Goal: Transaction & Acquisition: Book appointment/travel/reservation

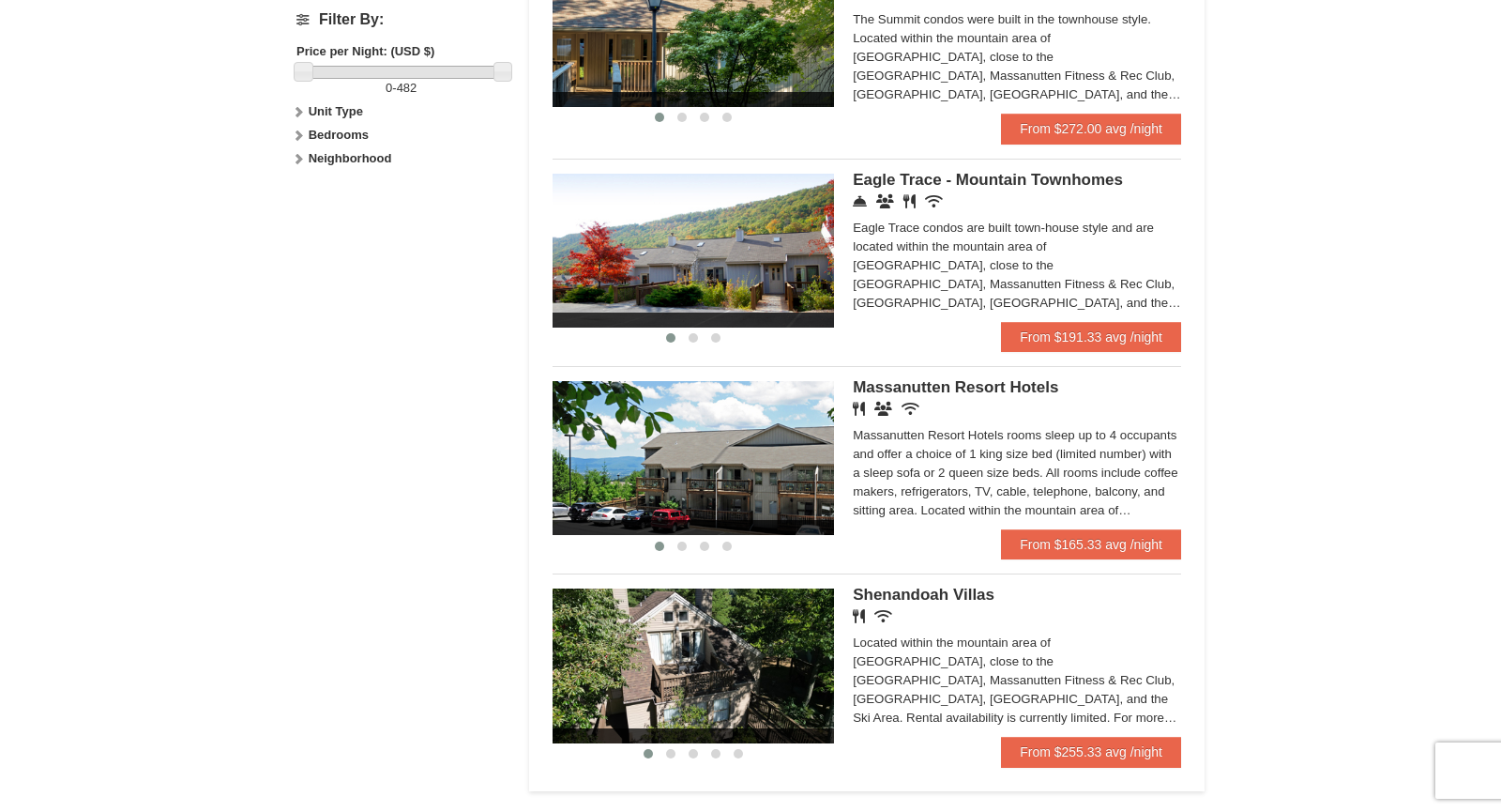
scroll to position [873, 0]
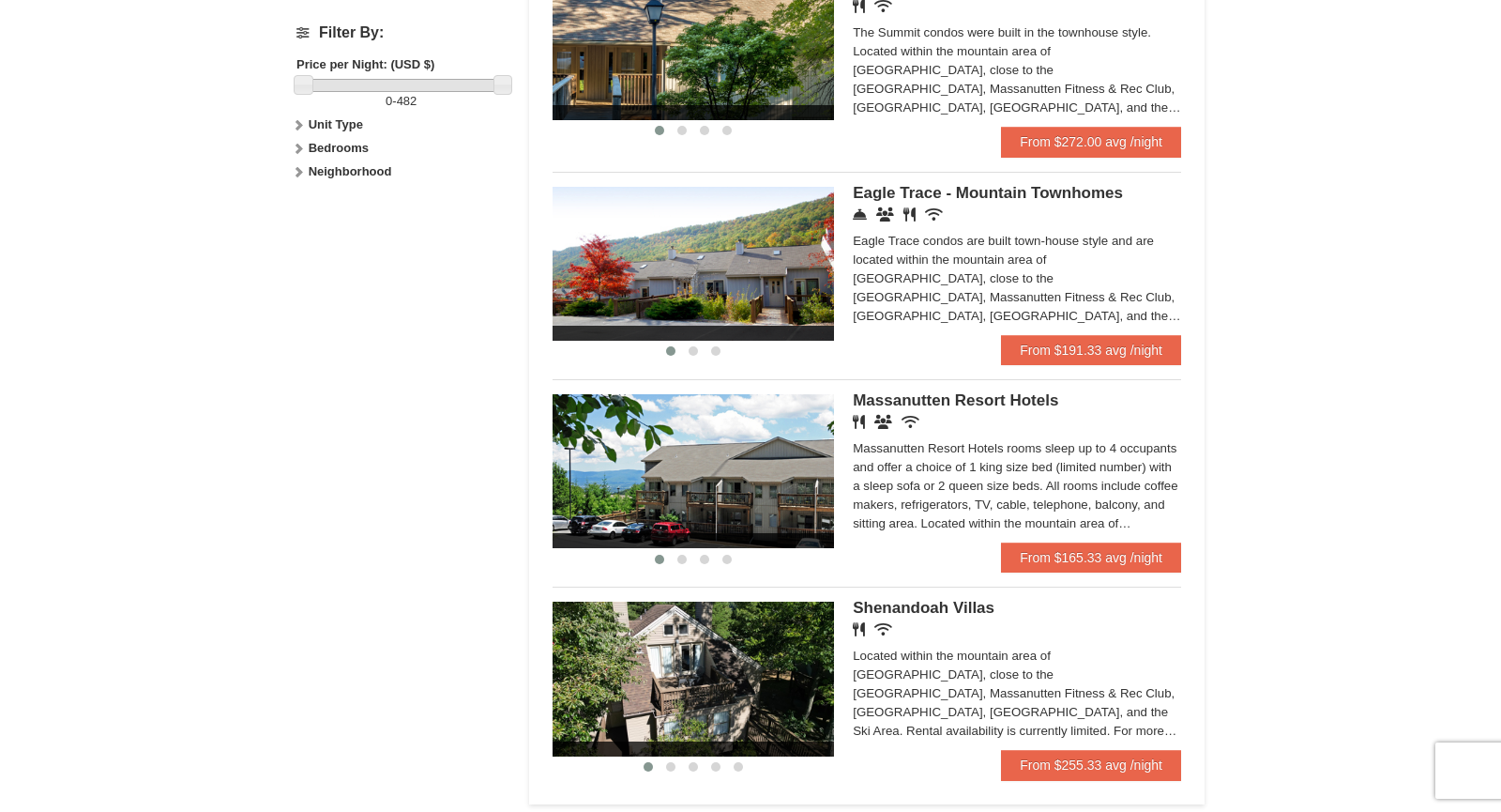
click at [879, 271] on div "Eagle Trace condos are built town-house style and are located within the mounta…" at bounding box center [1016, 279] width 328 height 94
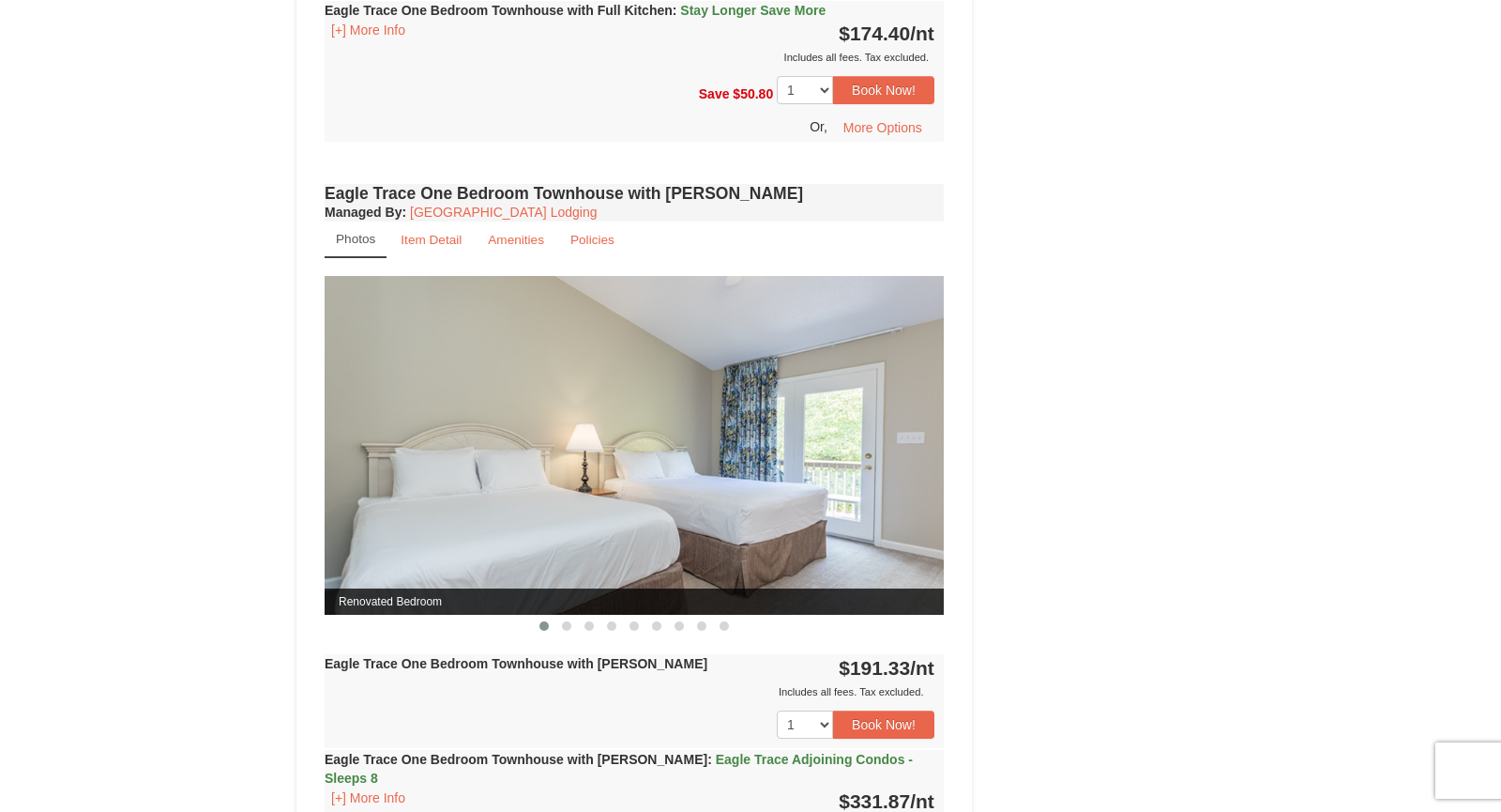
scroll to position [1461, 0]
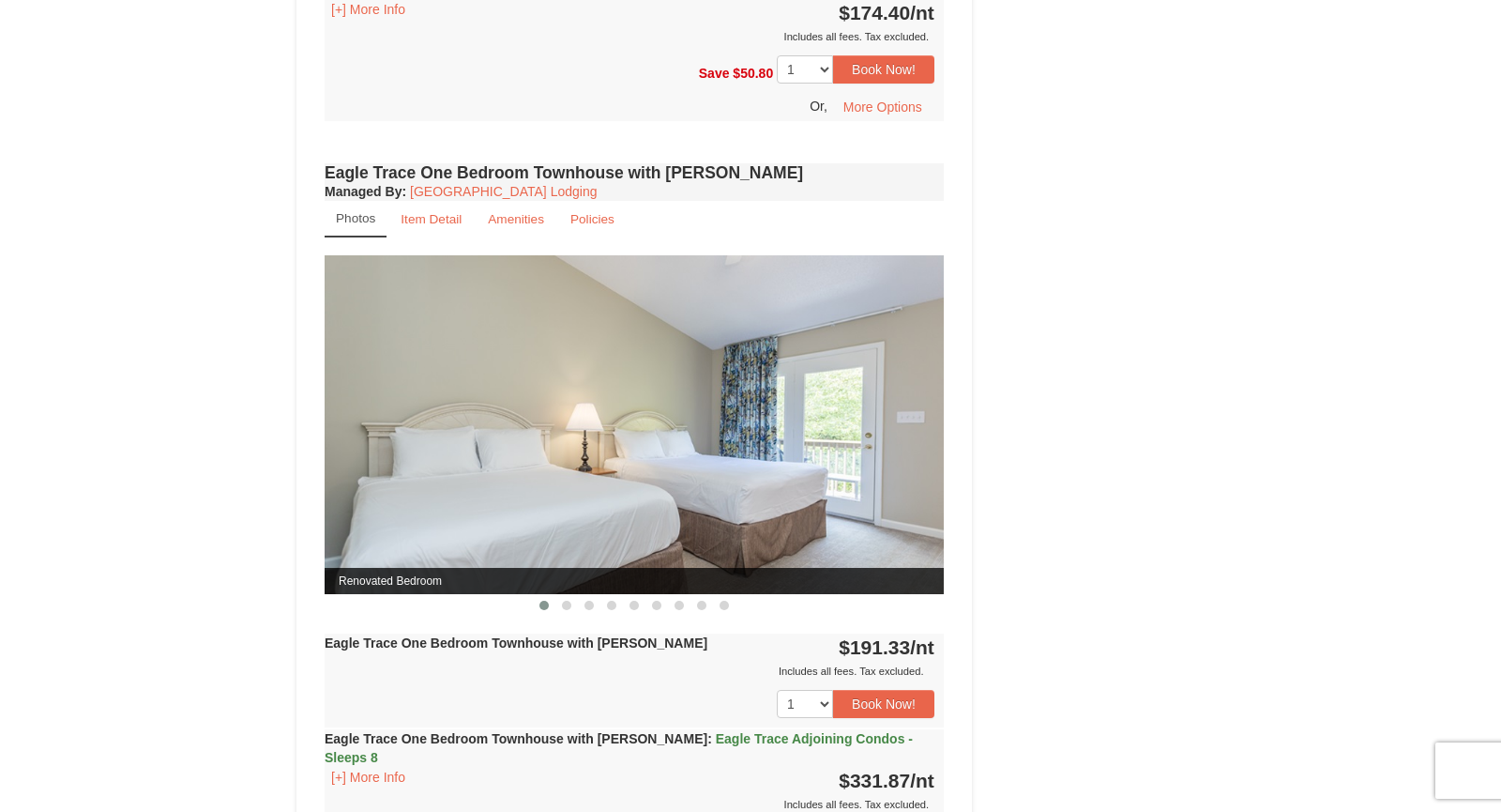
click at [766, 428] on img at bounding box center [633, 425] width 619 height 338
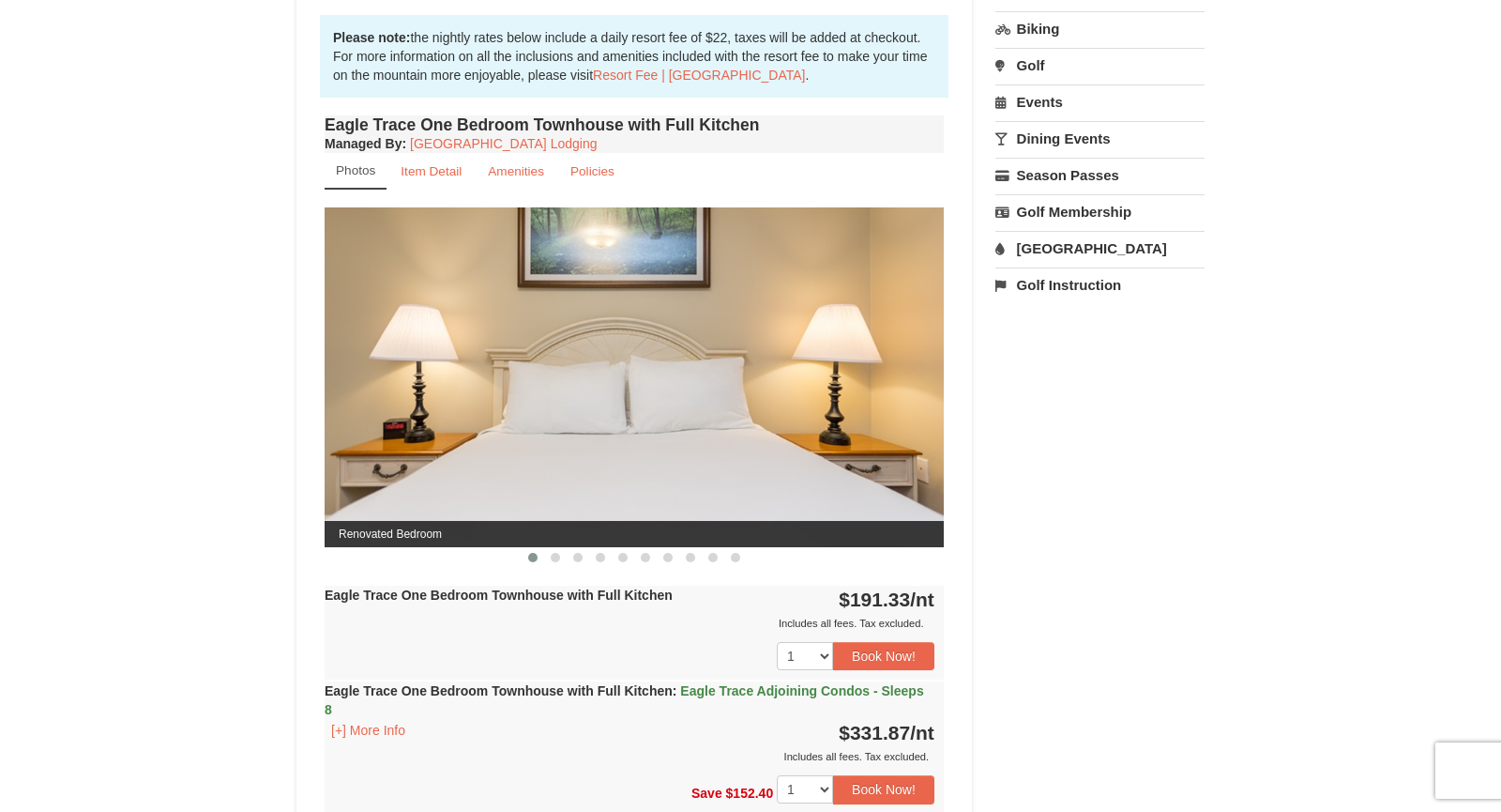
scroll to position [608, 0]
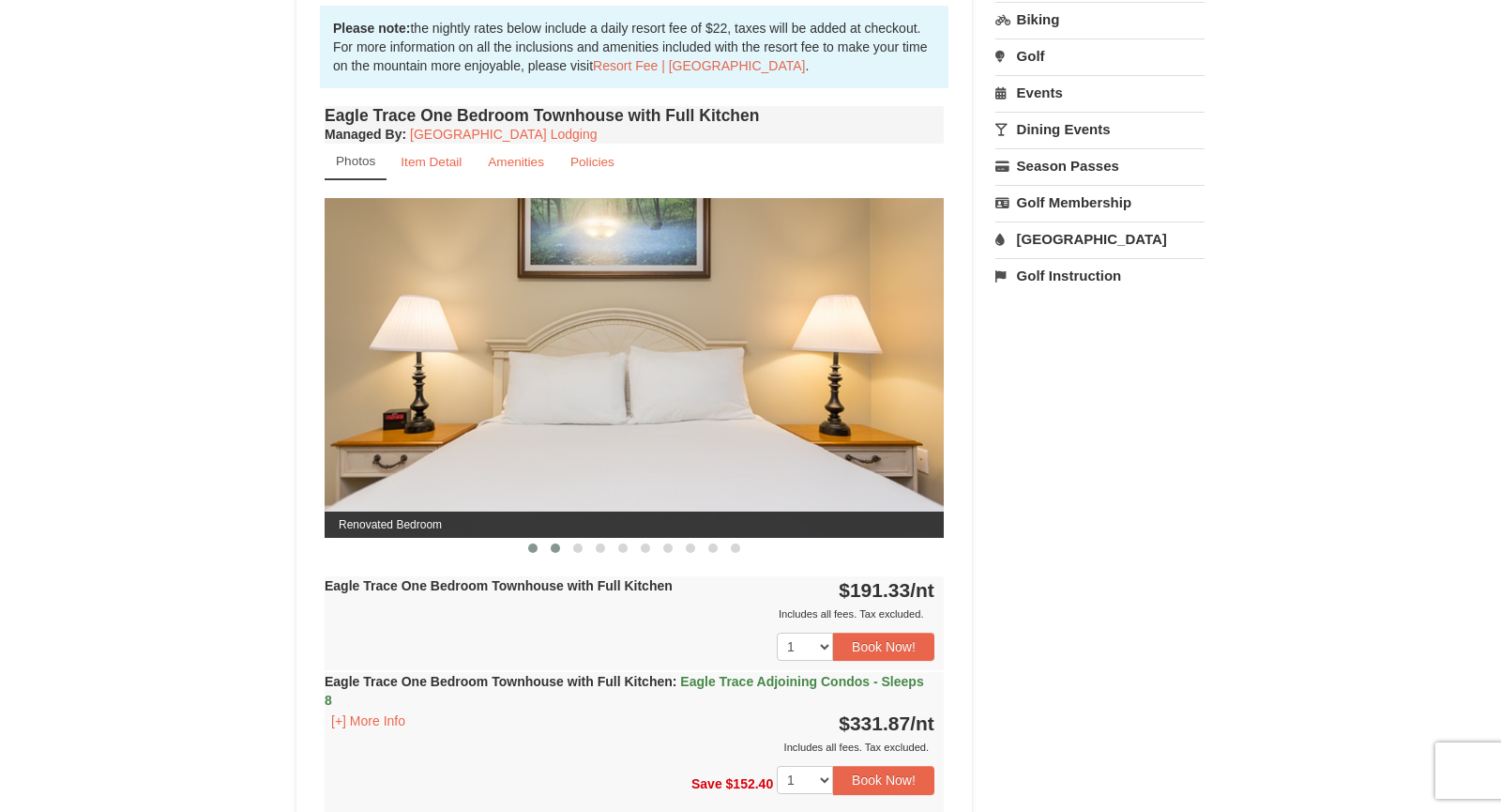
click at [553, 544] on span at bounding box center [555, 548] width 9 height 9
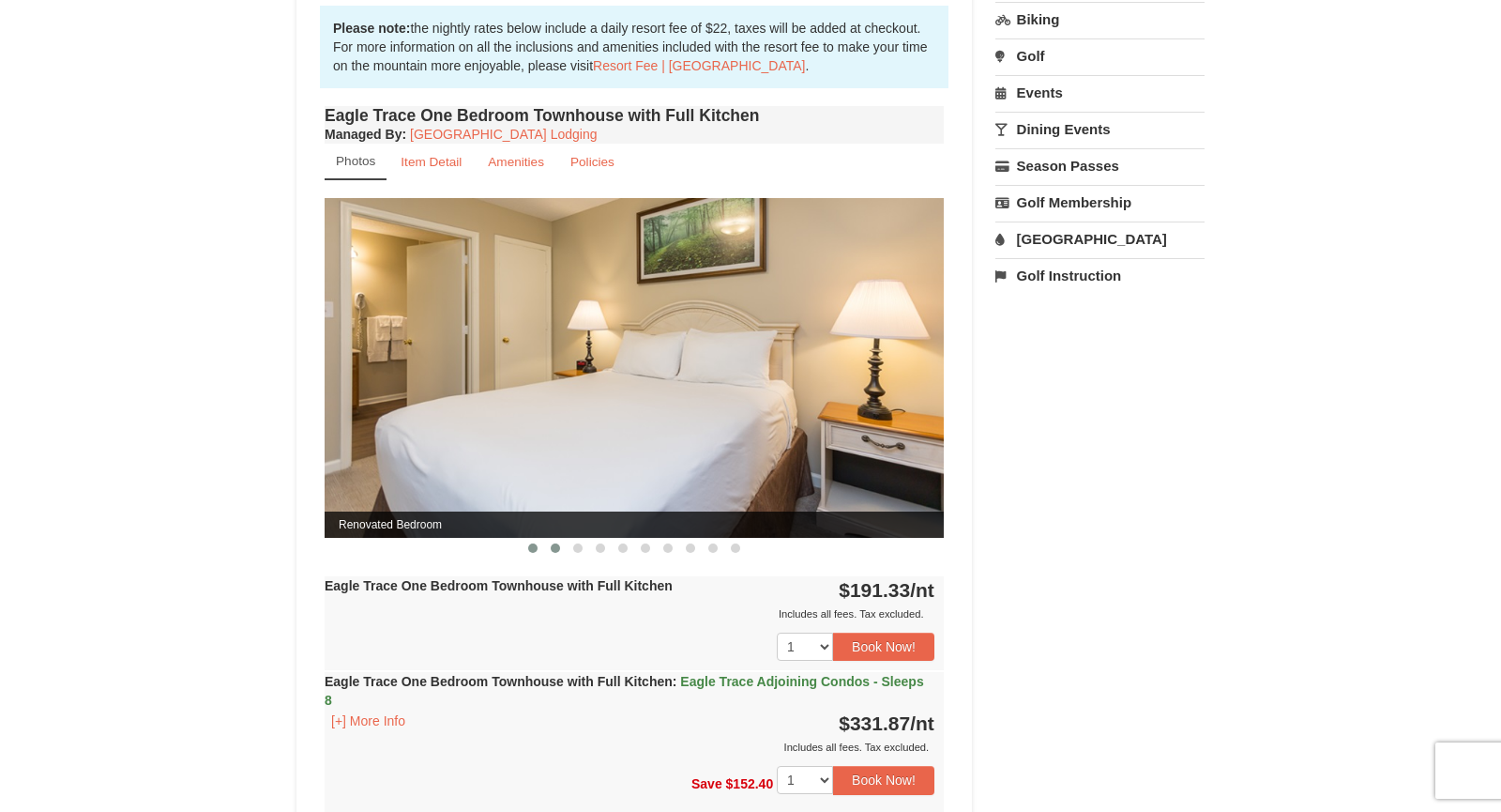
click at [534, 545] on span at bounding box center [533, 548] width 9 height 9
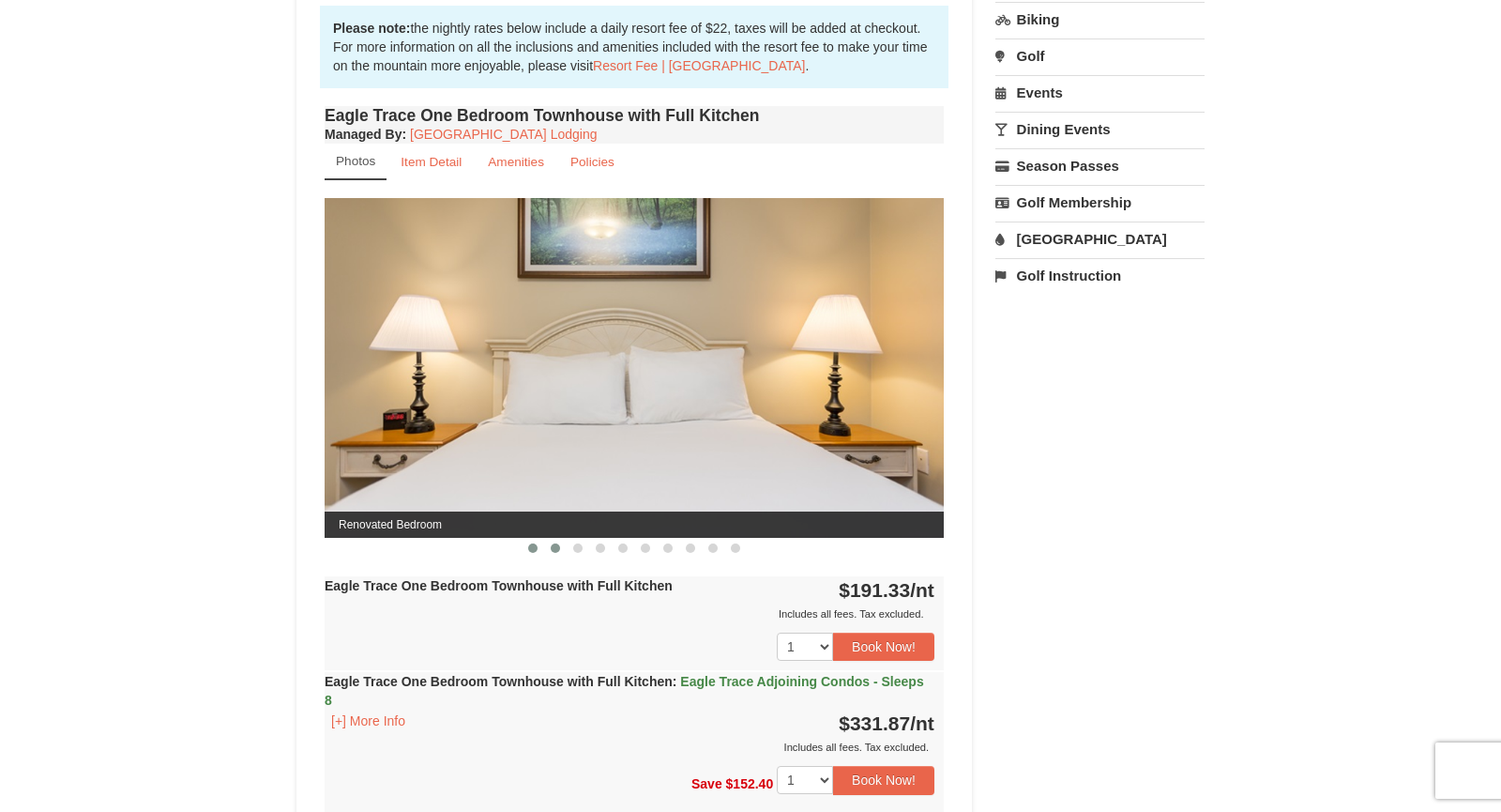
click at [552, 545] on span at bounding box center [555, 548] width 9 height 9
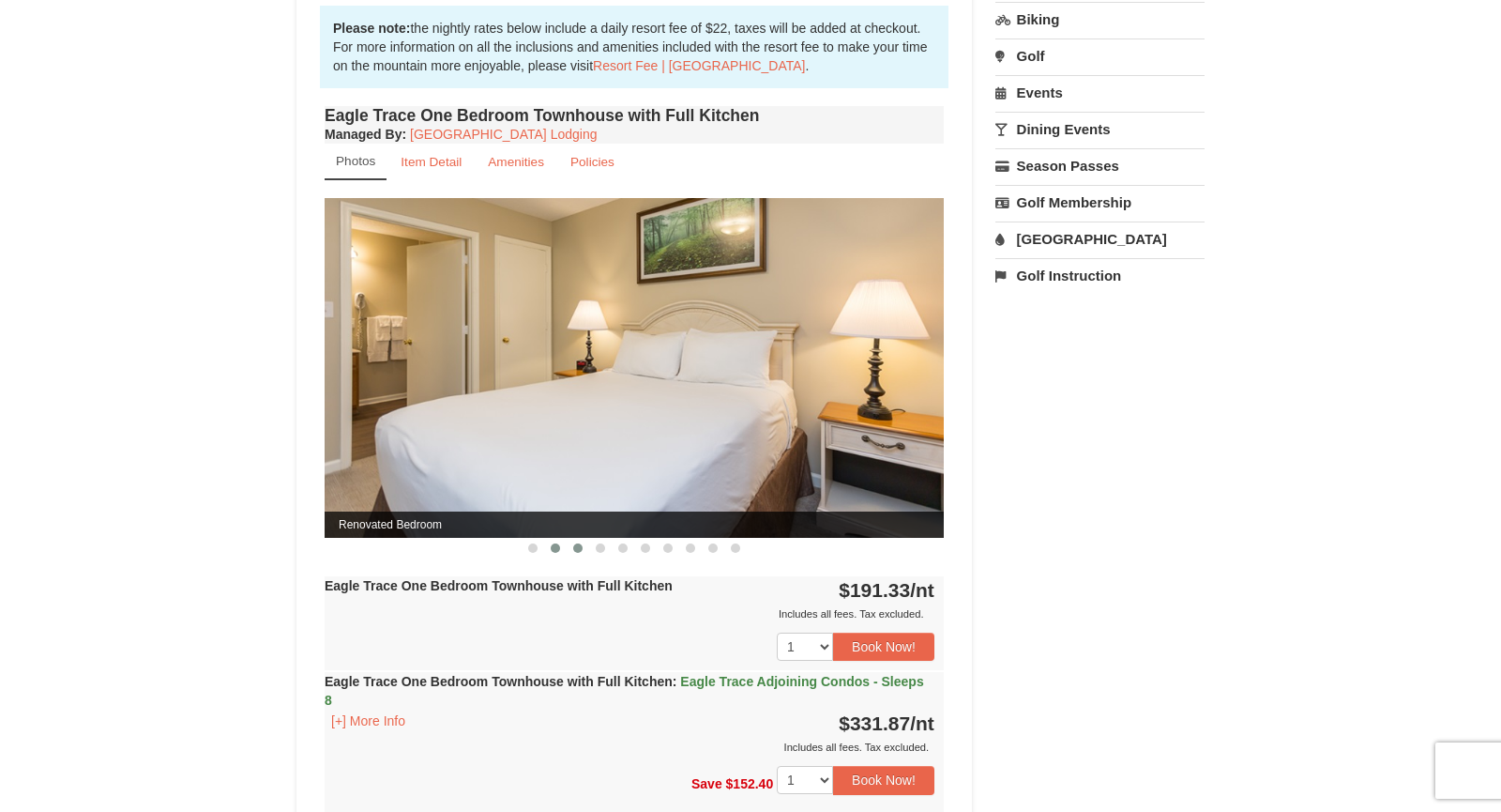
click at [576, 546] on span at bounding box center [578, 548] width 9 height 9
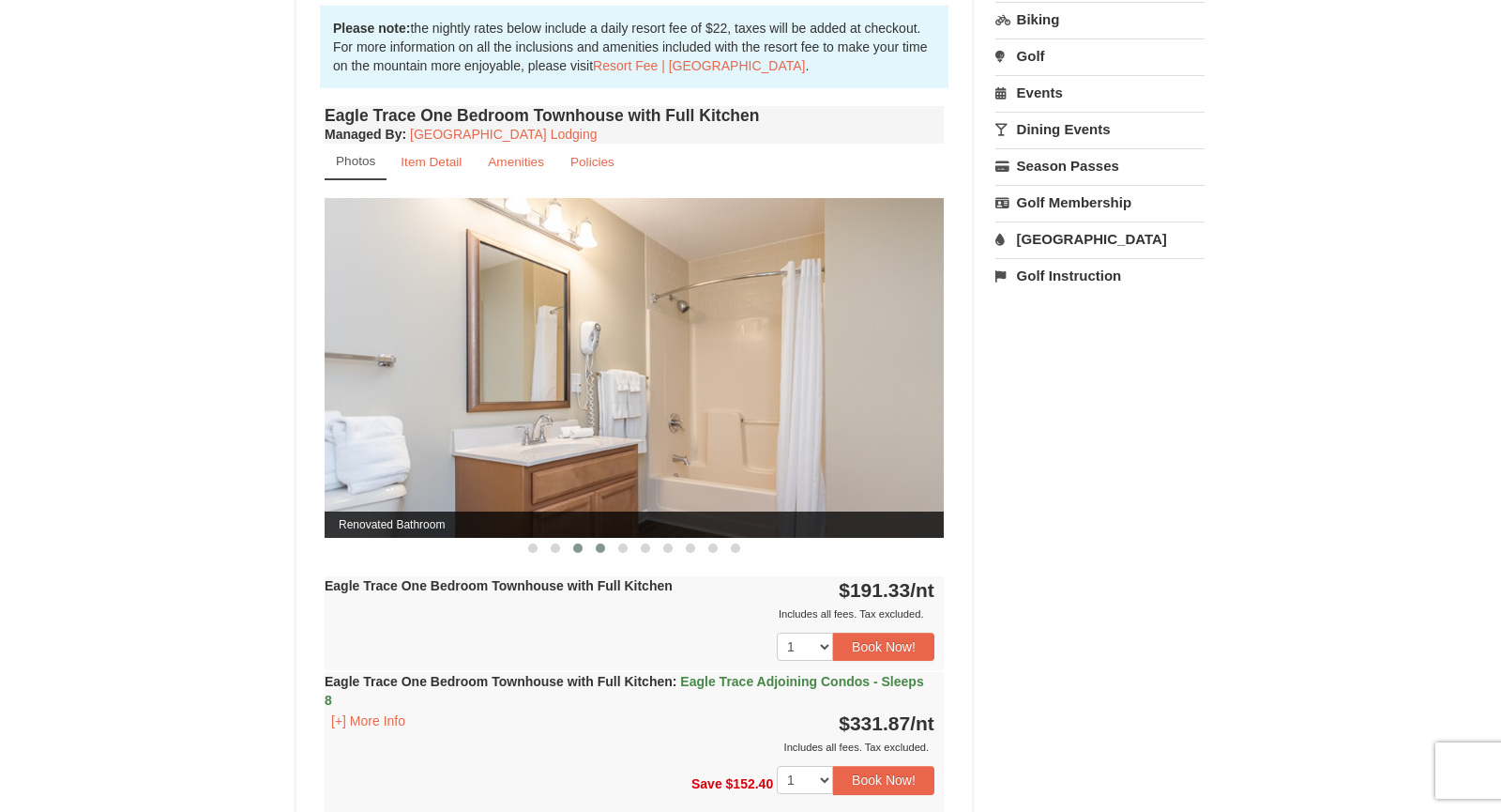
click at [602, 546] on span at bounding box center [601, 548] width 9 height 9
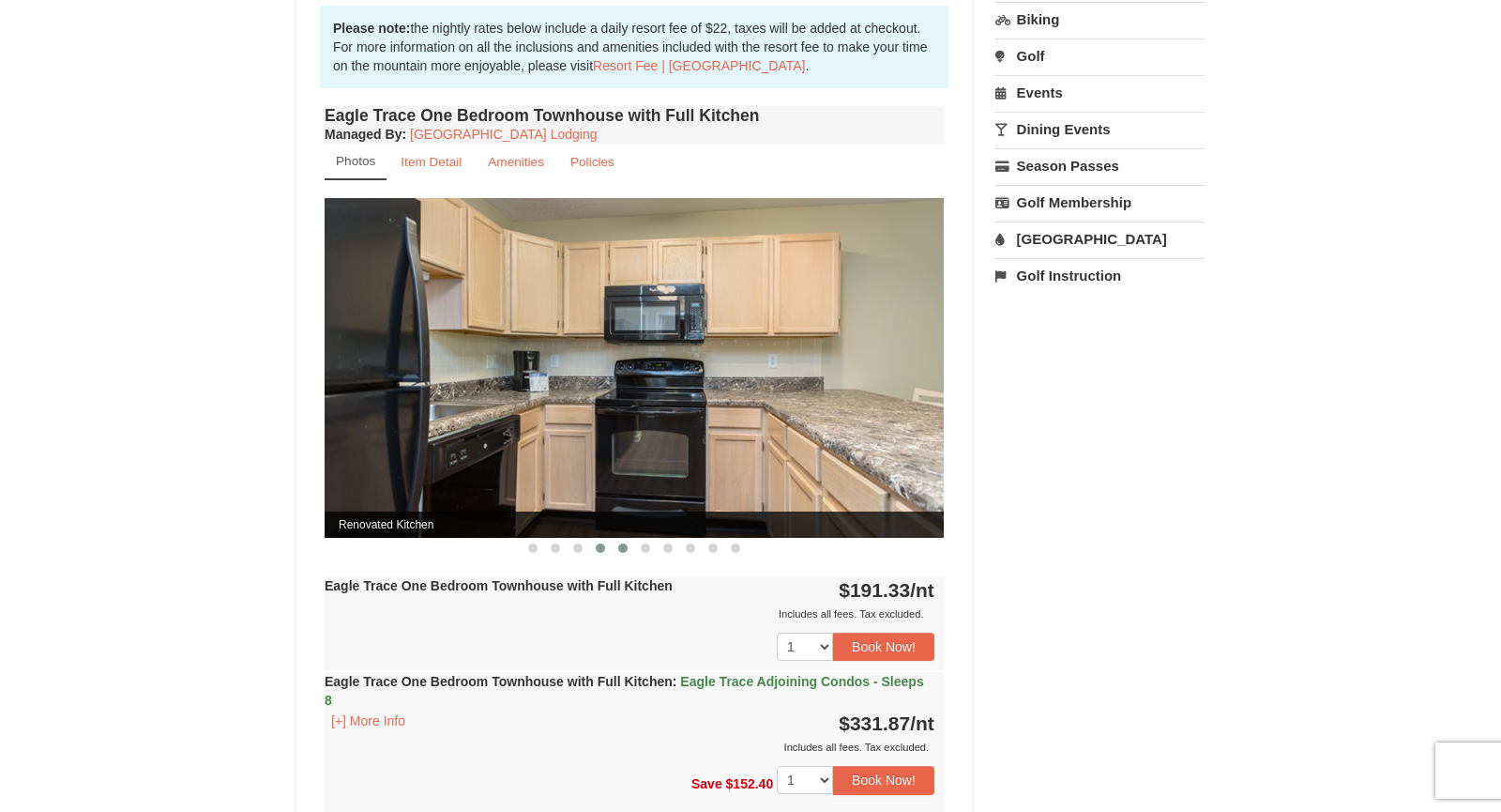
click at [621, 545] on span at bounding box center [623, 548] width 9 height 9
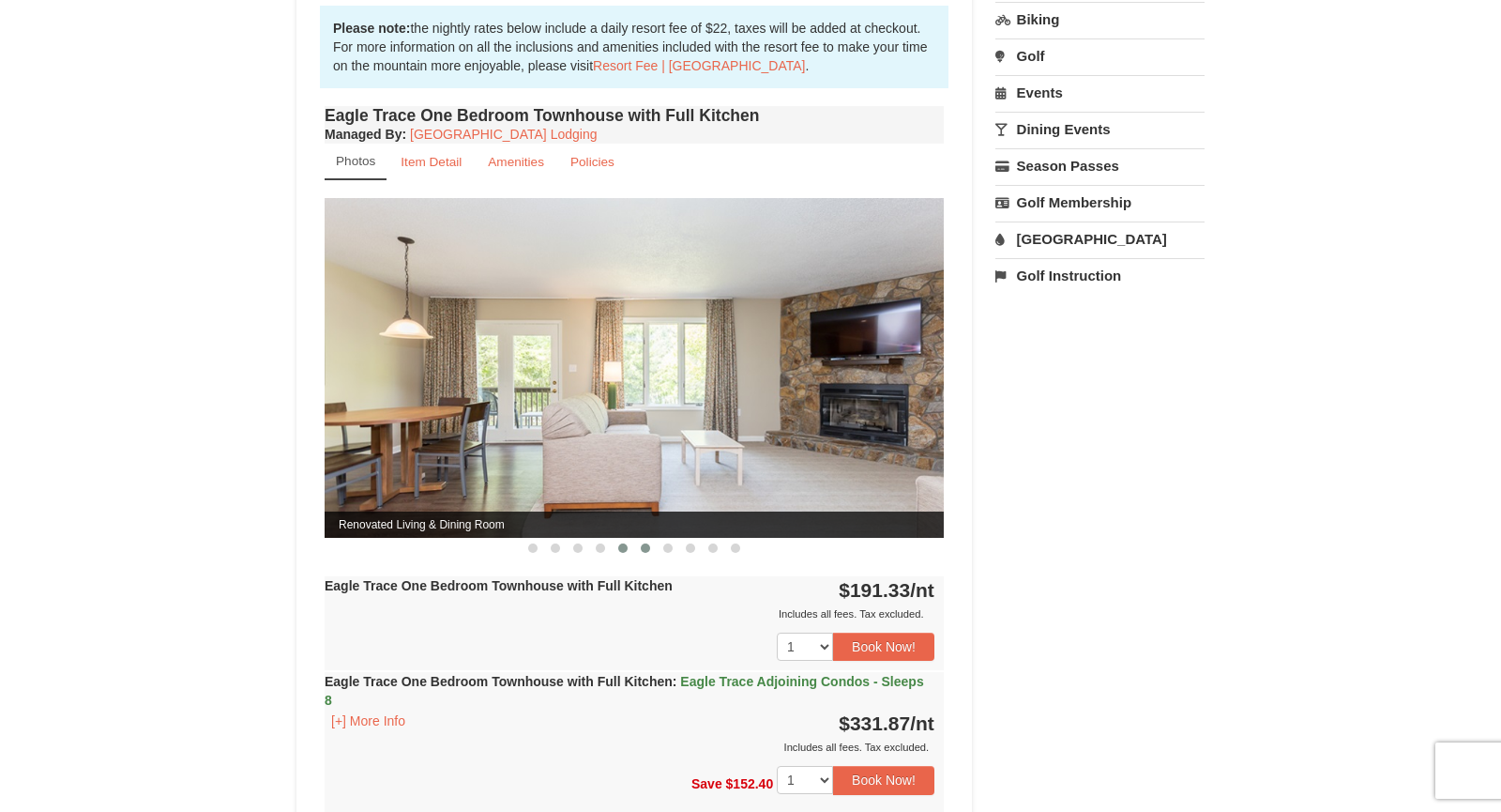
click at [641, 546] on span at bounding box center [646, 548] width 9 height 9
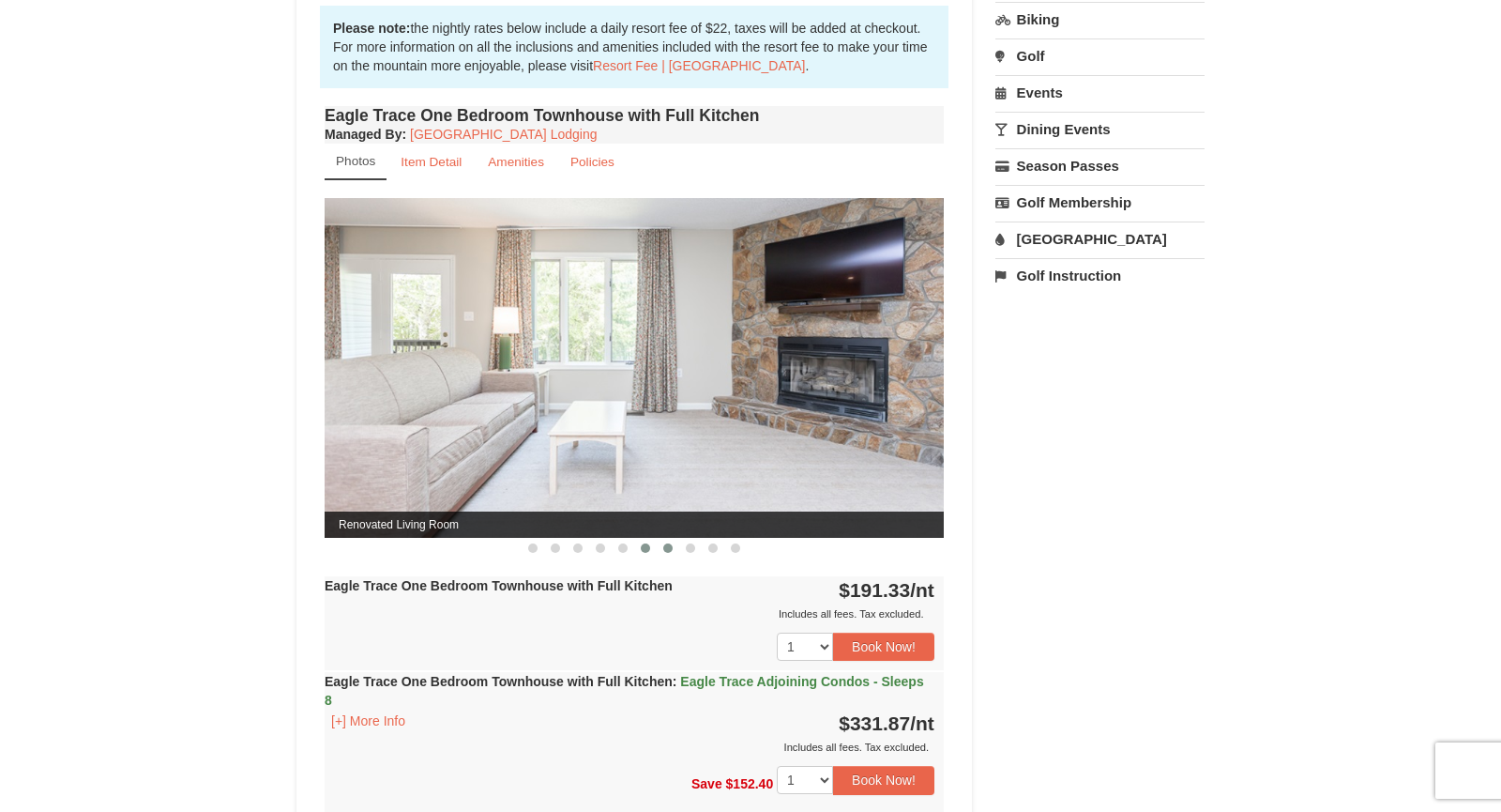
click at [671, 553] on button at bounding box center [668, 548] width 23 height 19
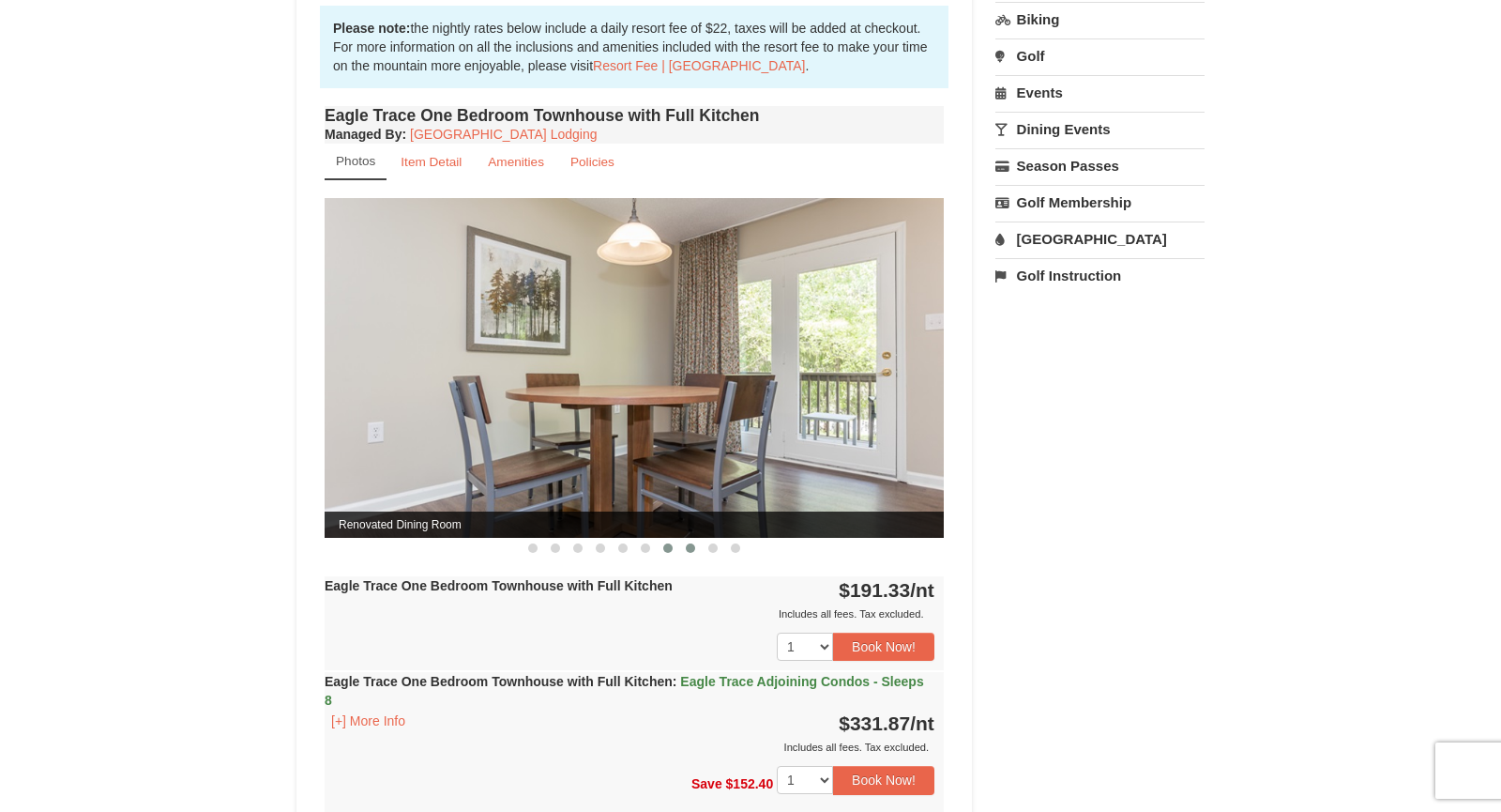
click at [684, 547] on button at bounding box center [691, 548] width 23 height 19
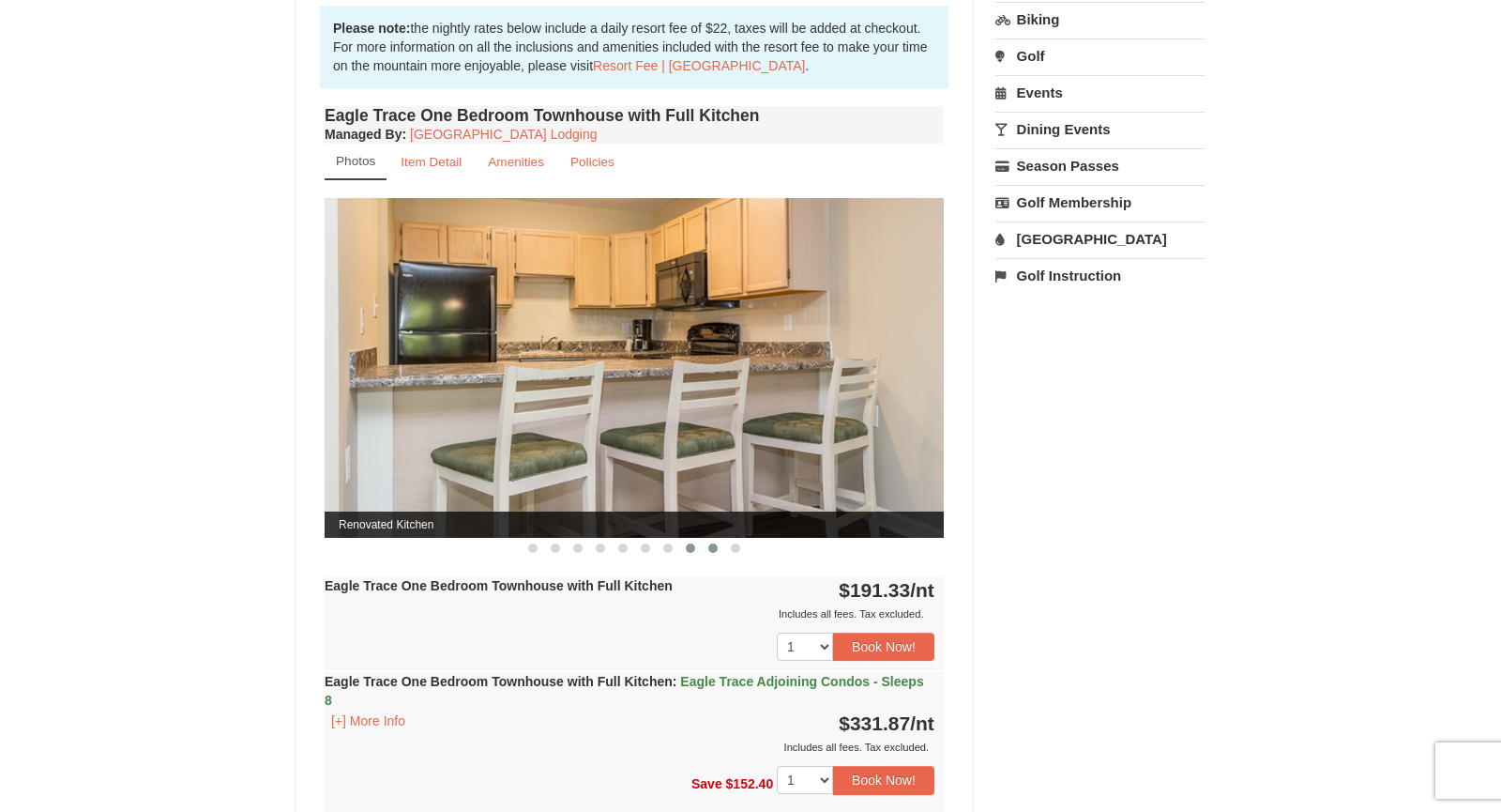
click at [710, 546] on span at bounding box center [713, 548] width 9 height 9
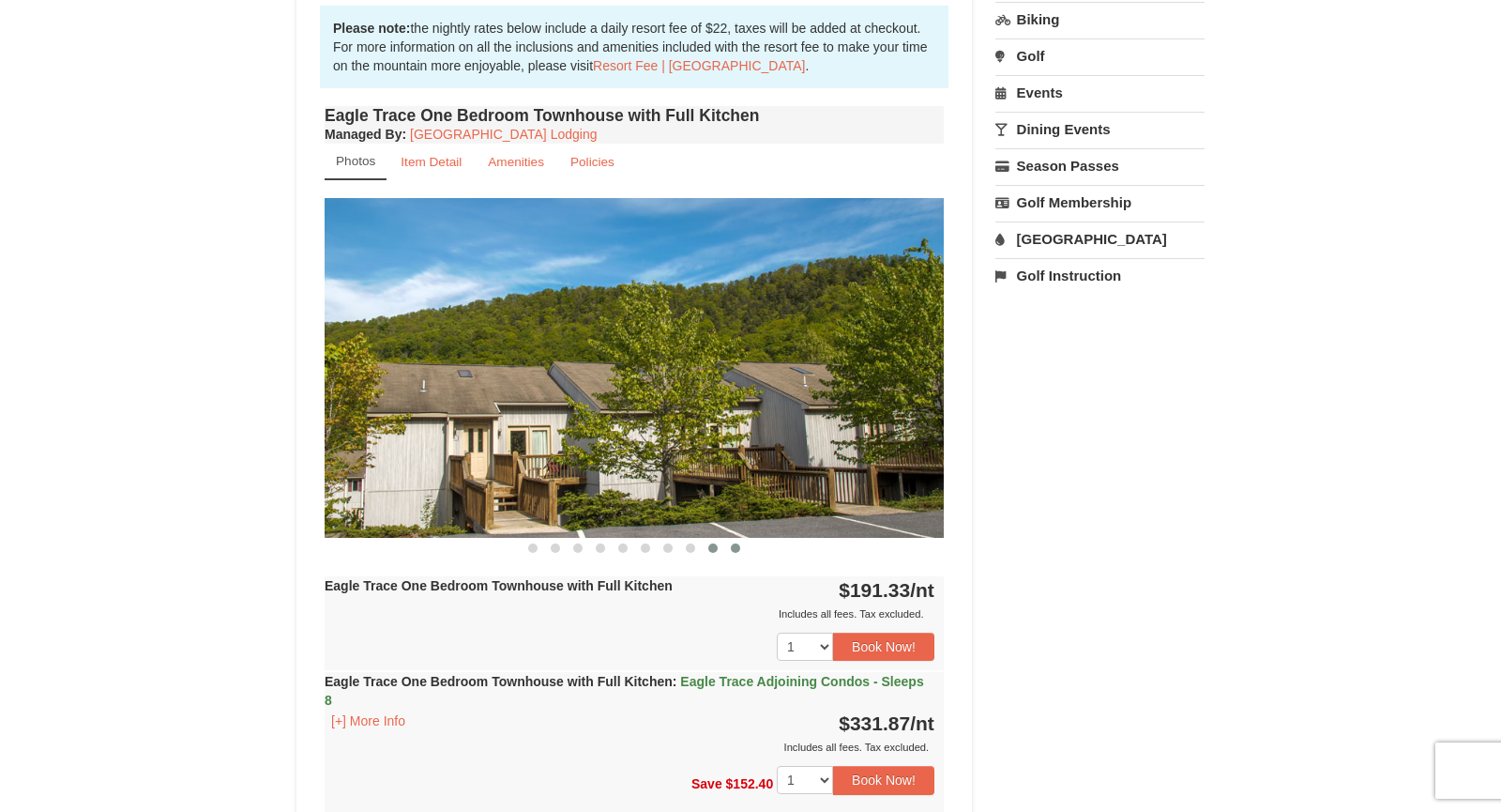
click at [732, 542] on button at bounding box center [736, 548] width 23 height 19
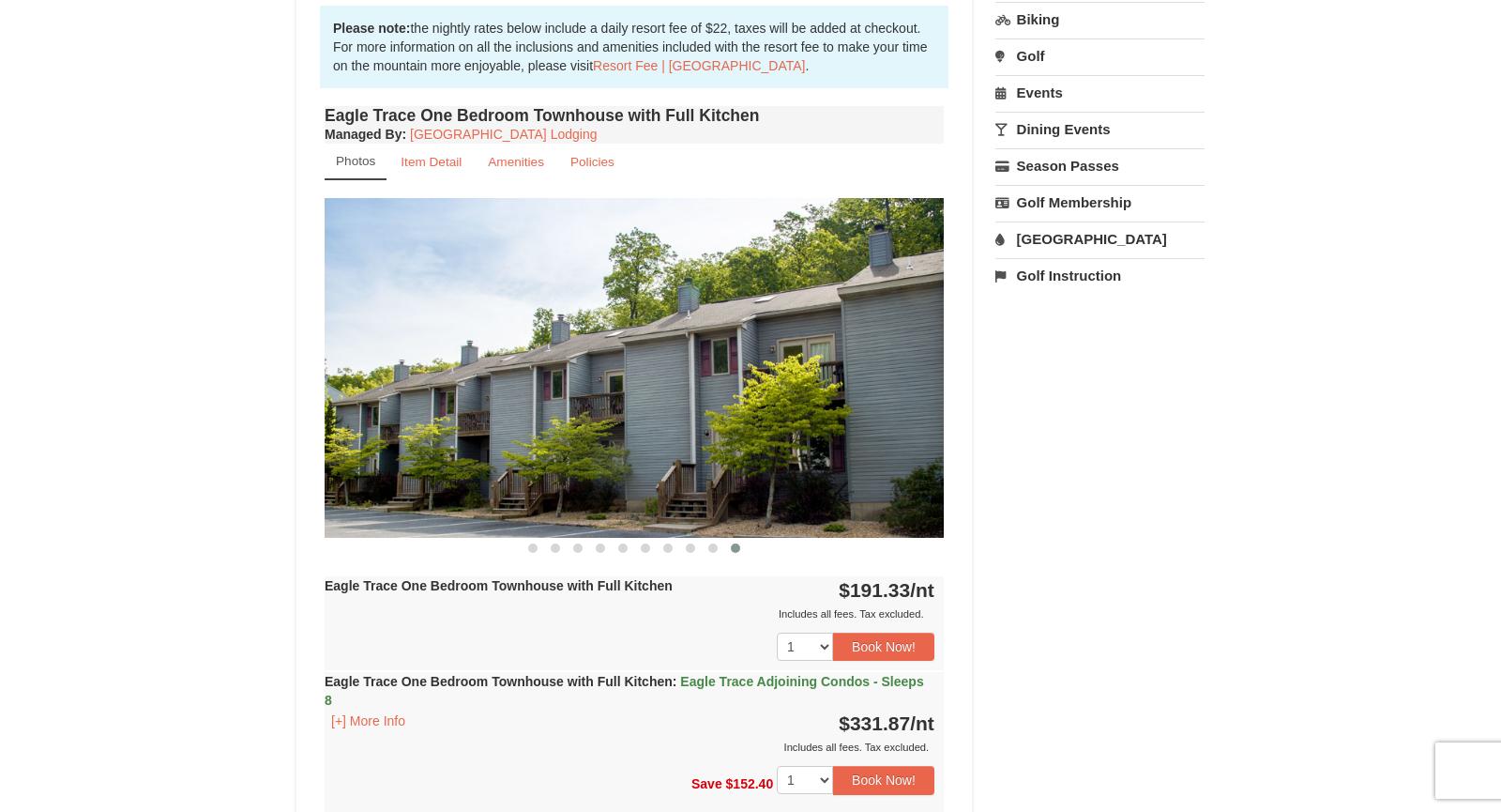
click at [734, 544] on span at bounding box center [736, 548] width 9 height 9
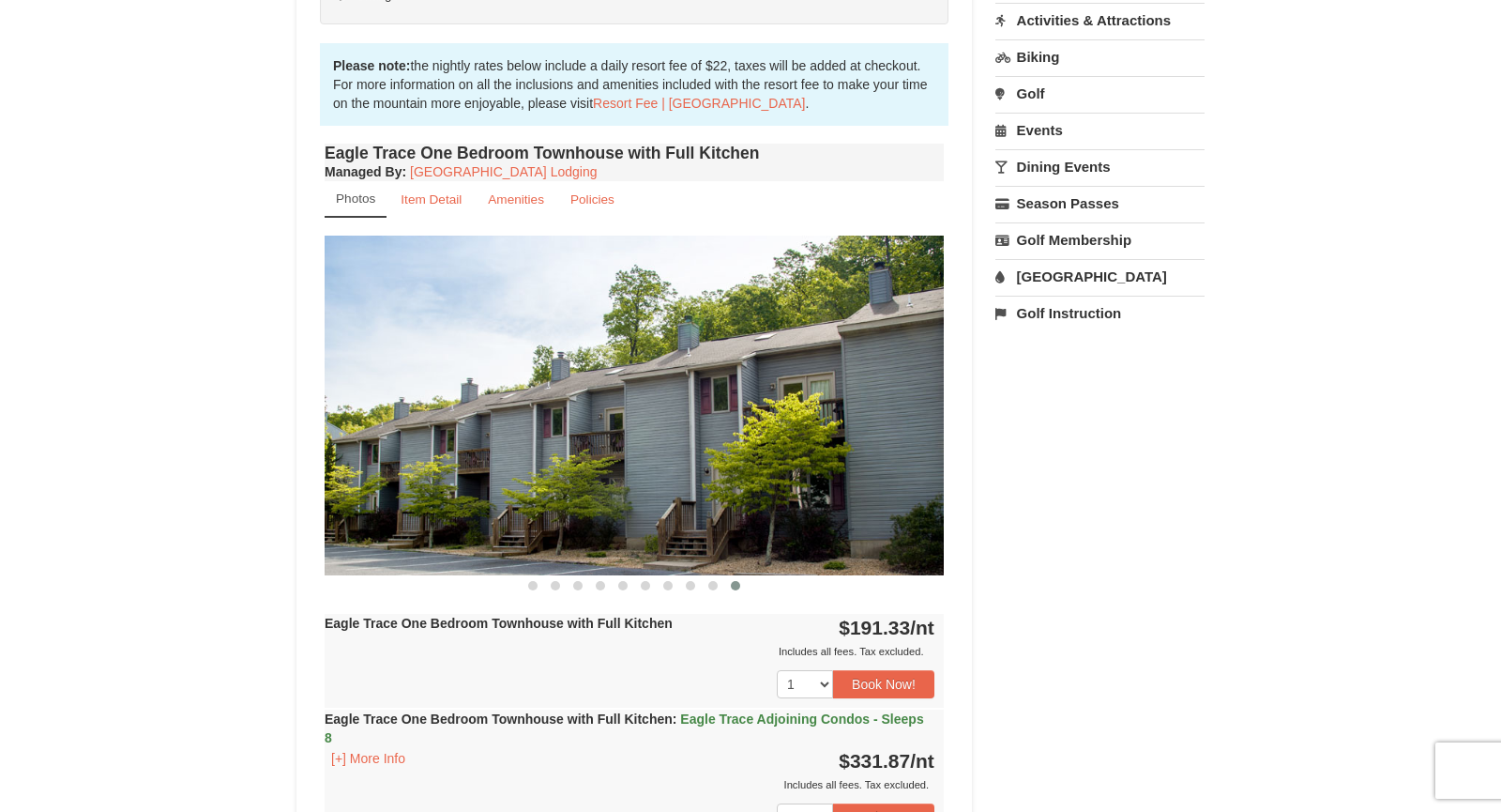
scroll to position [570, 0]
click at [531, 586] on span at bounding box center [533, 586] width 9 height 9
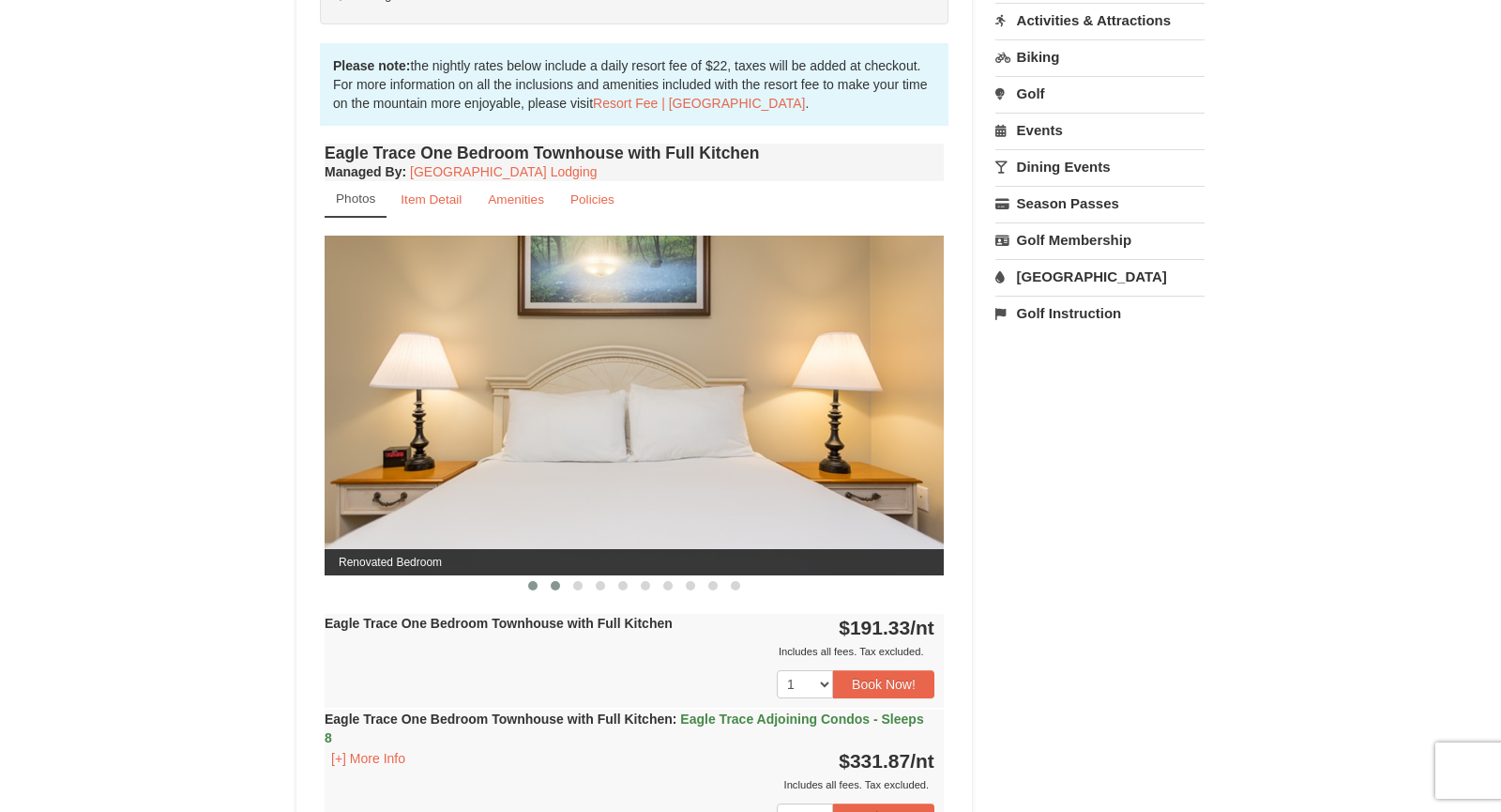
click at [555, 586] on span at bounding box center [555, 586] width 9 height 9
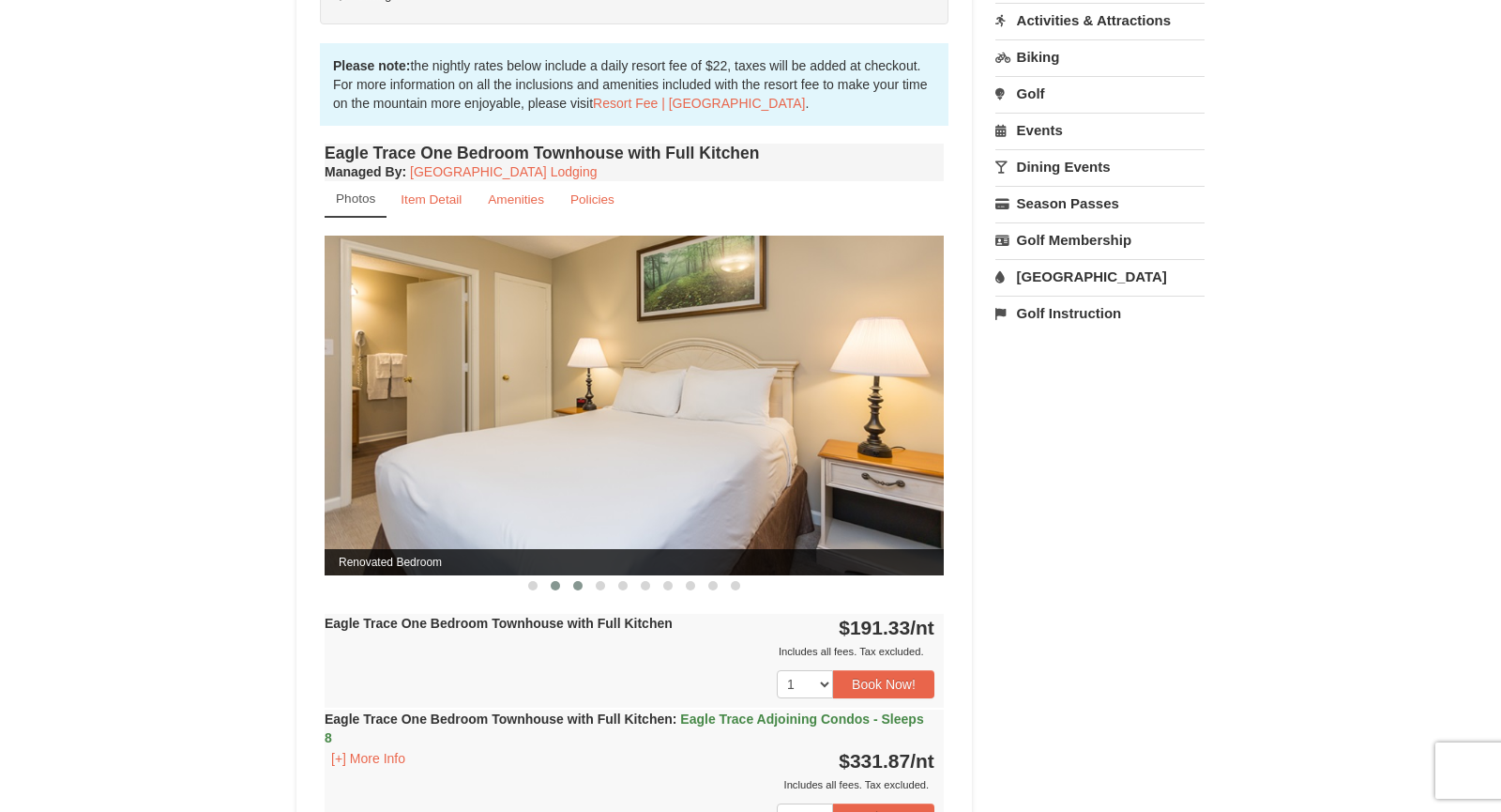
click at [580, 585] on span at bounding box center [578, 586] width 9 height 9
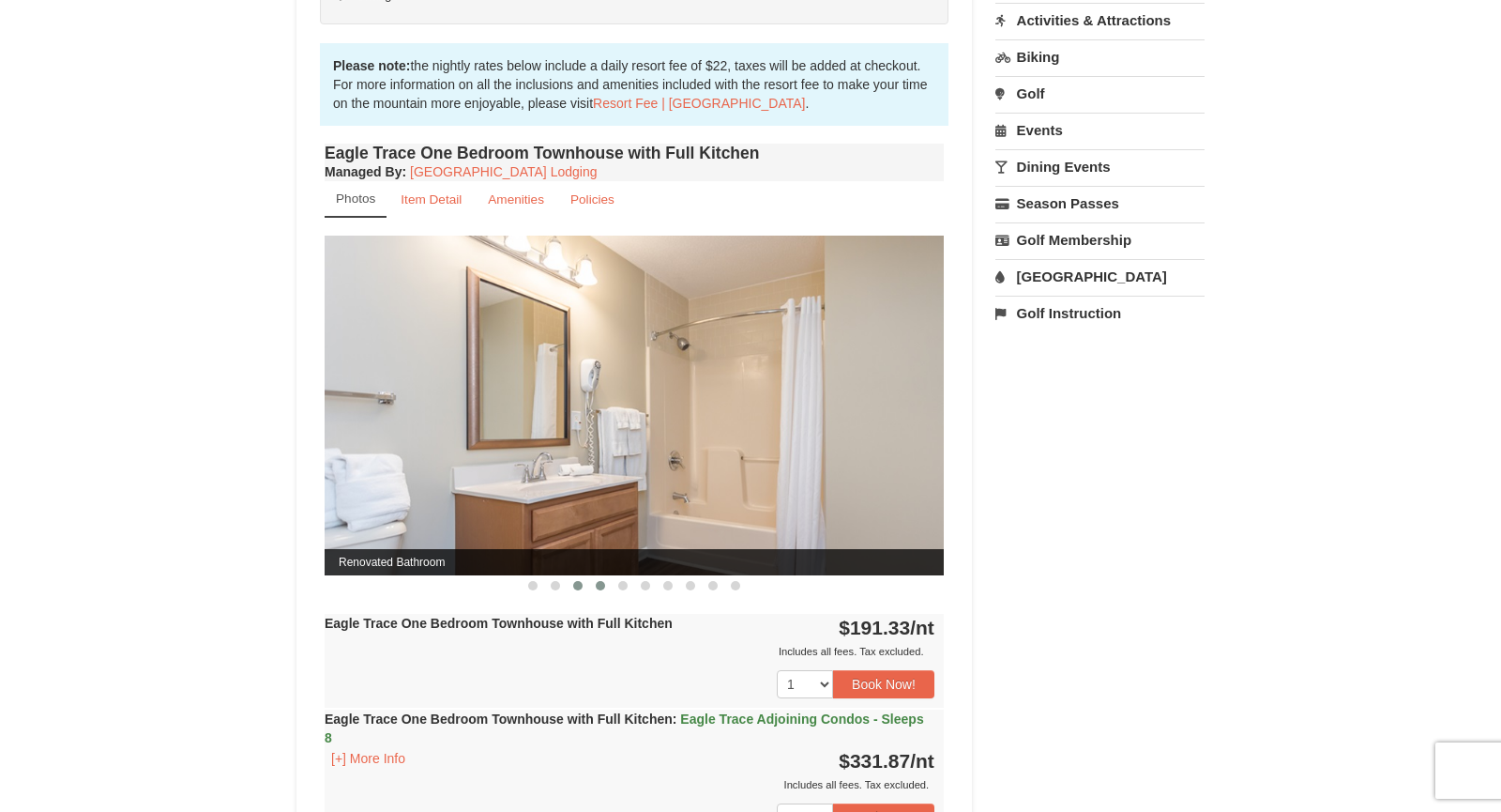
click at [601, 583] on span at bounding box center [601, 586] width 9 height 9
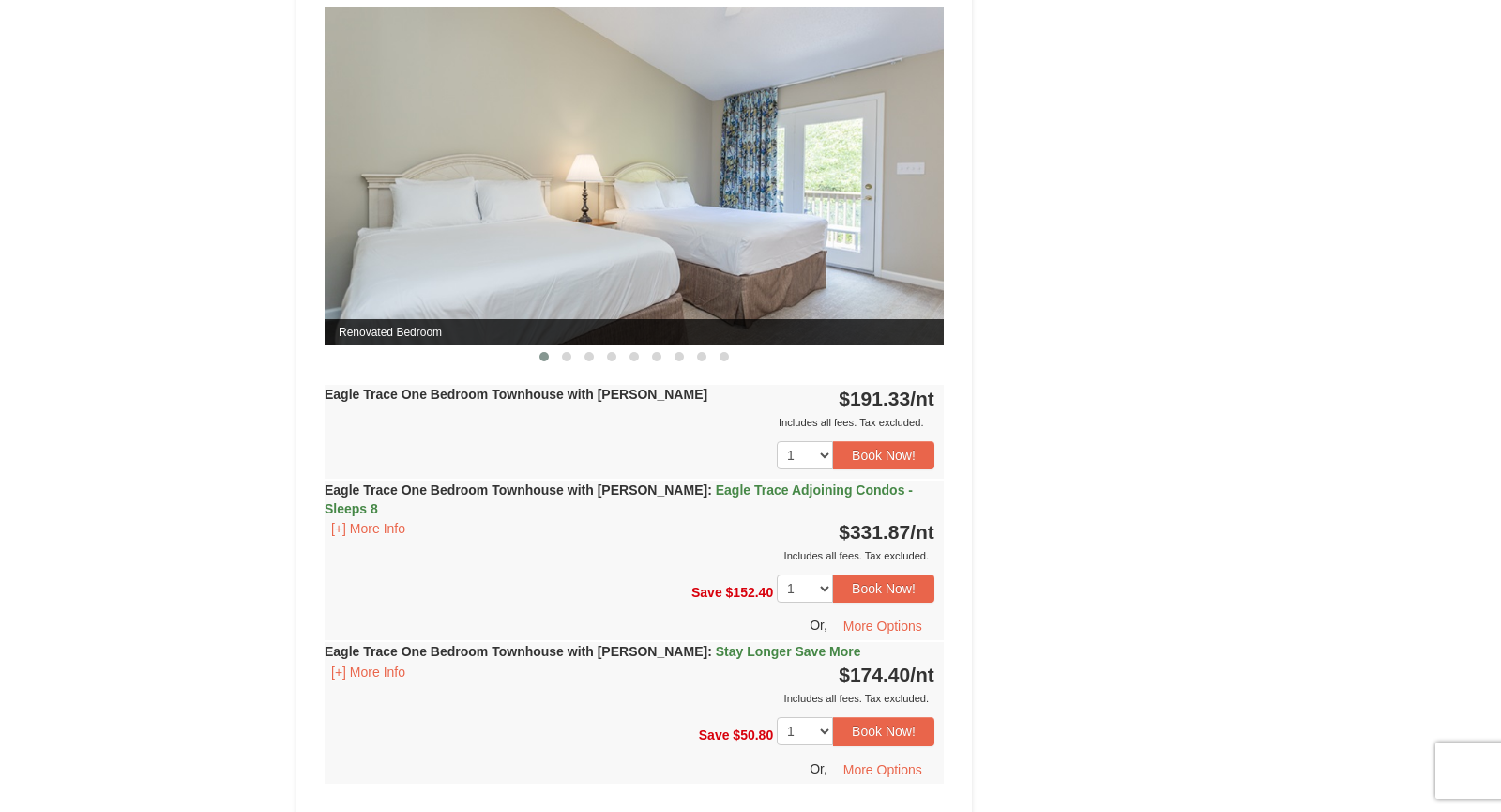
scroll to position [1737, 0]
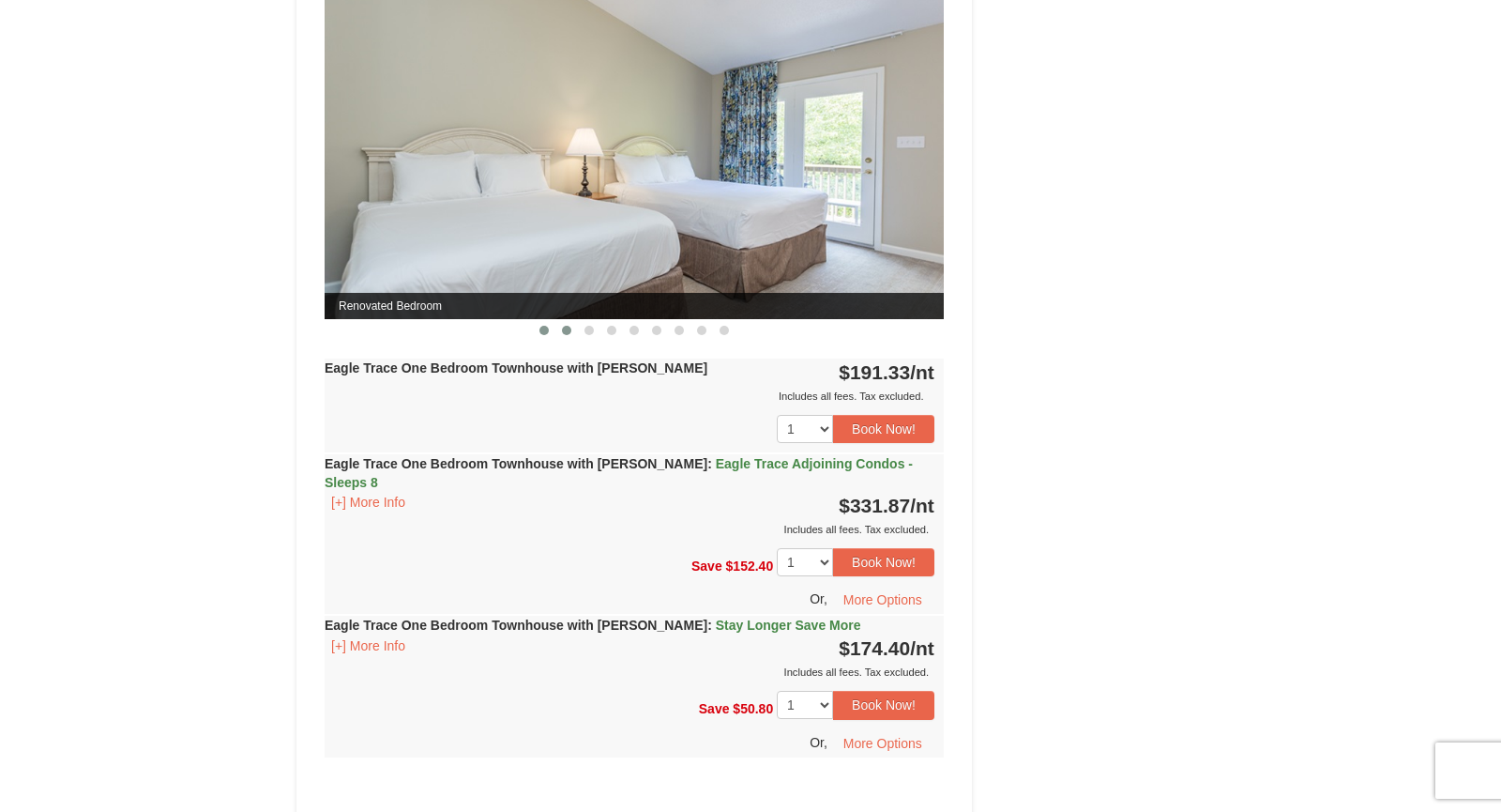
click at [566, 327] on span at bounding box center [567, 330] width 9 height 9
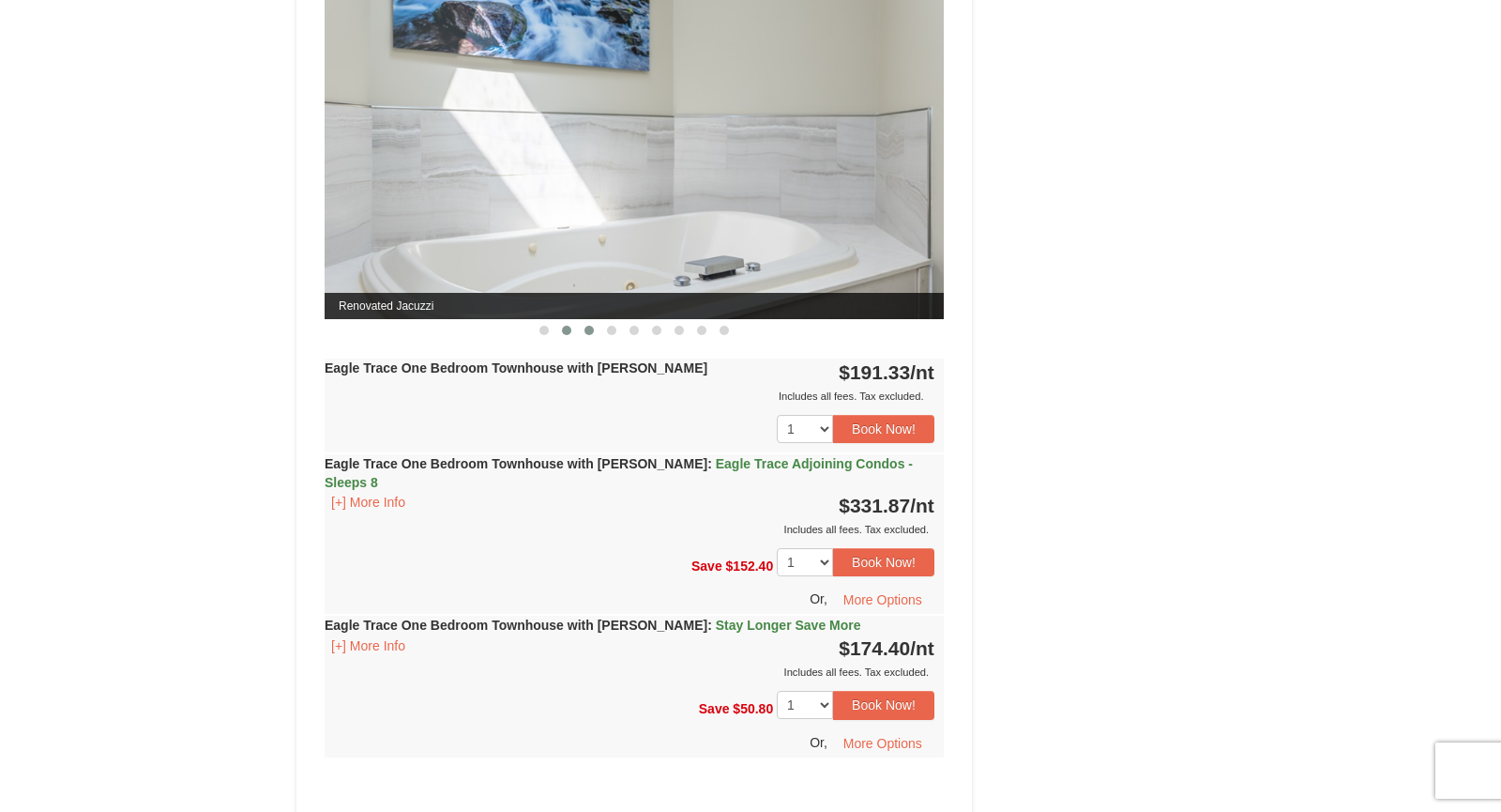
click at [587, 328] on span at bounding box center [589, 330] width 9 height 9
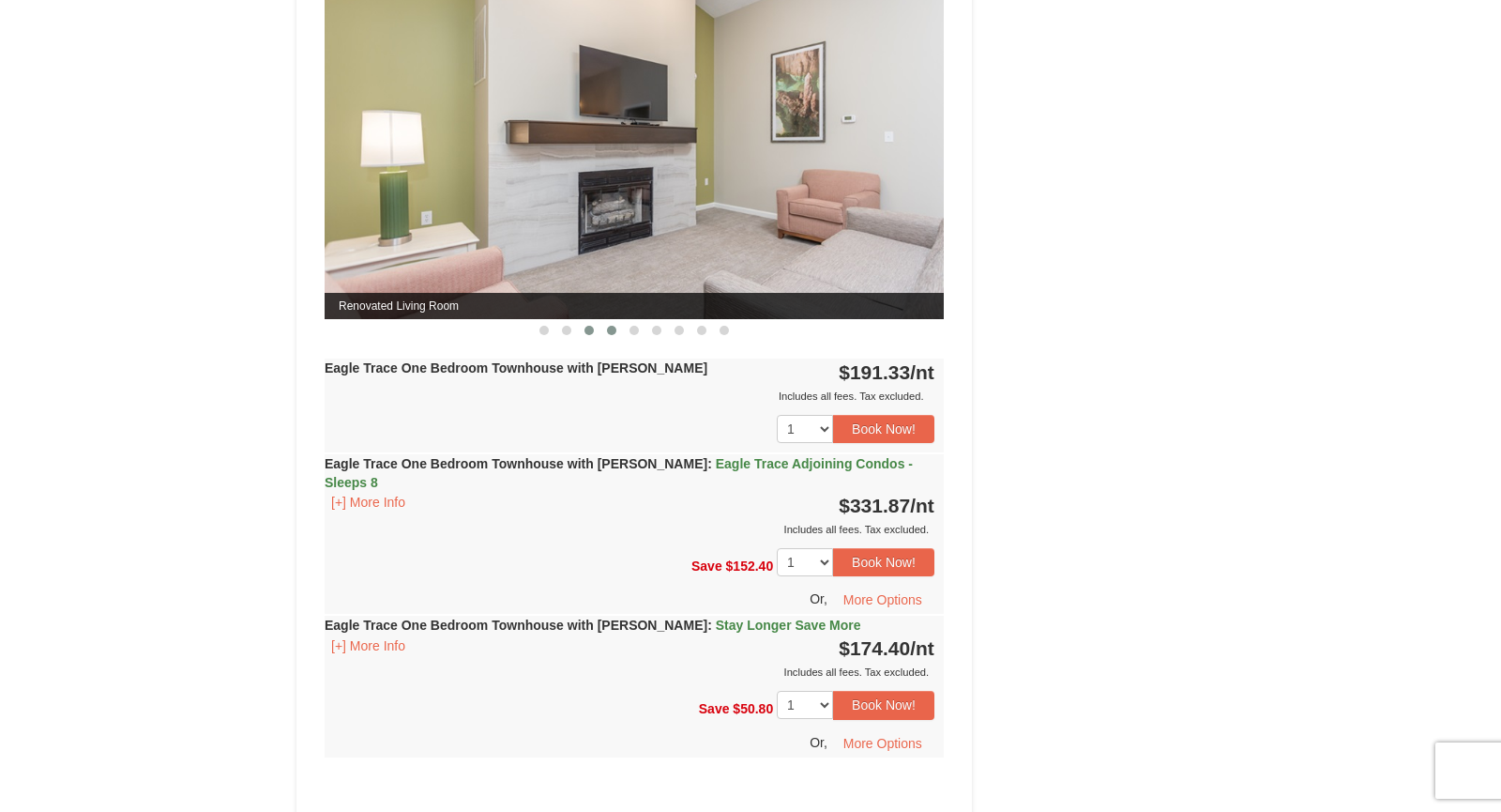
click at [609, 325] on span at bounding box center [612, 330] width 9 height 9
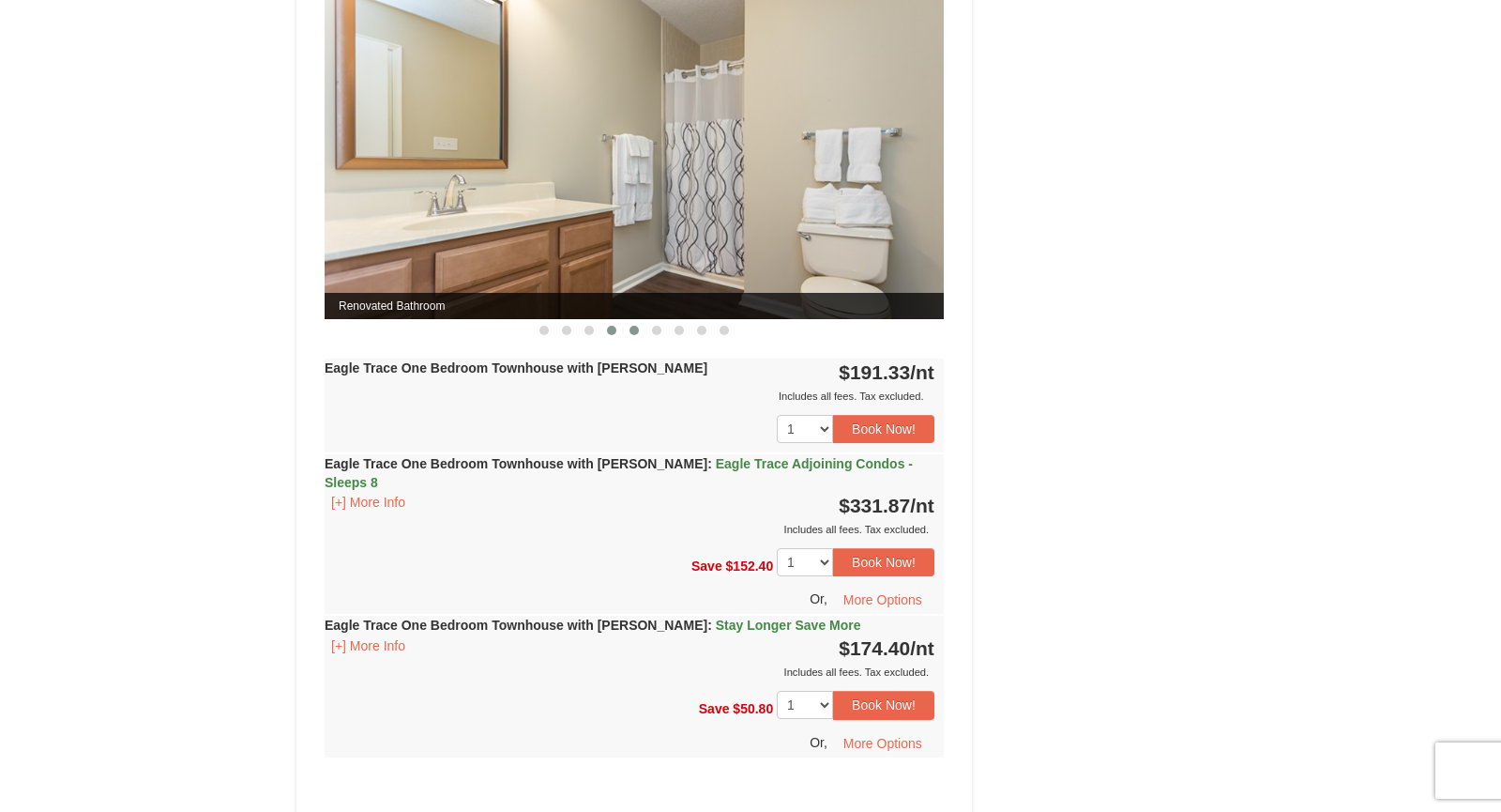
click at [633, 325] on span at bounding box center [634, 330] width 9 height 9
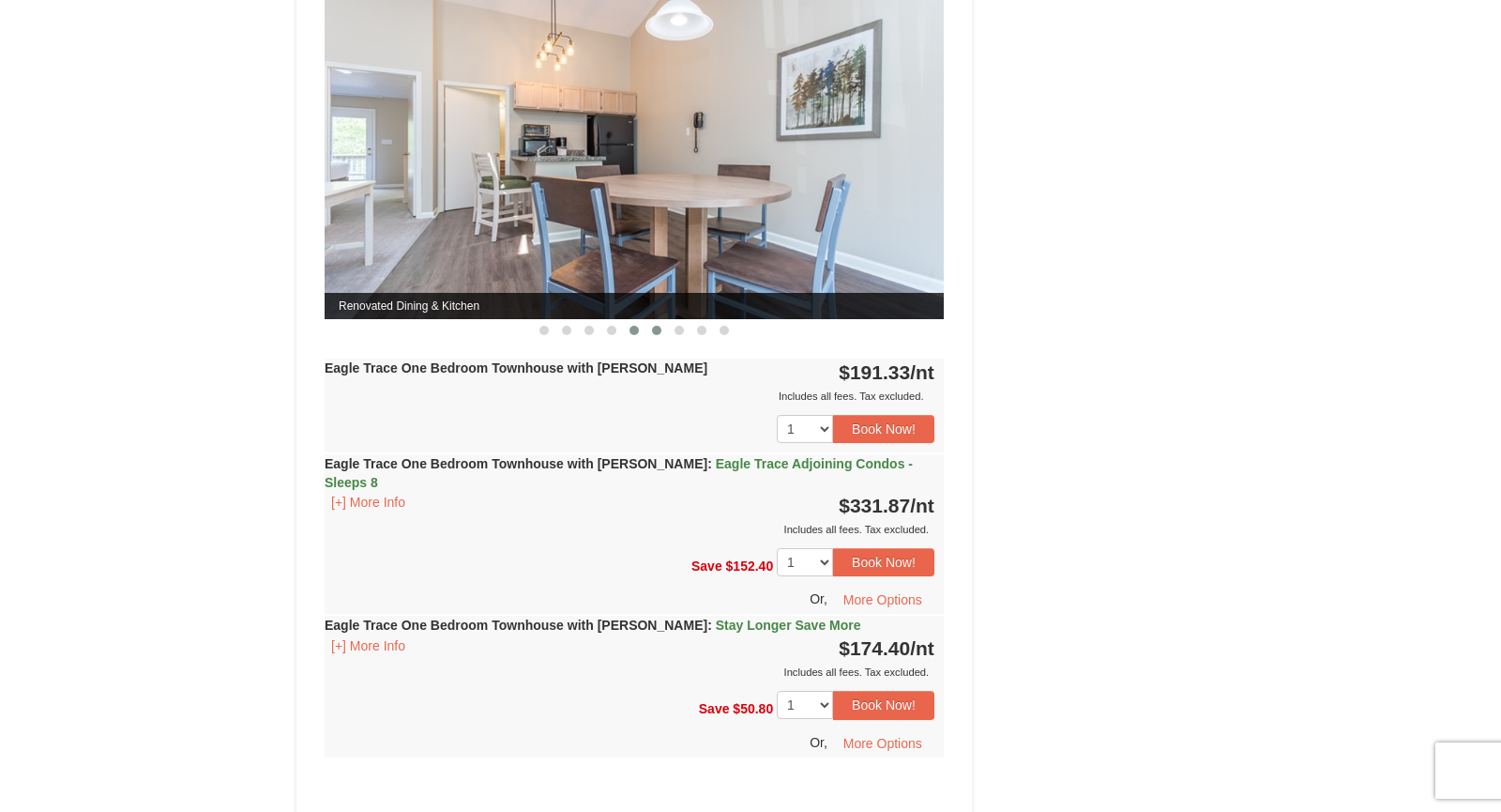
click at [657, 328] on span at bounding box center [657, 330] width 9 height 9
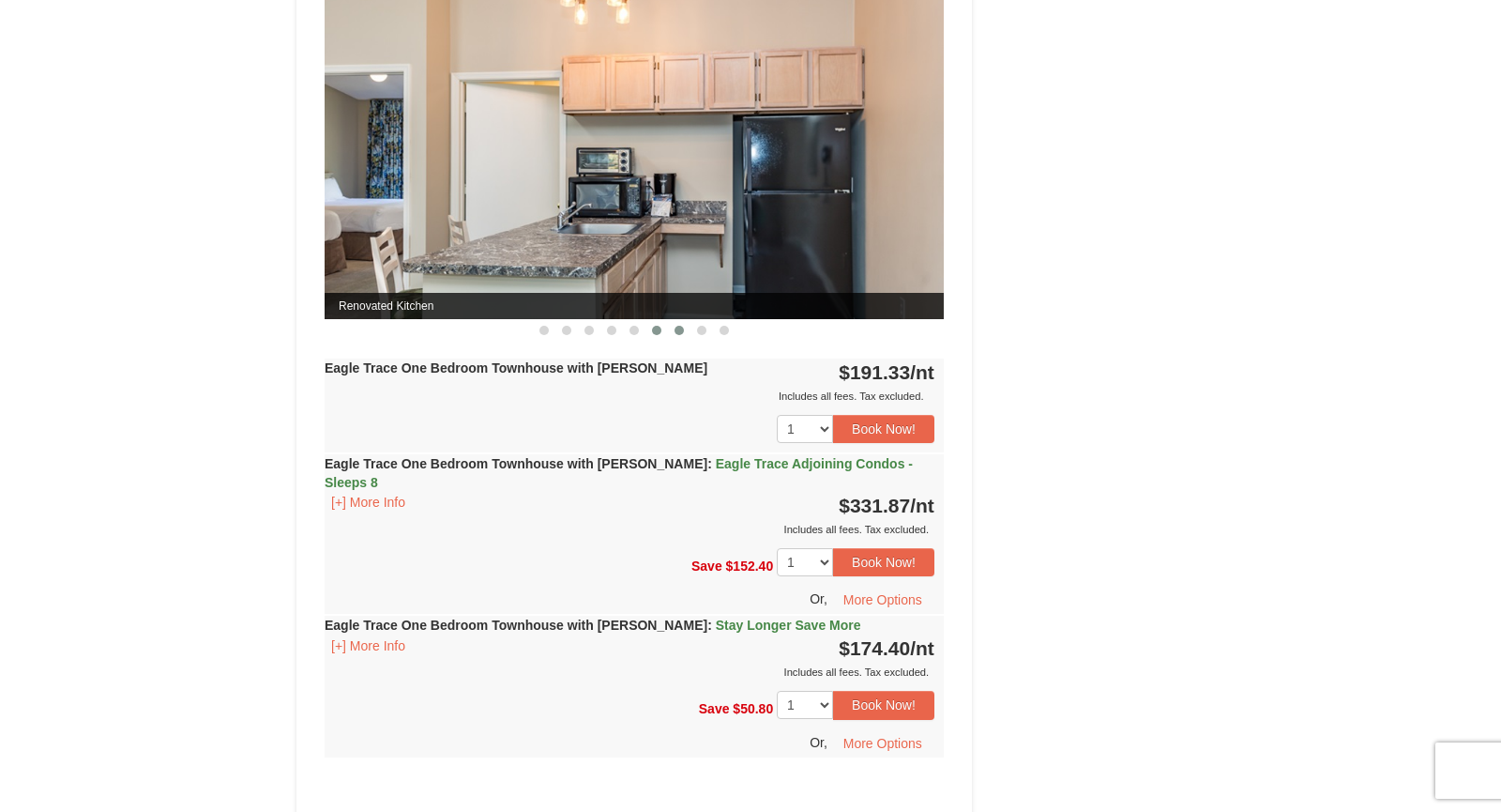
click at [678, 326] on span at bounding box center [680, 330] width 9 height 9
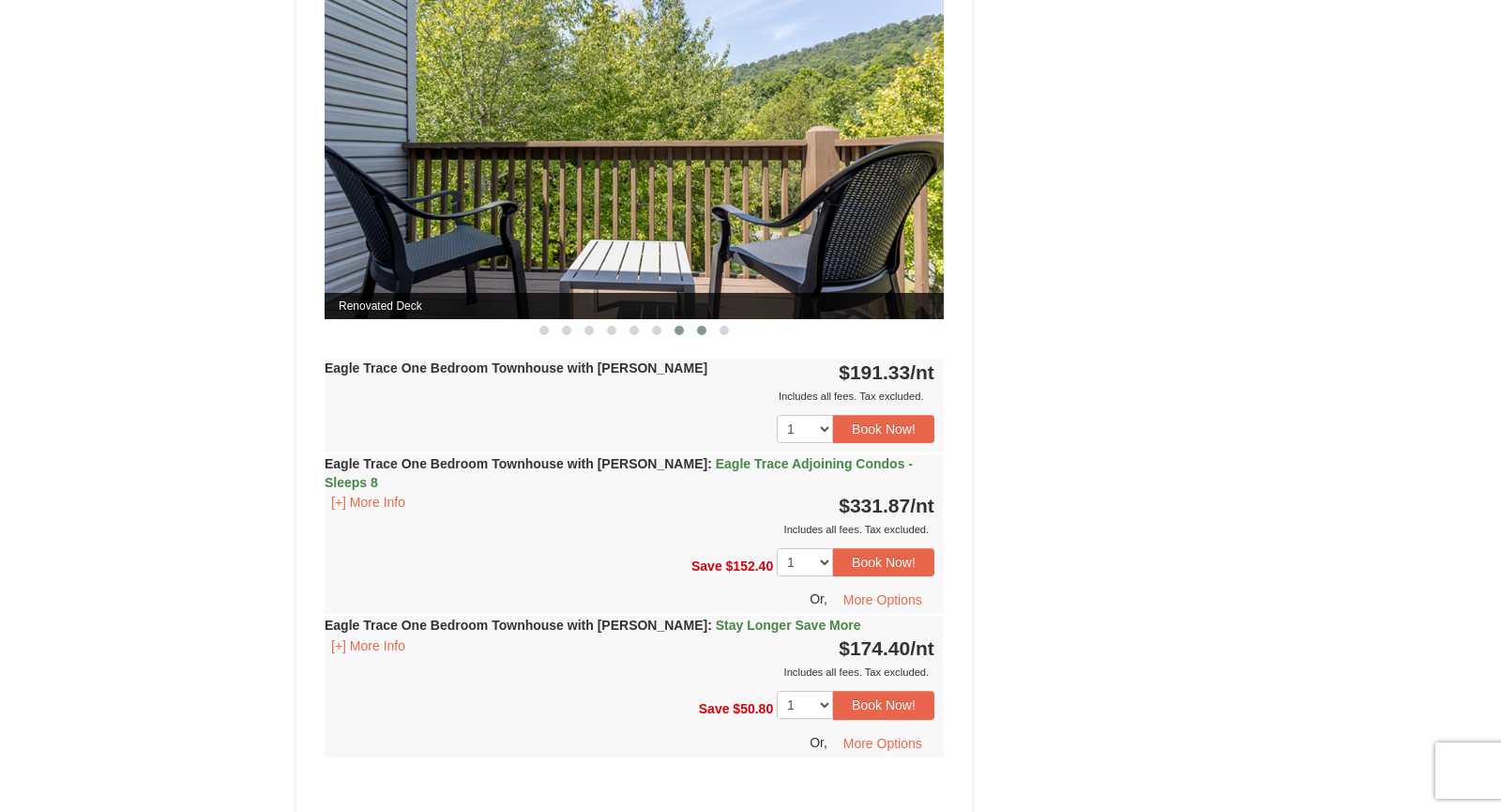
click at [698, 325] on span at bounding box center [702, 330] width 9 height 9
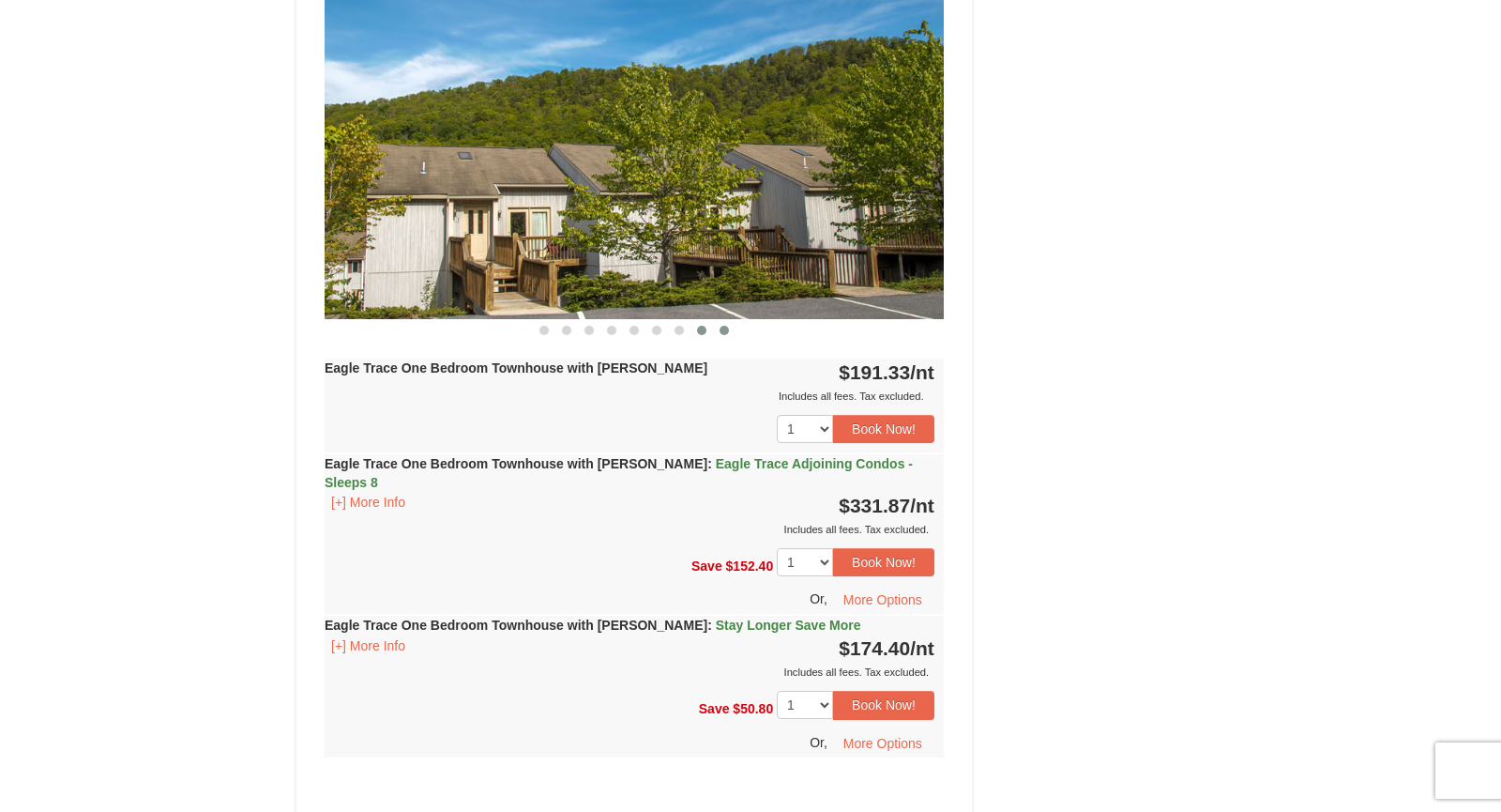
click at [730, 329] on button at bounding box center [725, 330] width 23 height 19
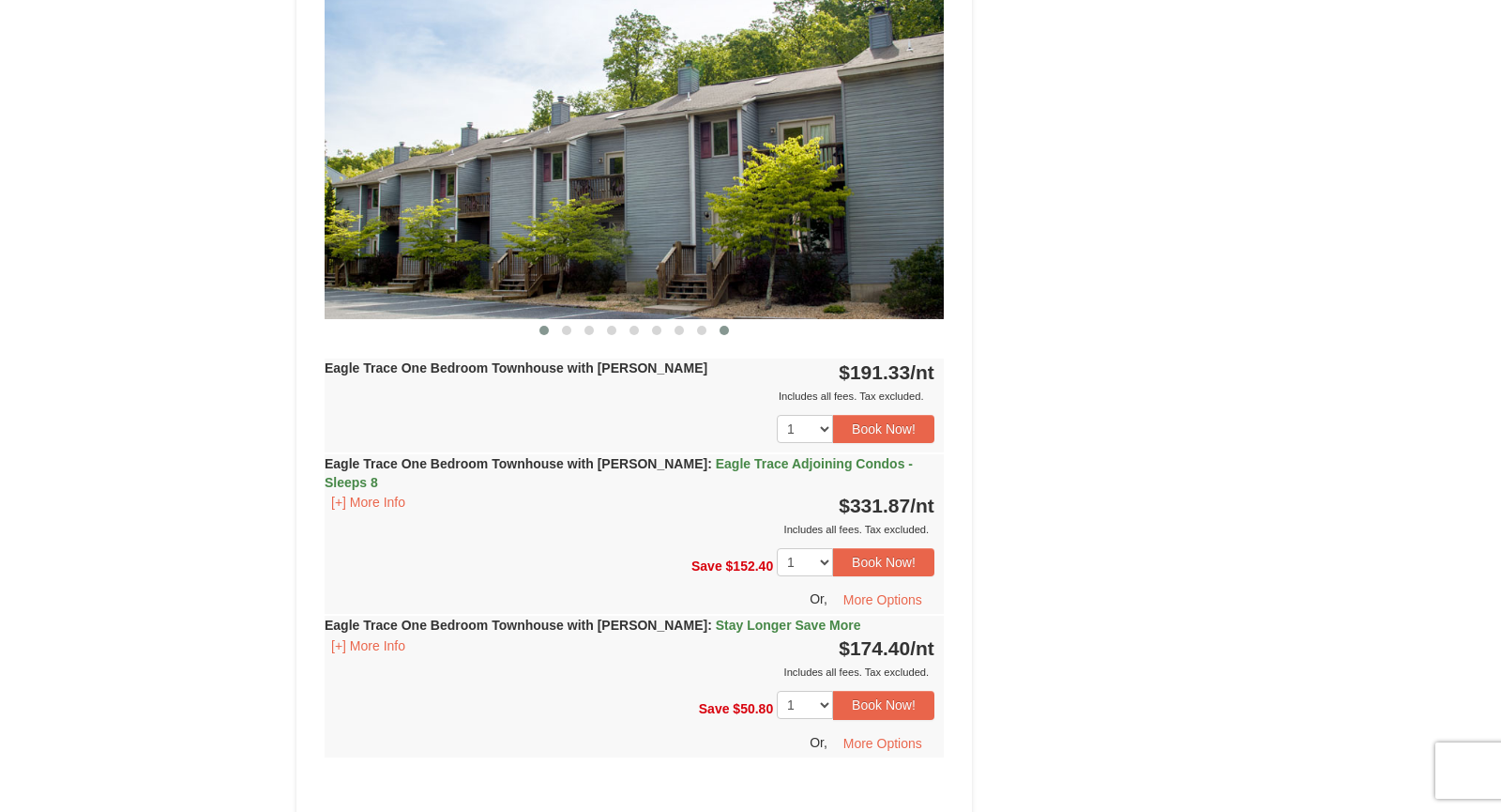
click at [542, 325] on span at bounding box center [544, 330] width 9 height 9
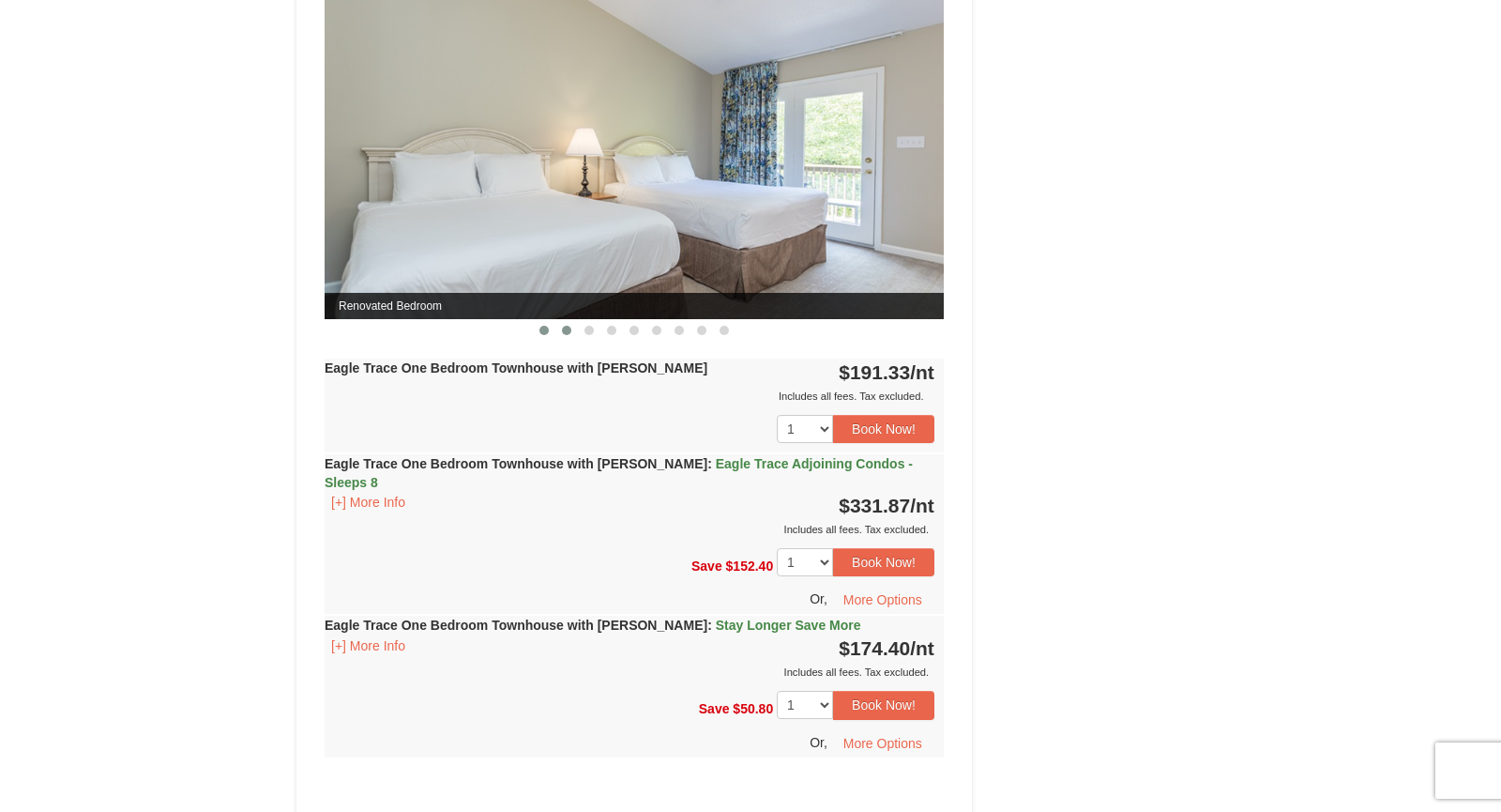
click at [562, 320] on button at bounding box center [567, 330] width 23 height 19
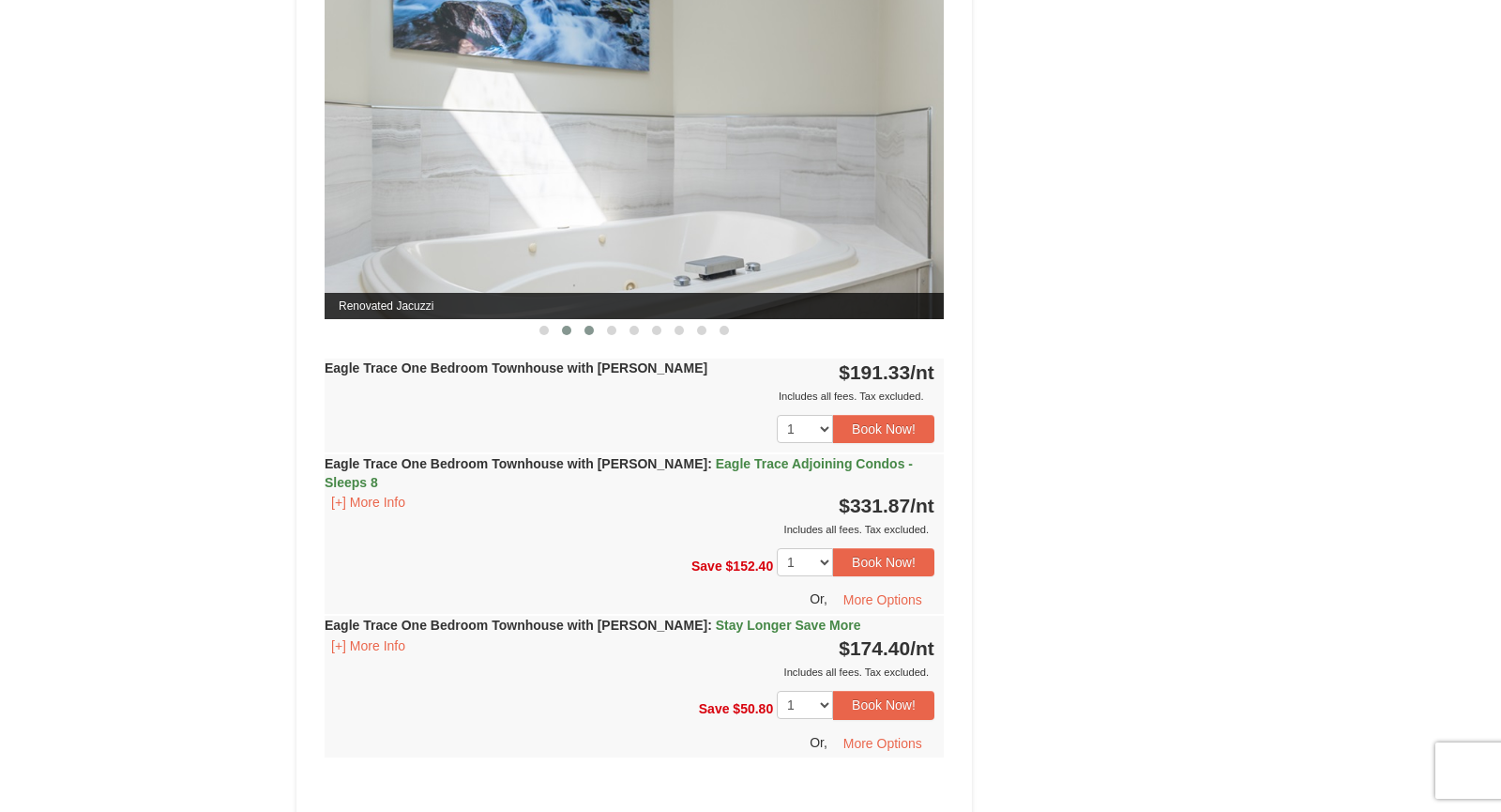
click at [586, 325] on span at bounding box center [589, 330] width 9 height 9
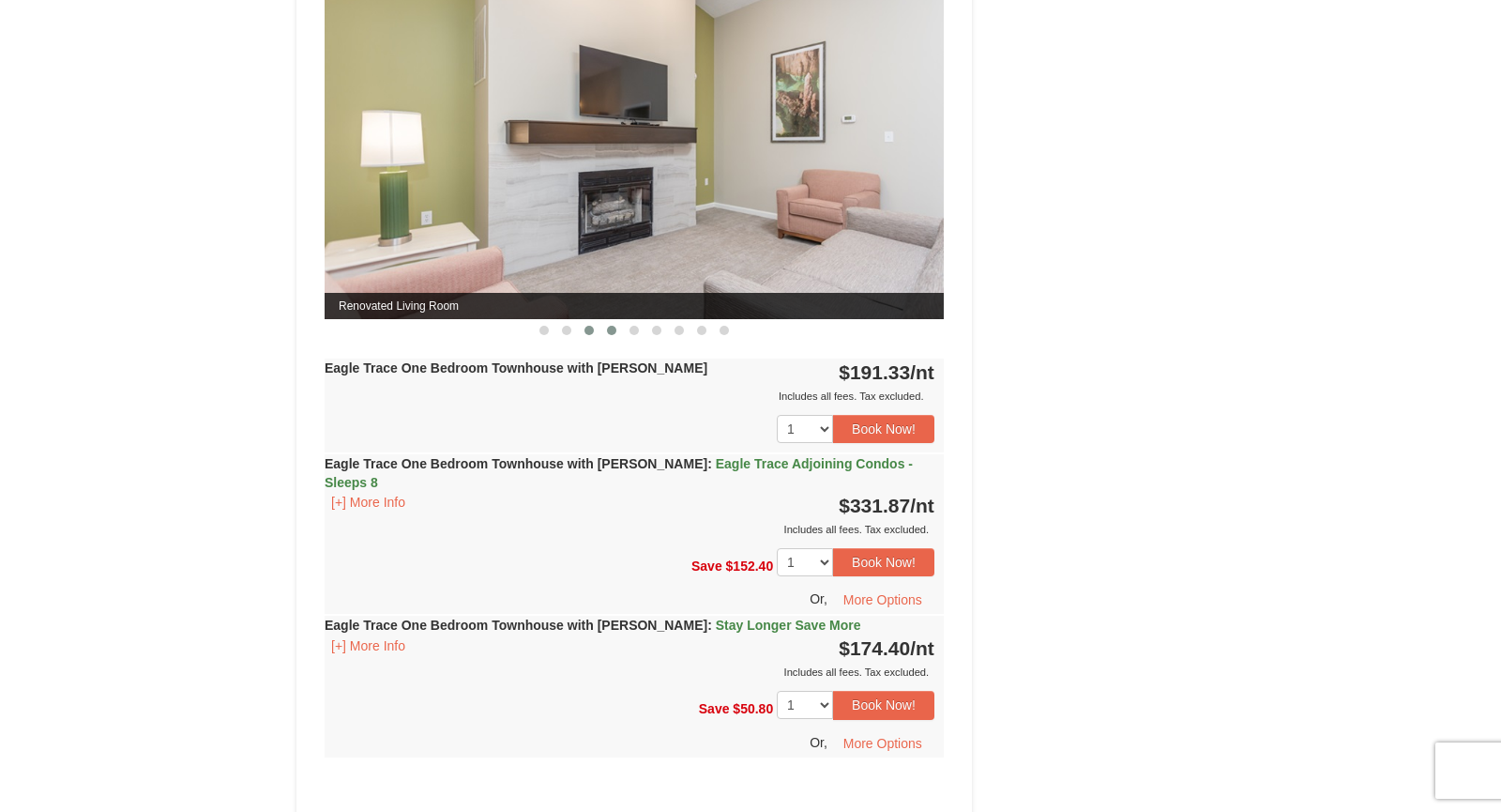
click at [615, 320] on button at bounding box center [612, 330] width 23 height 19
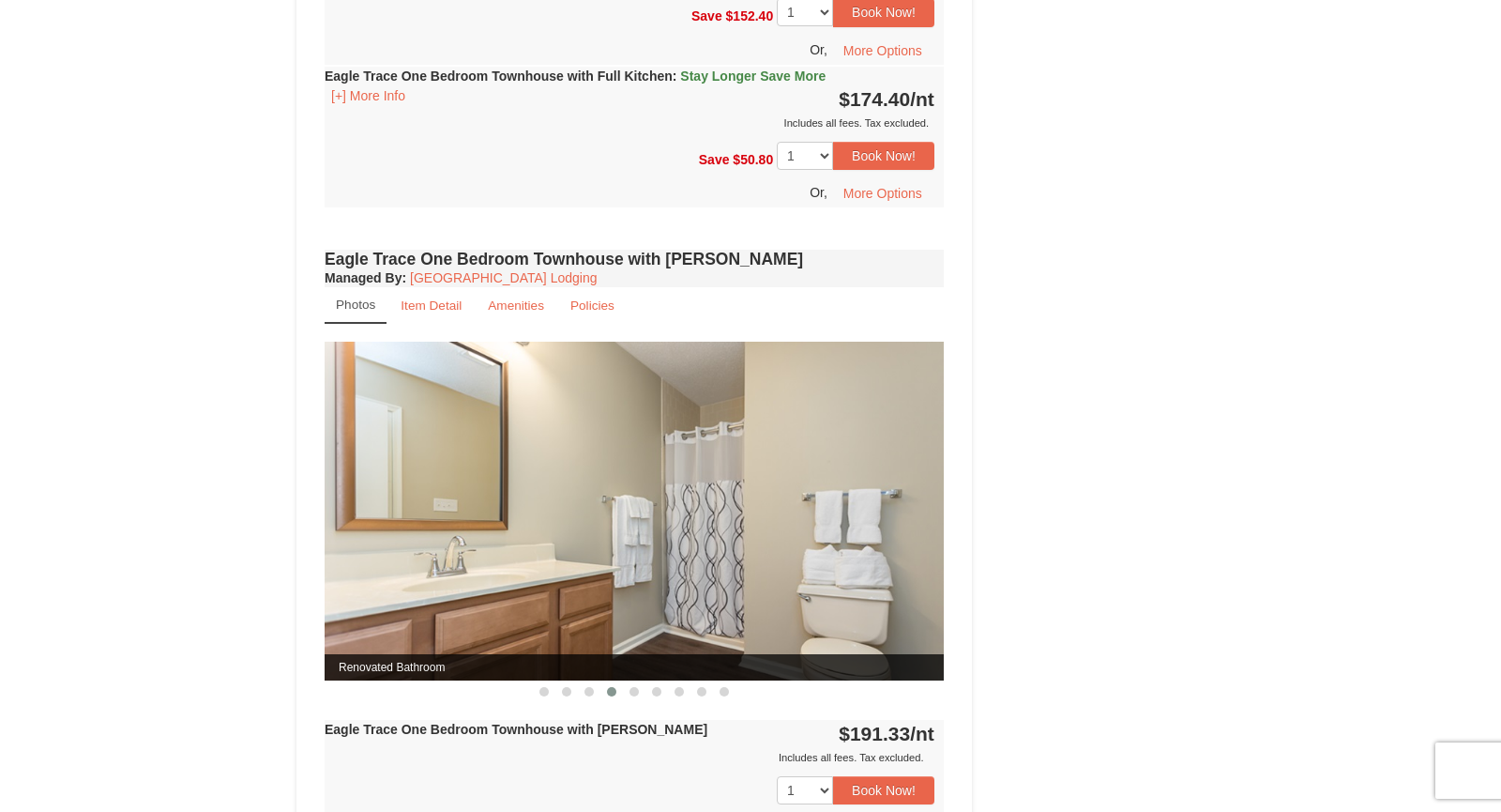
scroll to position [1386, 0]
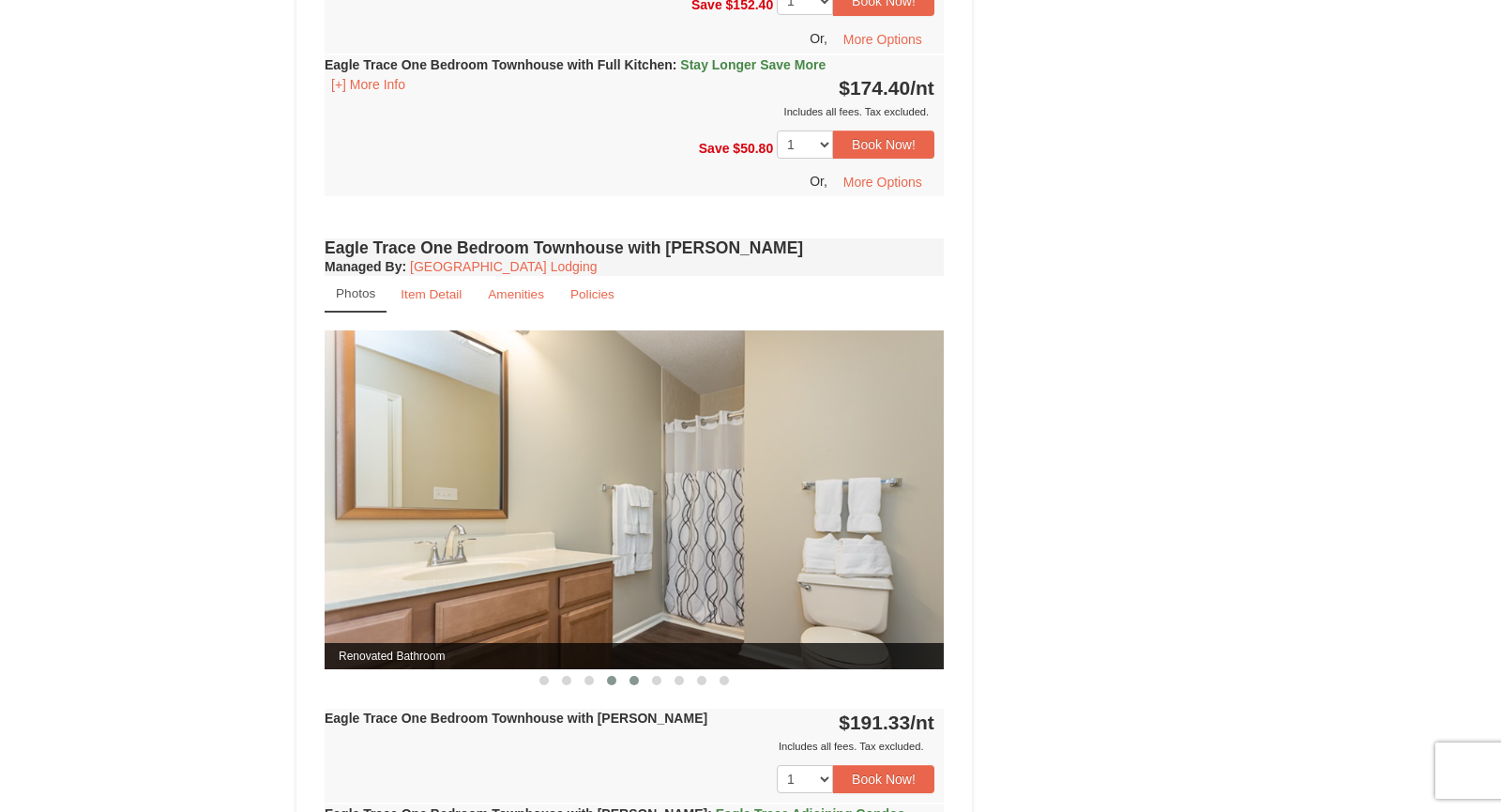
click at [635, 676] on span at bounding box center [634, 680] width 9 height 9
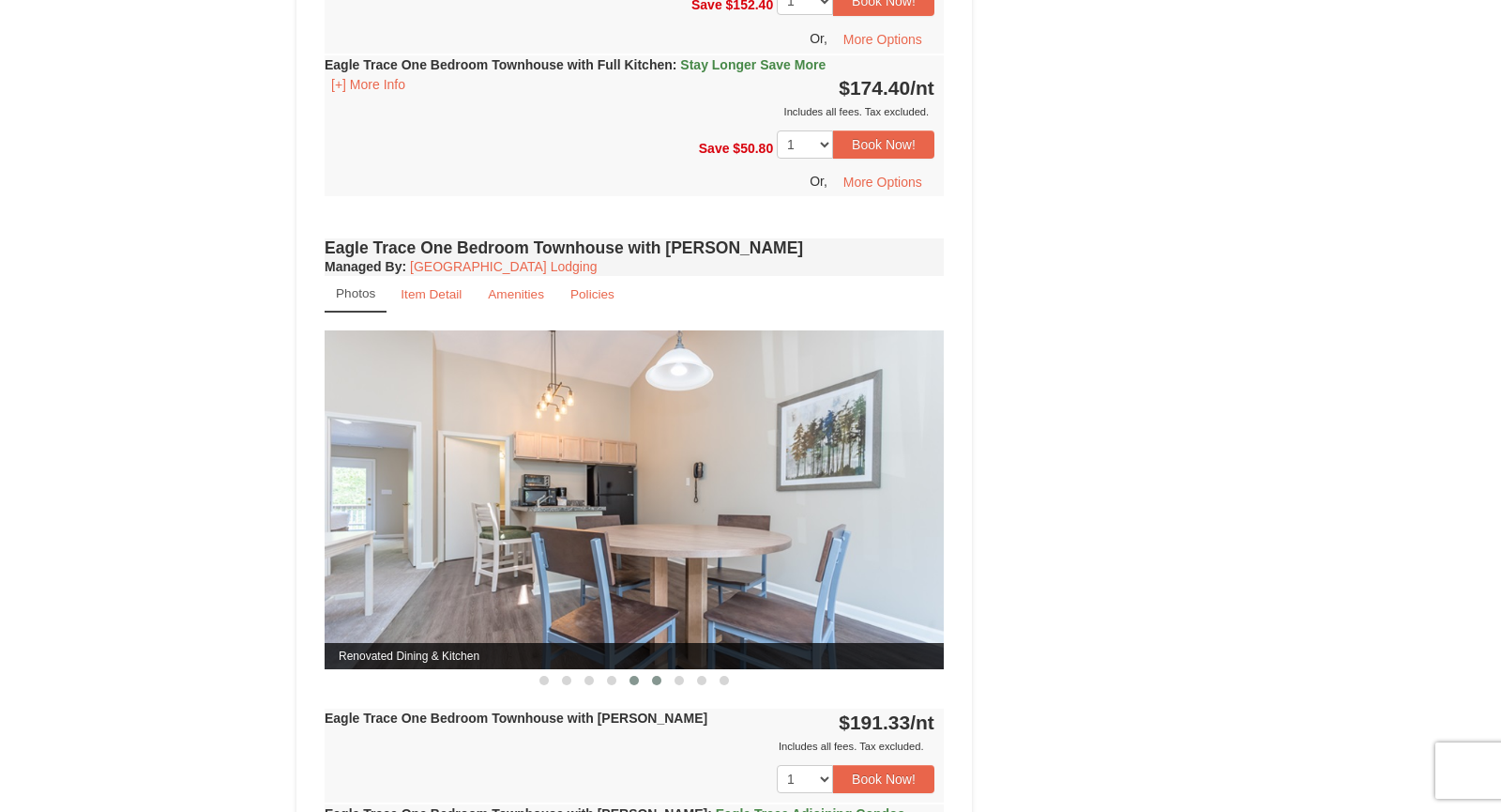
click at [650, 671] on button at bounding box center [657, 680] width 23 height 19
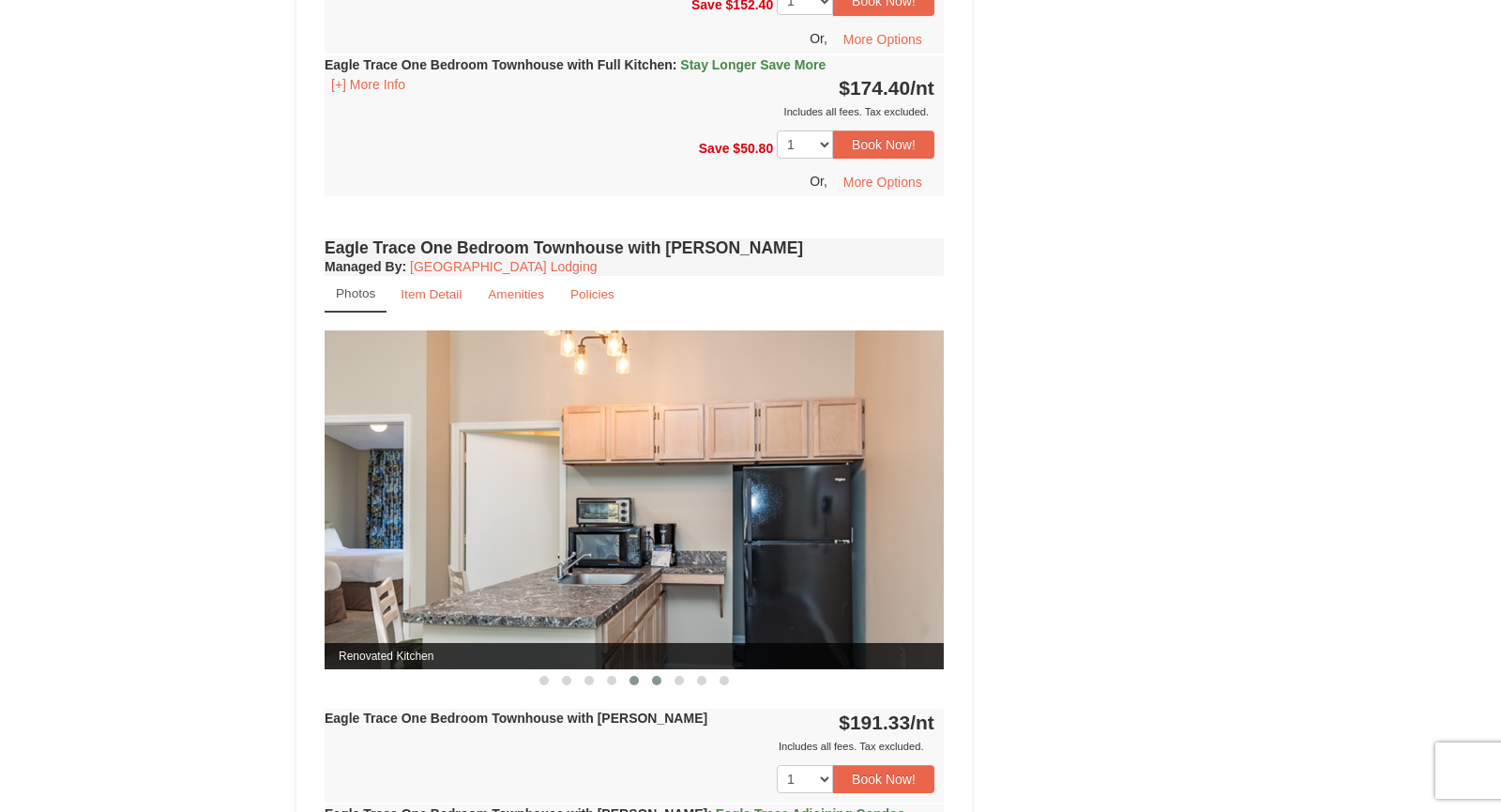
click at [628, 672] on button at bounding box center [634, 680] width 23 height 19
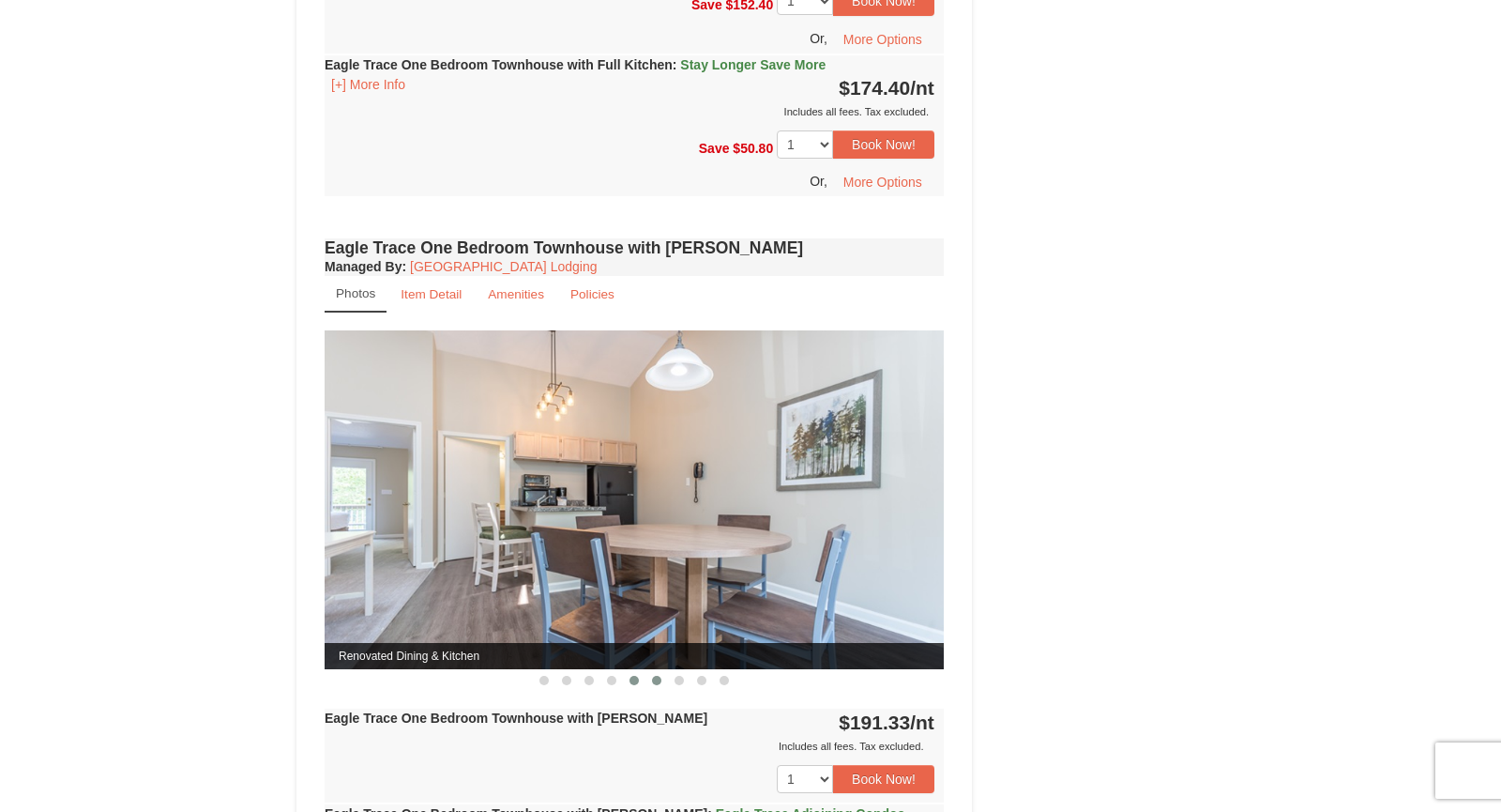
click at [657, 676] on span at bounding box center [657, 680] width 9 height 9
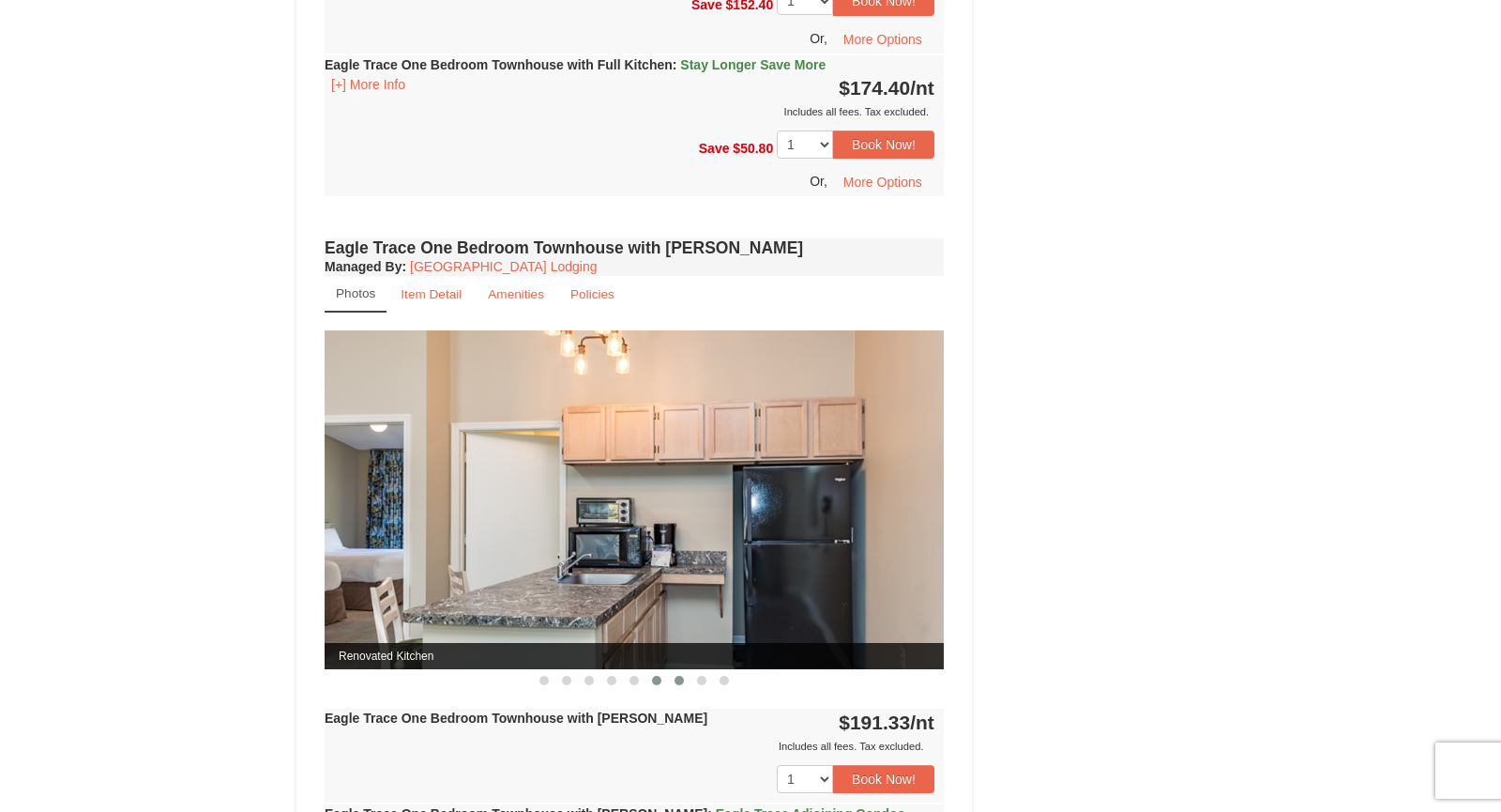
click at [677, 676] on span at bounding box center [680, 680] width 9 height 9
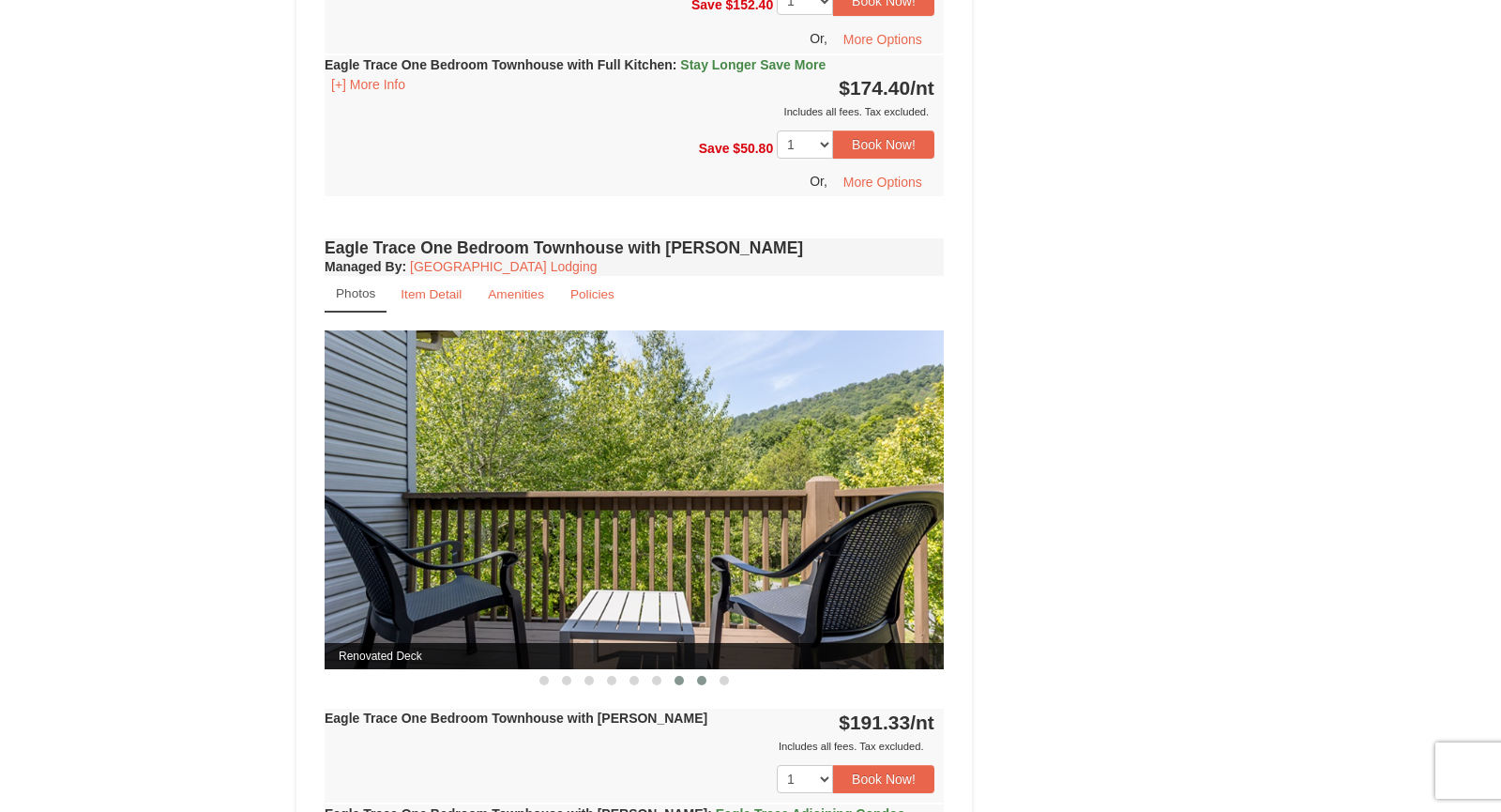
click at [702, 678] on span at bounding box center [702, 680] width 9 height 9
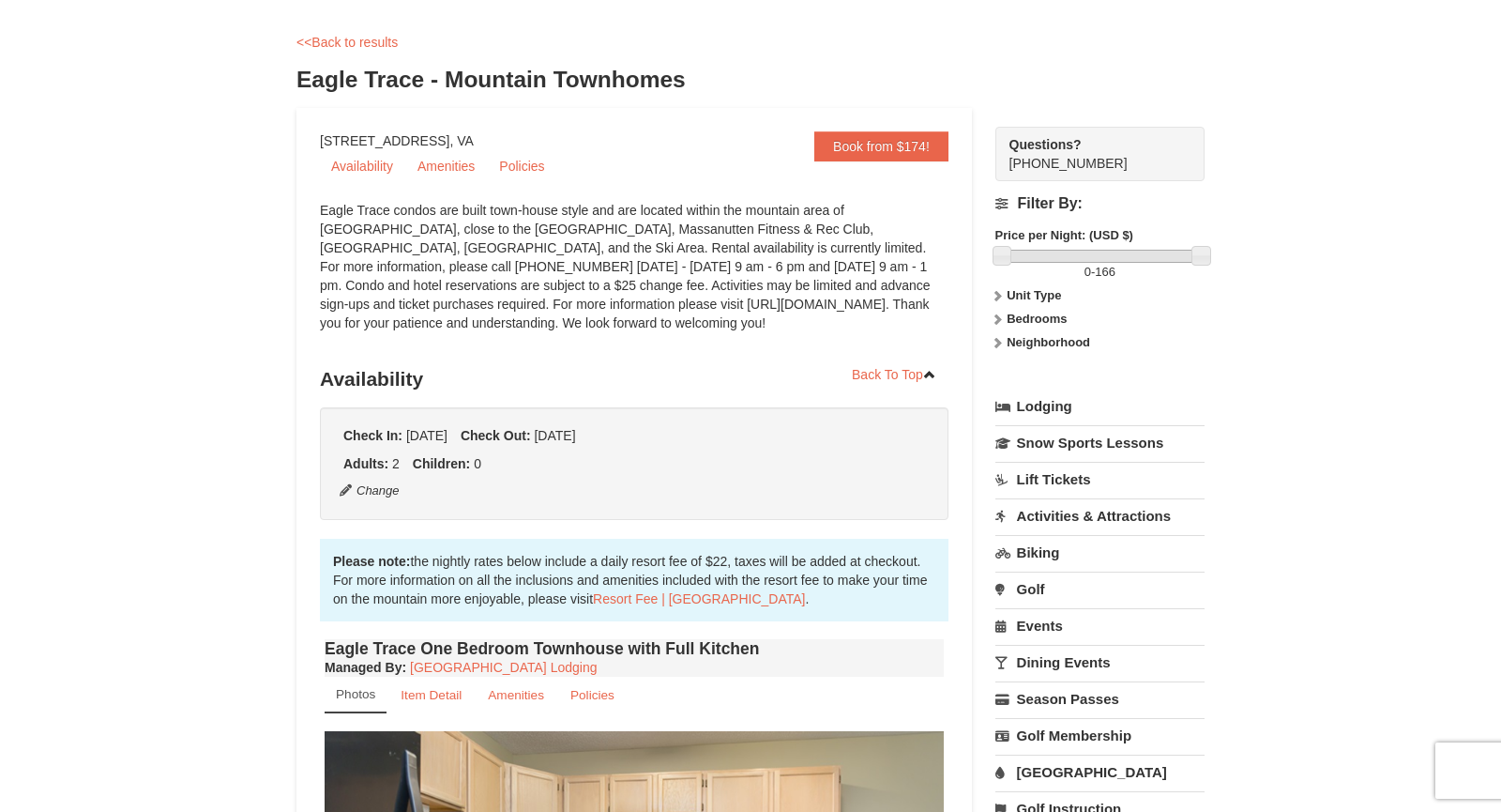
scroll to position [0, 0]
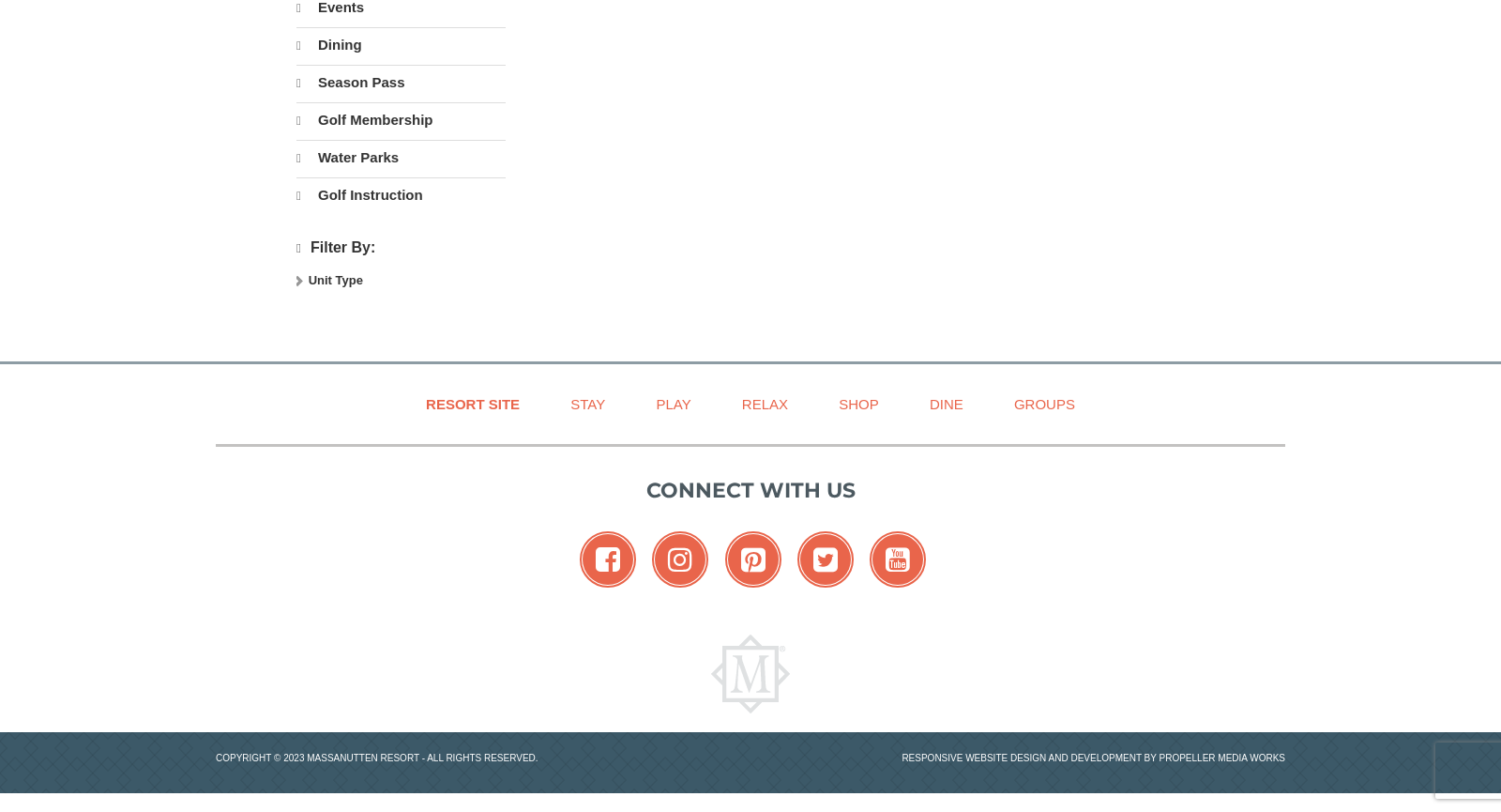
select select "10"
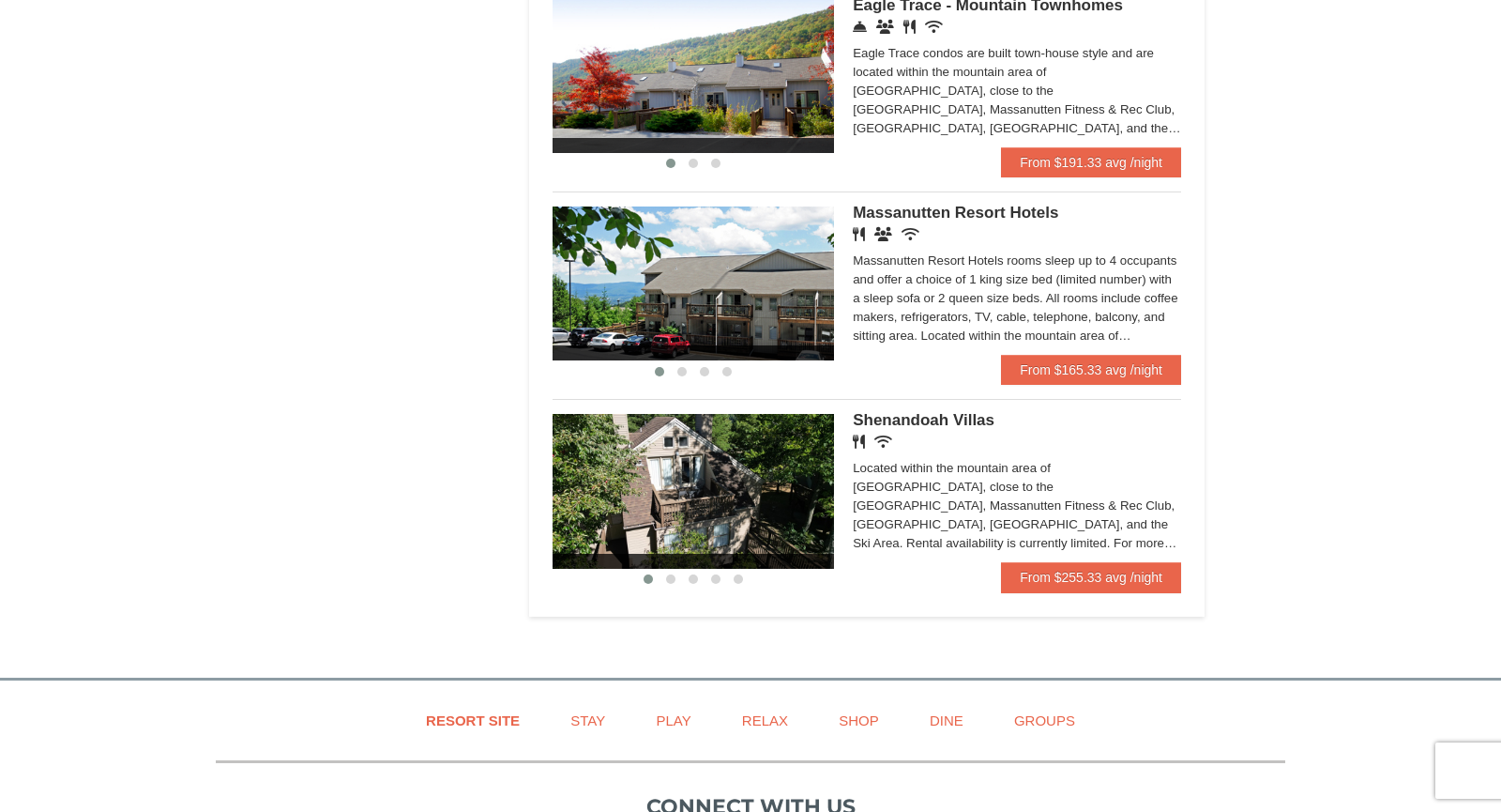
scroll to position [1069, 0]
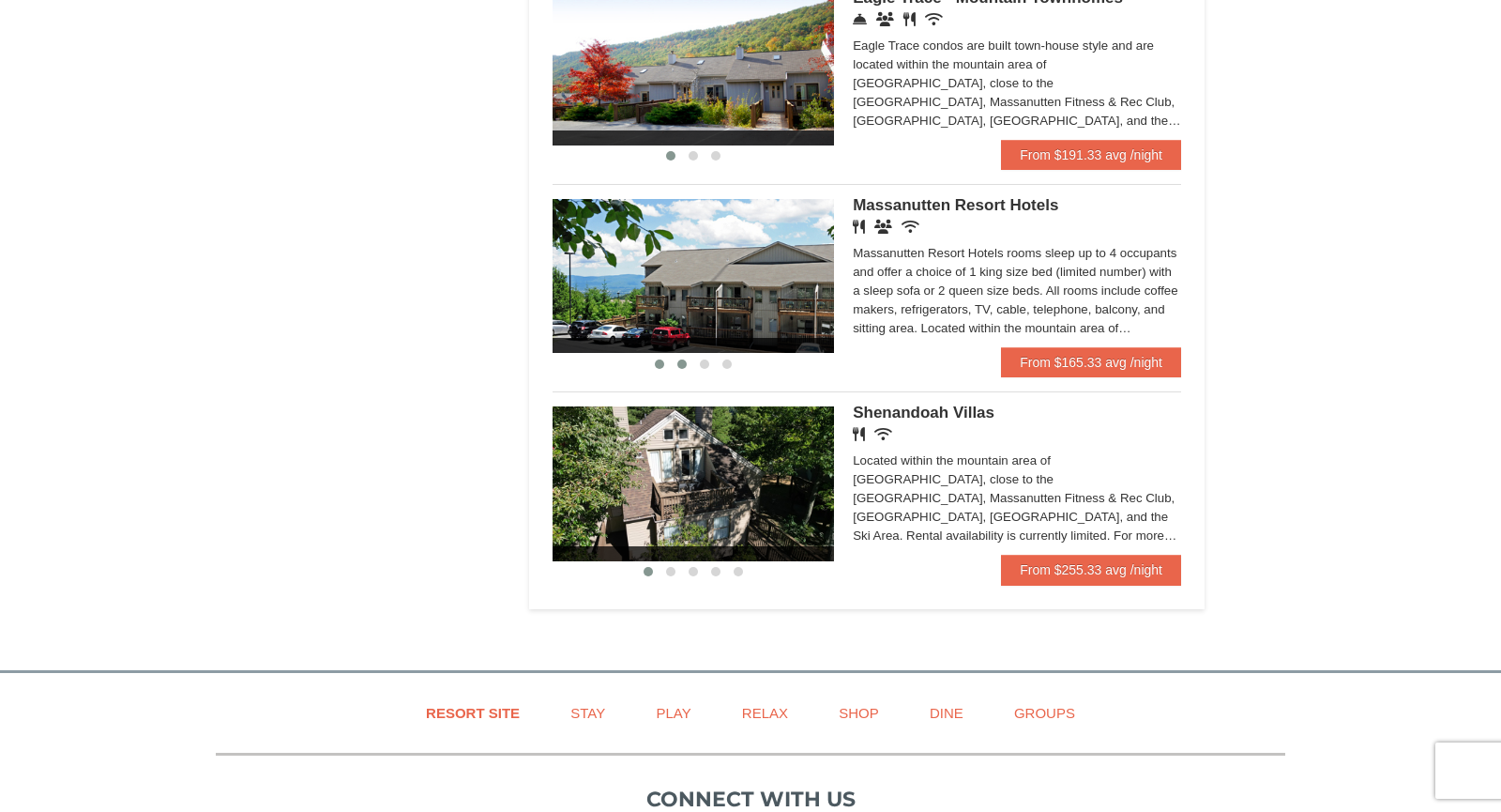
click at [682, 368] on span at bounding box center [682, 364] width 9 height 9
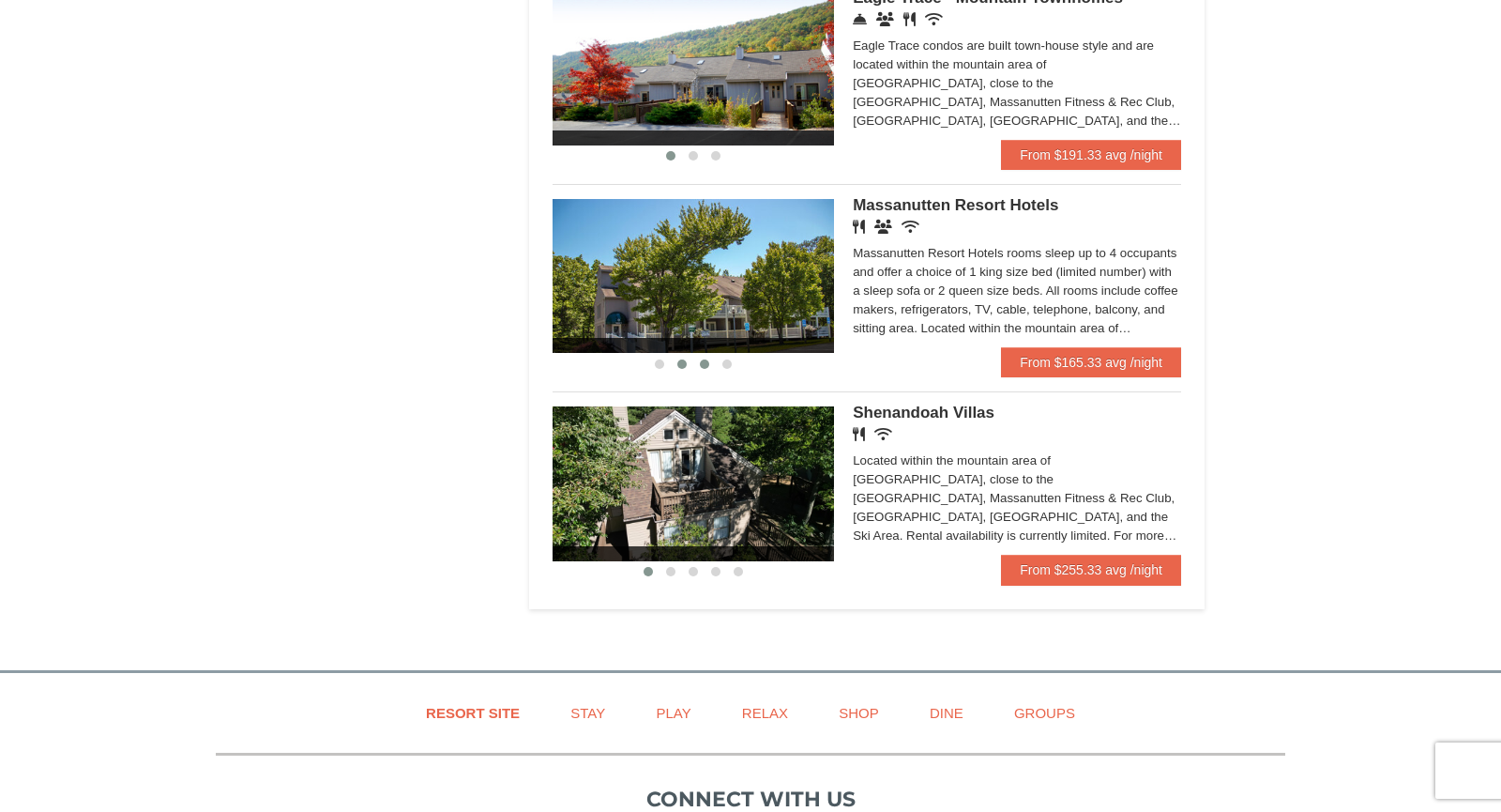
click at [705, 368] on span at bounding box center [705, 364] width 9 height 9
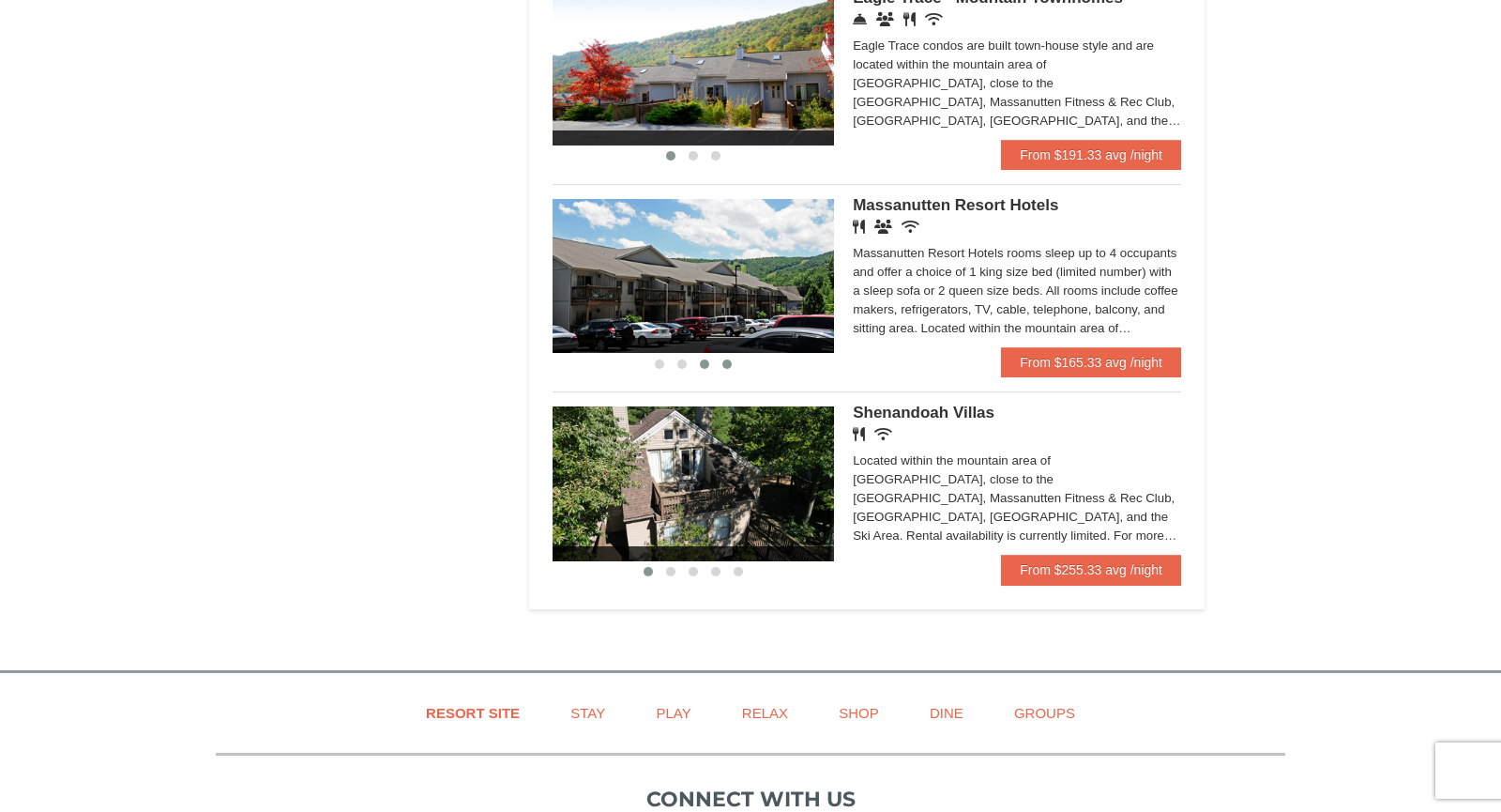
click at [726, 368] on span at bounding box center [727, 364] width 9 height 9
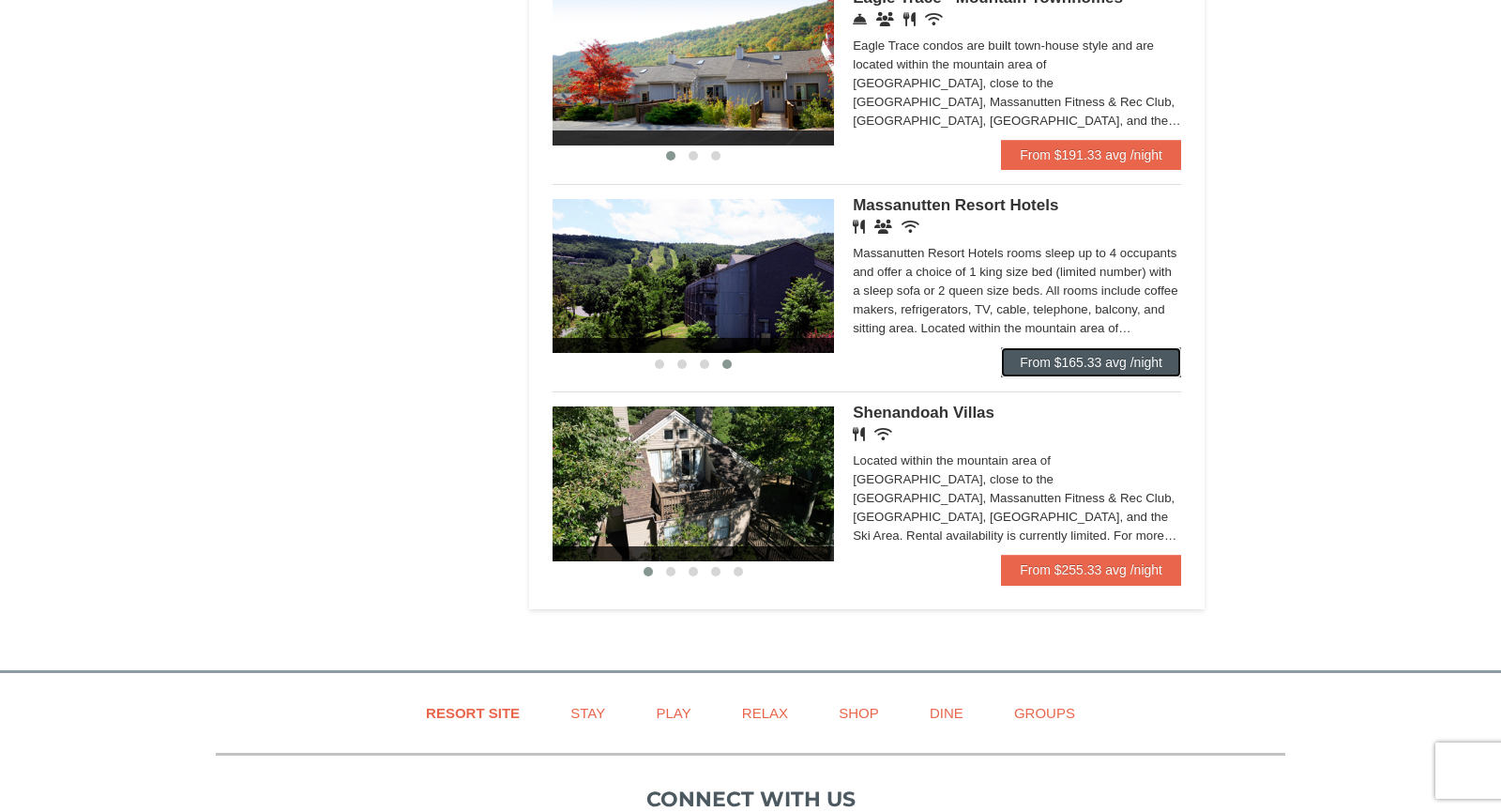
click at [1119, 375] on link "From $165.33 avg /night" at bounding box center [1091, 362] width 180 height 30
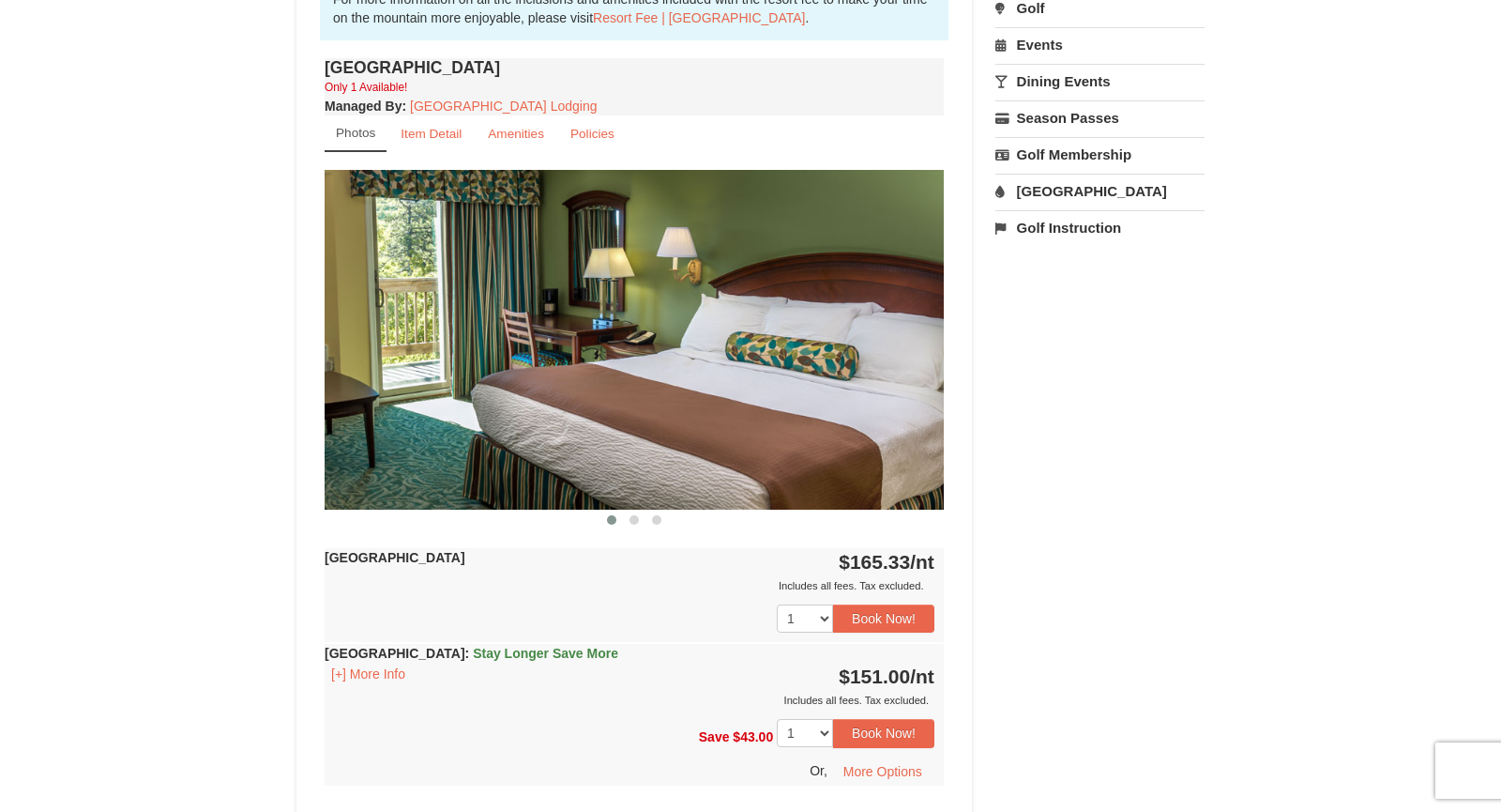
scroll to position [663, 0]
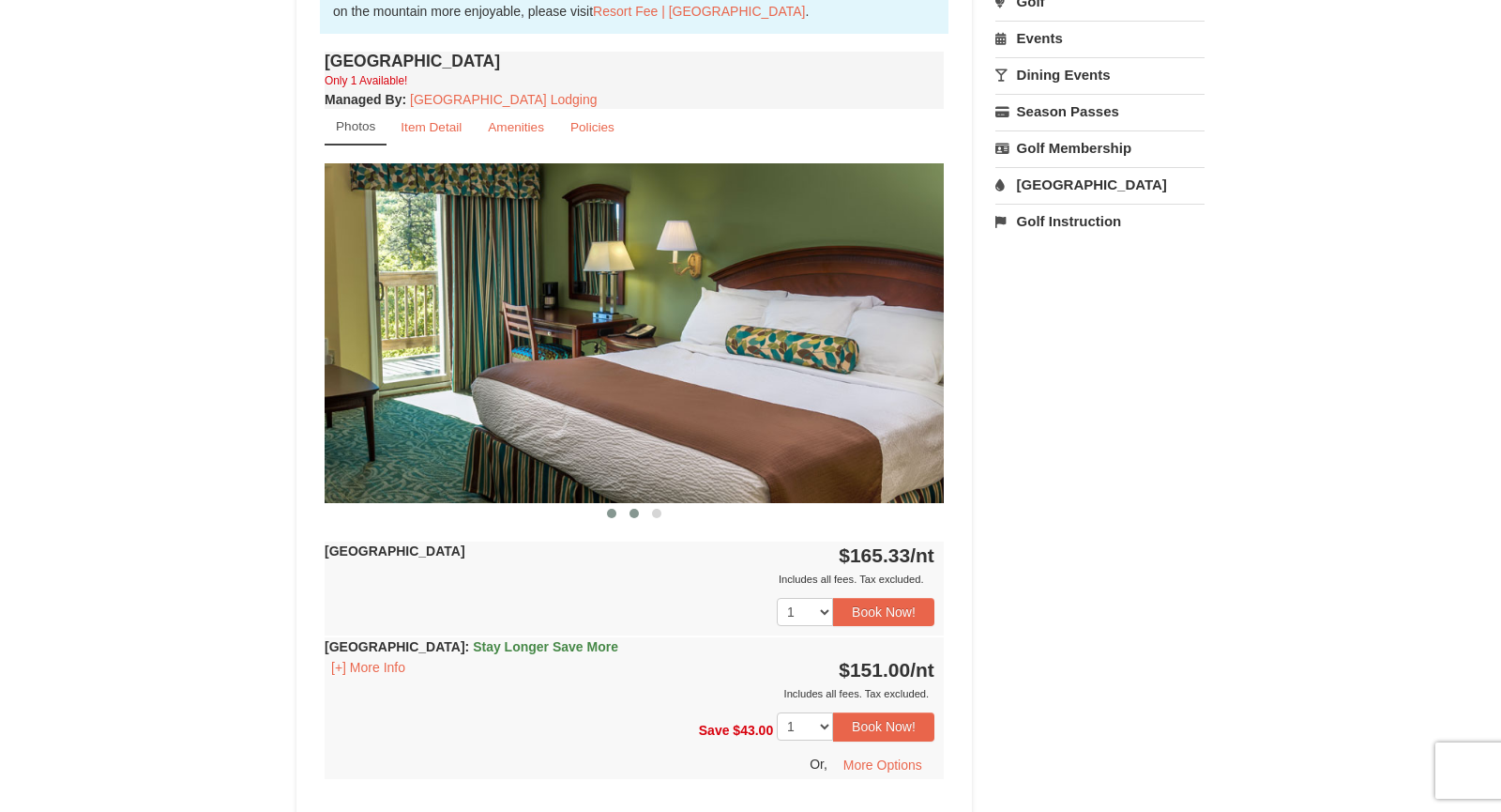
click at [634, 514] on span at bounding box center [634, 513] width 9 height 9
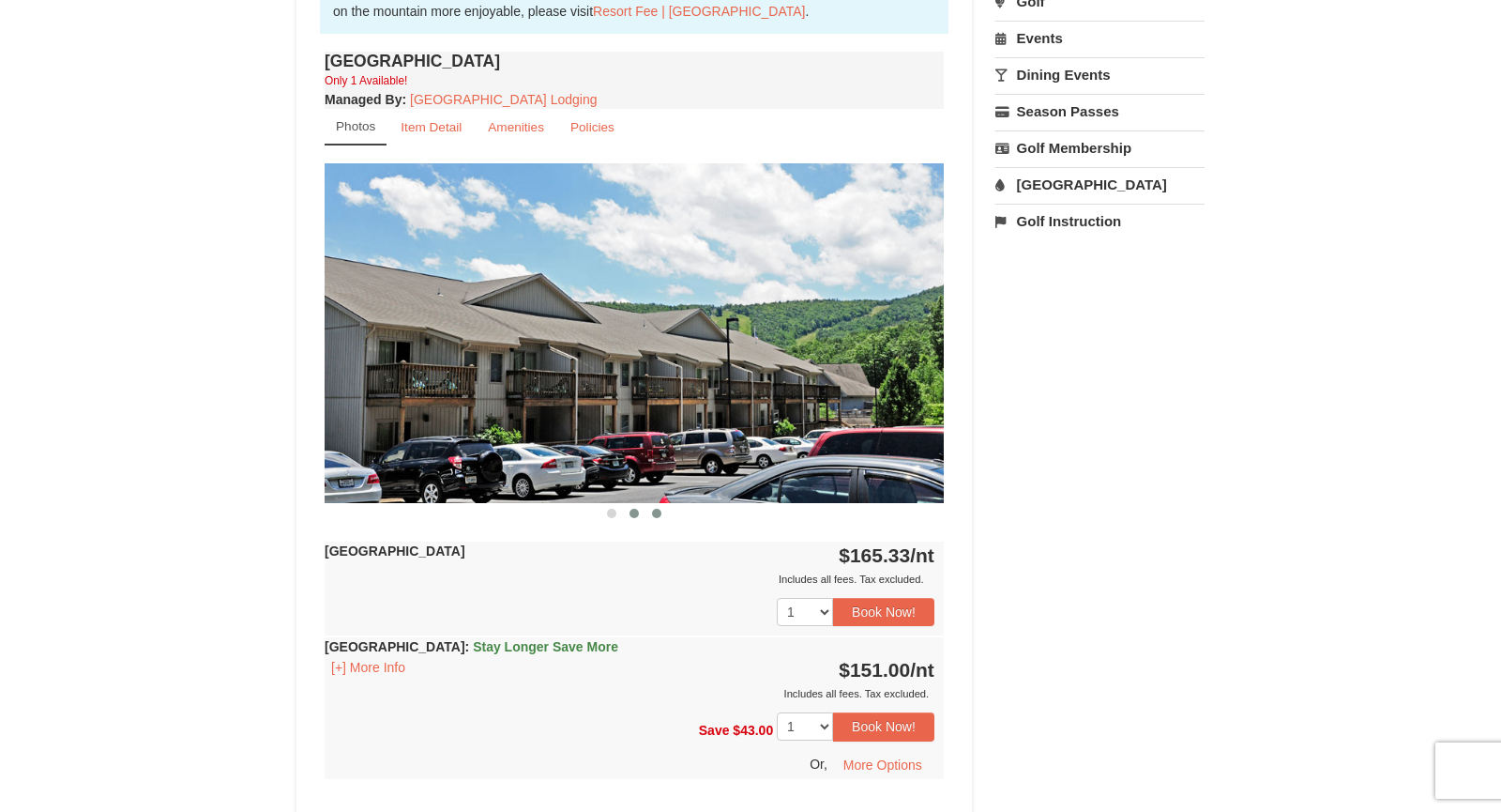
click at [651, 512] on button at bounding box center [657, 513] width 23 height 19
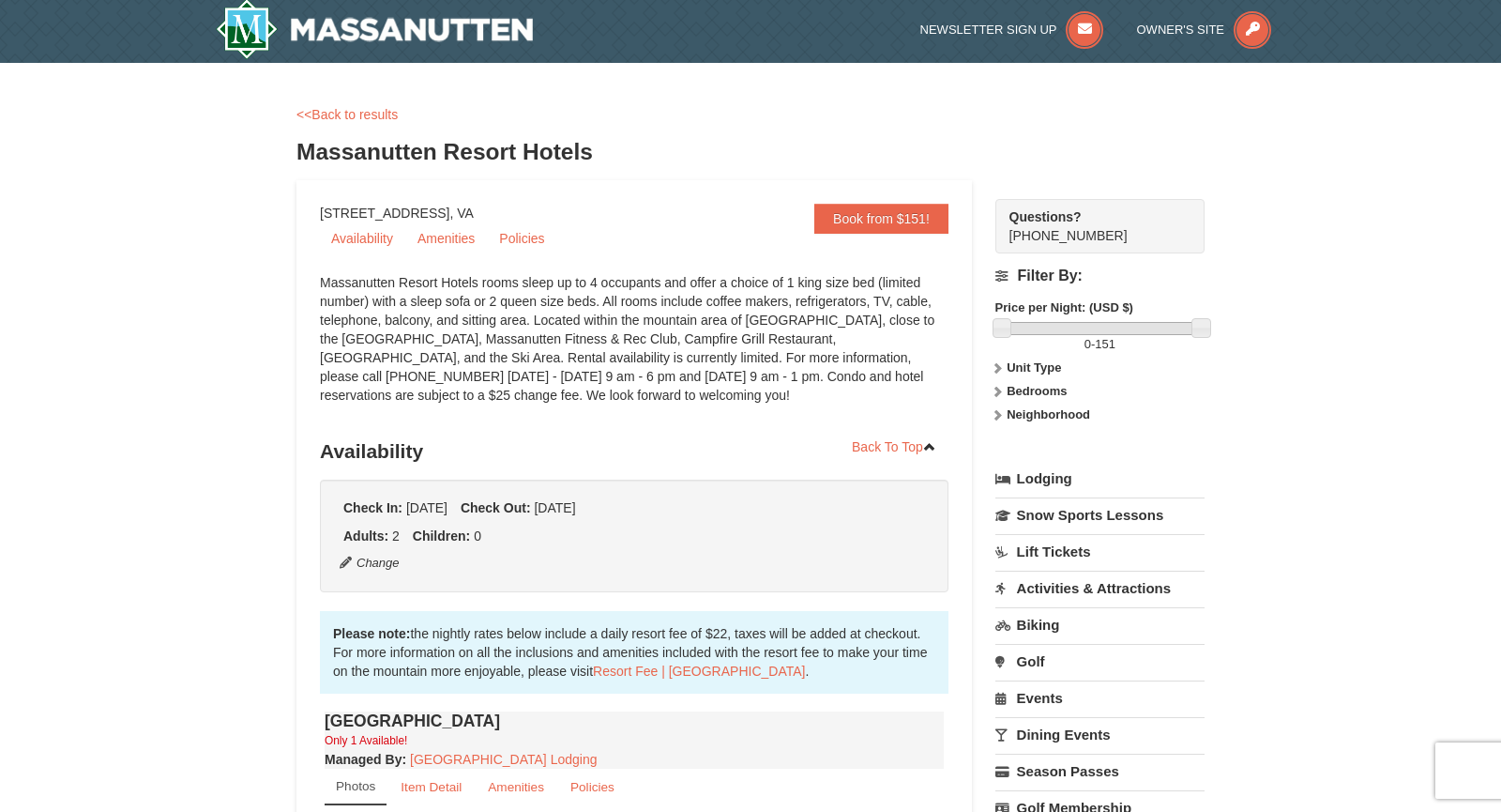
scroll to position [0, 0]
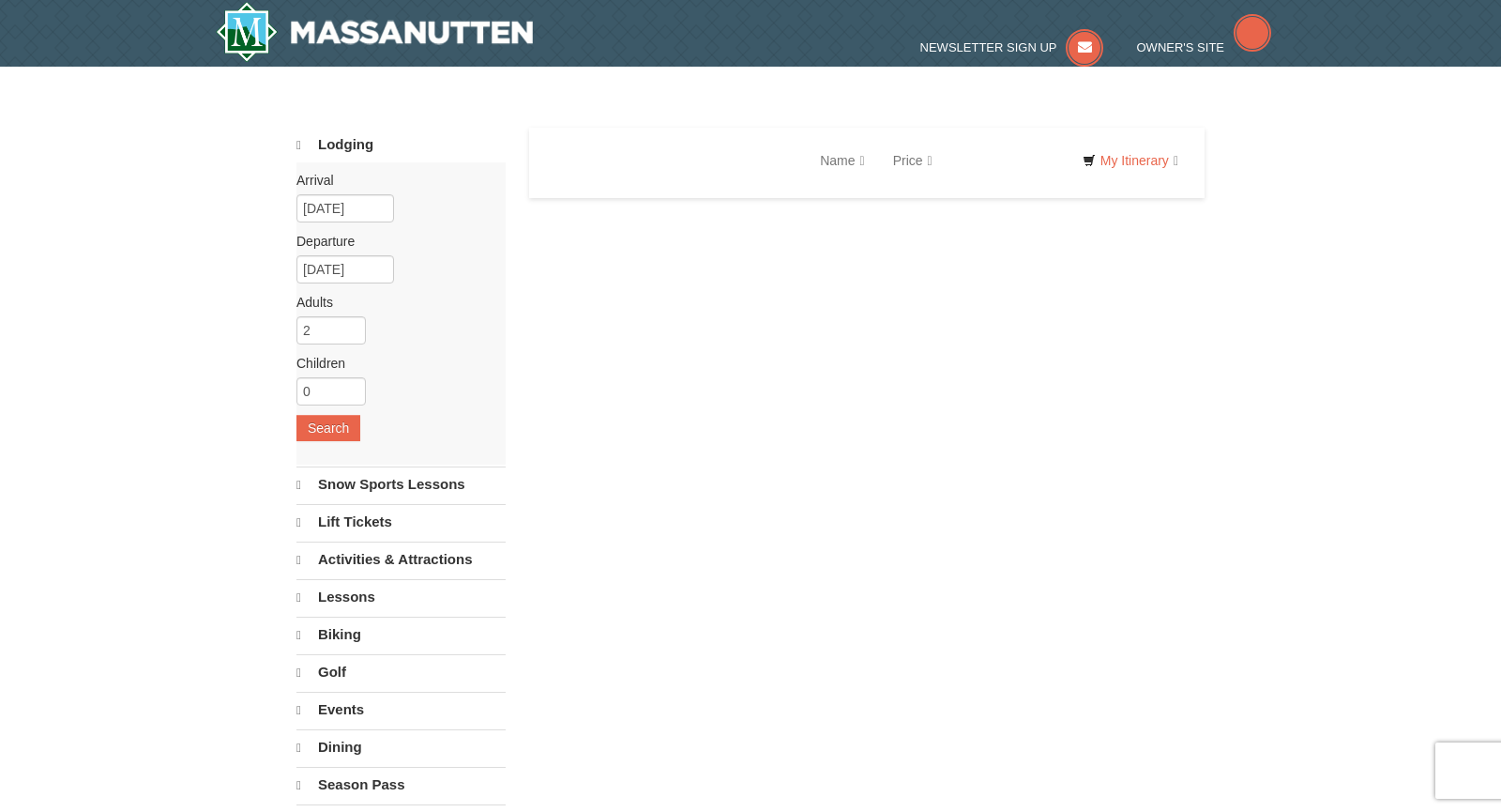
scroll to position [1070, 0]
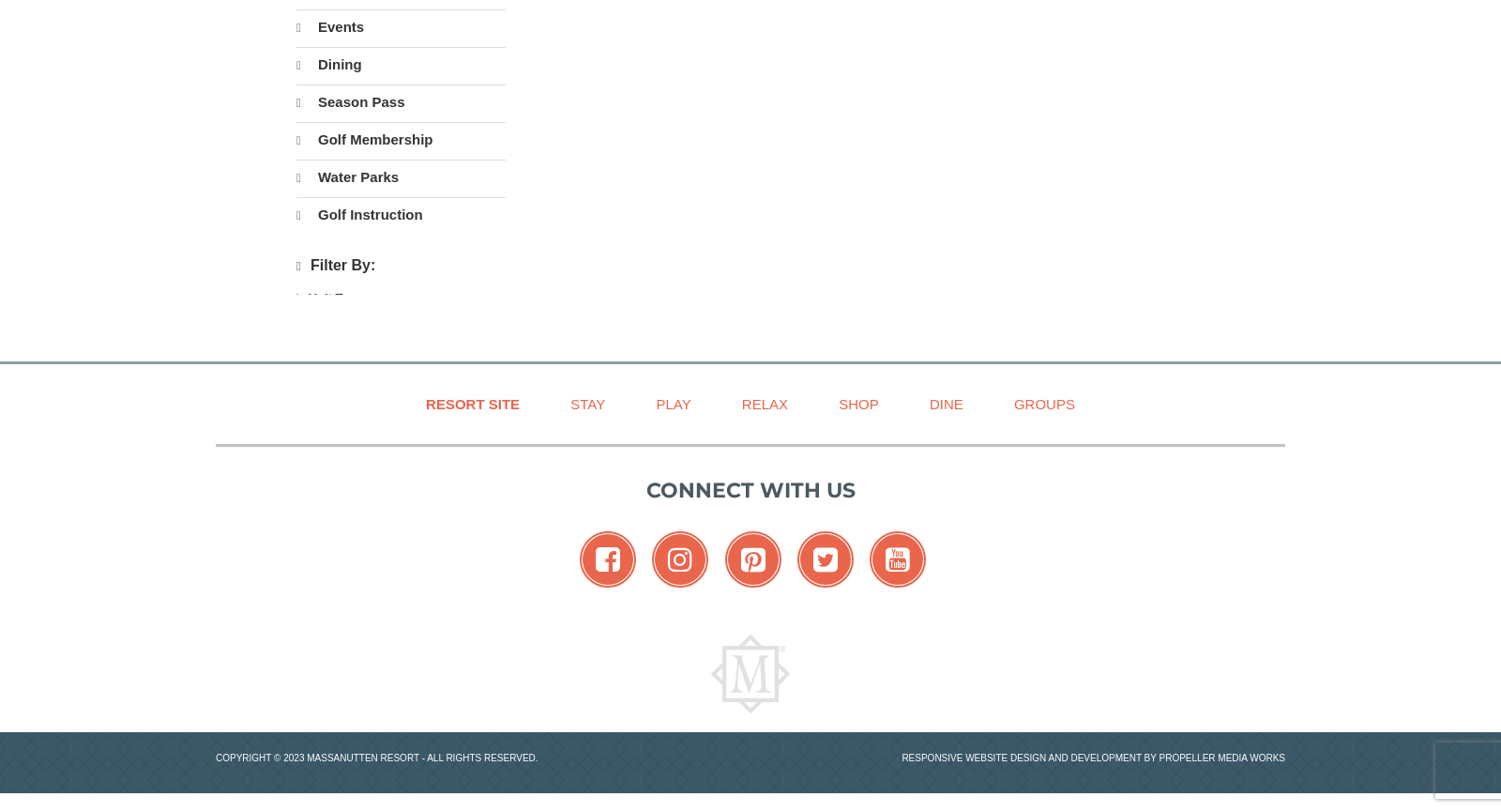
select select "10"
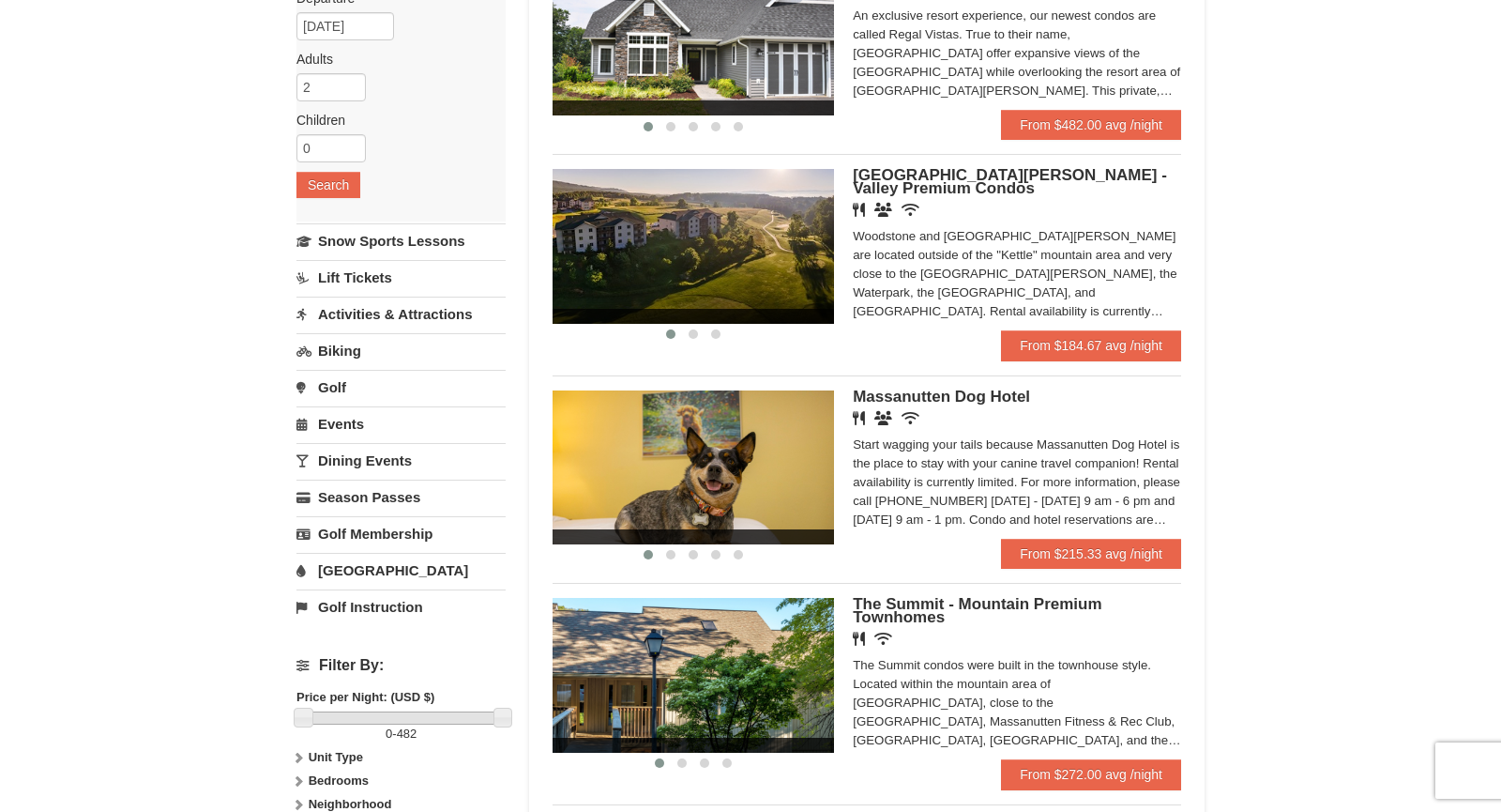
scroll to position [235, 0]
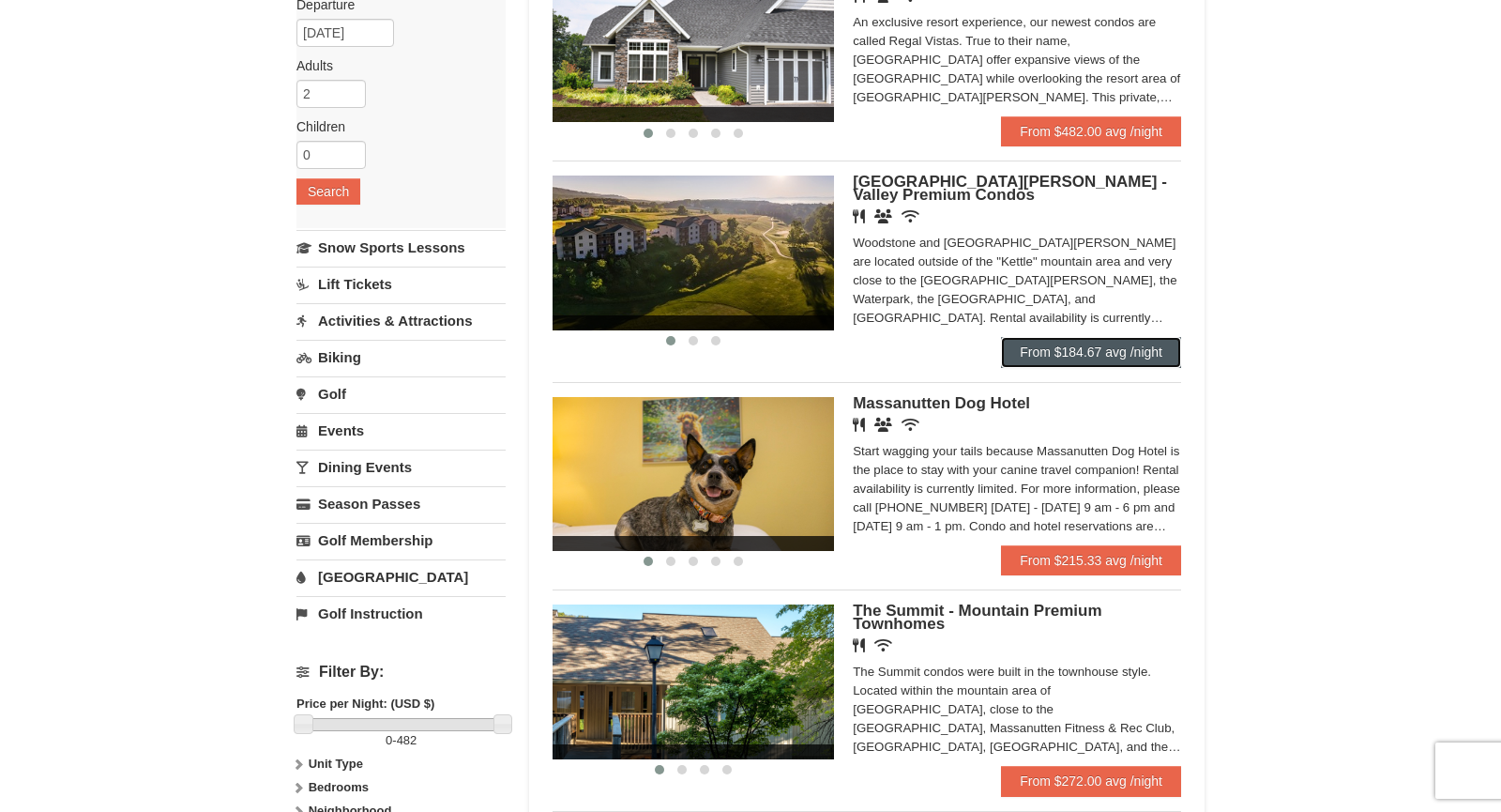
click at [1095, 350] on link "From $184.67 avg /night" at bounding box center [1091, 351] width 180 height 30
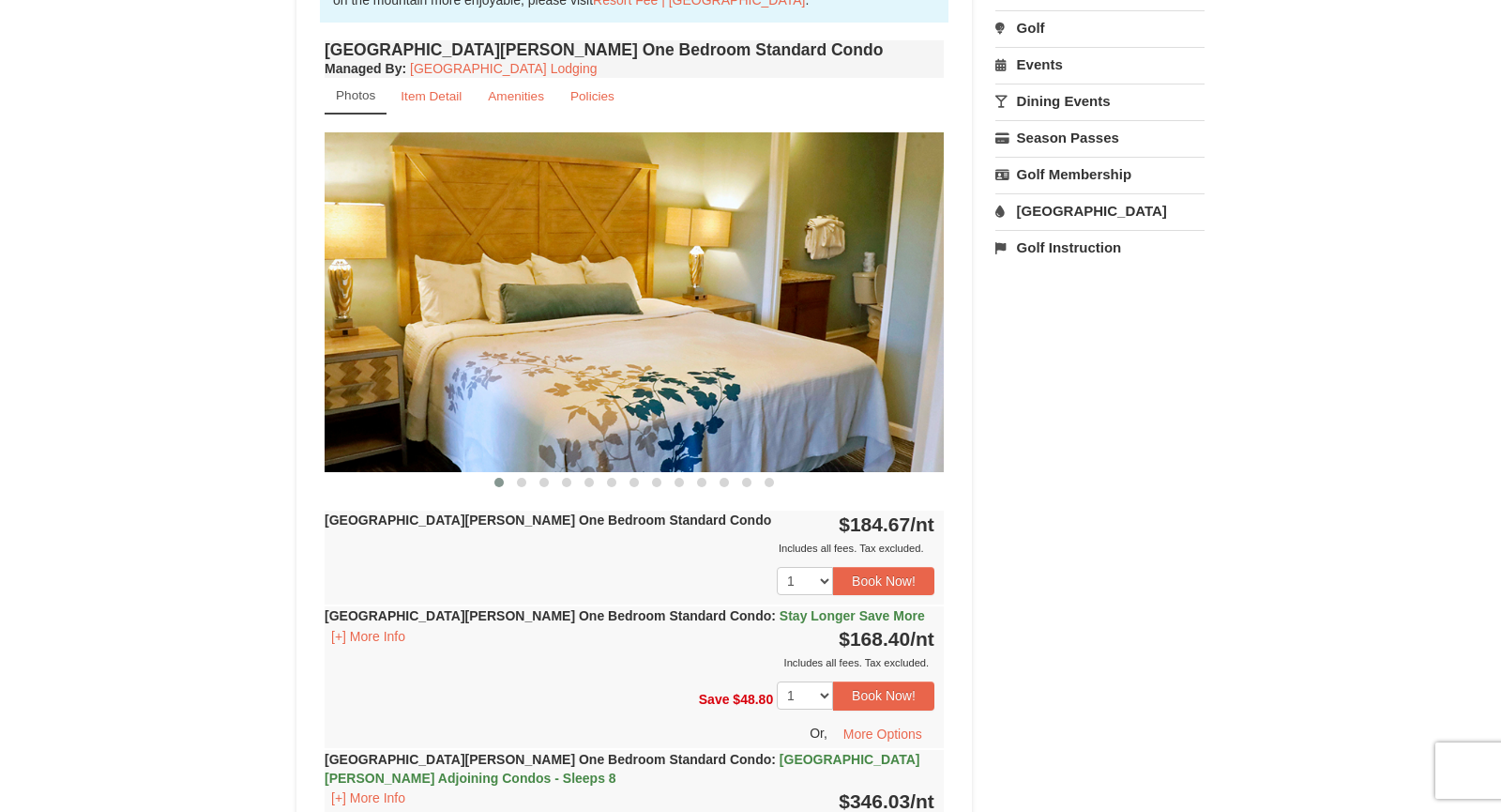
scroll to position [674, 0]
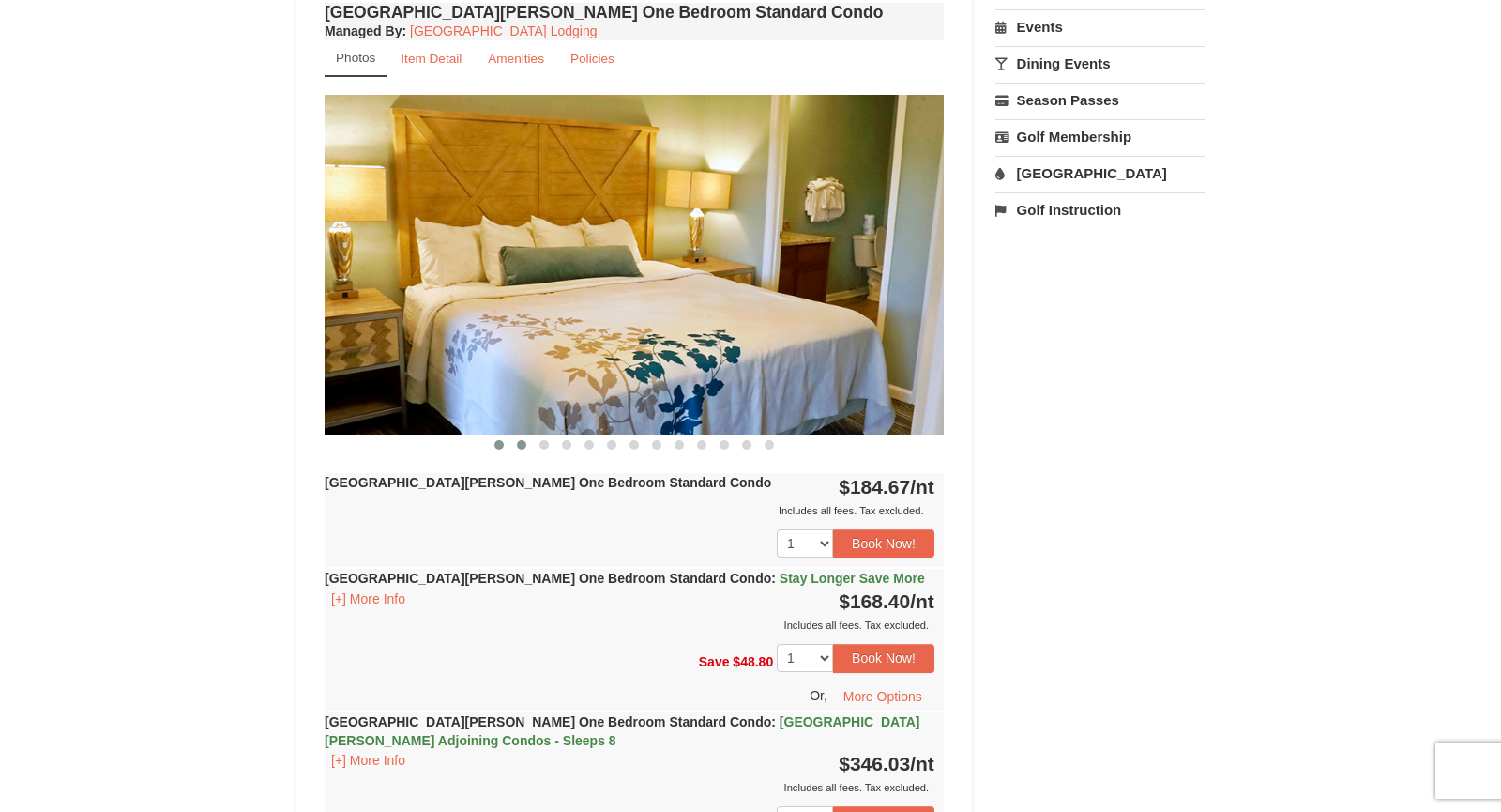
click at [522, 437] on button at bounding box center [522, 445] width 23 height 19
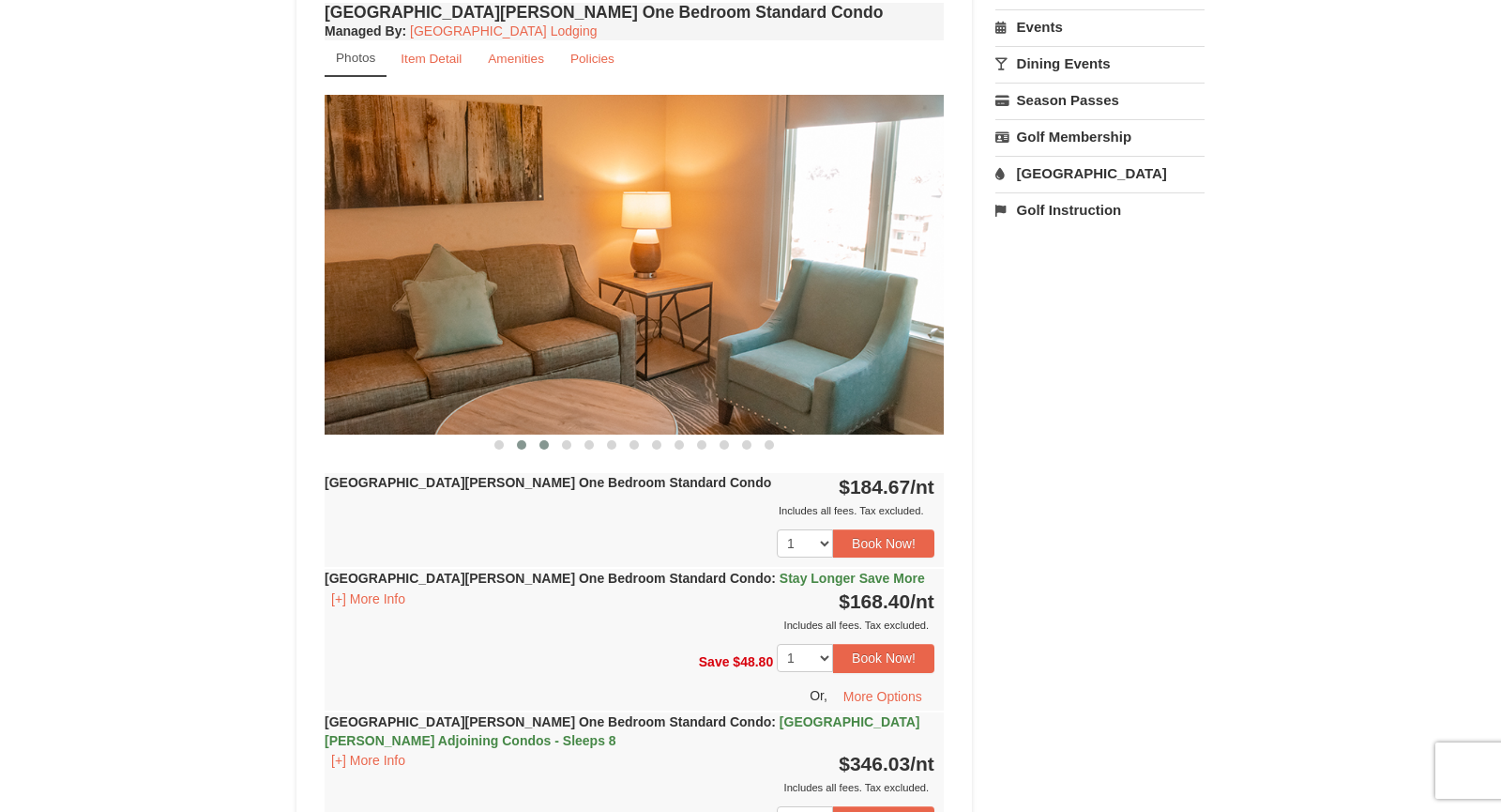
click at [543, 446] on button at bounding box center [544, 445] width 23 height 19
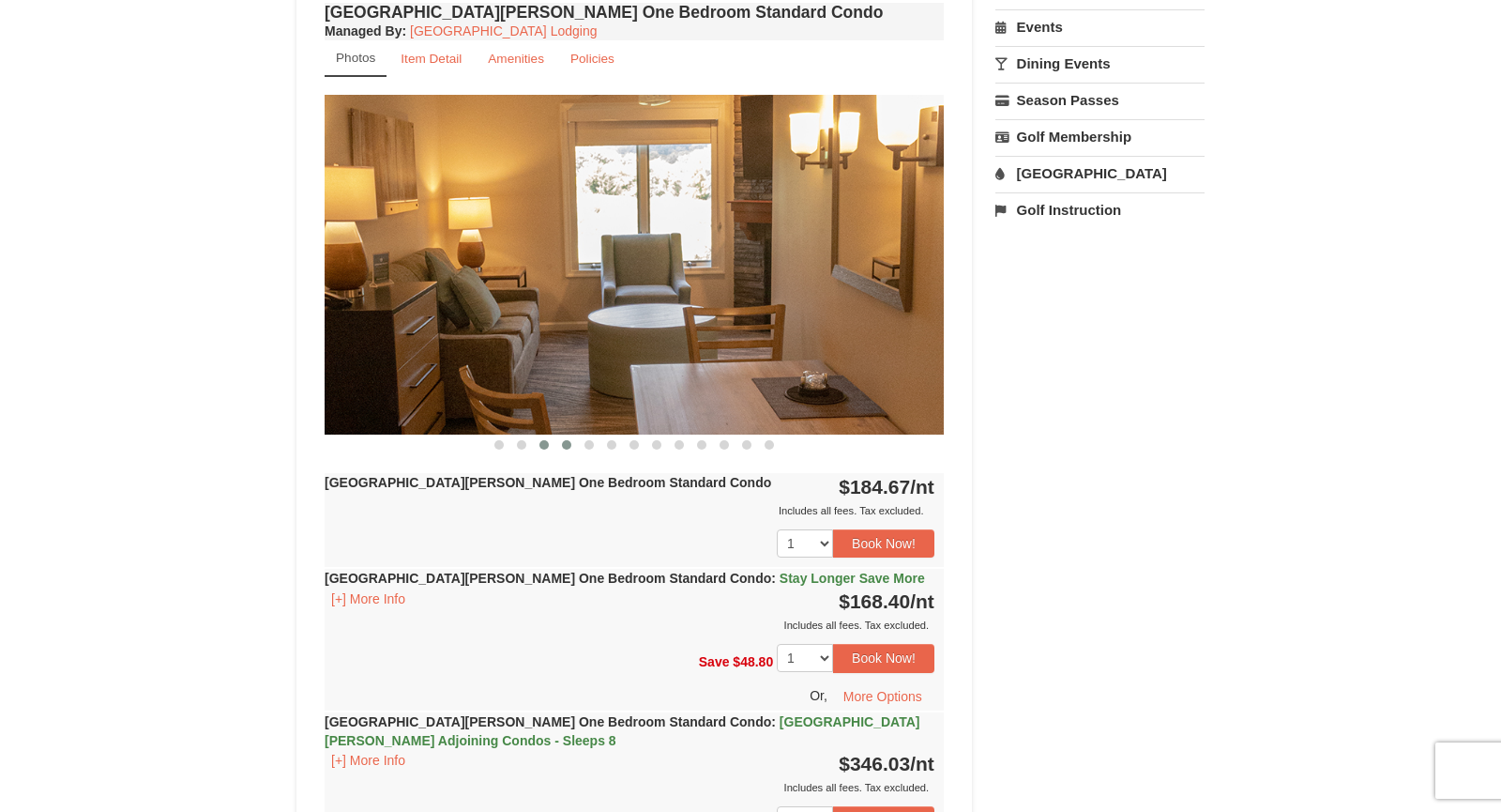
click at [567, 440] on span at bounding box center [567, 445] width 9 height 9
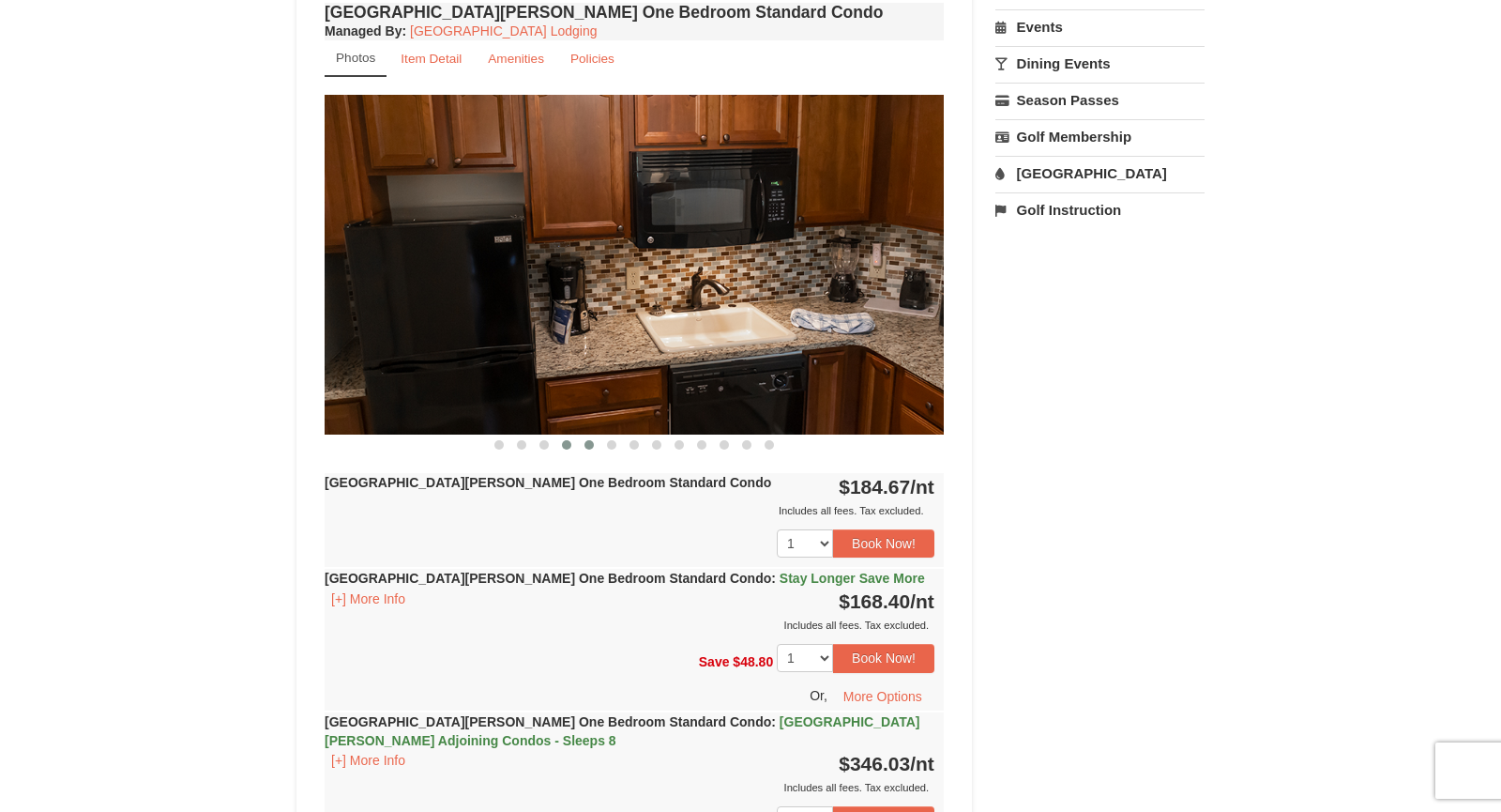
click at [592, 445] on span at bounding box center [589, 445] width 9 height 9
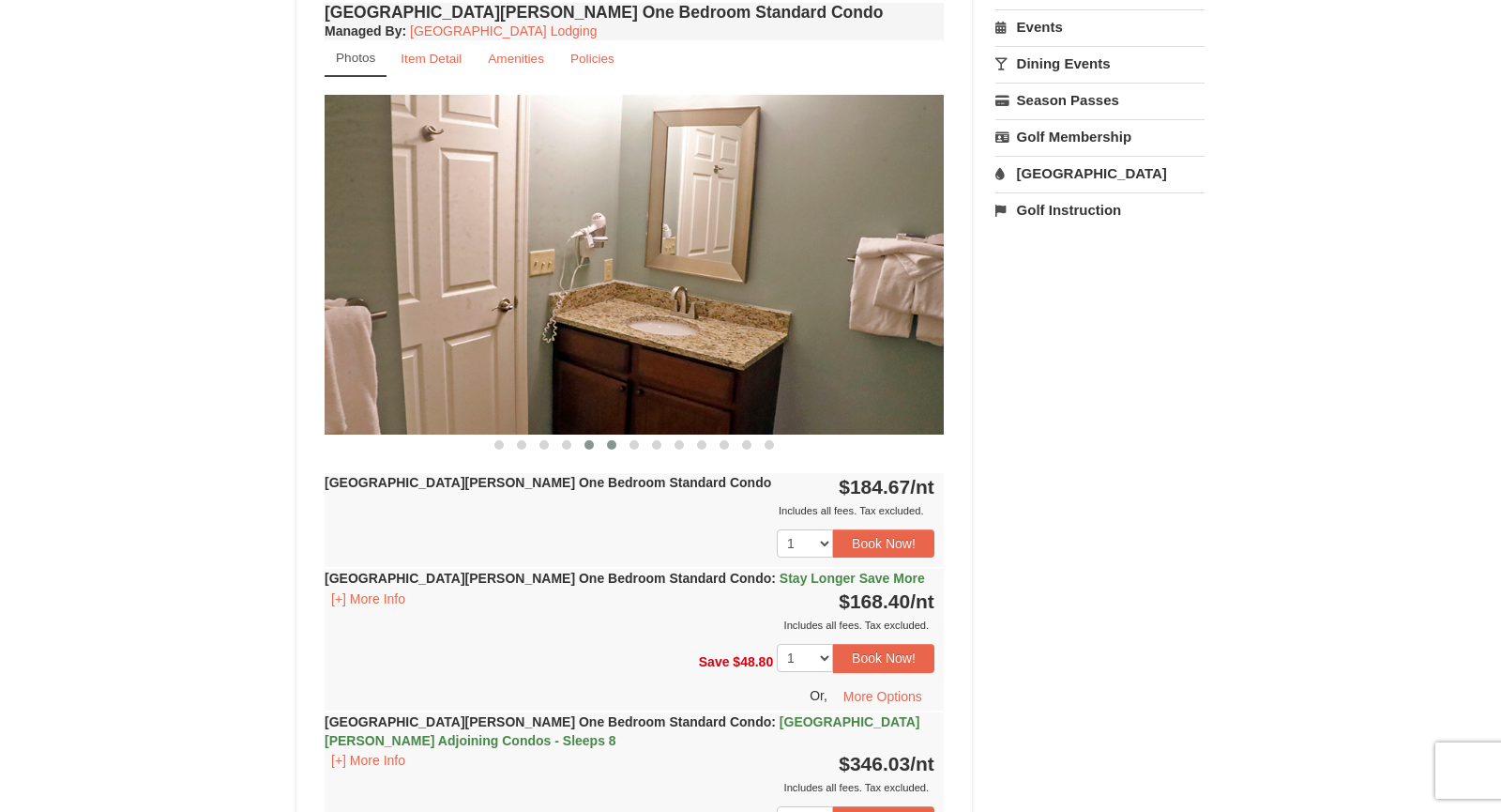
click at [608, 440] on span at bounding box center [612, 445] width 9 height 9
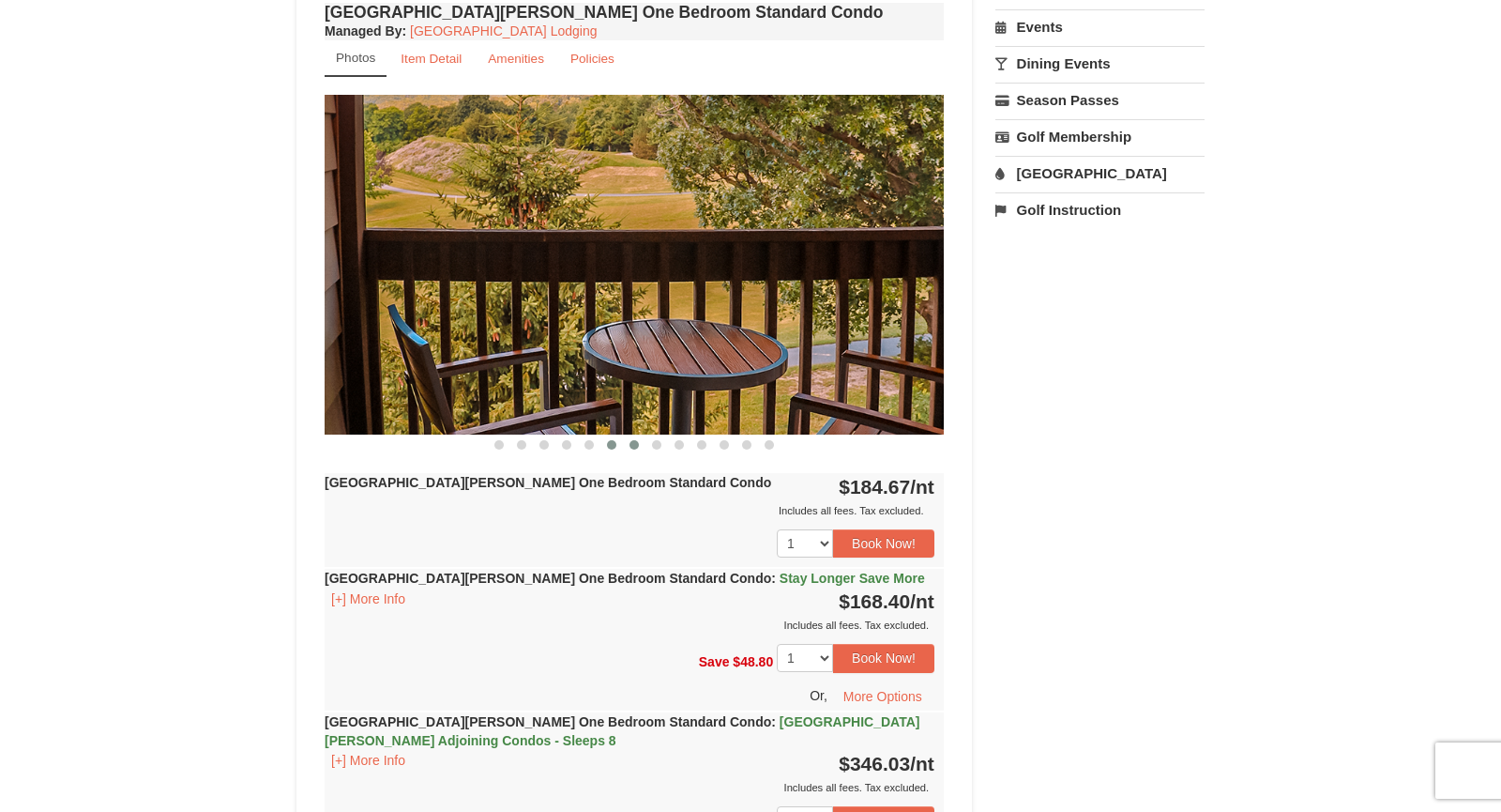
click at [633, 437] on button at bounding box center [634, 445] width 23 height 19
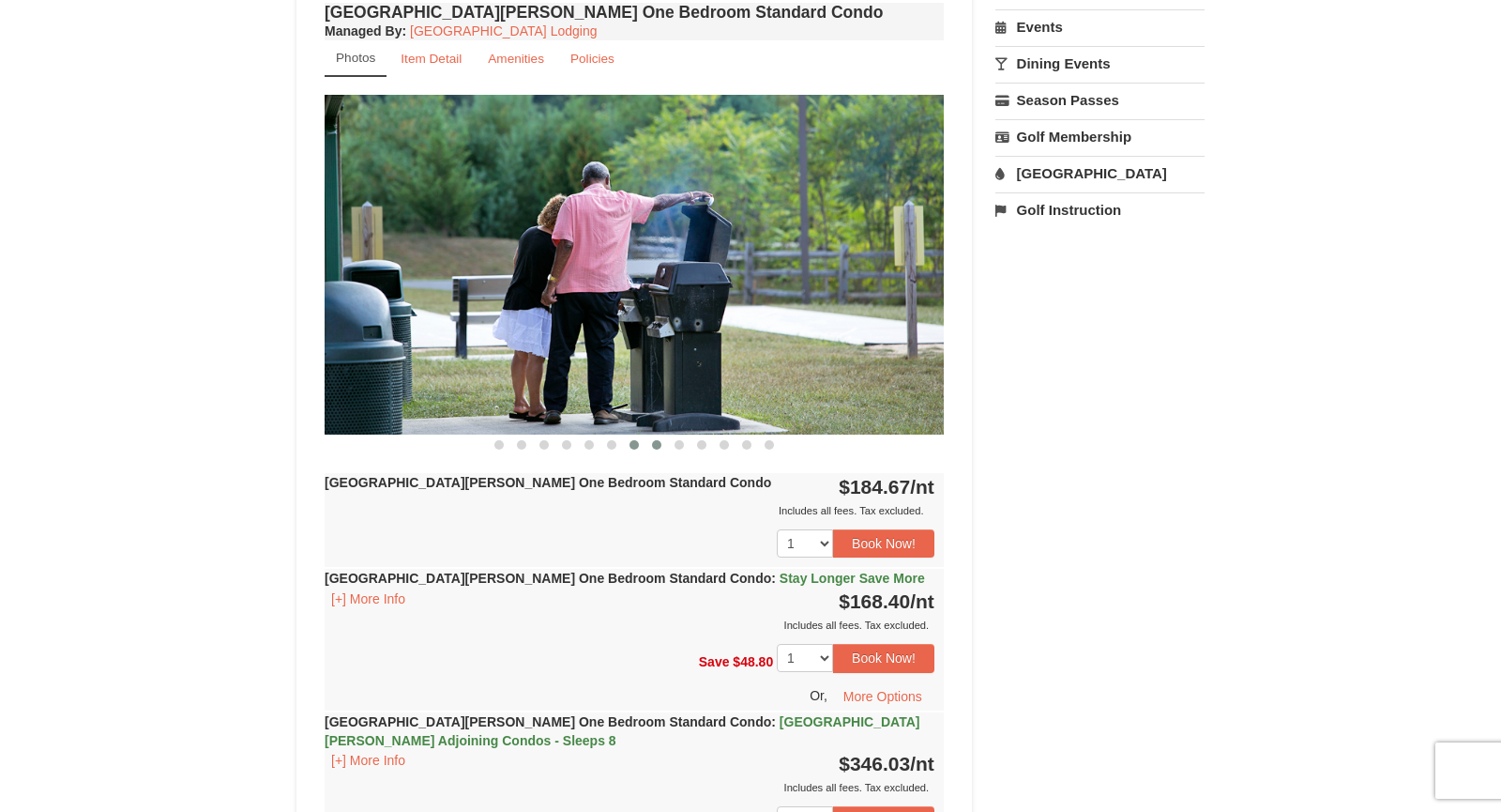
click at [652, 442] on button at bounding box center [657, 445] width 23 height 19
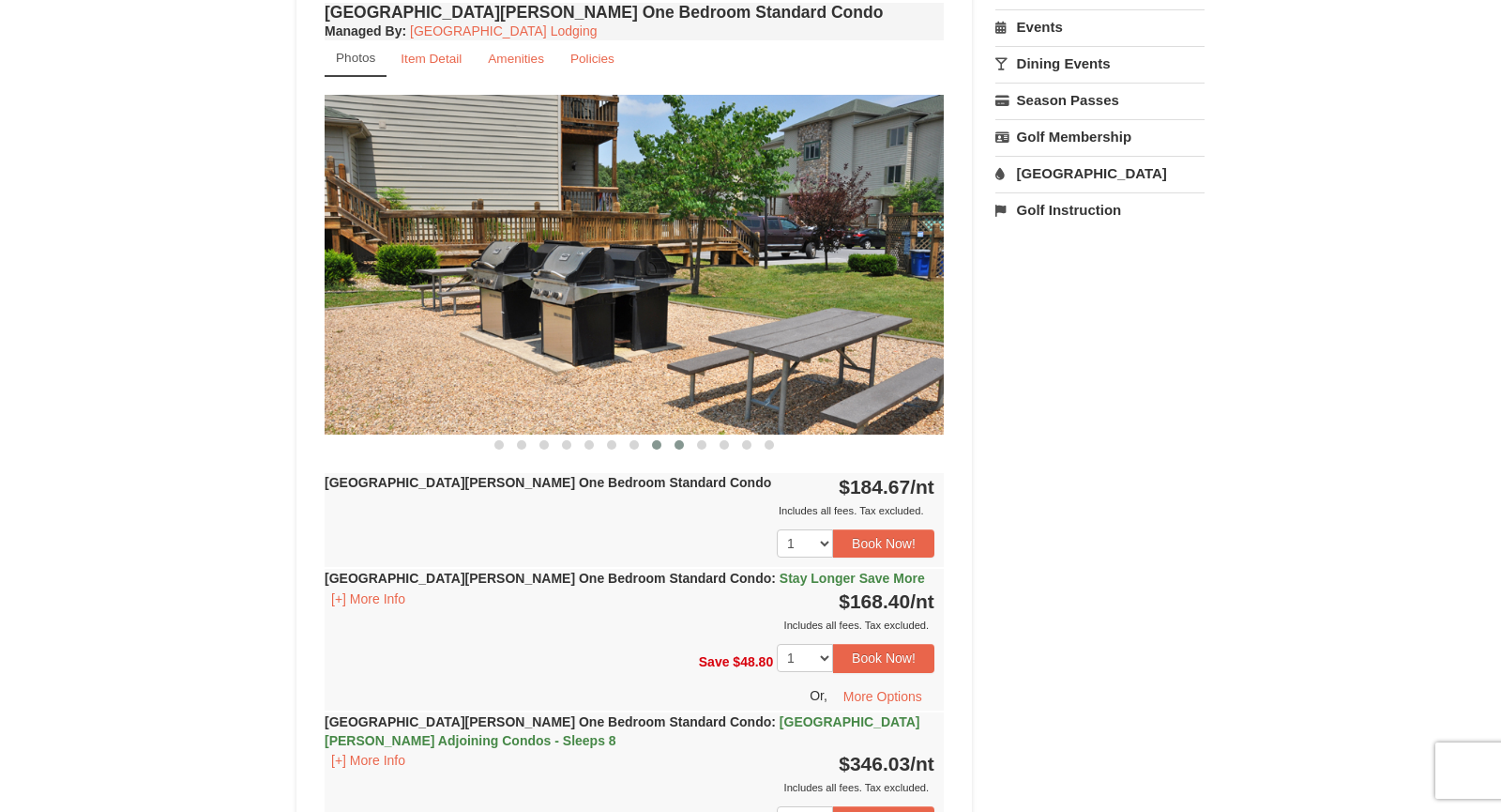
click at [675, 442] on span at bounding box center [680, 445] width 9 height 9
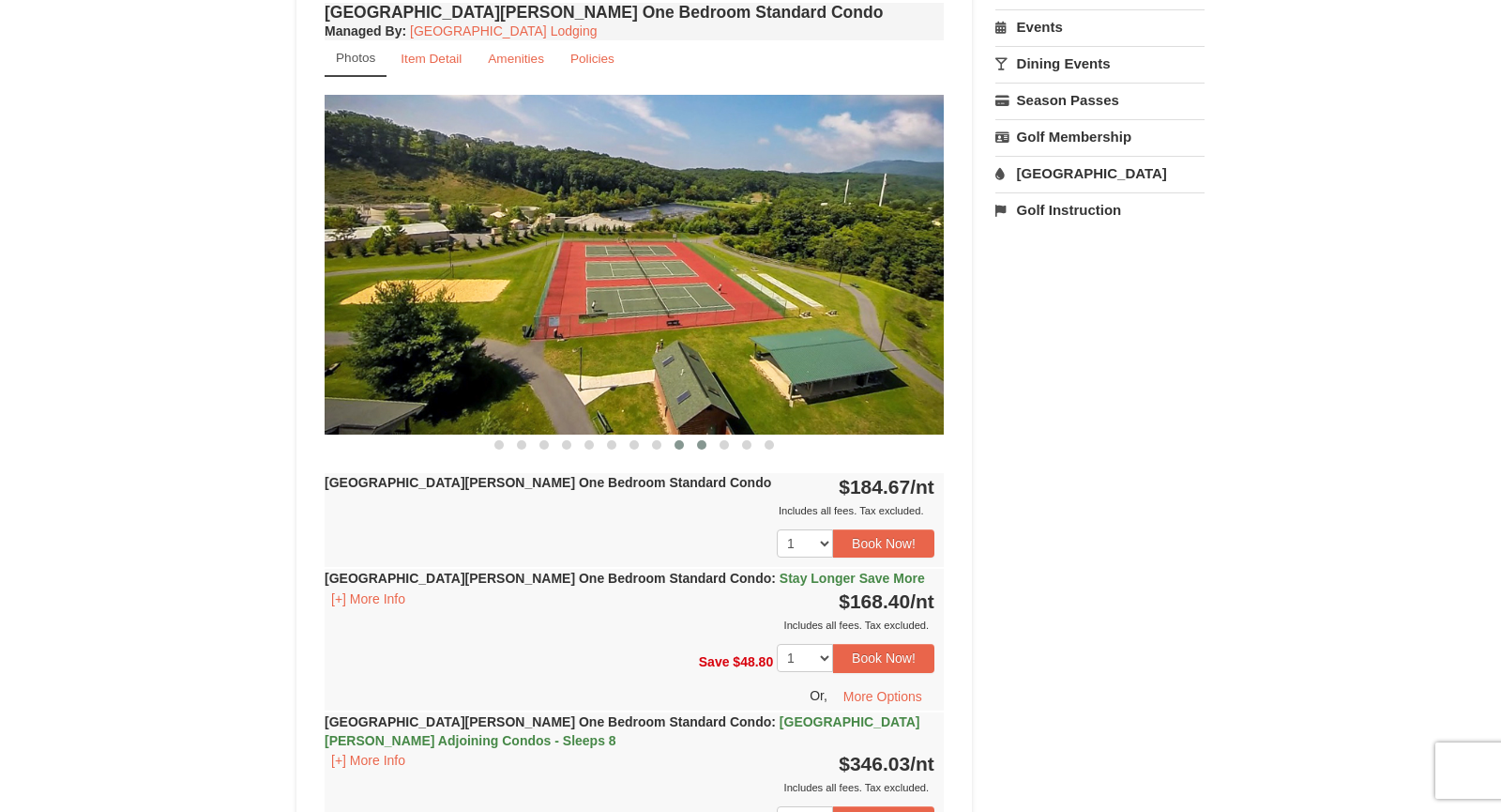
click at [710, 440] on button at bounding box center [702, 445] width 23 height 19
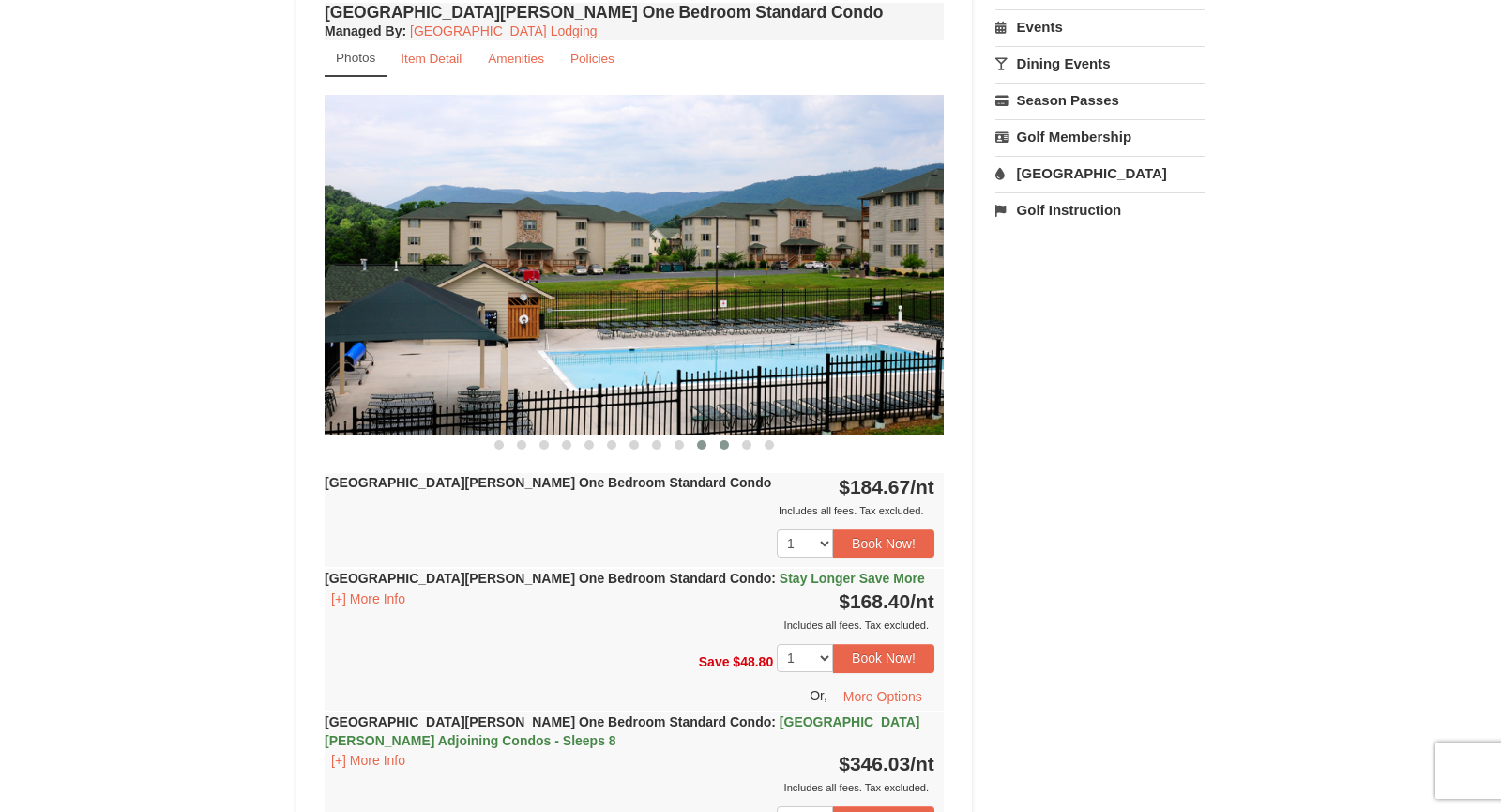
click at [727, 440] on span at bounding box center [725, 445] width 9 height 9
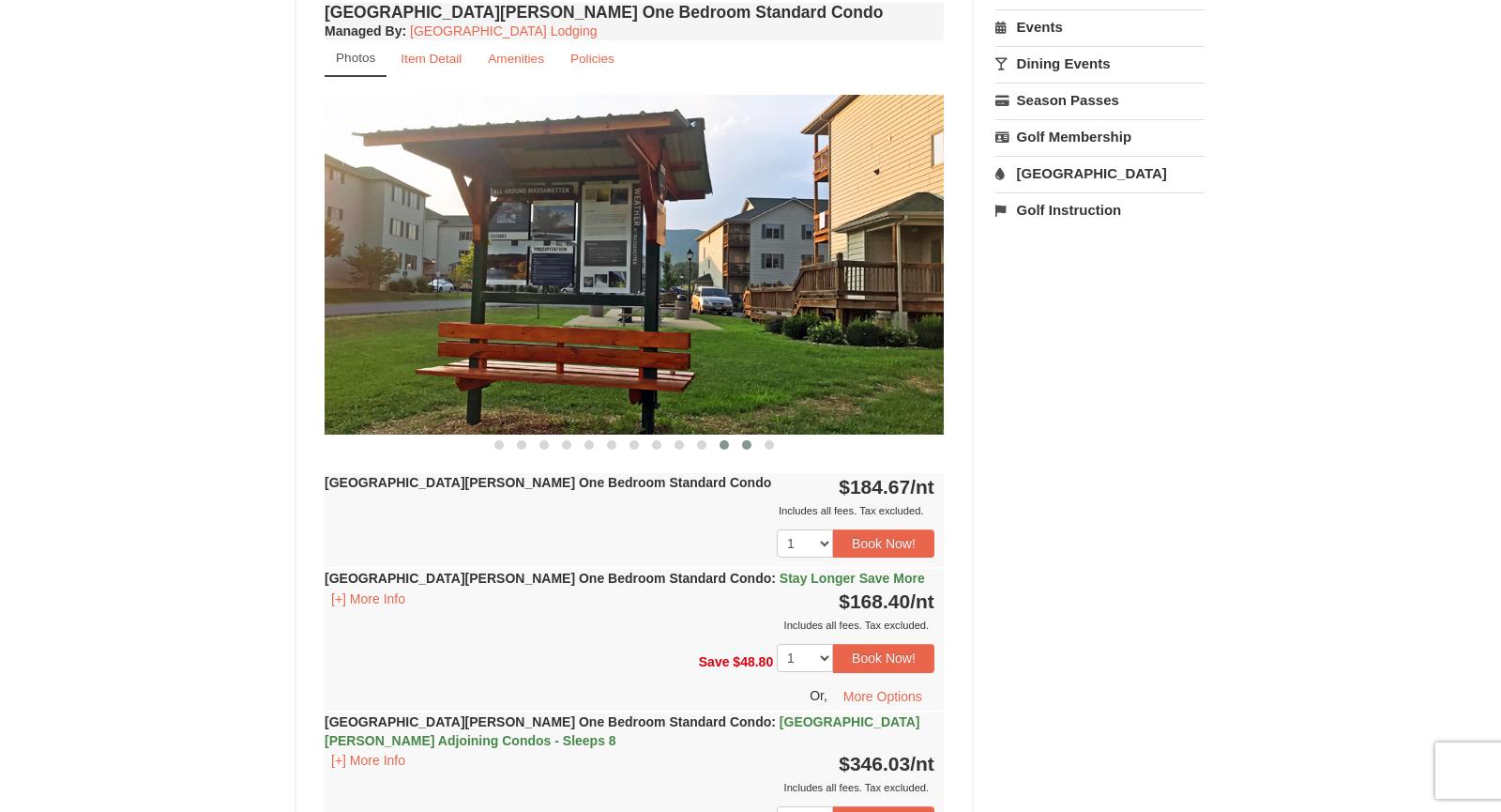
click at [749, 440] on span at bounding box center [747, 445] width 9 height 9
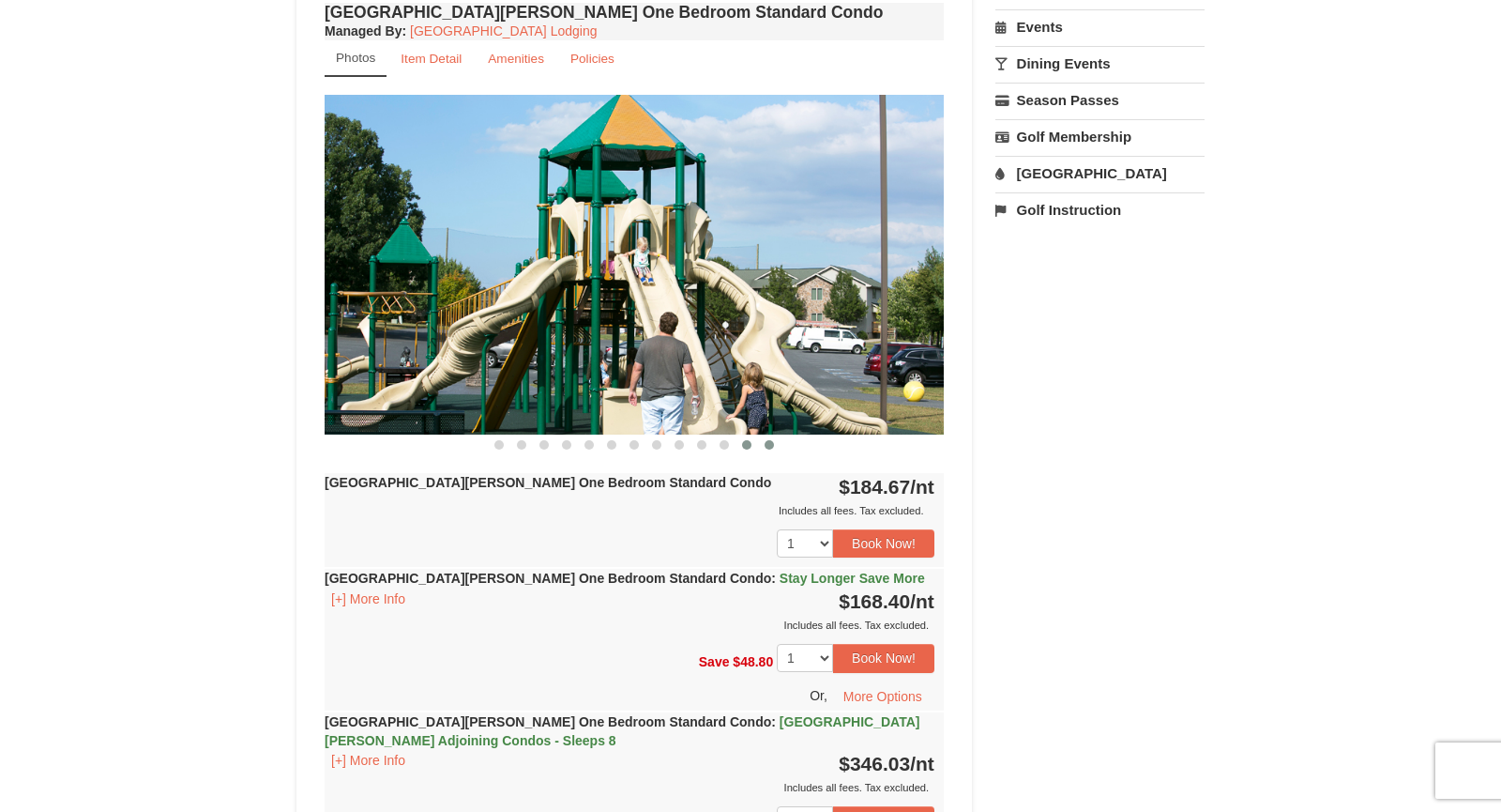
click at [762, 438] on button at bounding box center [770, 445] width 23 height 19
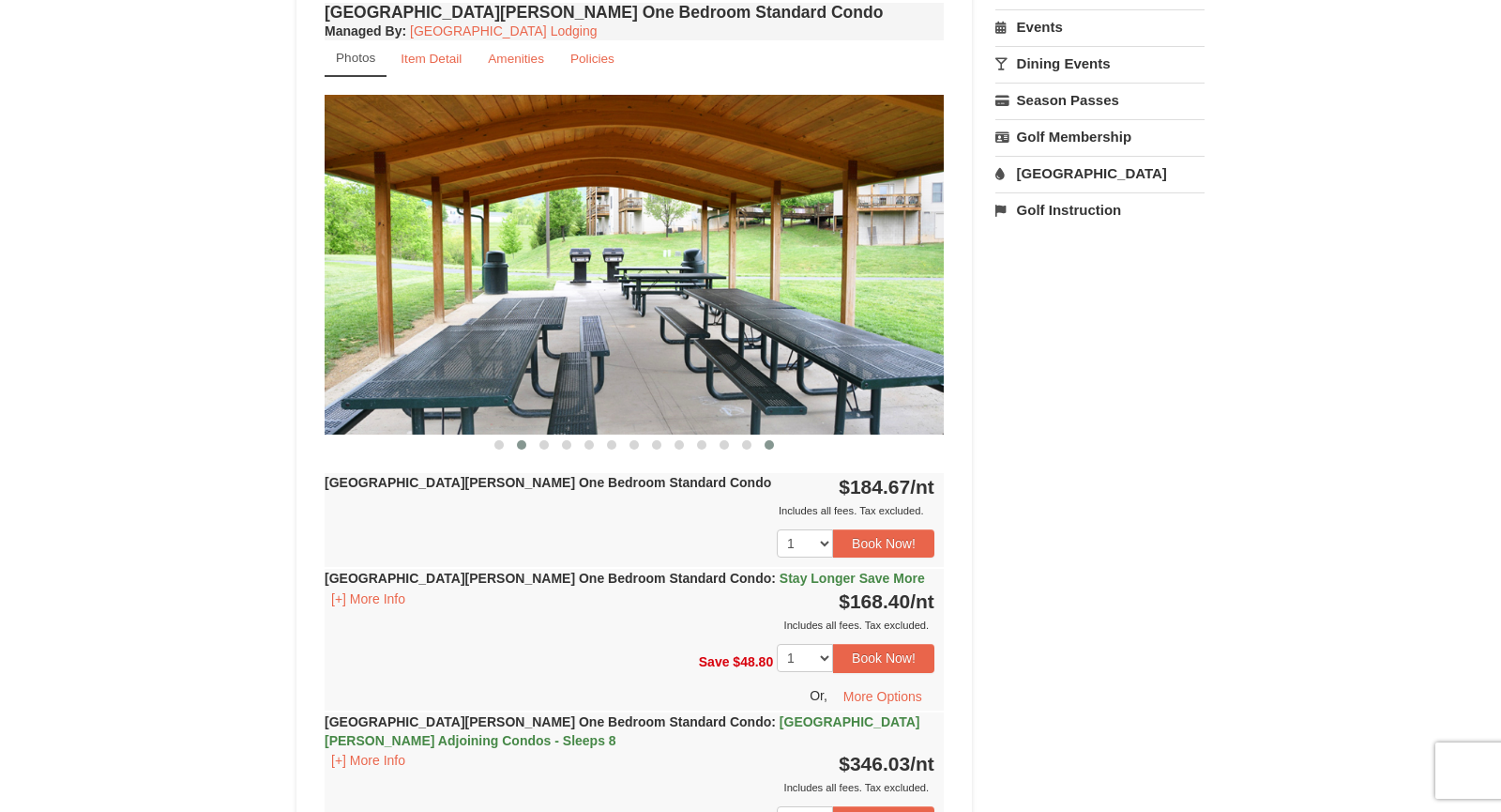
click at [524, 437] on button at bounding box center [522, 445] width 23 height 19
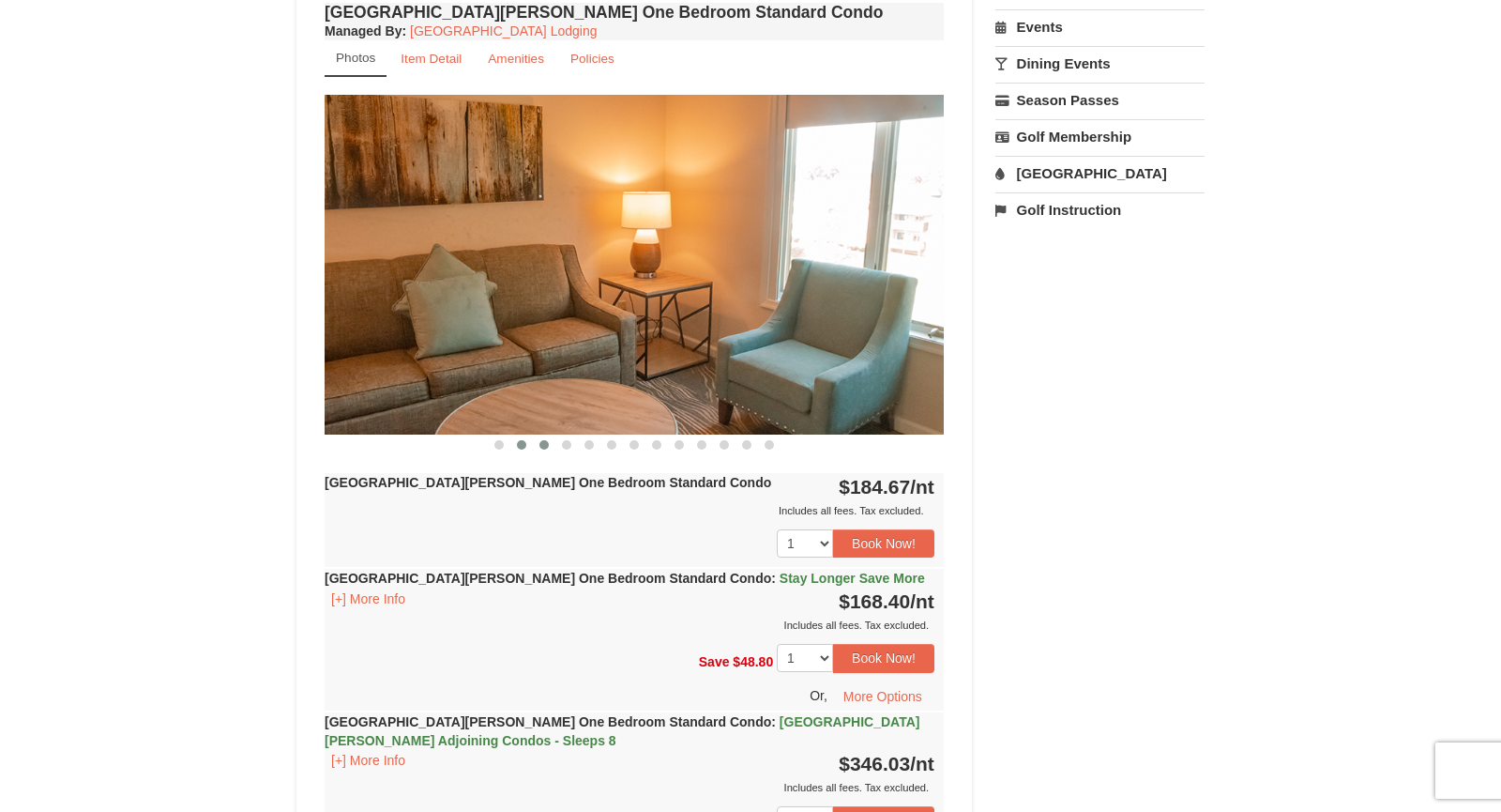
click at [542, 440] on span at bounding box center [544, 445] width 9 height 9
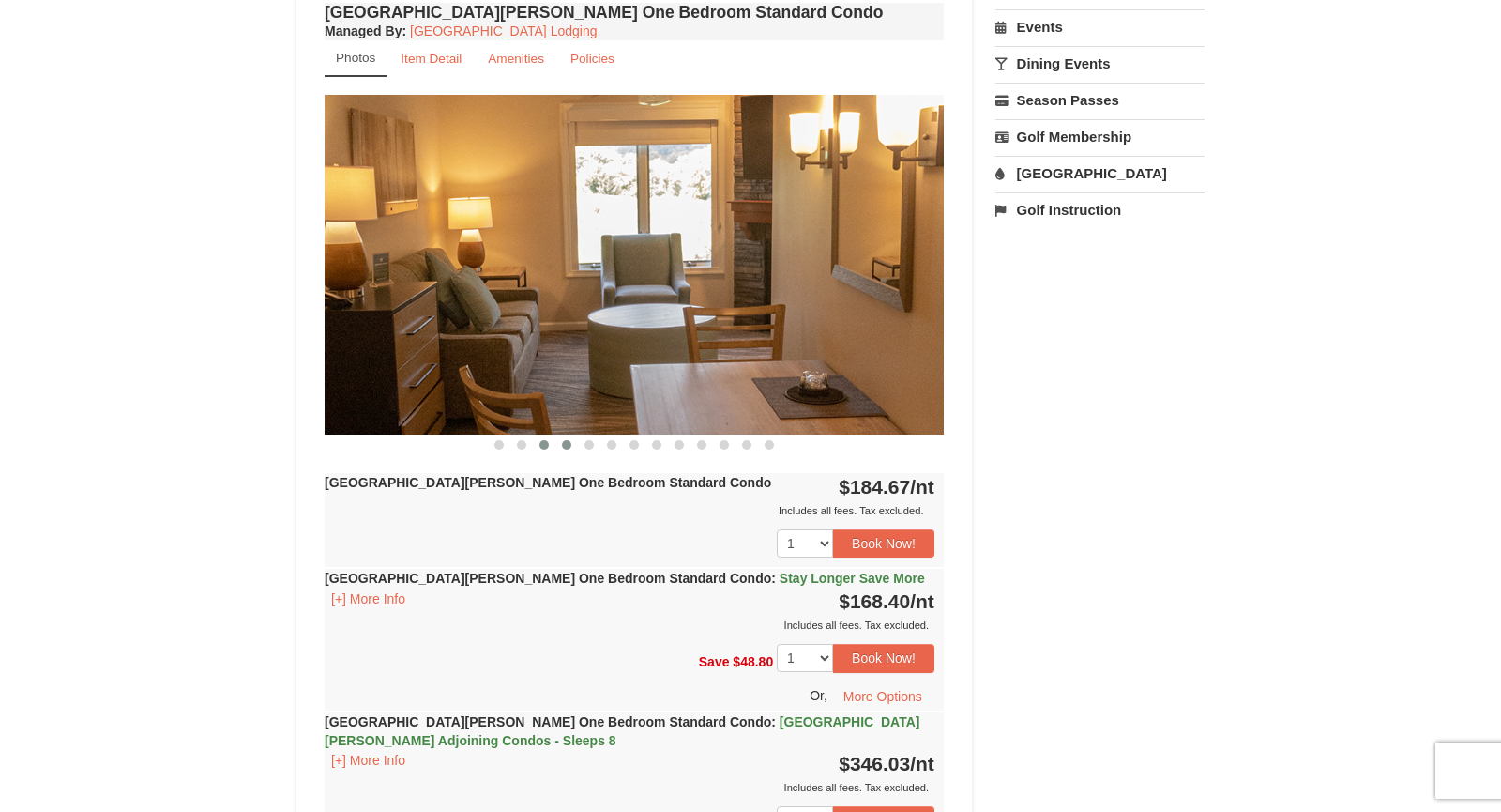
click at [569, 440] on span at bounding box center [567, 445] width 9 height 9
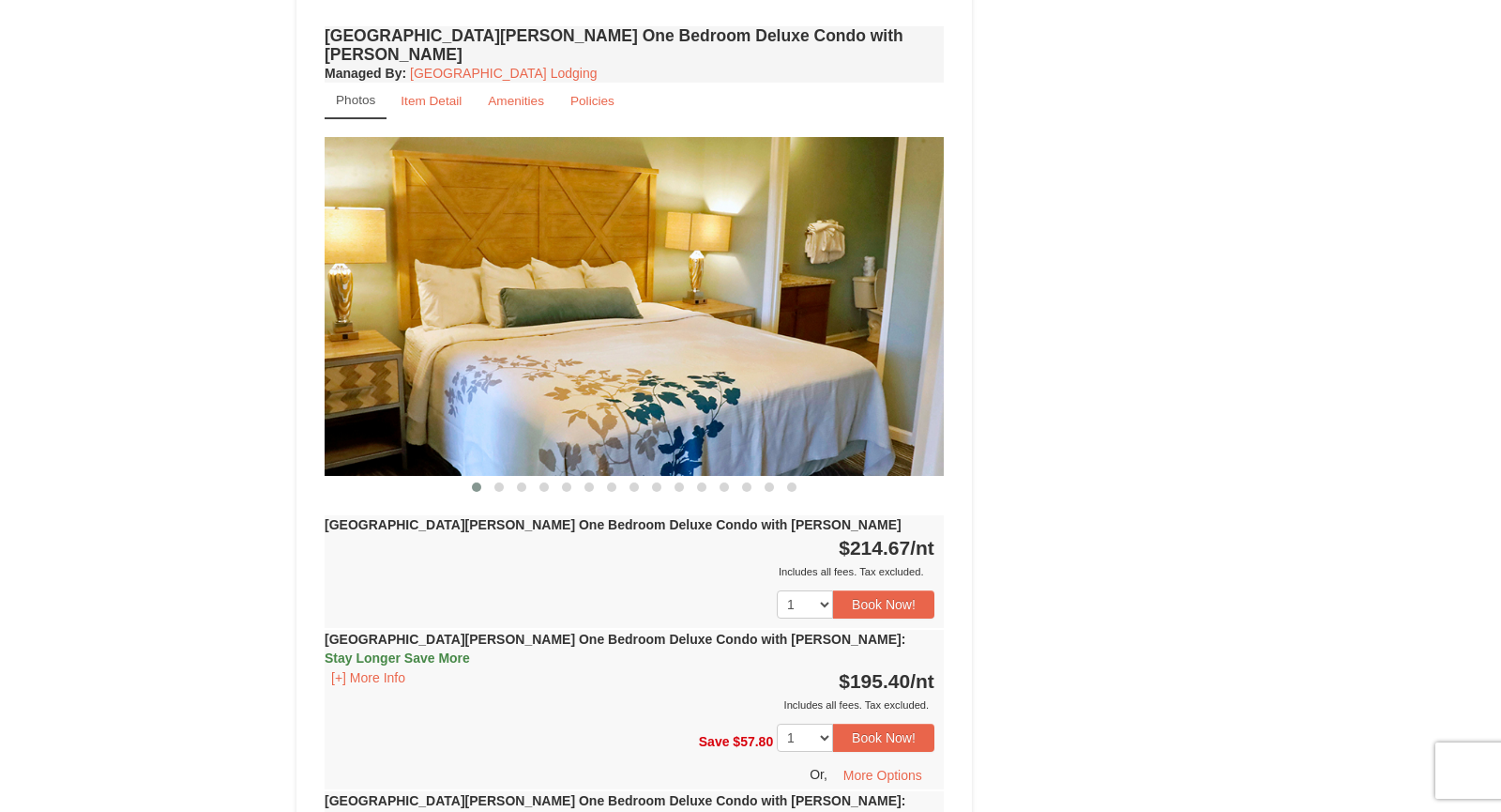
scroll to position [1562, 0]
click at [500, 481] on span at bounding box center [499, 486] width 9 height 9
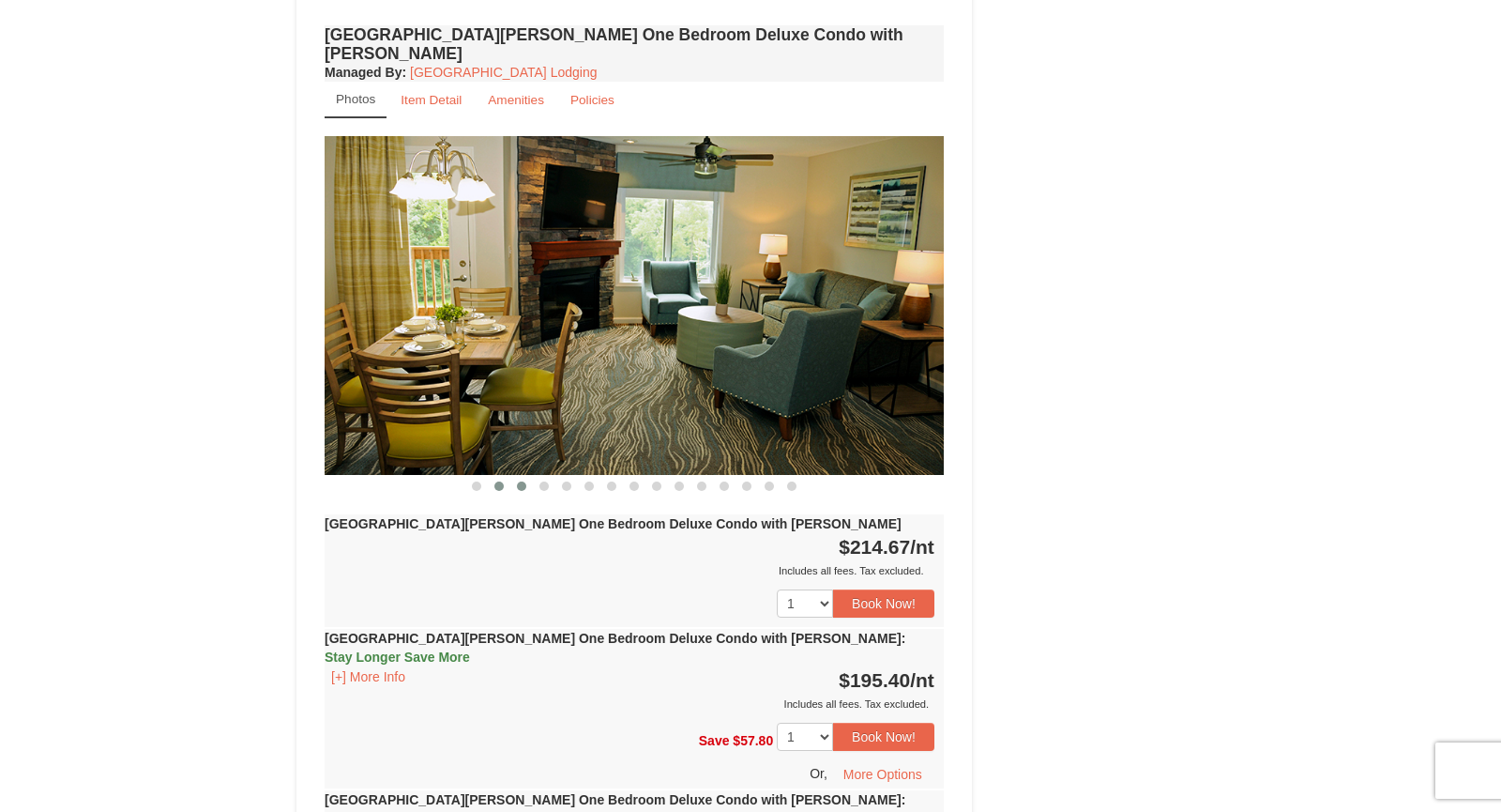
click at [519, 481] on span at bounding box center [522, 486] width 9 height 9
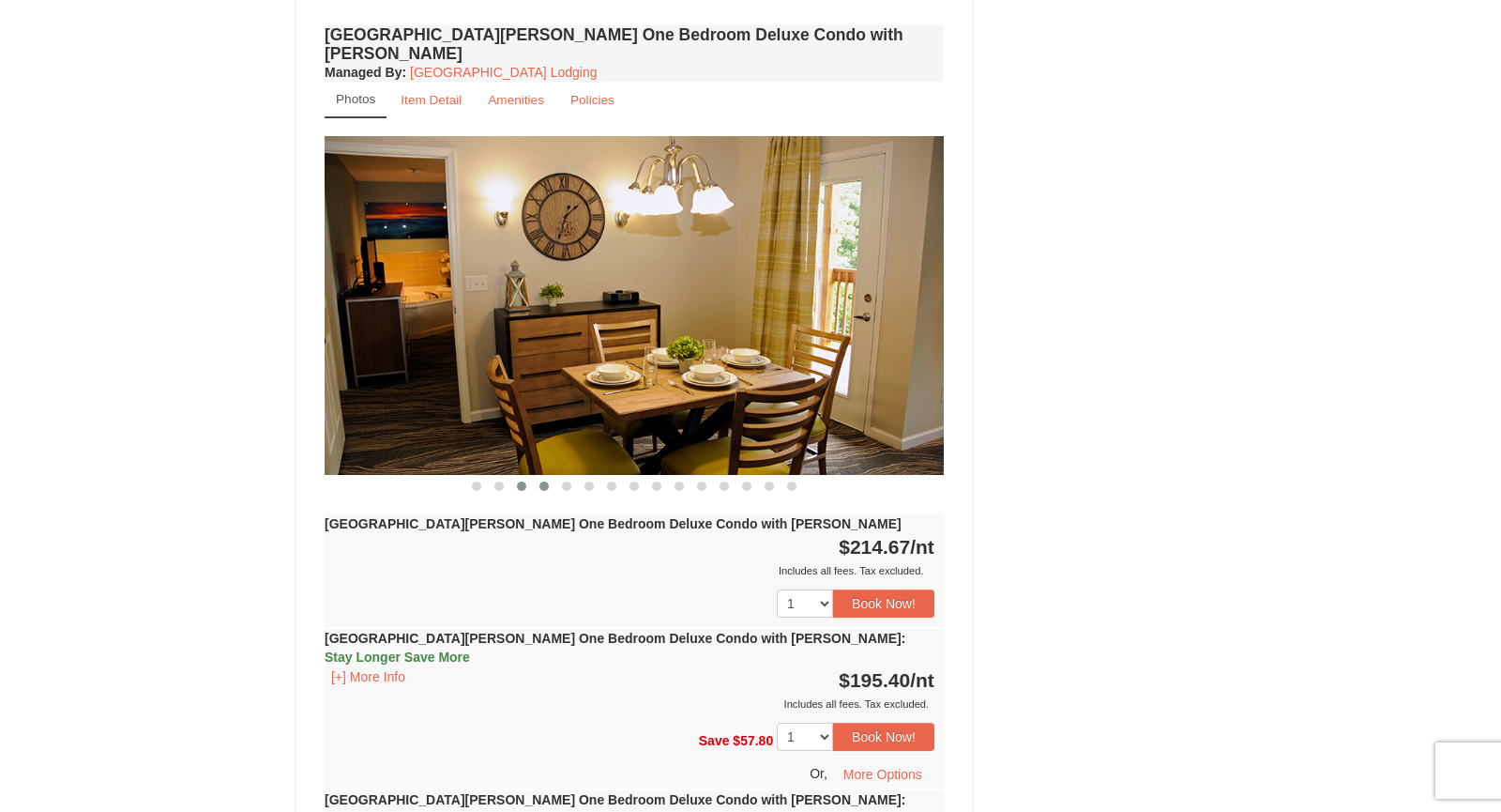
click at [546, 481] on span at bounding box center [544, 486] width 9 height 9
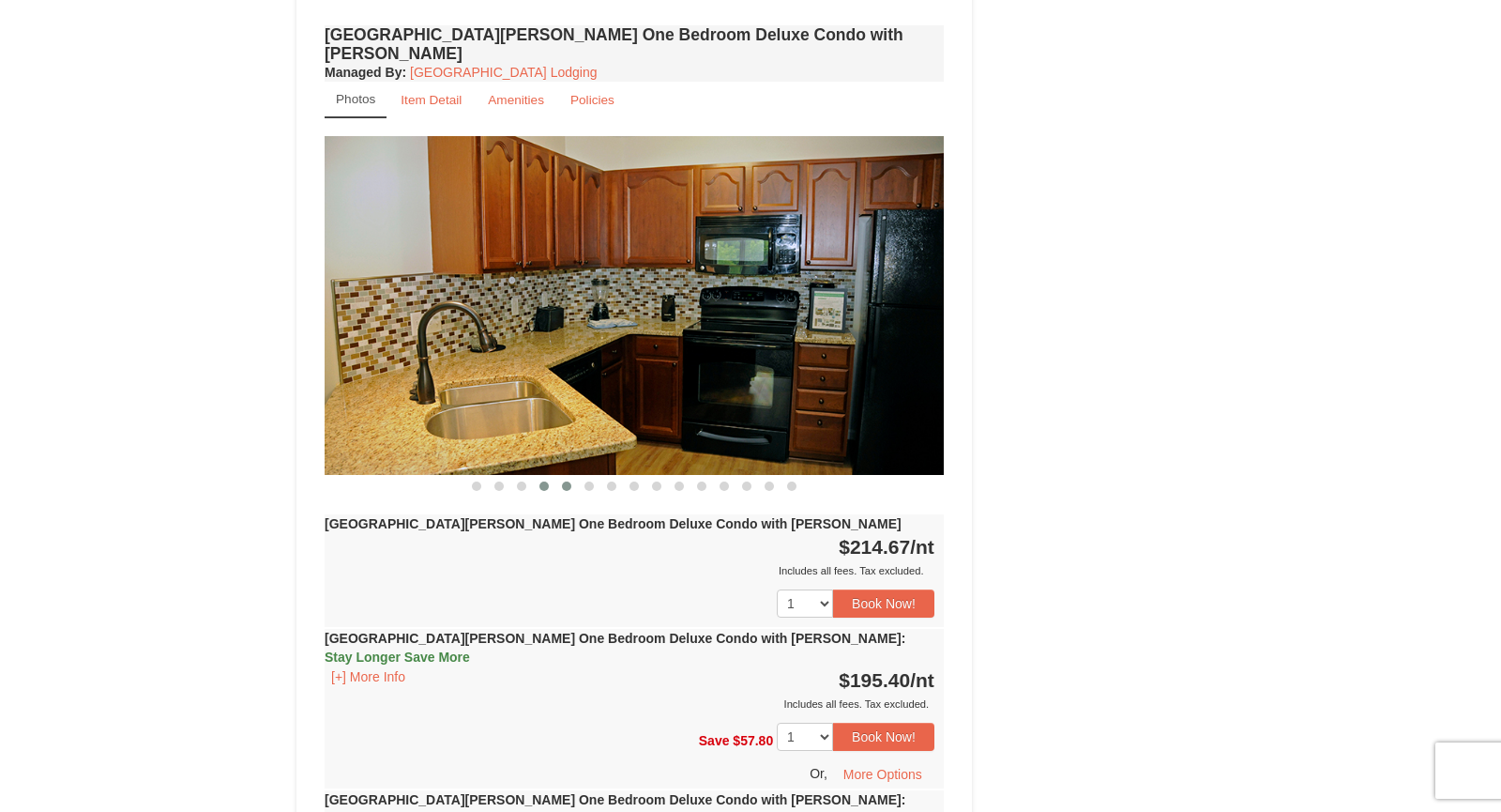
click at [569, 481] on span at bounding box center [567, 486] width 9 height 9
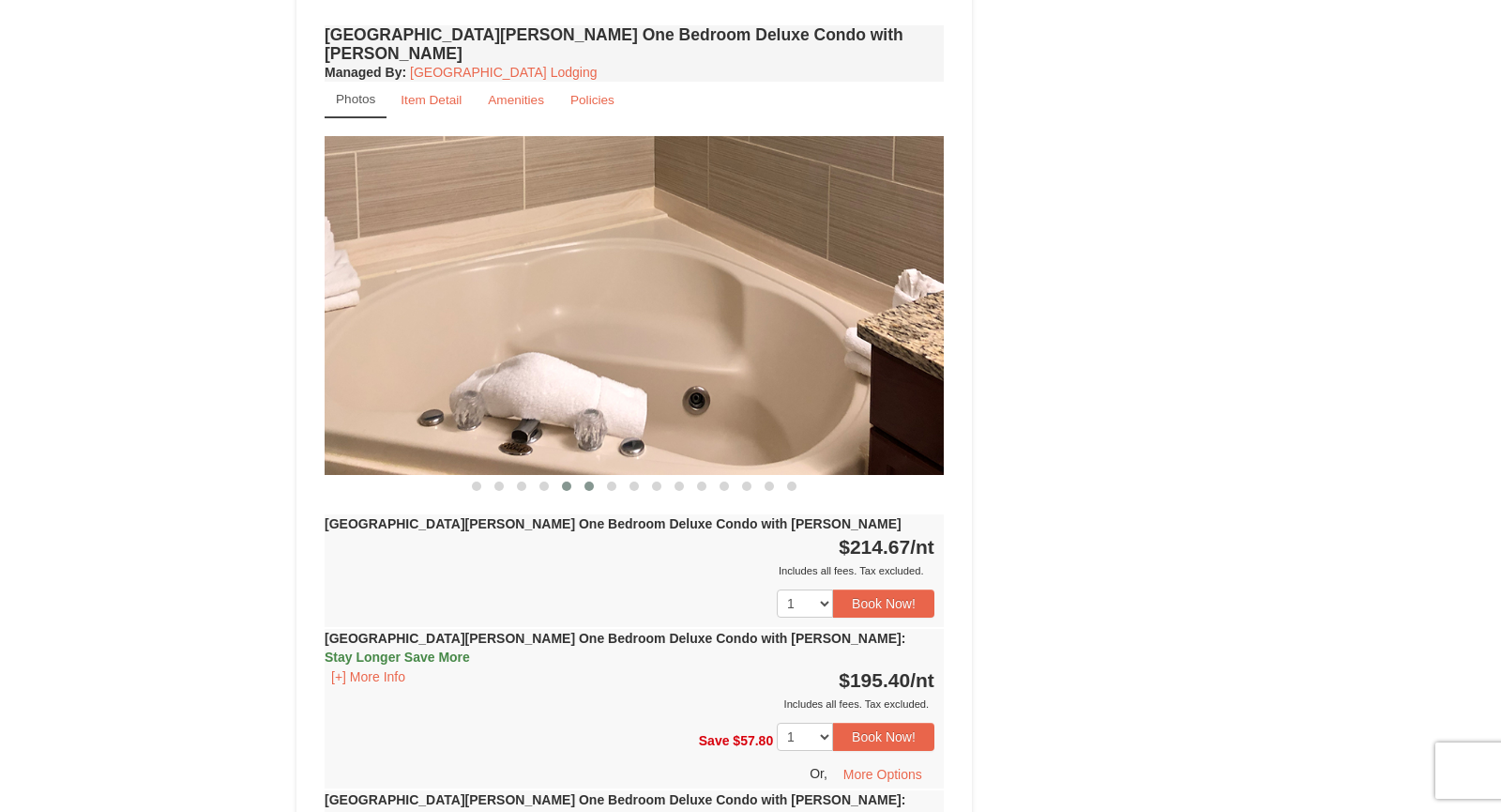
click at [586, 481] on span at bounding box center [589, 486] width 9 height 9
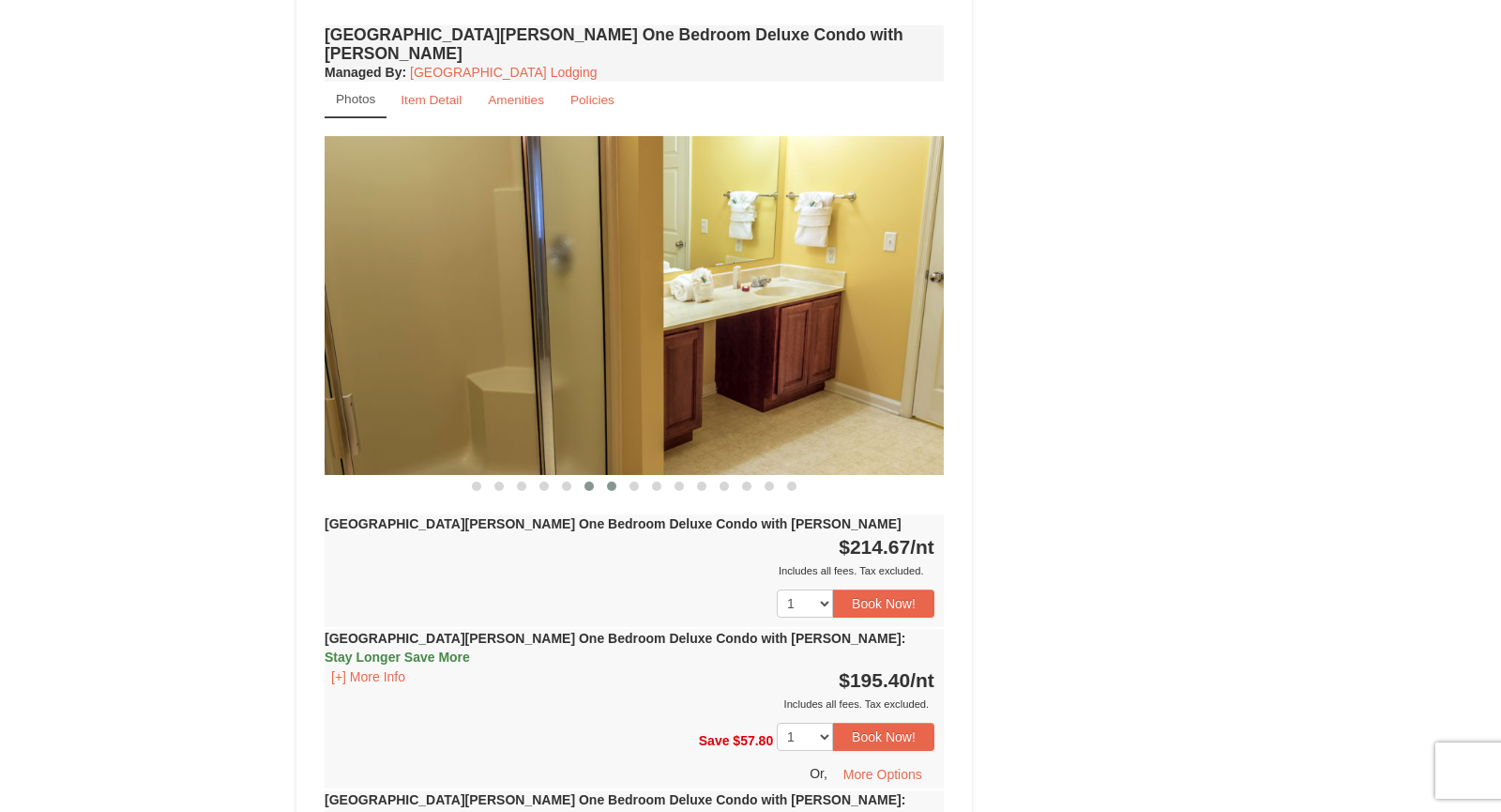
click at [614, 481] on span at bounding box center [612, 486] width 9 height 9
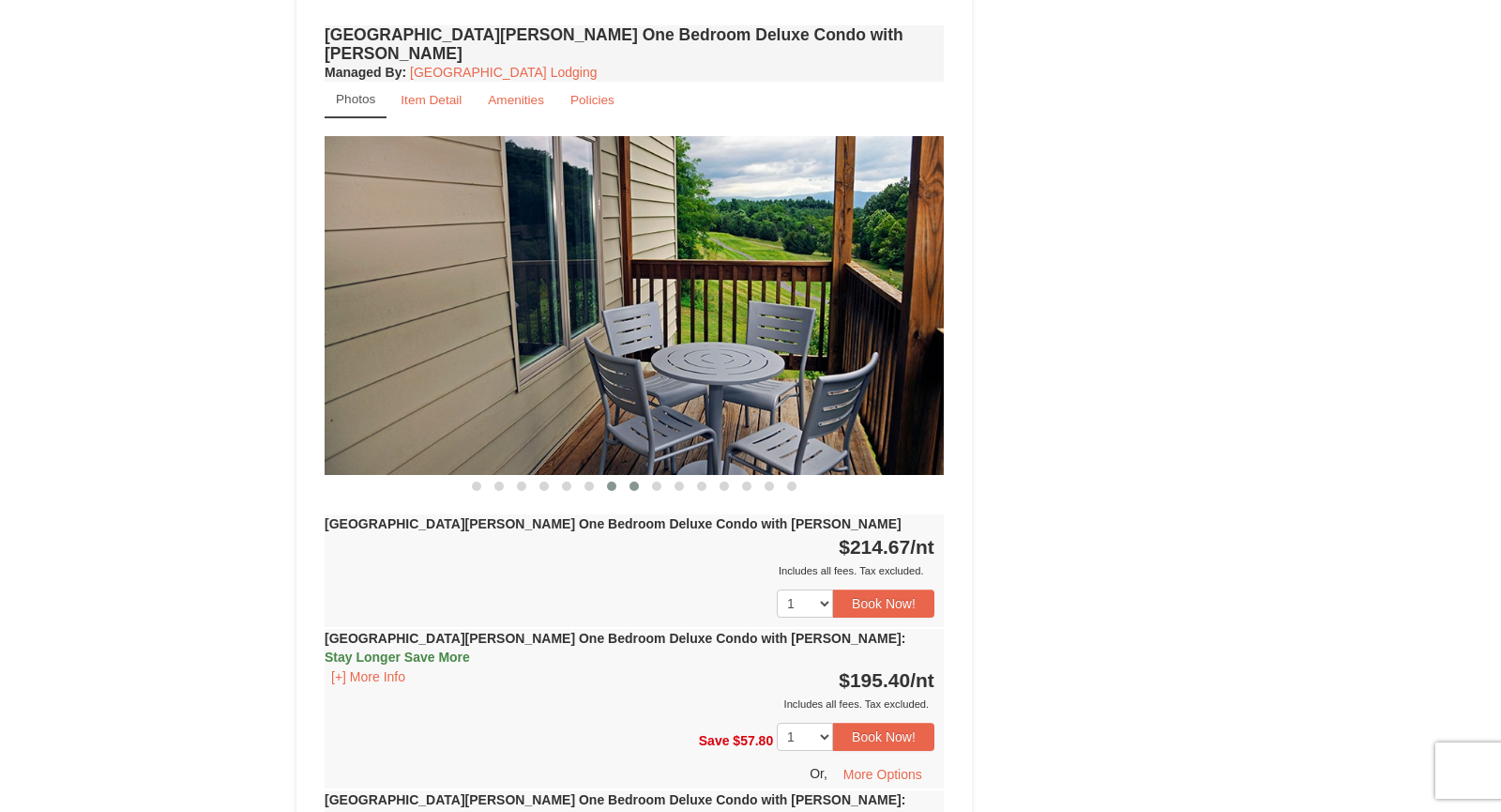
click at [635, 481] on span at bounding box center [634, 486] width 9 height 9
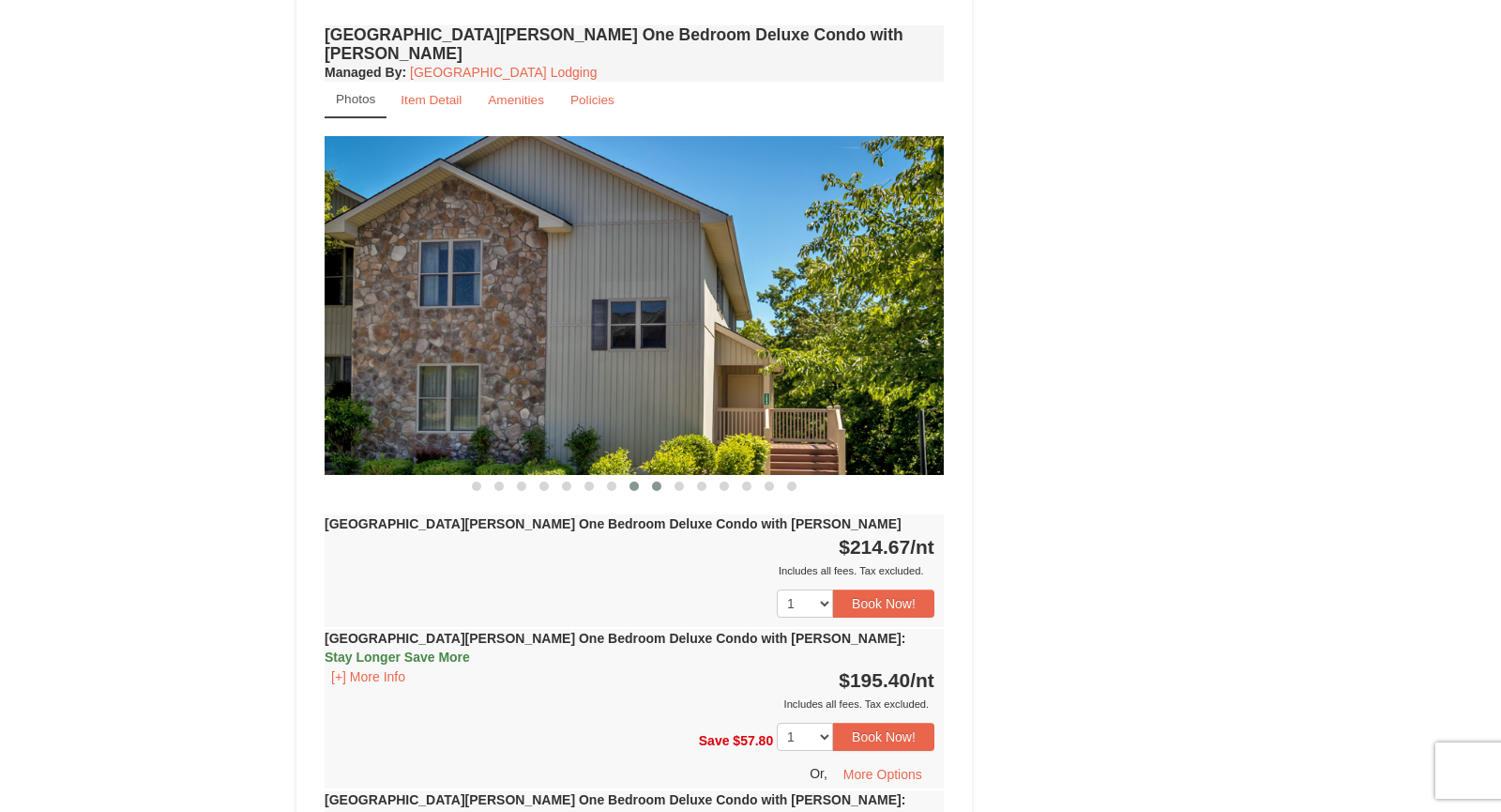
click at [658, 481] on span at bounding box center [657, 486] width 9 height 9
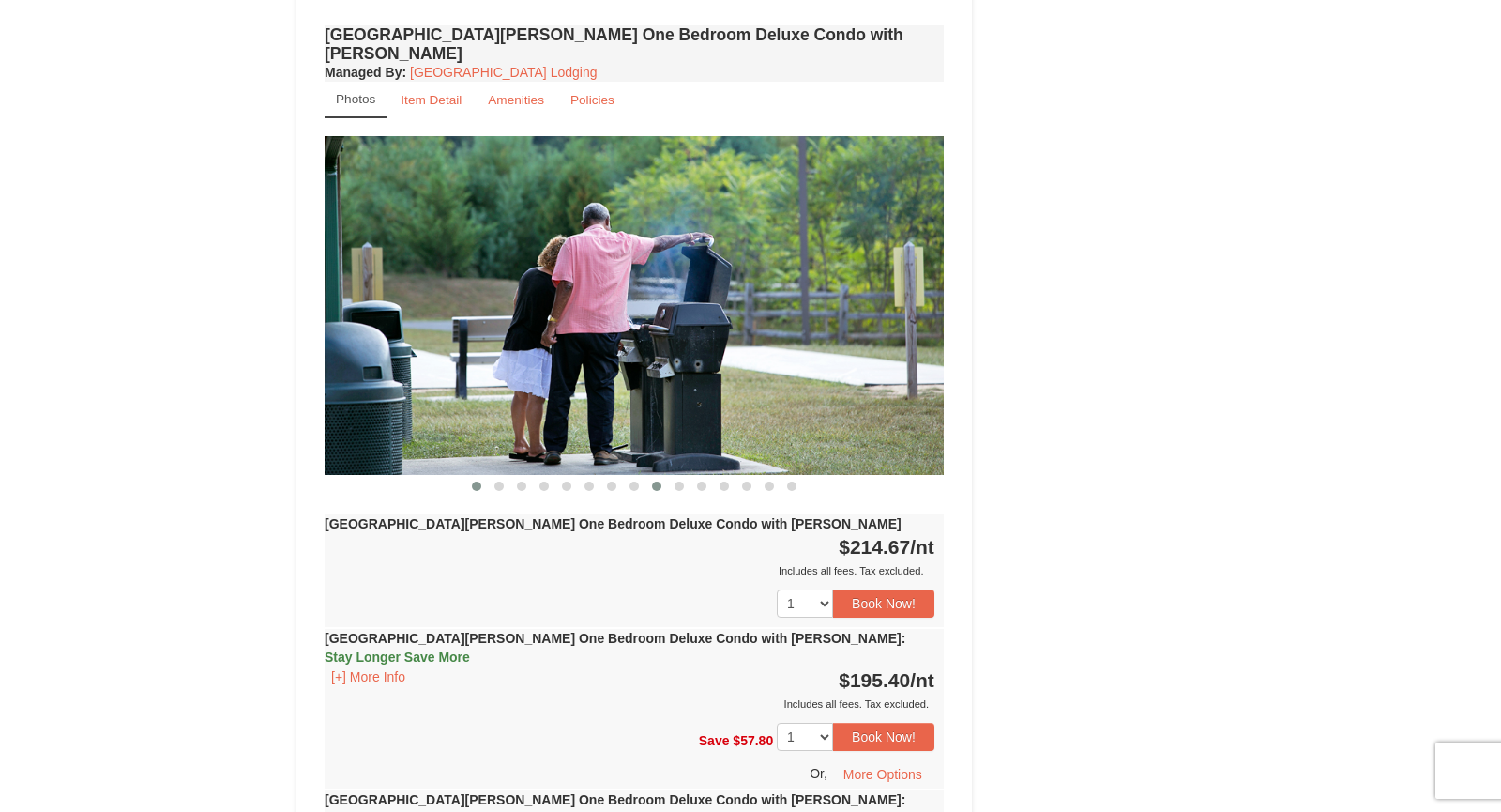
click at [477, 481] on span at bounding box center [477, 486] width 9 height 9
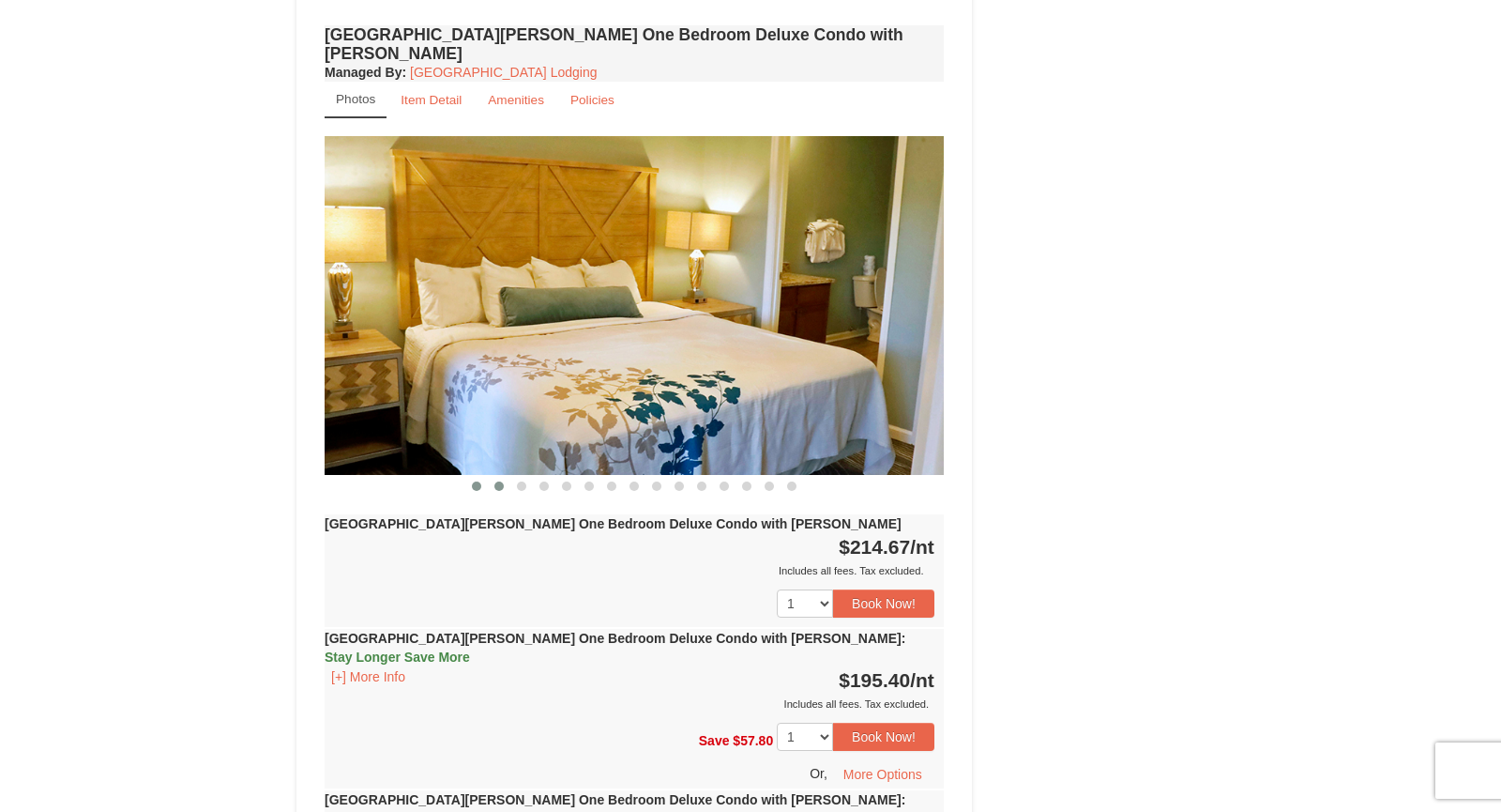
click at [500, 481] on span at bounding box center [499, 486] width 9 height 9
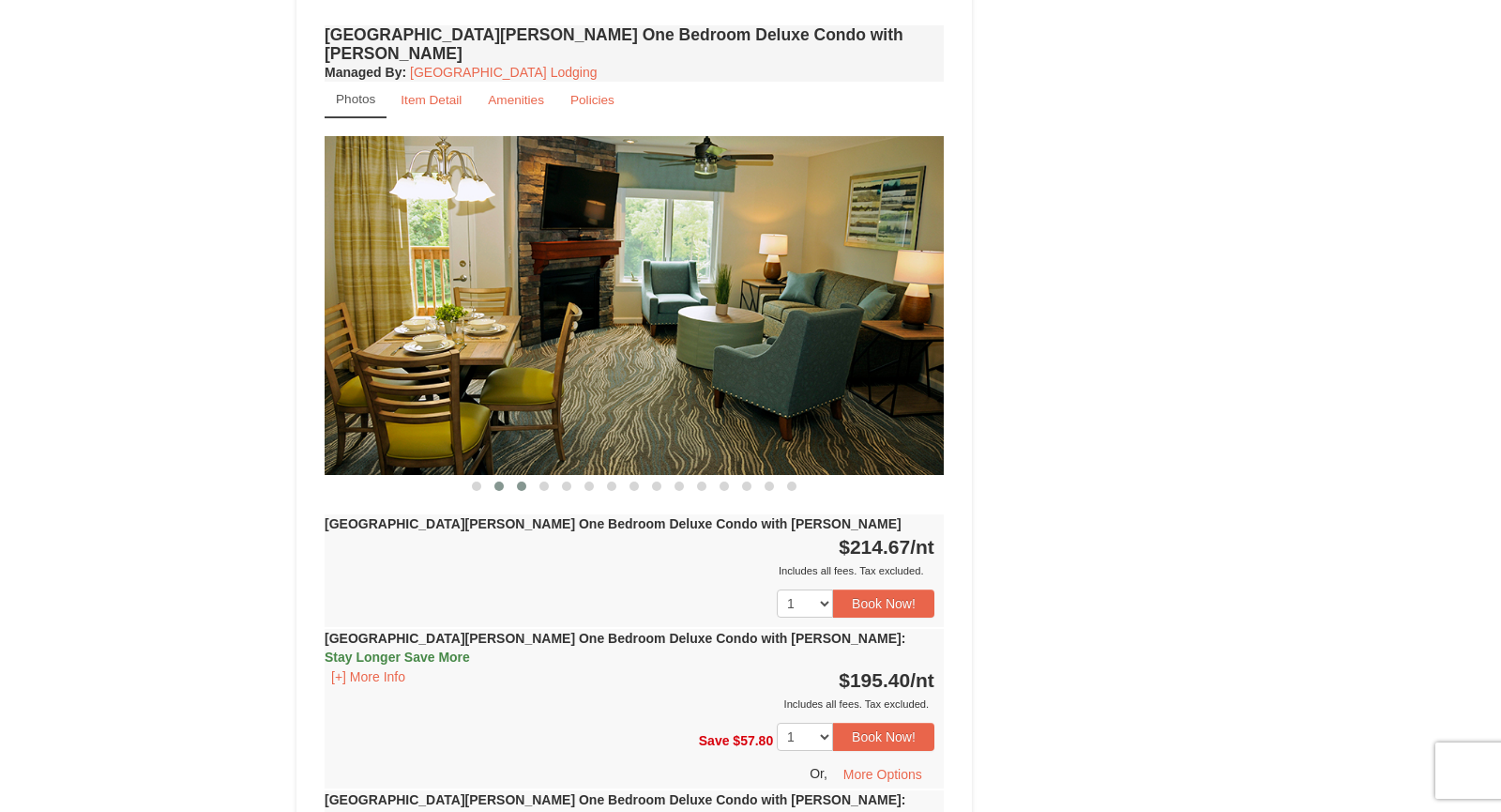
click at [525, 481] on span at bounding box center [522, 486] width 9 height 9
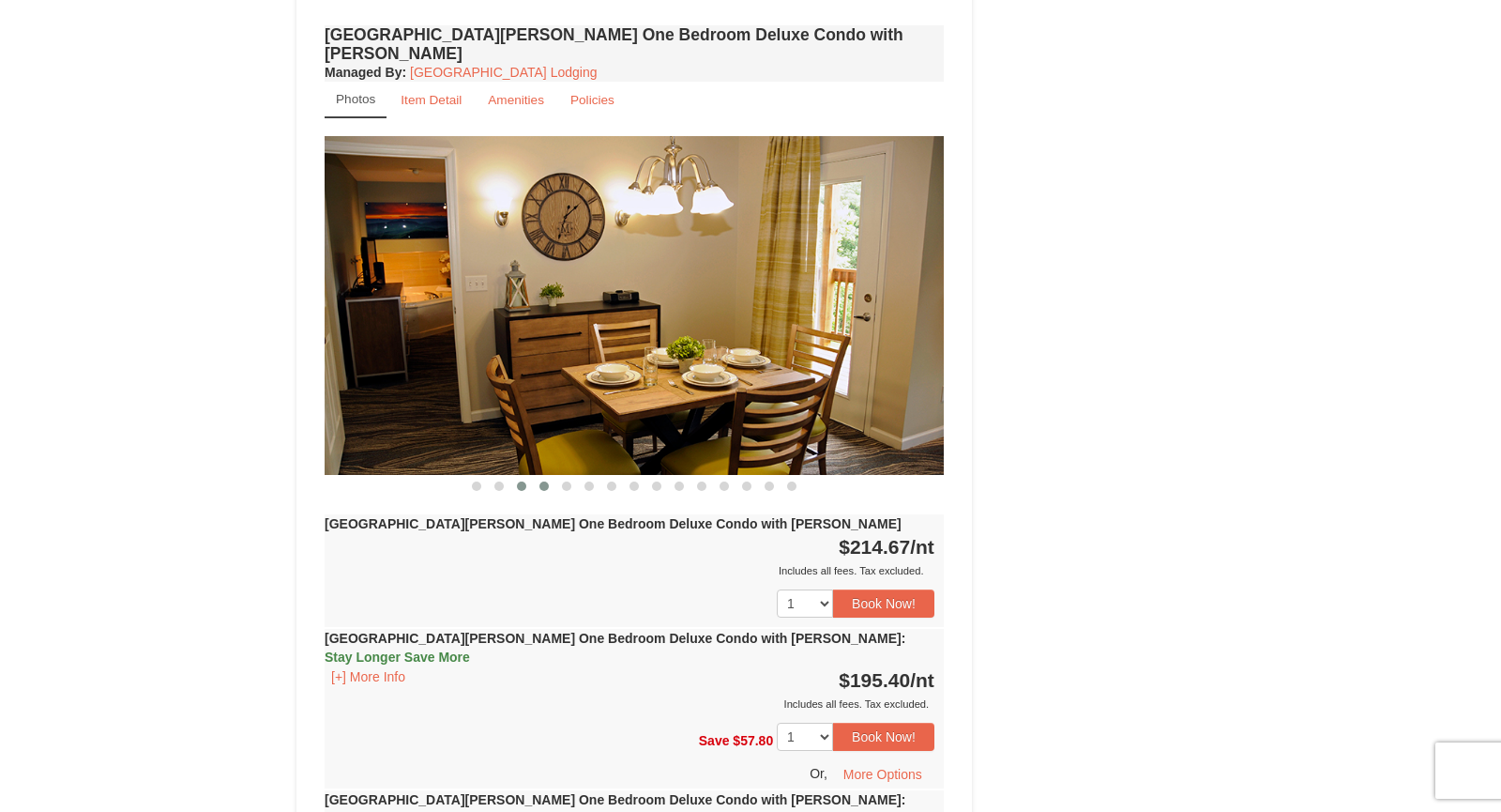
click at [546, 481] on span at bounding box center [544, 486] width 9 height 9
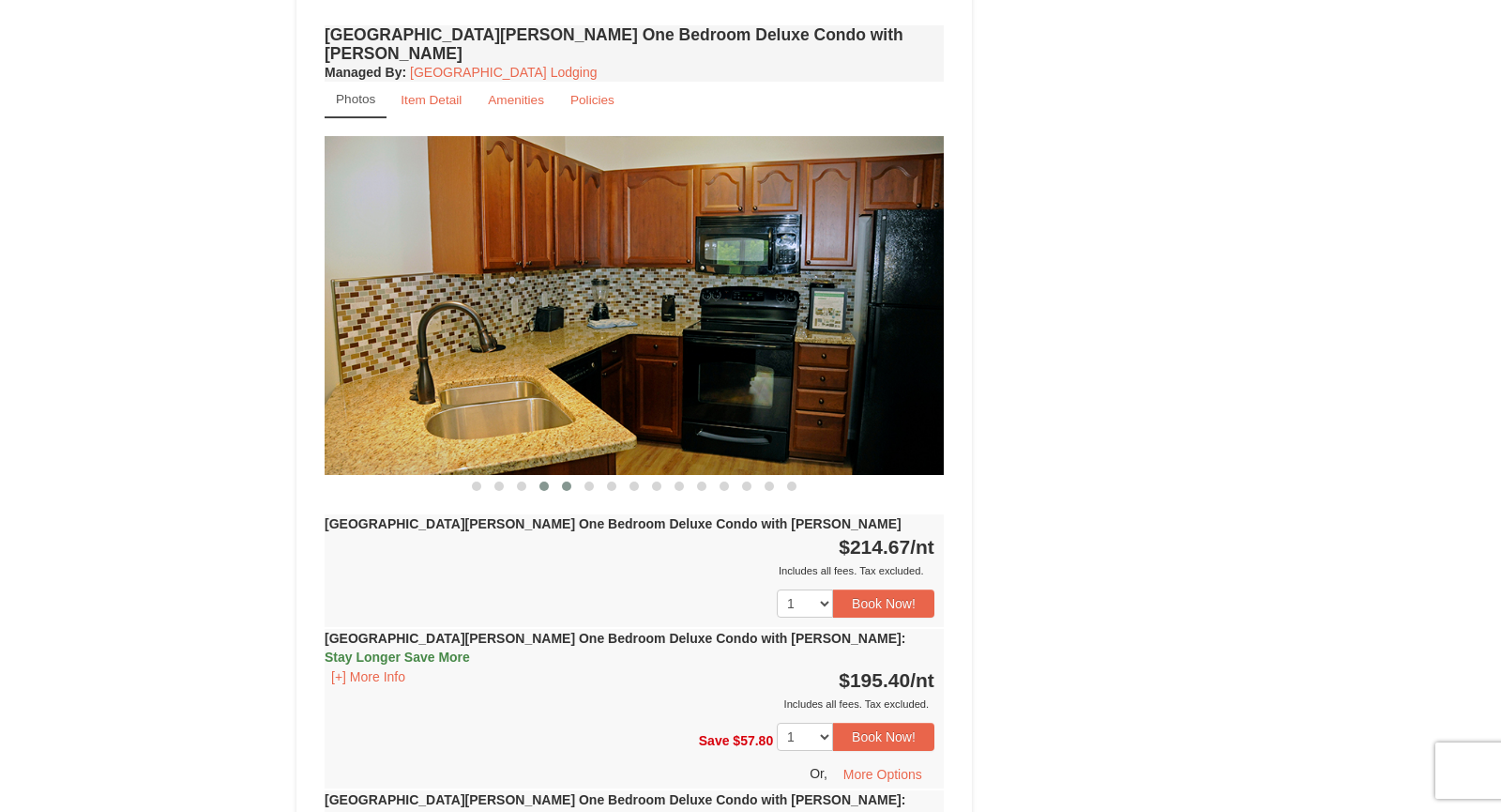
click at [566, 481] on span at bounding box center [567, 486] width 9 height 9
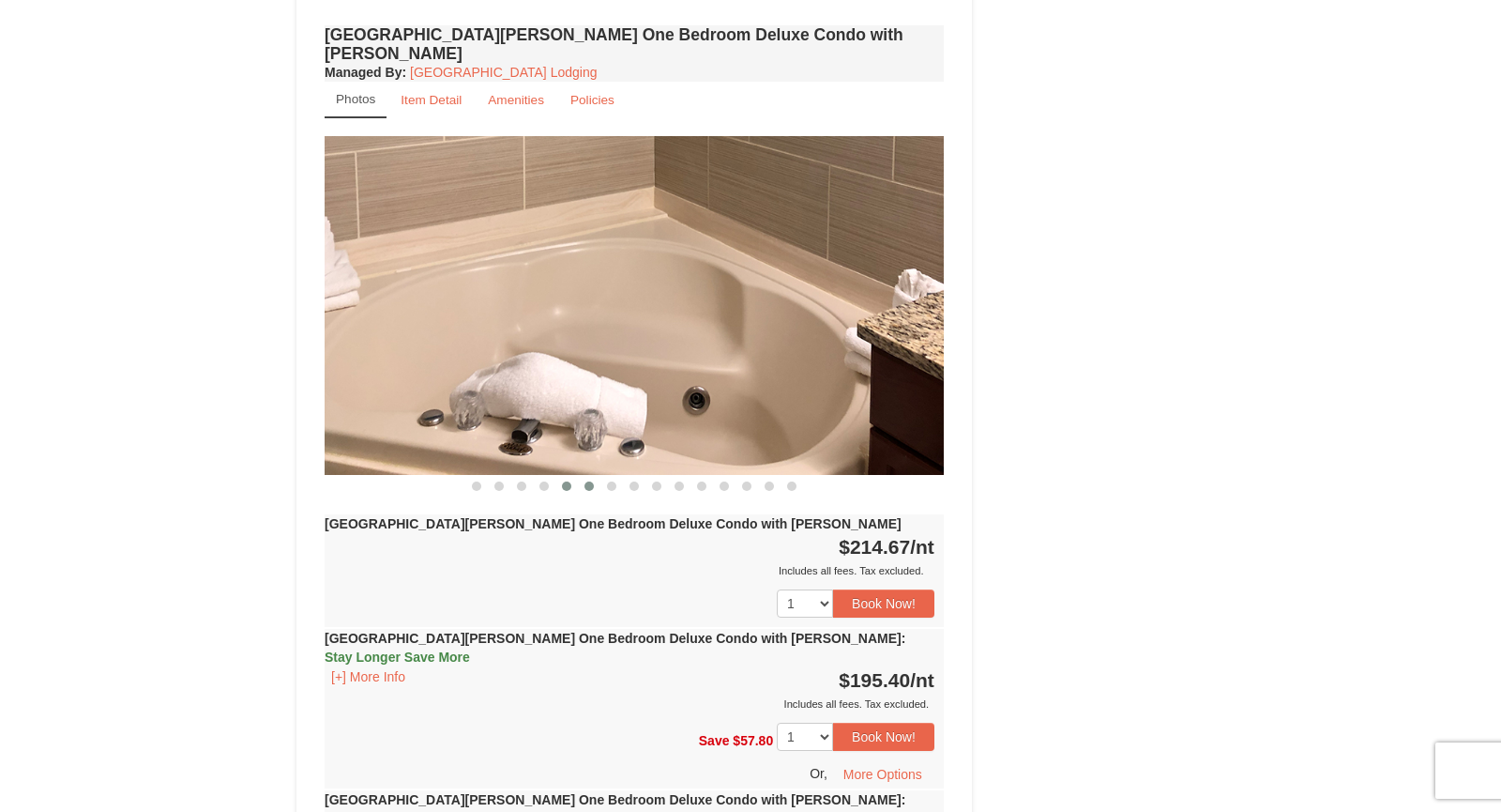
click at [590, 481] on span at bounding box center [589, 486] width 9 height 9
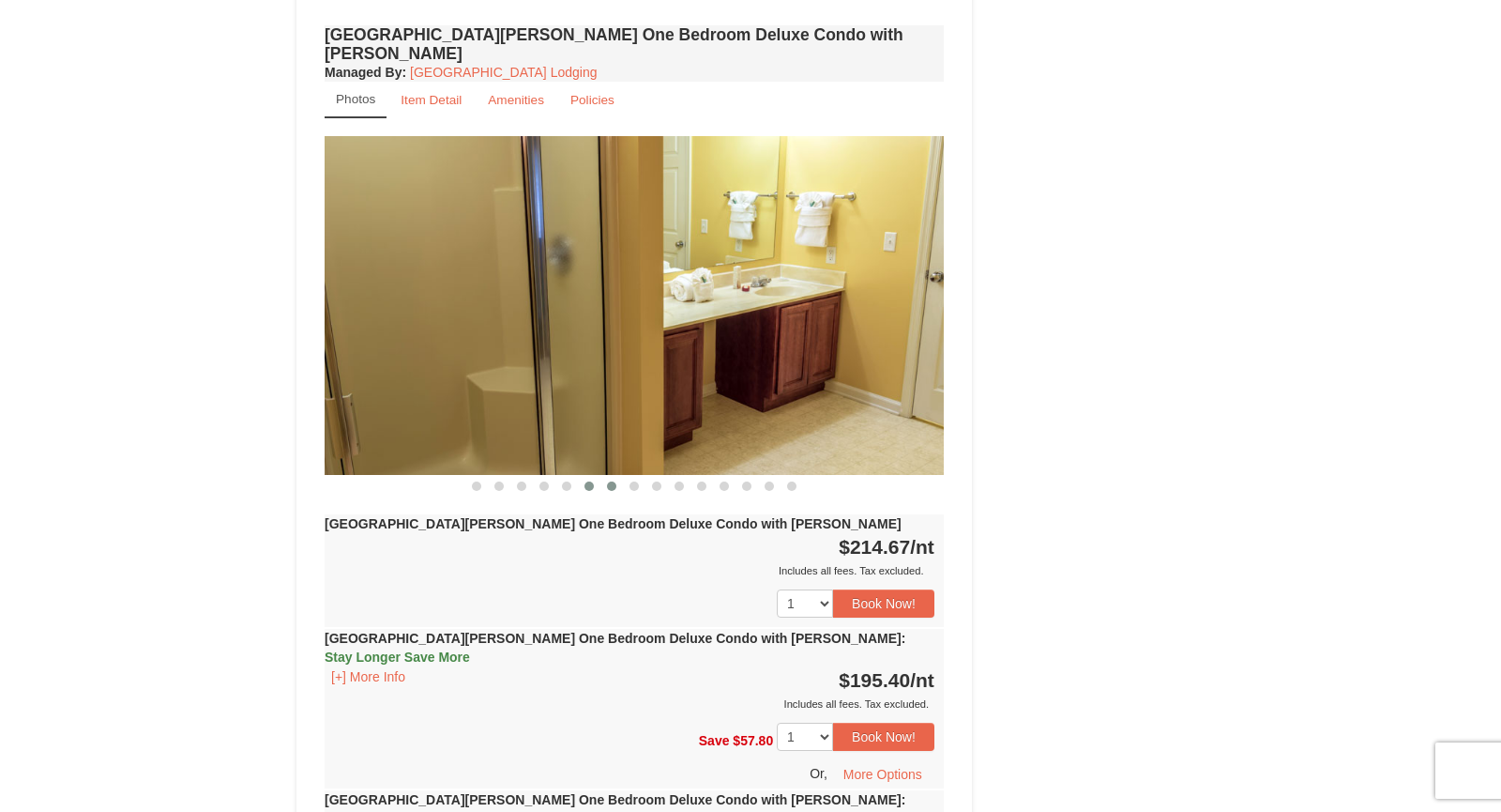
click at [614, 481] on span at bounding box center [612, 486] width 9 height 9
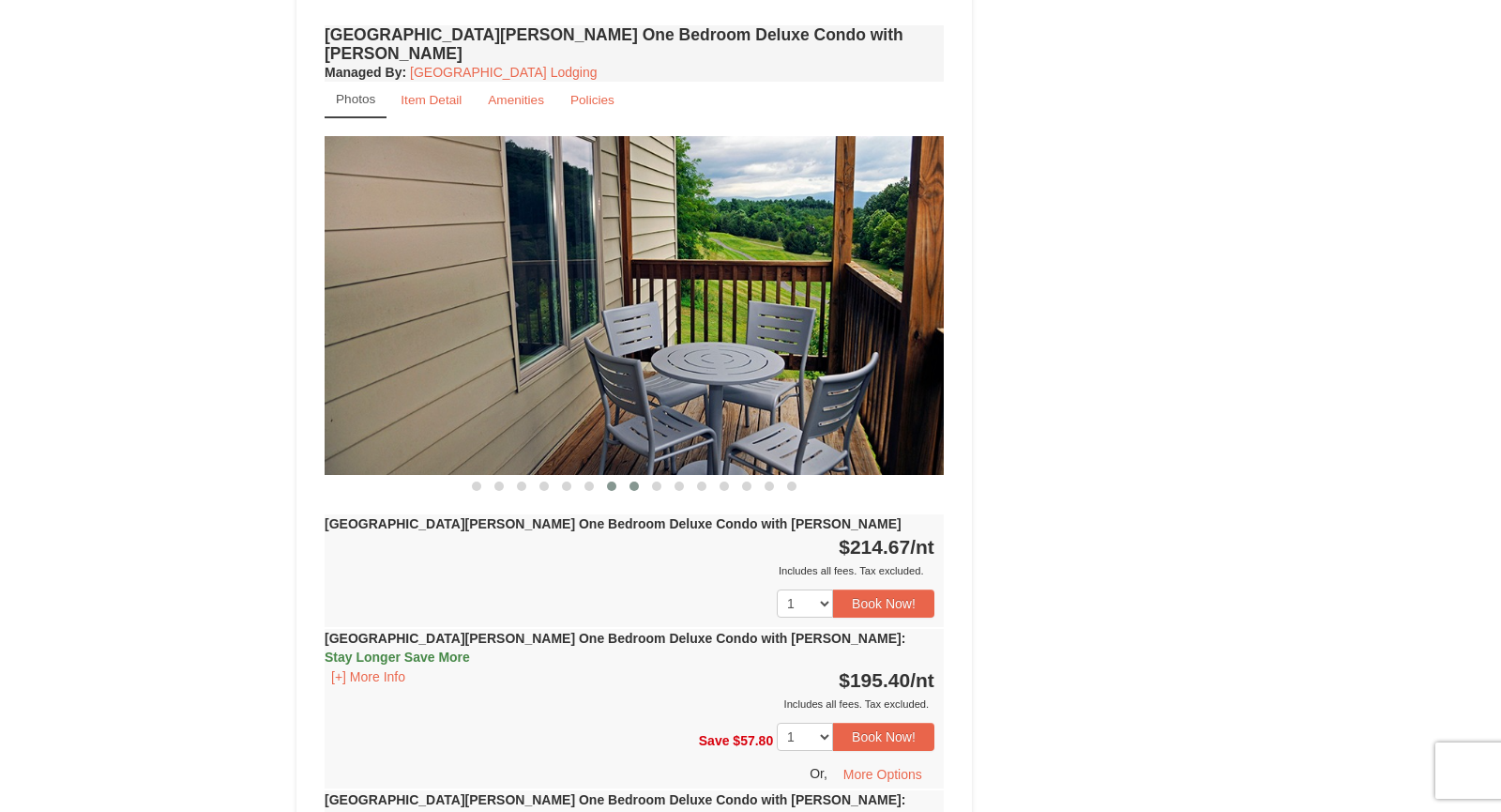
click at [628, 476] on button at bounding box center [634, 486] width 23 height 19
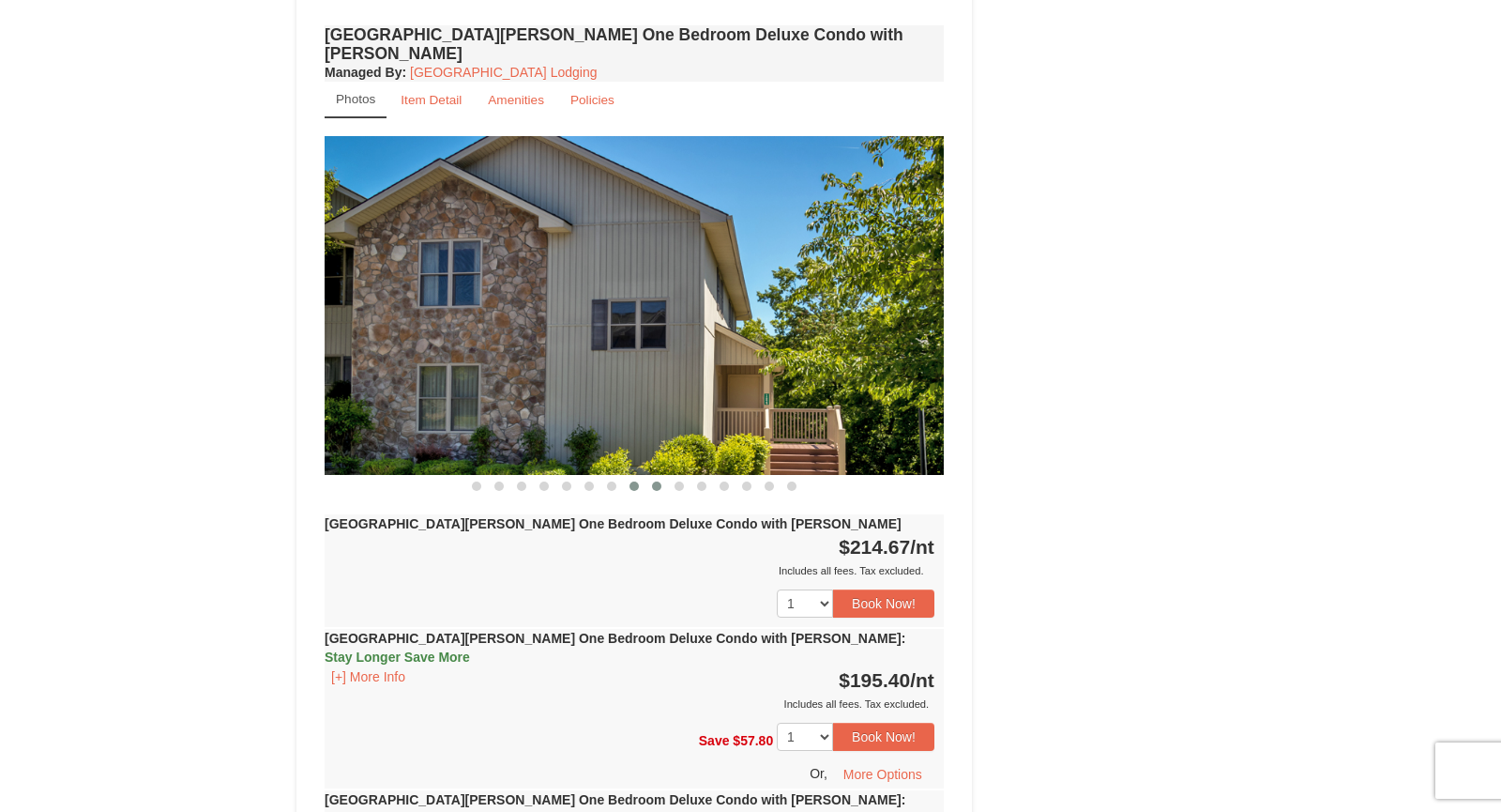
click at [662, 476] on button at bounding box center [657, 486] width 23 height 19
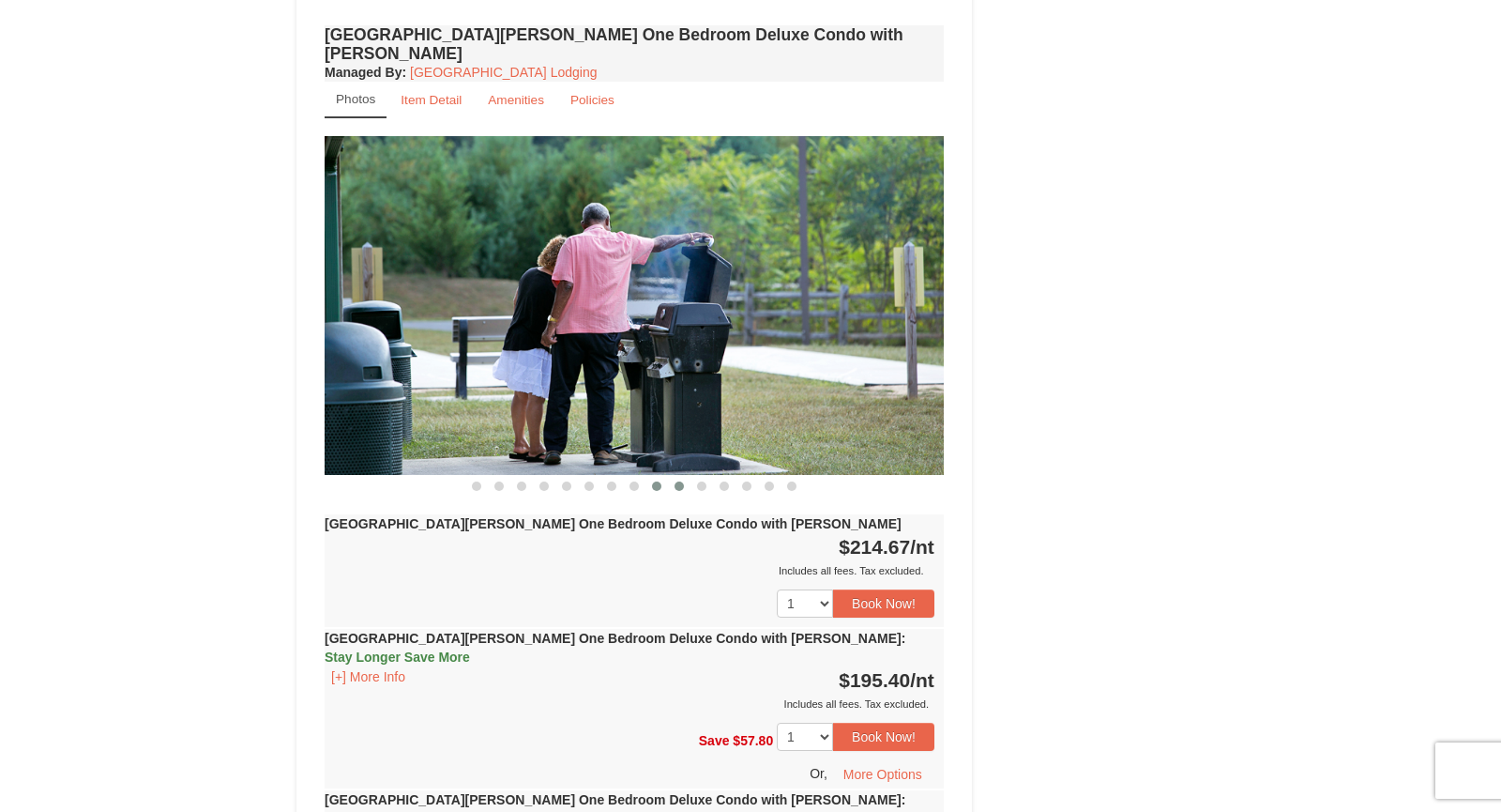
click at [686, 476] on button at bounding box center [680, 486] width 23 height 19
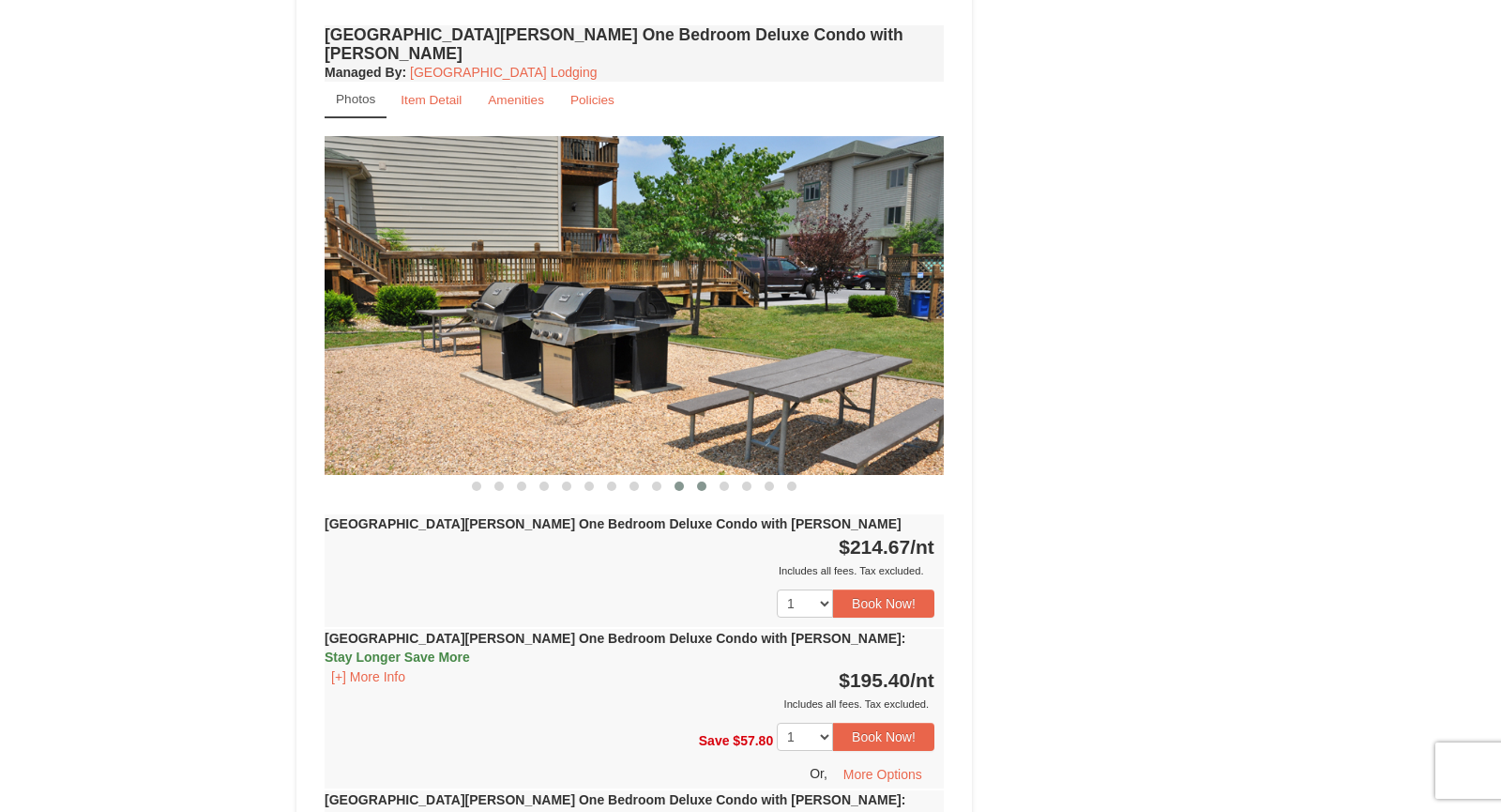
click at [701, 481] on span at bounding box center [702, 486] width 9 height 9
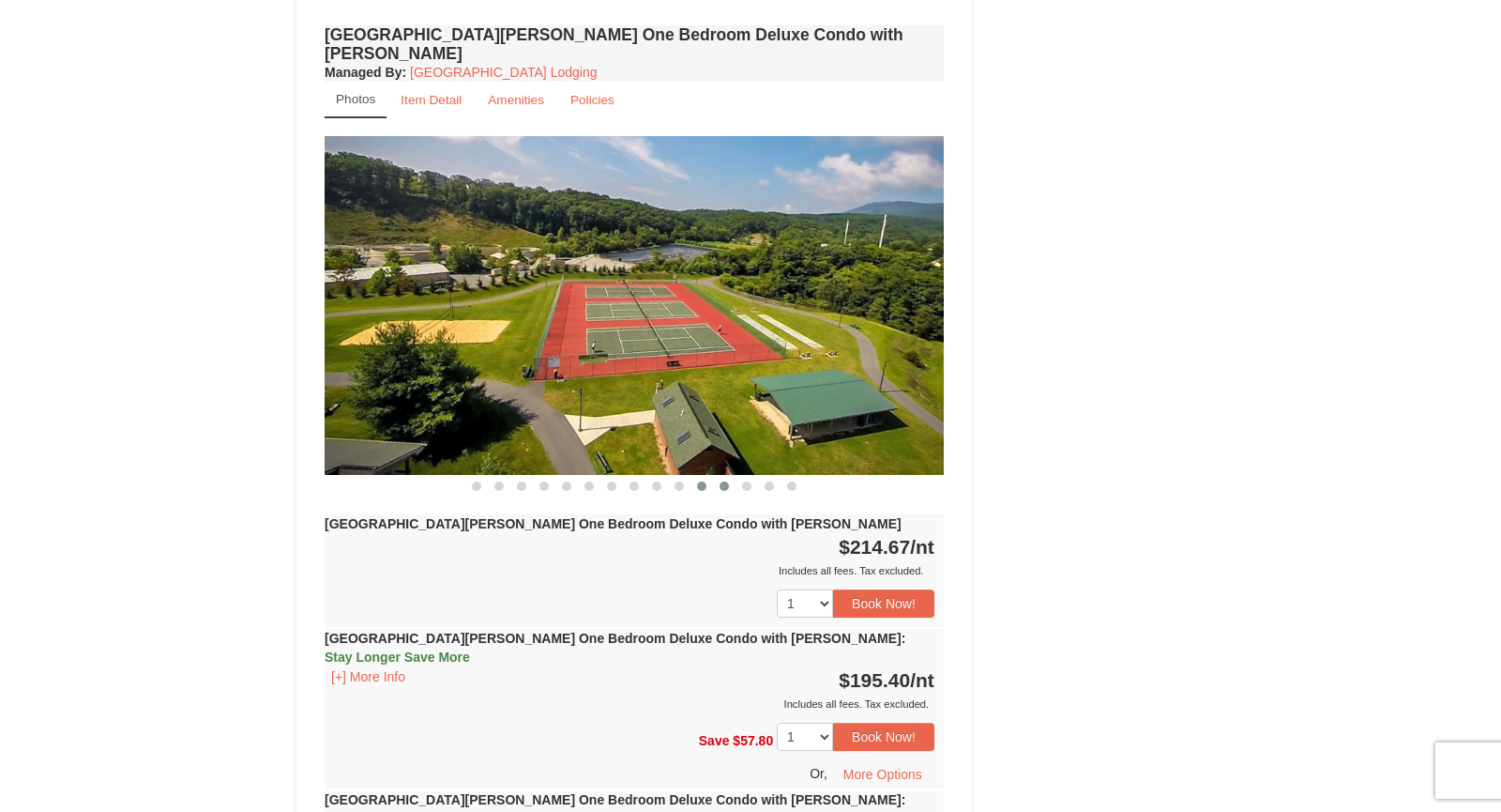
click at [725, 481] on span at bounding box center [725, 486] width 9 height 9
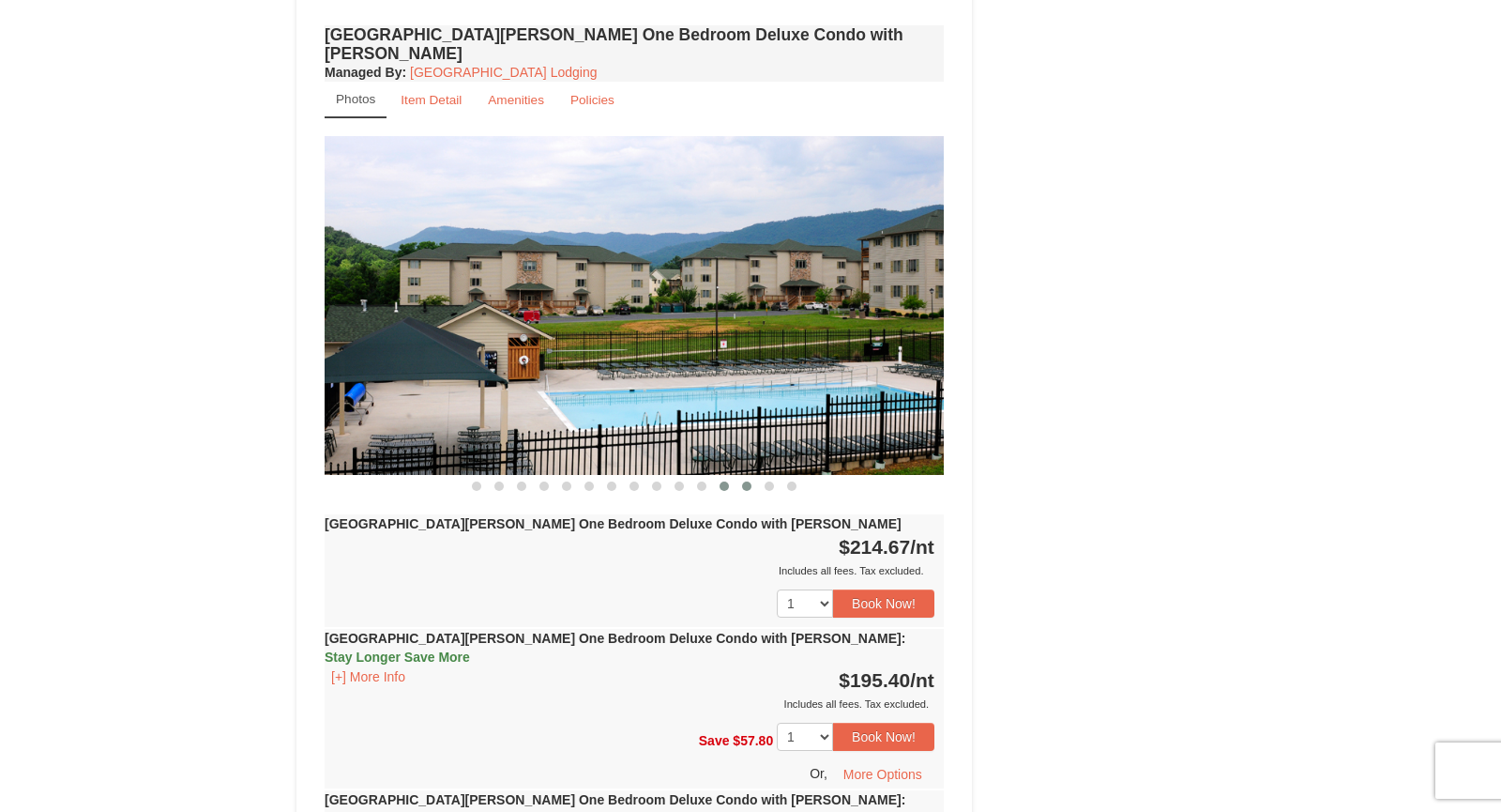
click at [753, 476] on button at bounding box center [747, 486] width 23 height 19
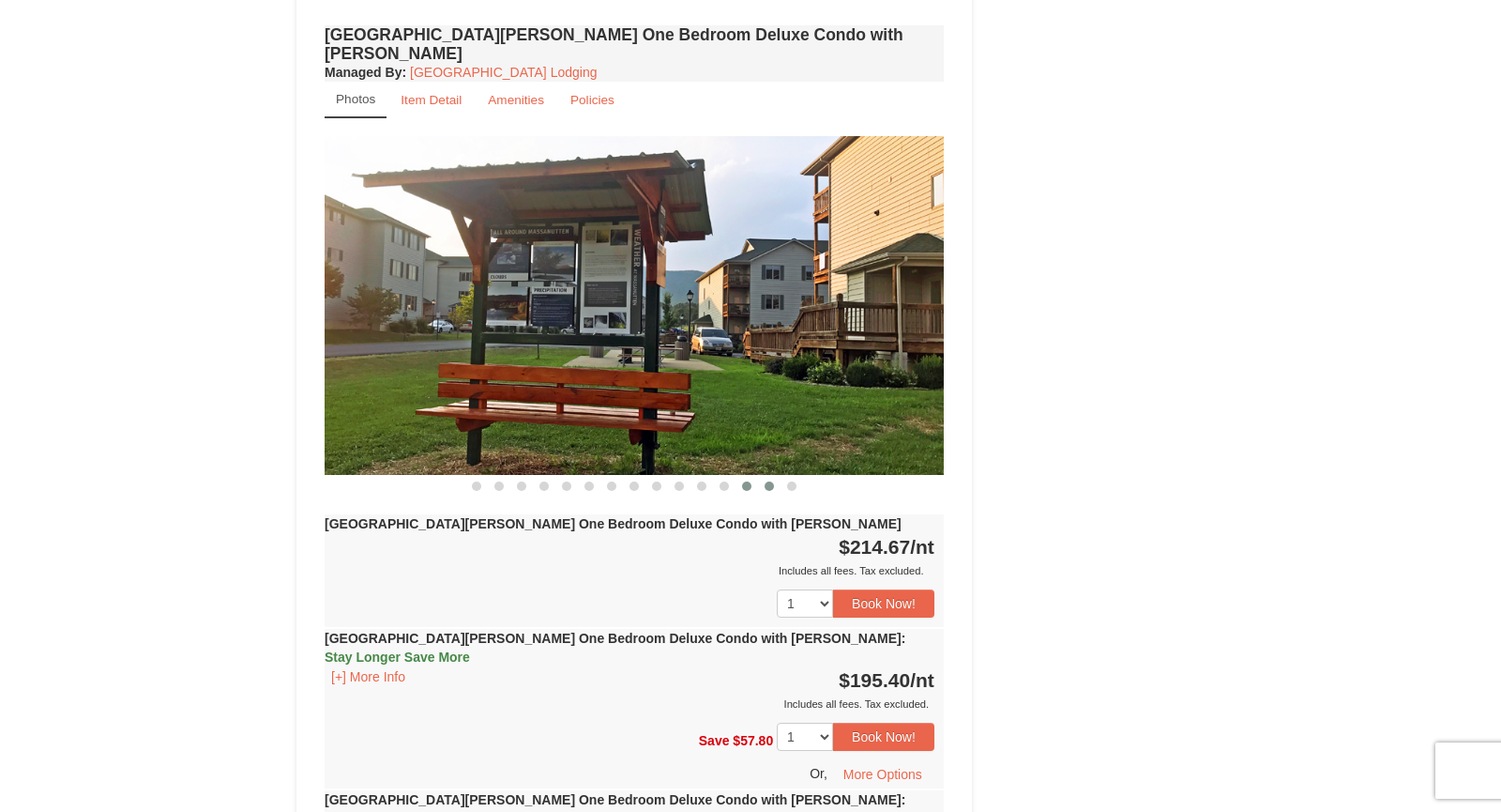
click at [775, 476] on button at bounding box center [770, 486] width 23 height 19
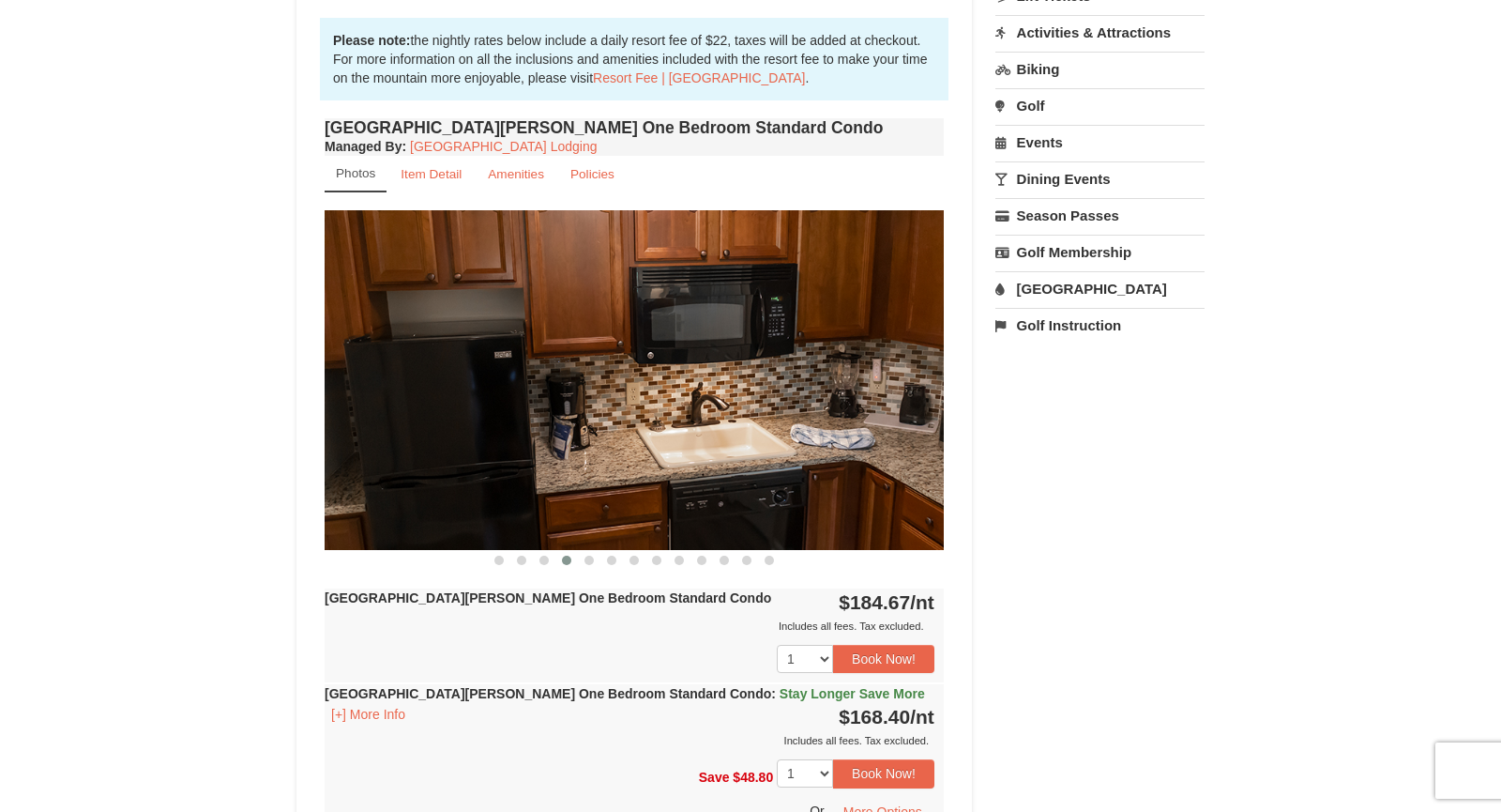
scroll to position [559, 0]
click at [542, 555] on span at bounding box center [544, 559] width 9 height 9
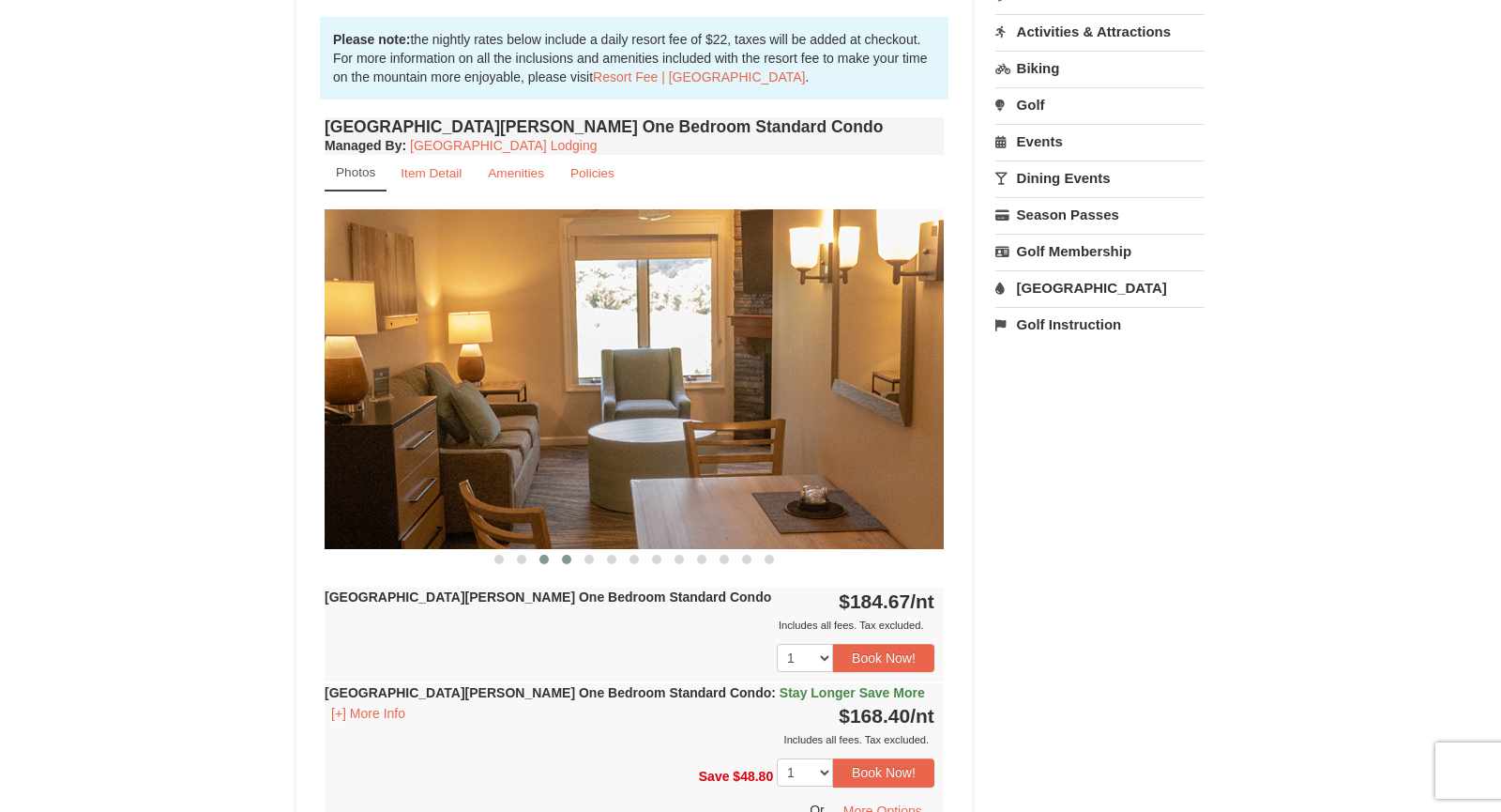
click at [567, 555] on span at bounding box center [567, 559] width 9 height 9
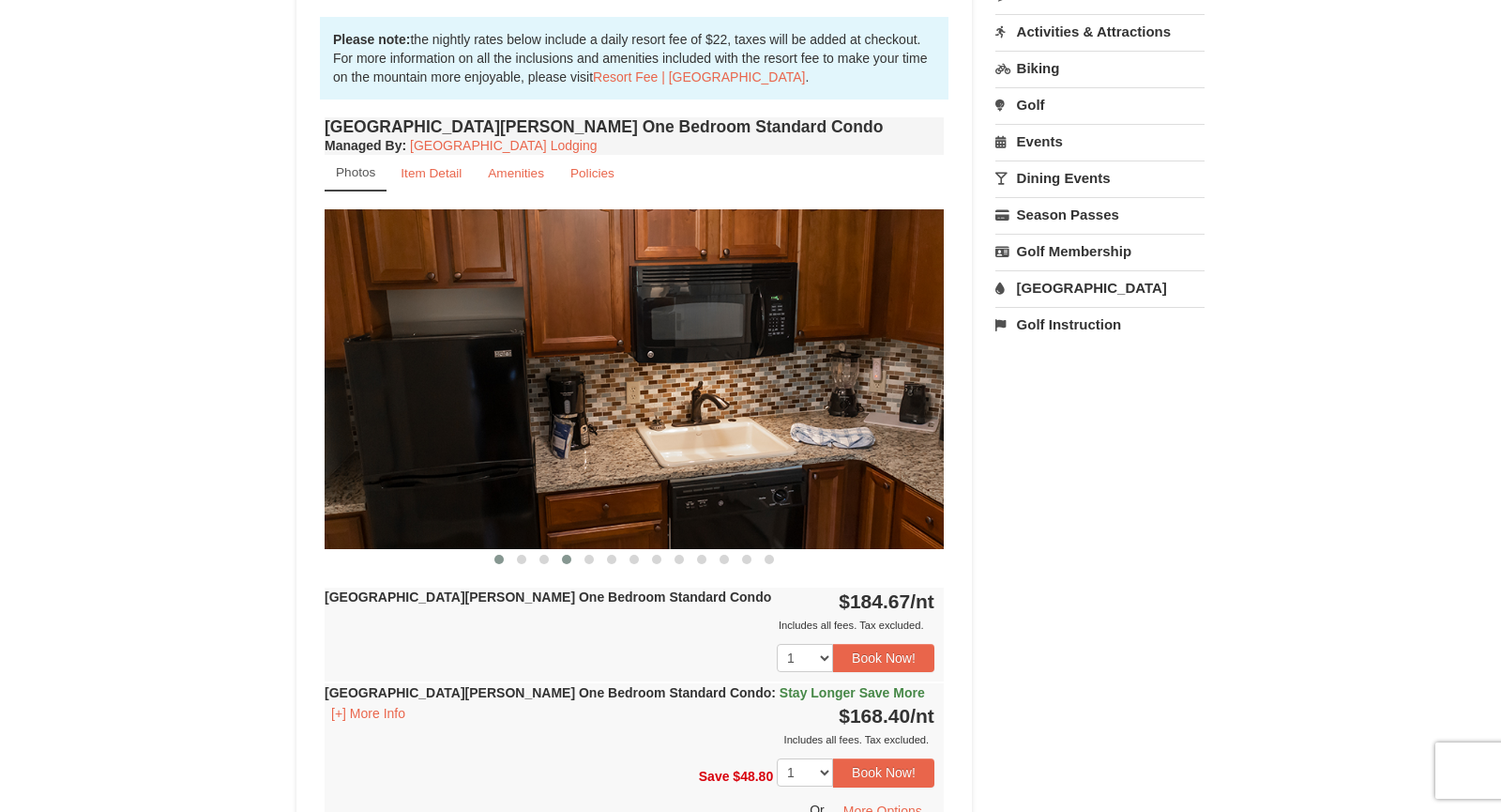
click at [496, 556] on span at bounding box center [499, 559] width 9 height 9
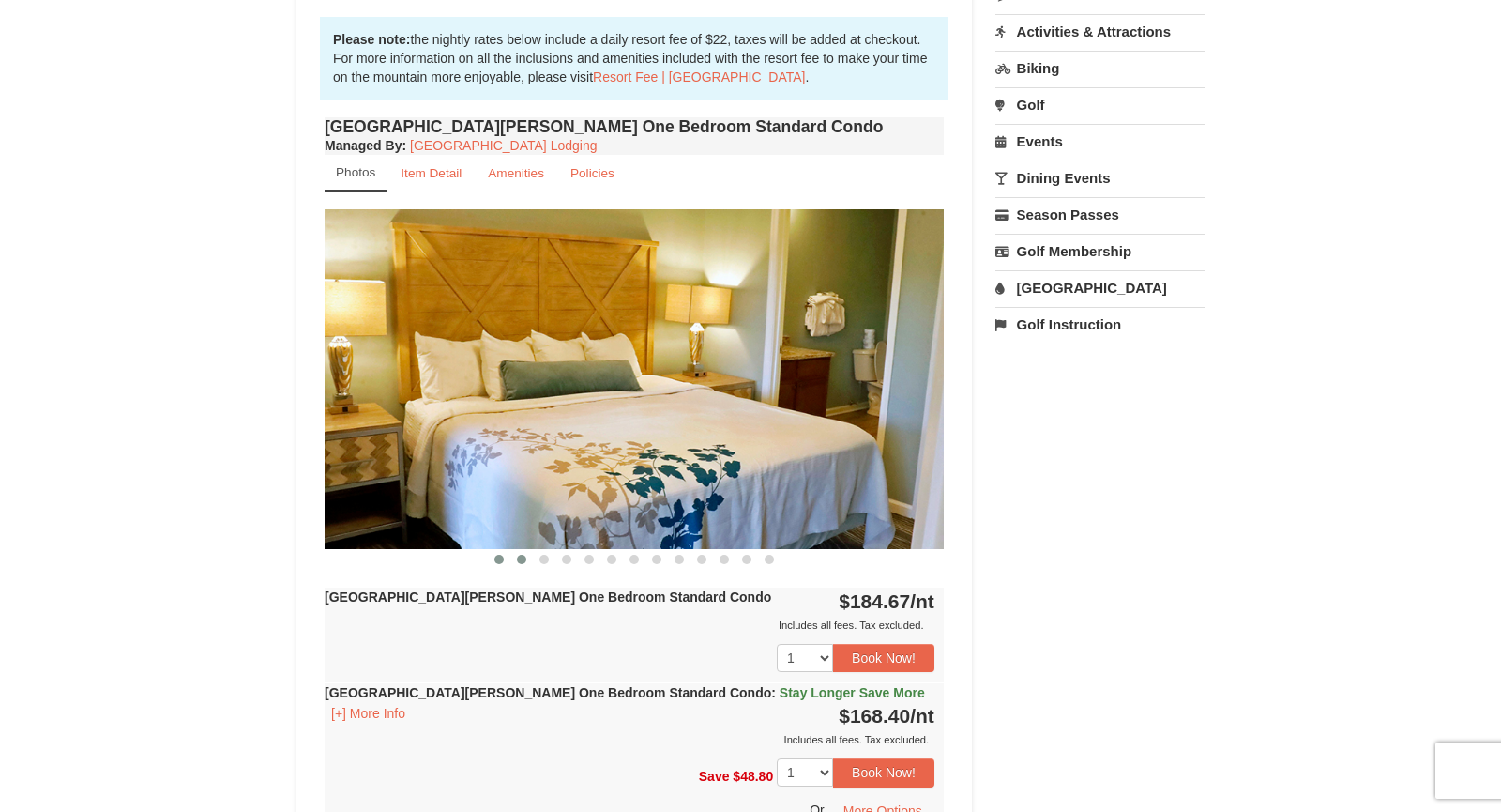
click at [519, 554] on span at bounding box center [522, 559] width 9 height 9
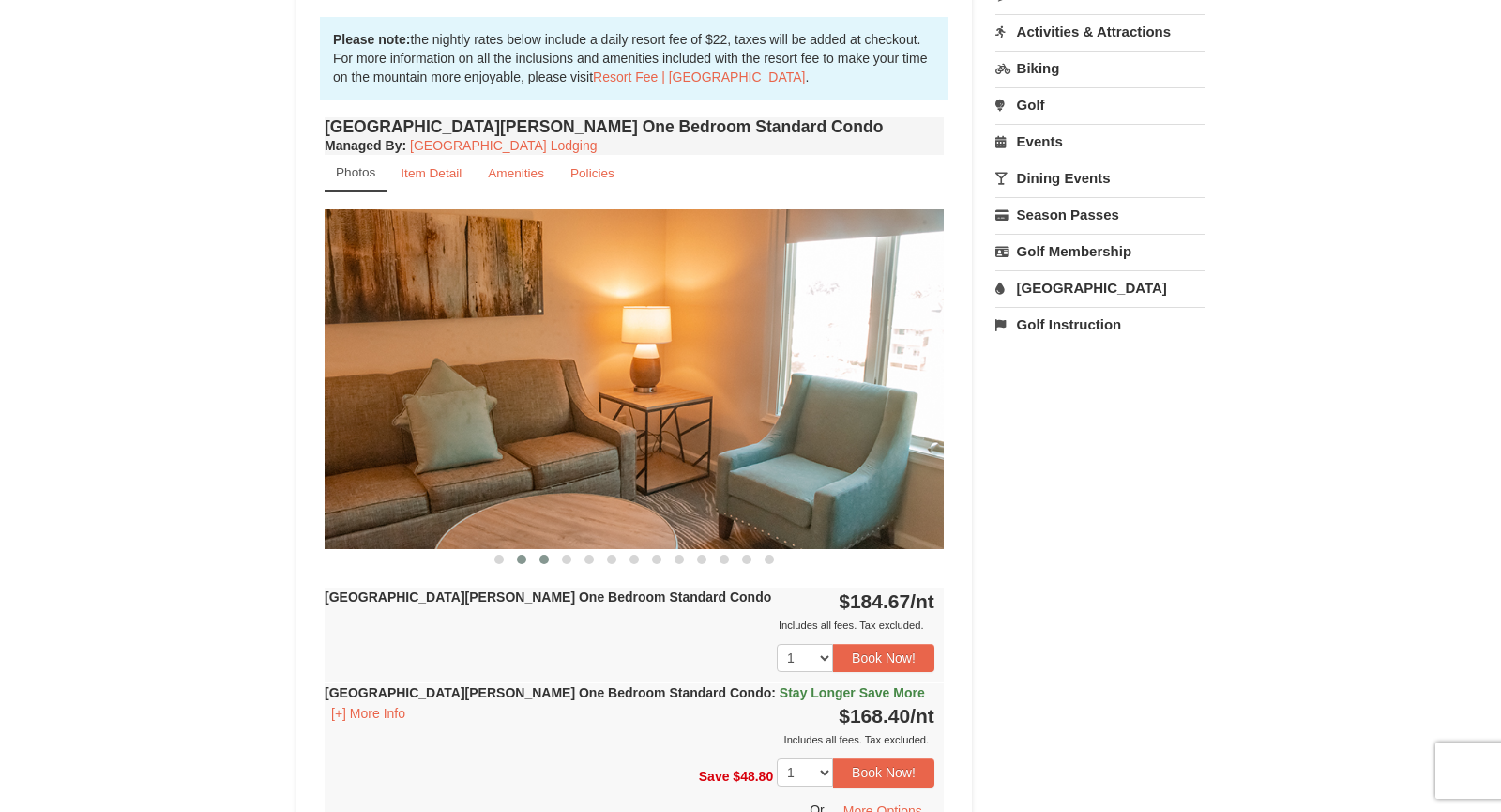
click at [540, 557] on span at bounding box center [544, 559] width 9 height 9
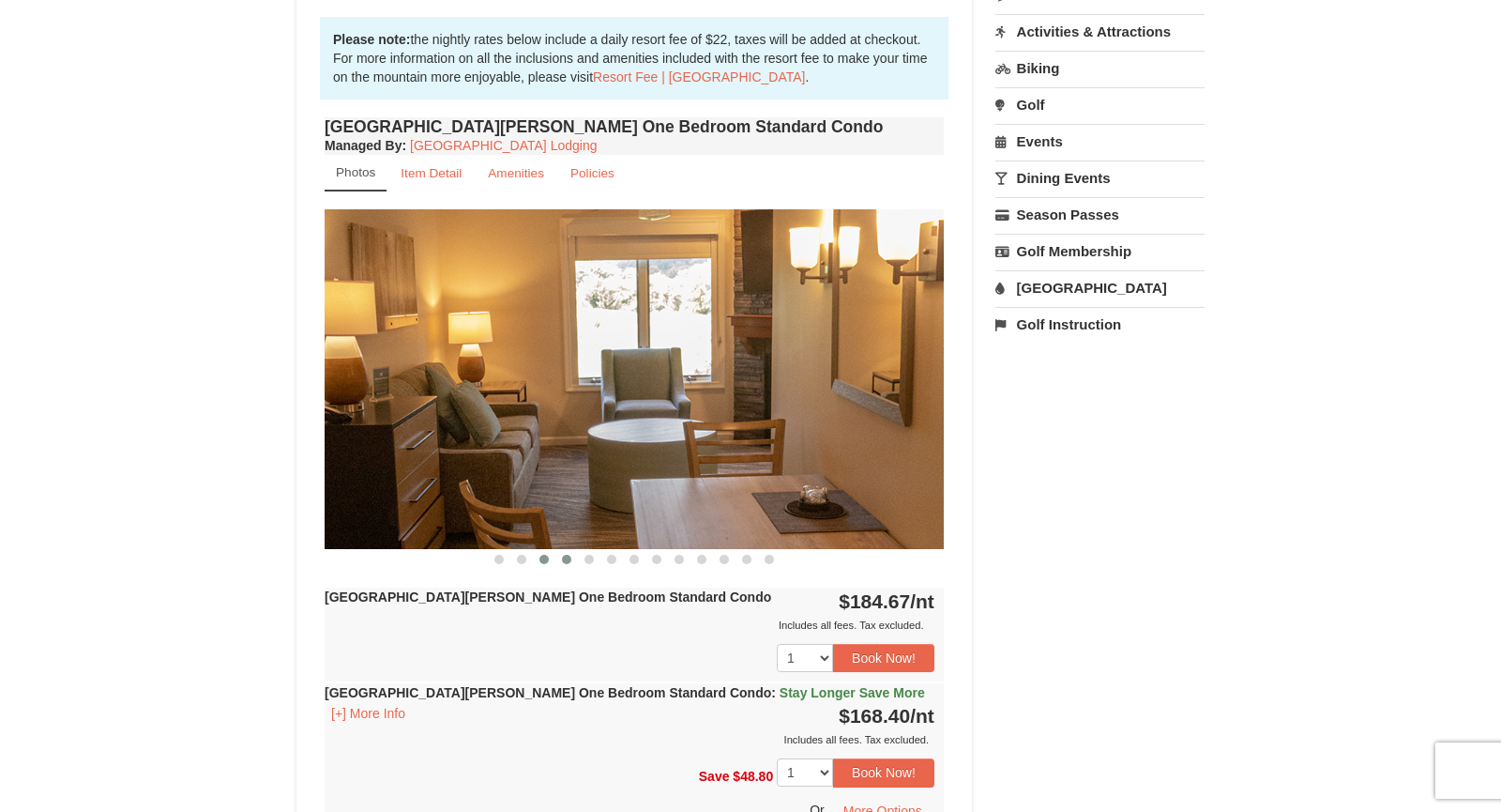
click at [564, 554] on span at bounding box center [567, 559] width 9 height 9
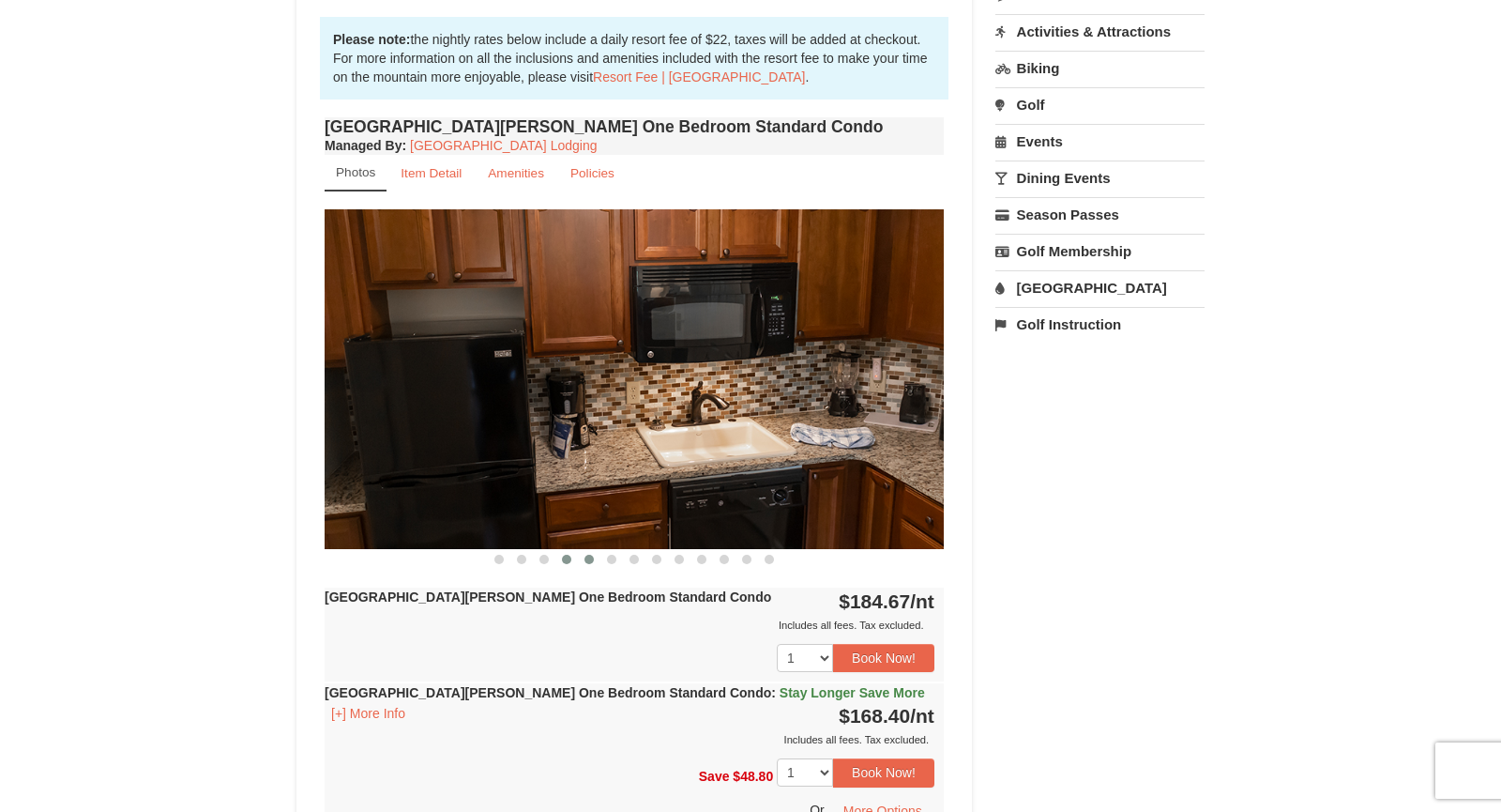
click at [593, 556] on span at bounding box center [589, 559] width 9 height 9
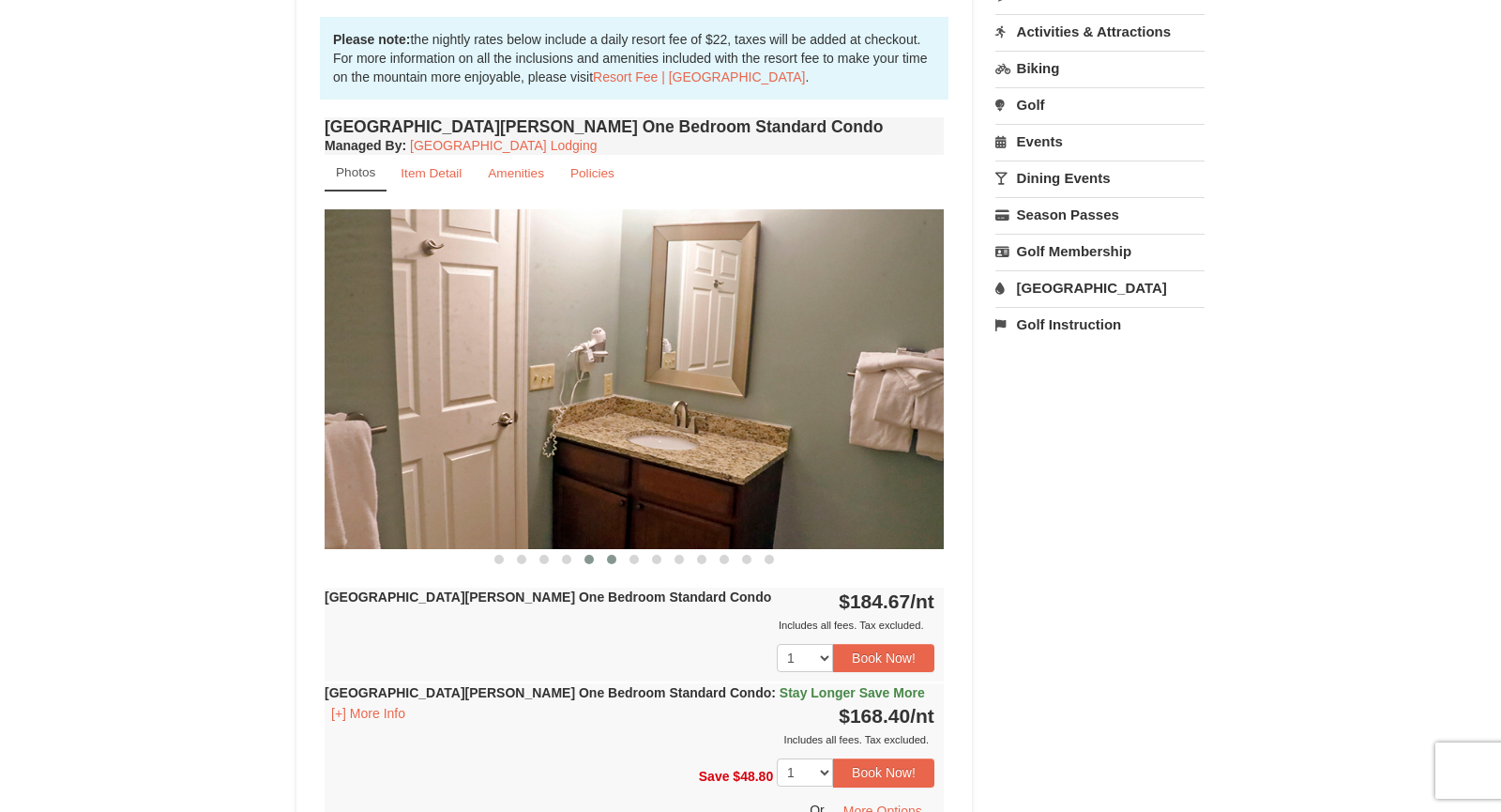
click at [608, 556] on span at bounding box center [612, 559] width 9 height 9
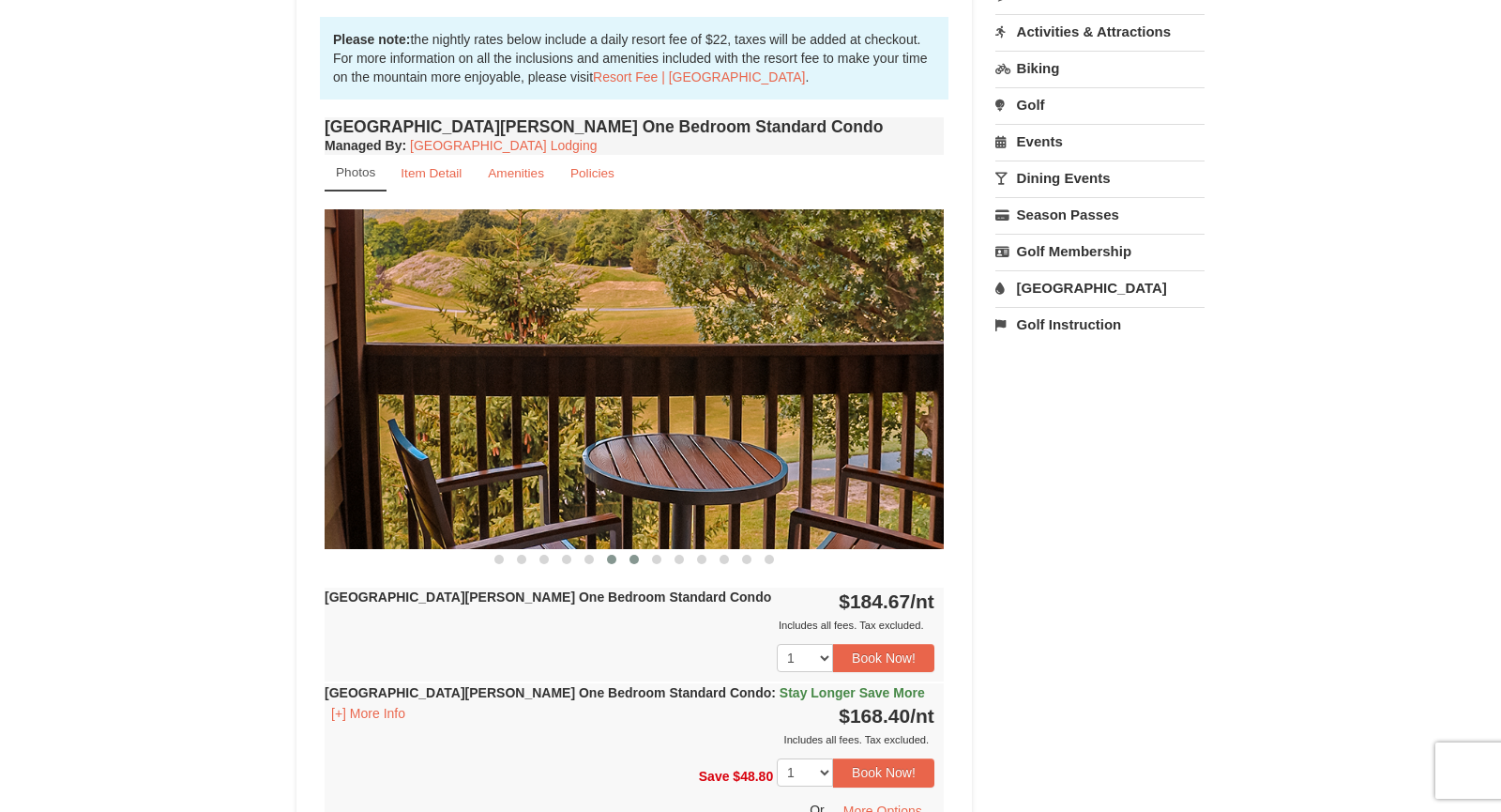
click at [630, 561] on button at bounding box center [634, 559] width 23 height 19
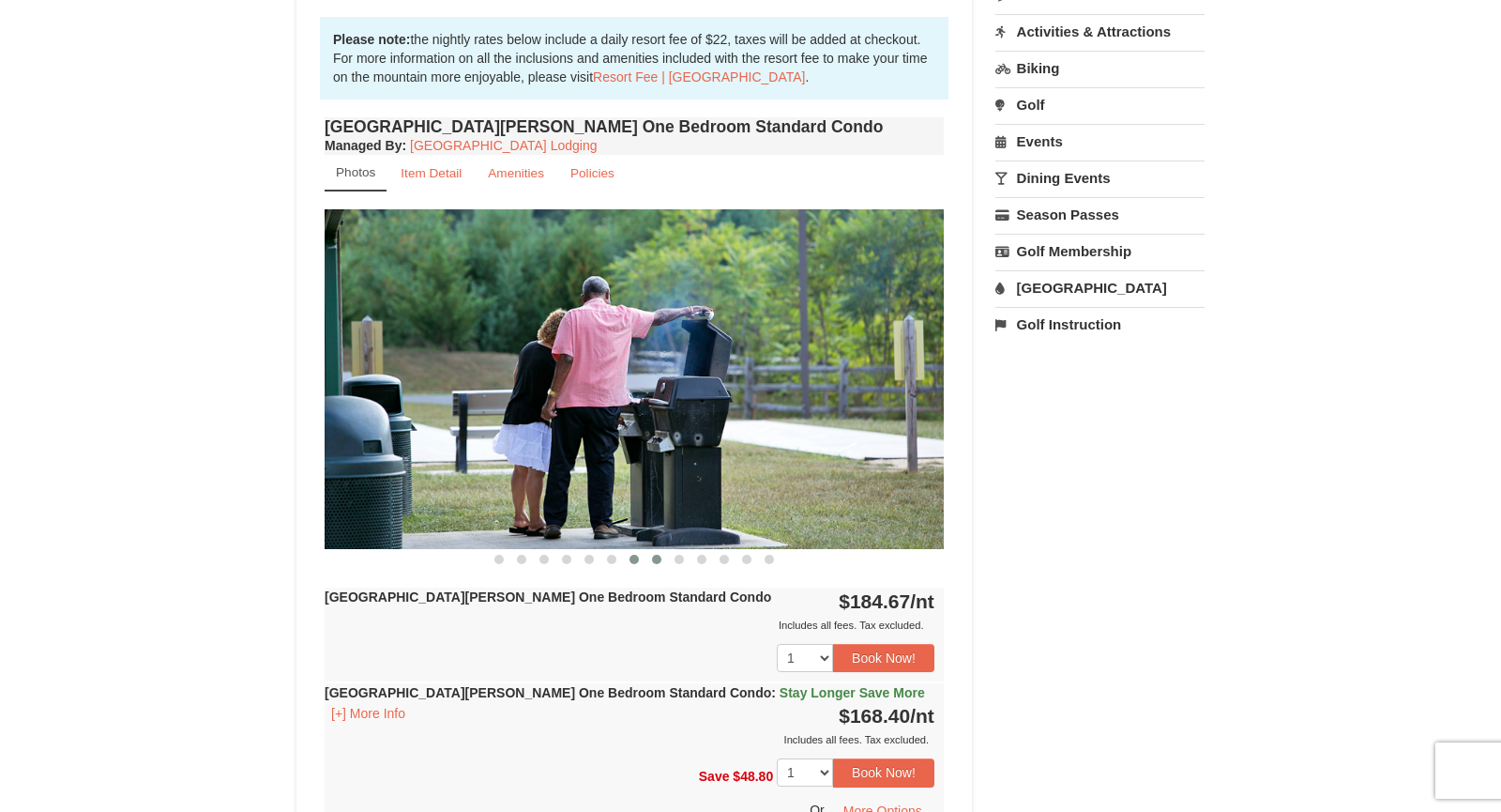
click at [654, 557] on span at bounding box center [657, 559] width 9 height 9
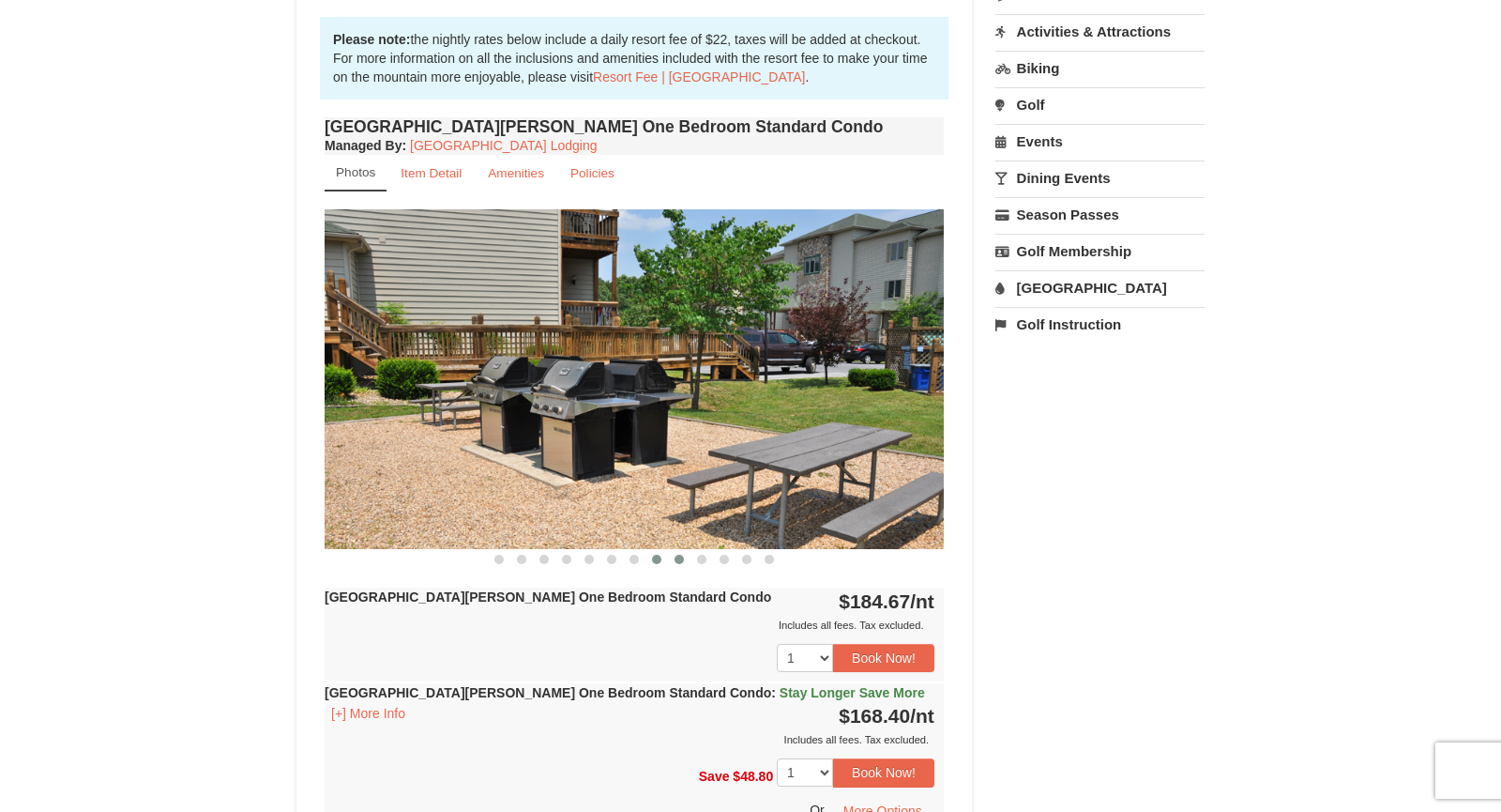
click at [676, 560] on button at bounding box center [680, 559] width 23 height 19
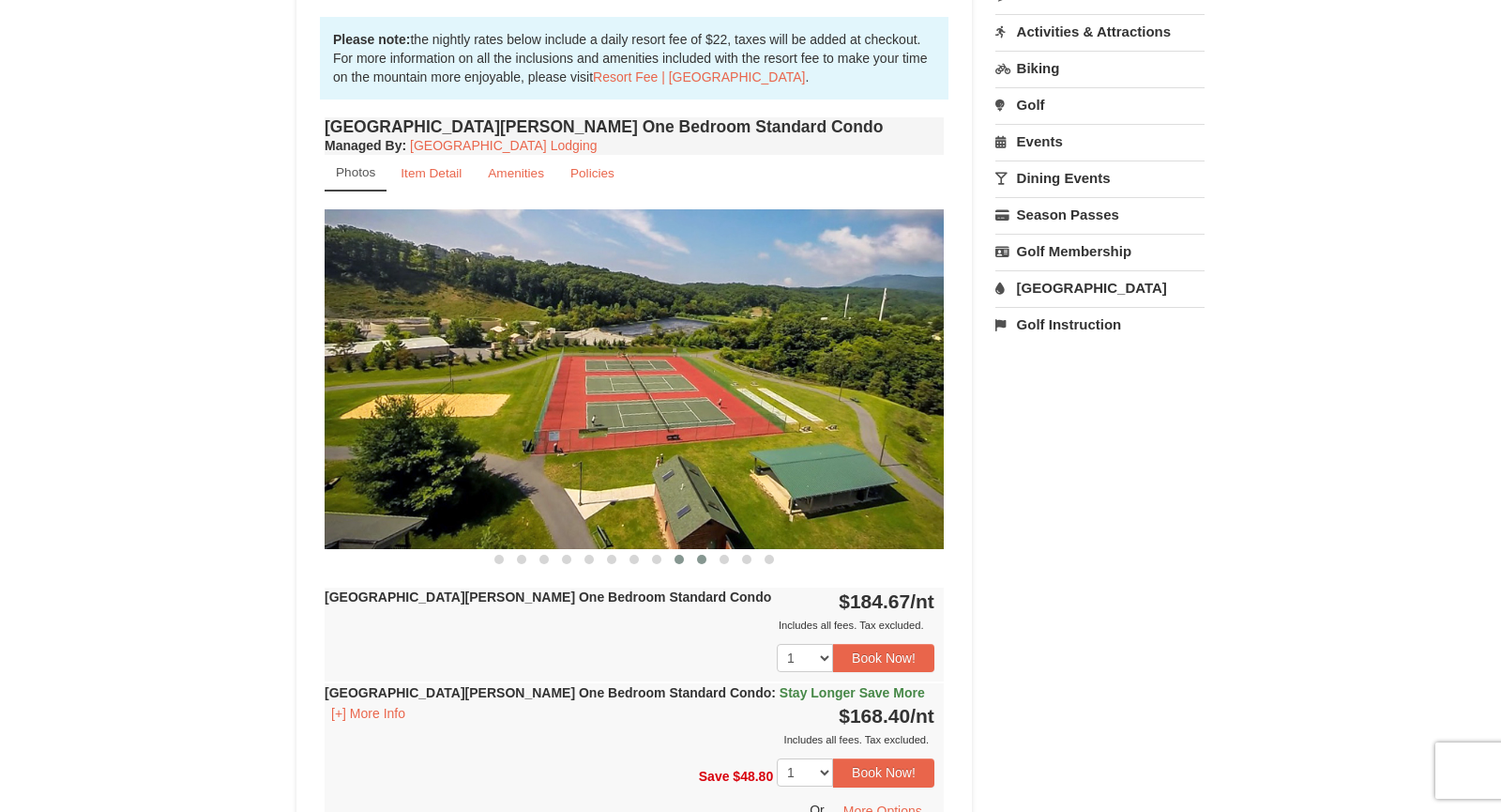
click at [698, 561] on button at bounding box center [702, 559] width 23 height 19
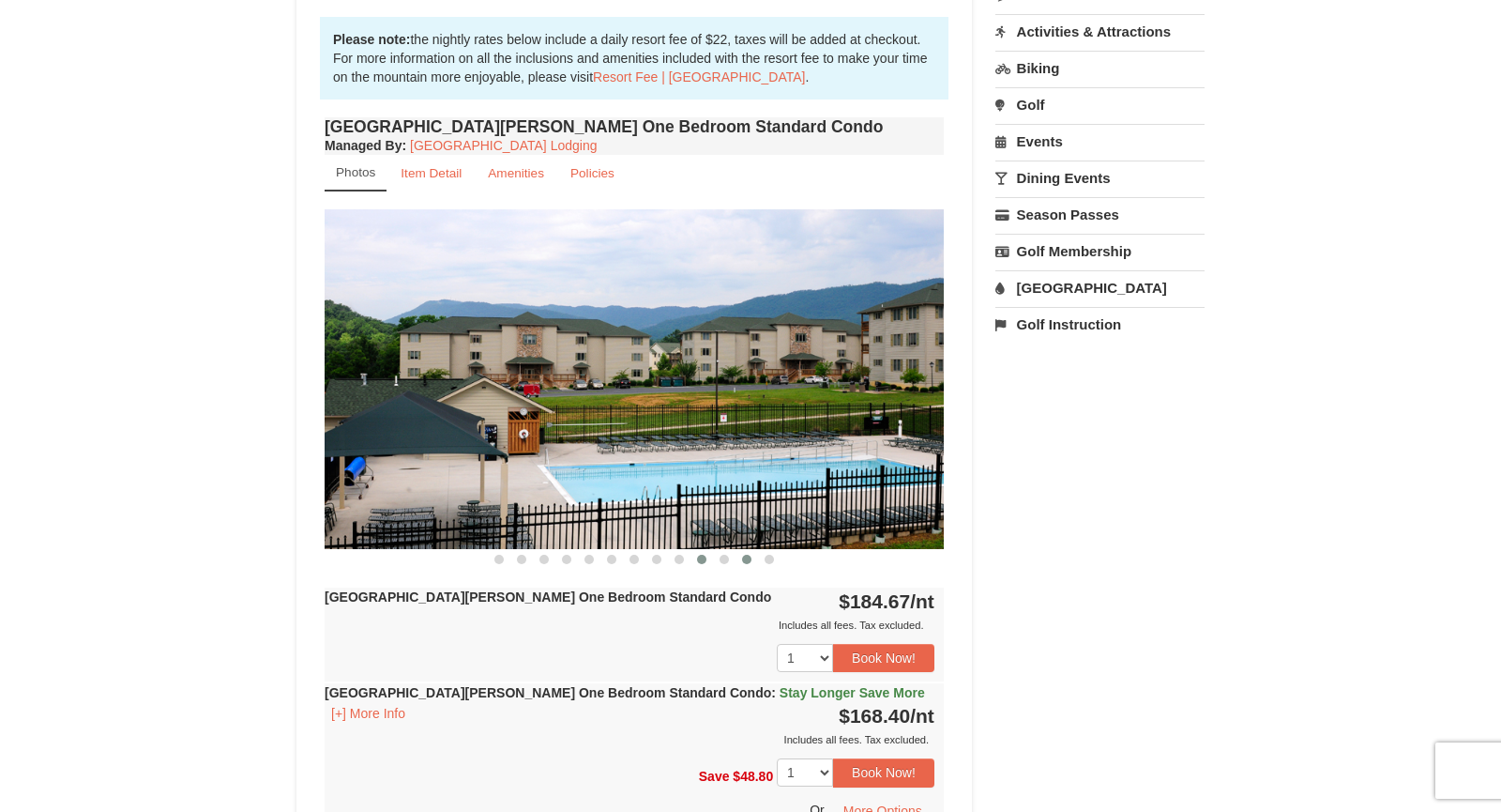
drag, startPoint x: 718, startPoint y: 554, endPoint x: 739, endPoint y: 557, distance: 21.2
click at [719, 554] on button at bounding box center [725, 559] width 23 height 19
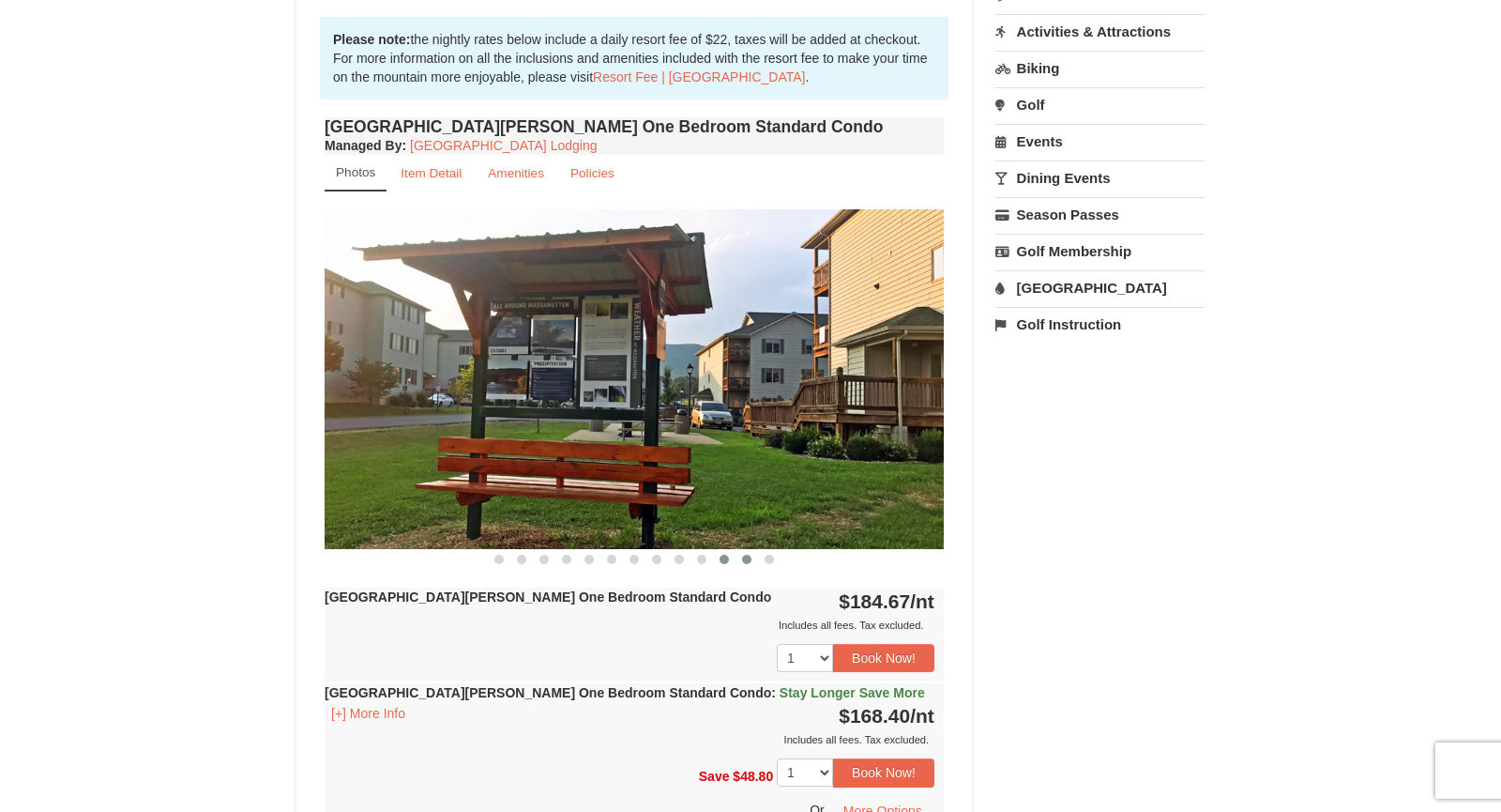
click at [741, 557] on button at bounding box center [747, 559] width 23 height 19
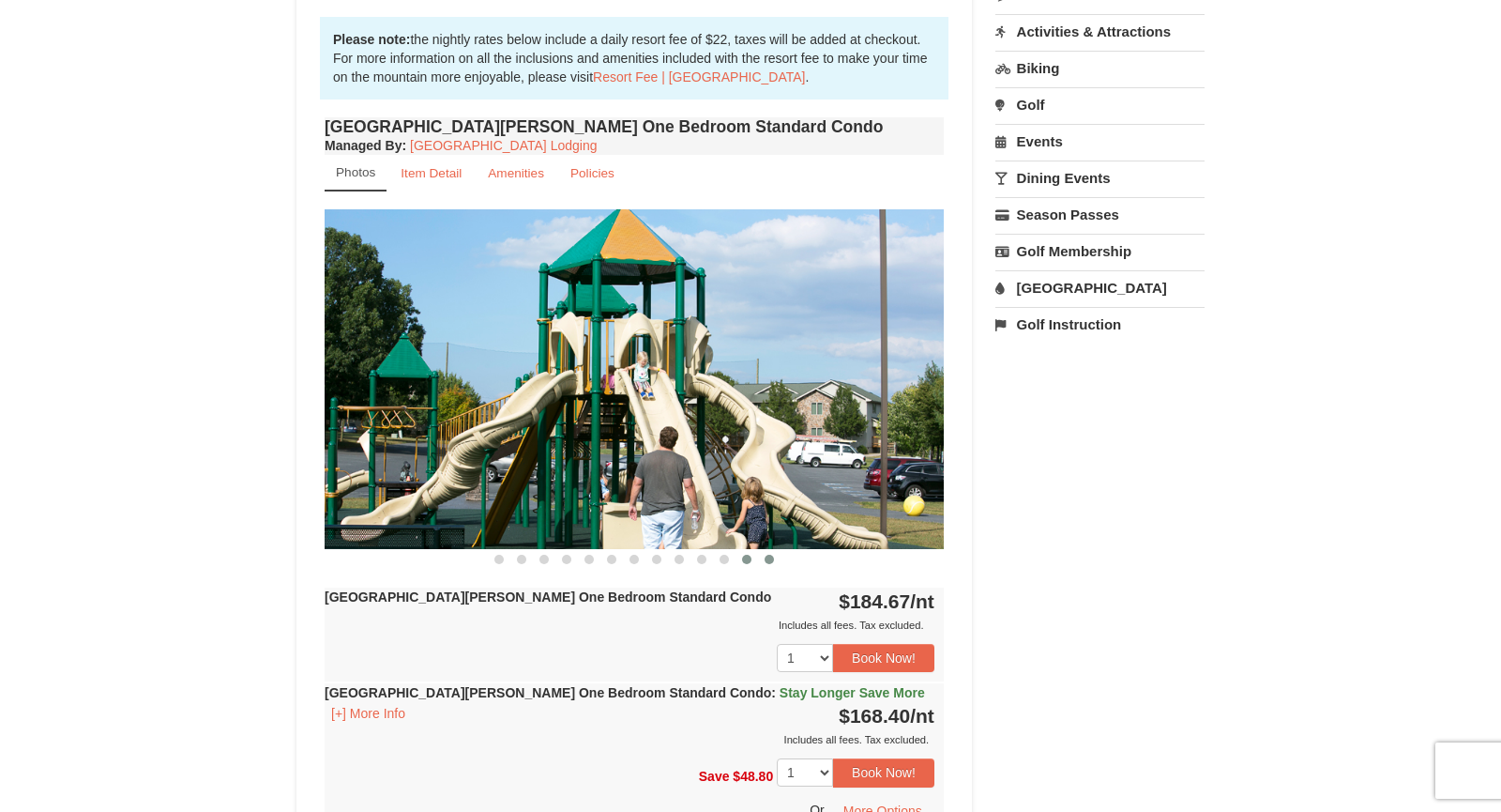
click at [766, 558] on span at bounding box center [770, 559] width 9 height 9
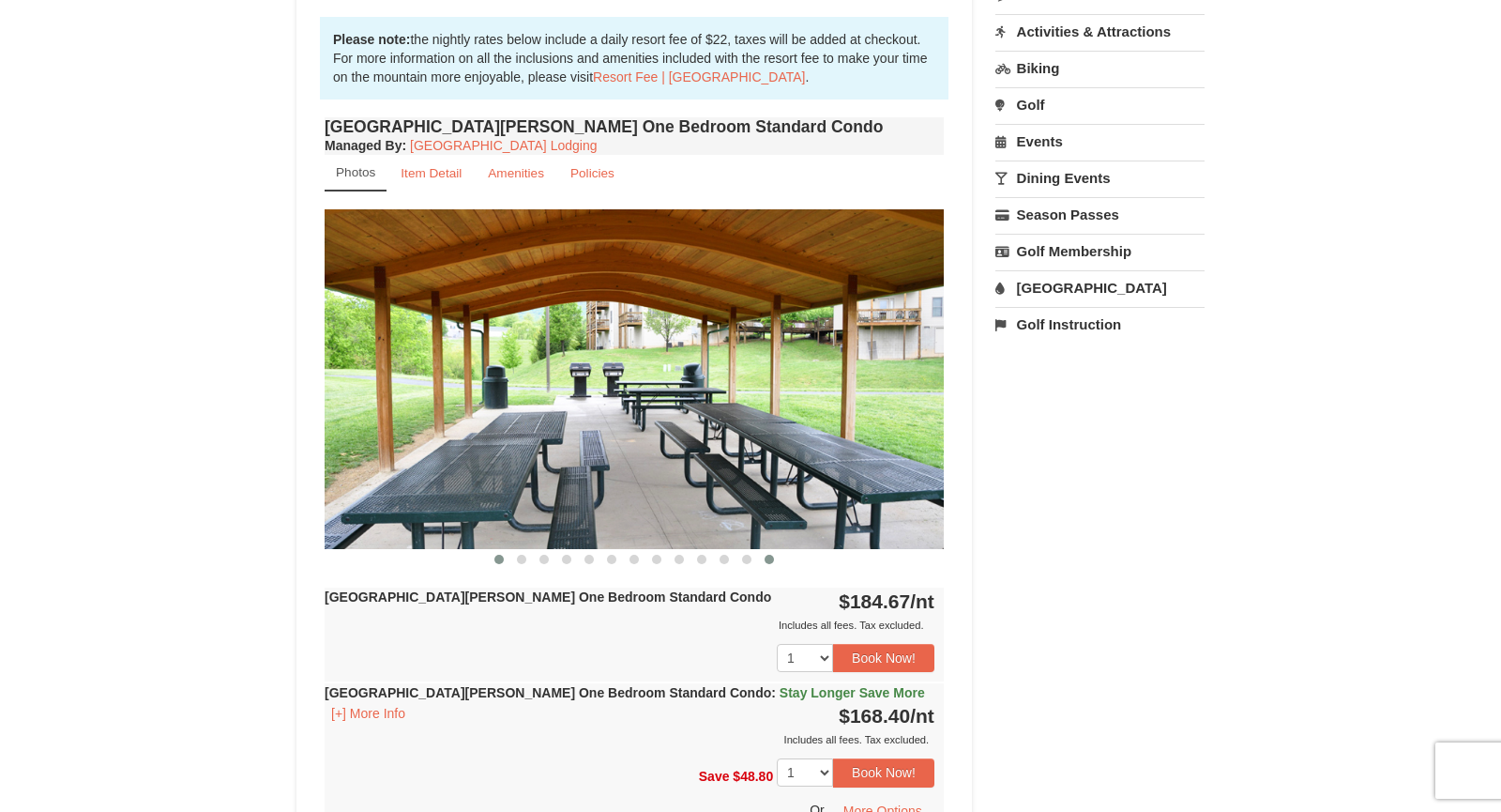
click at [490, 554] on button at bounding box center [499, 559] width 23 height 19
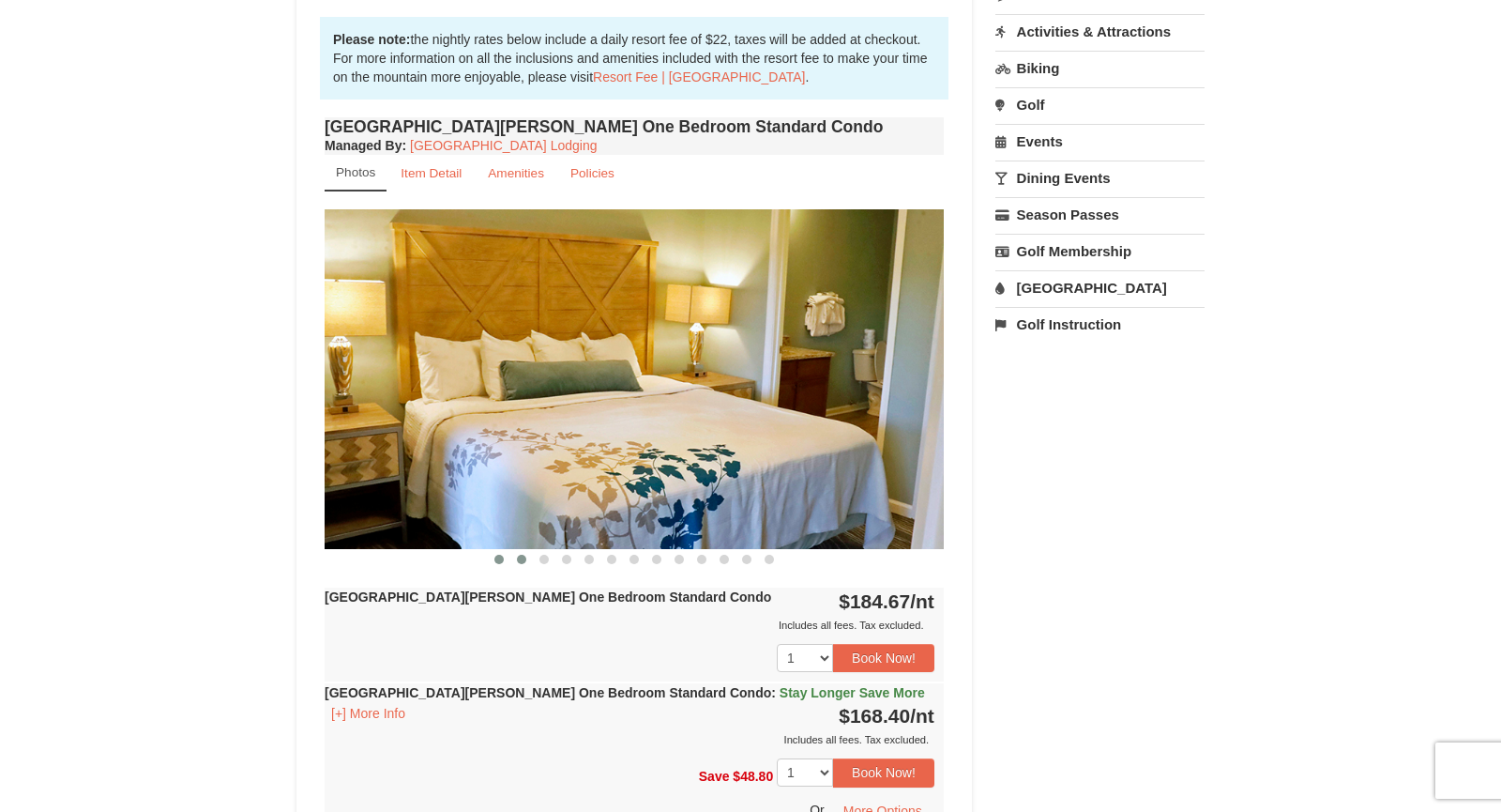
click at [523, 554] on span at bounding box center [522, 559] width 9 height 9
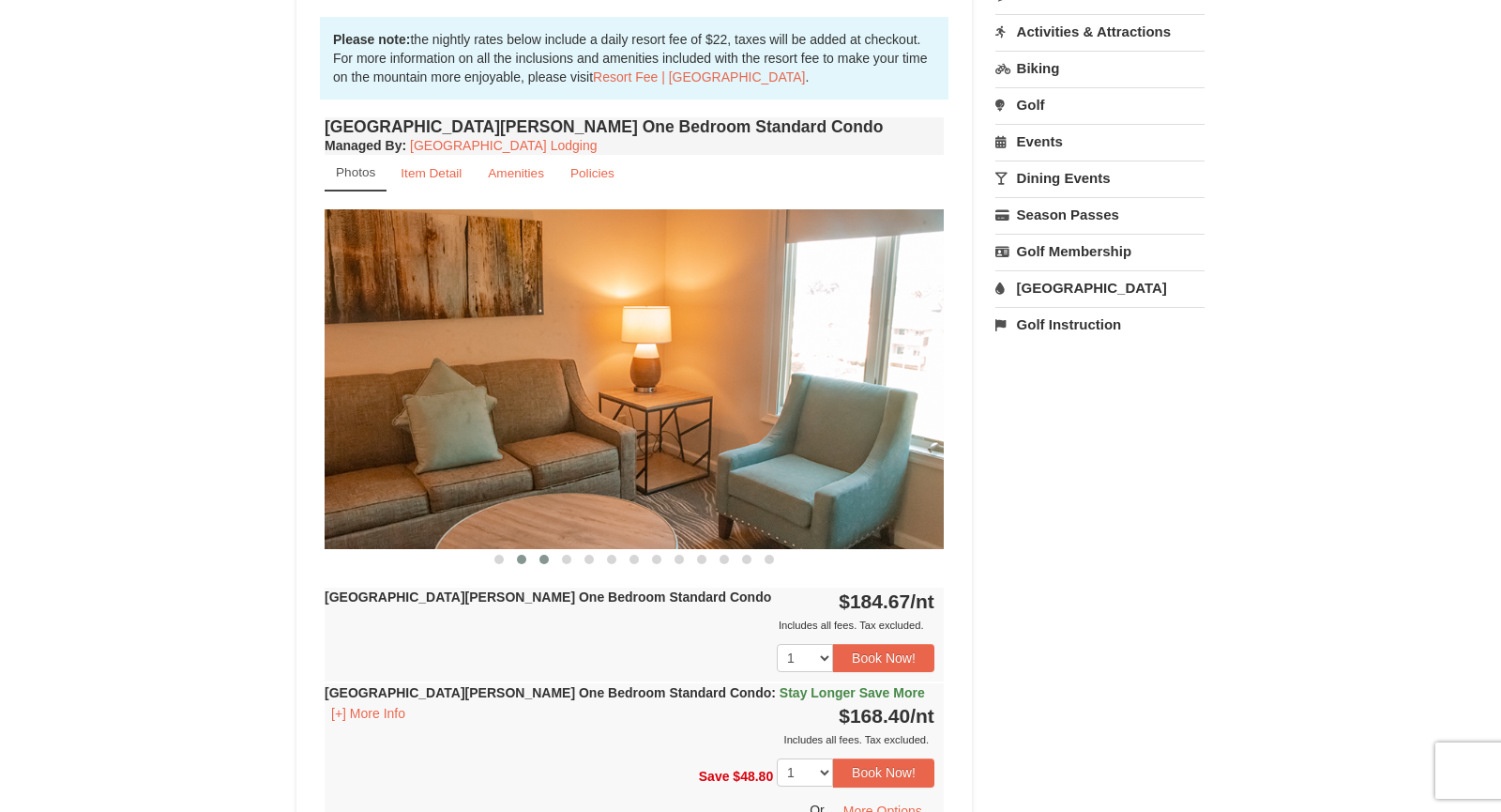
click at [539, 554] on span at bounding box center [544, 559] width 9 height 9
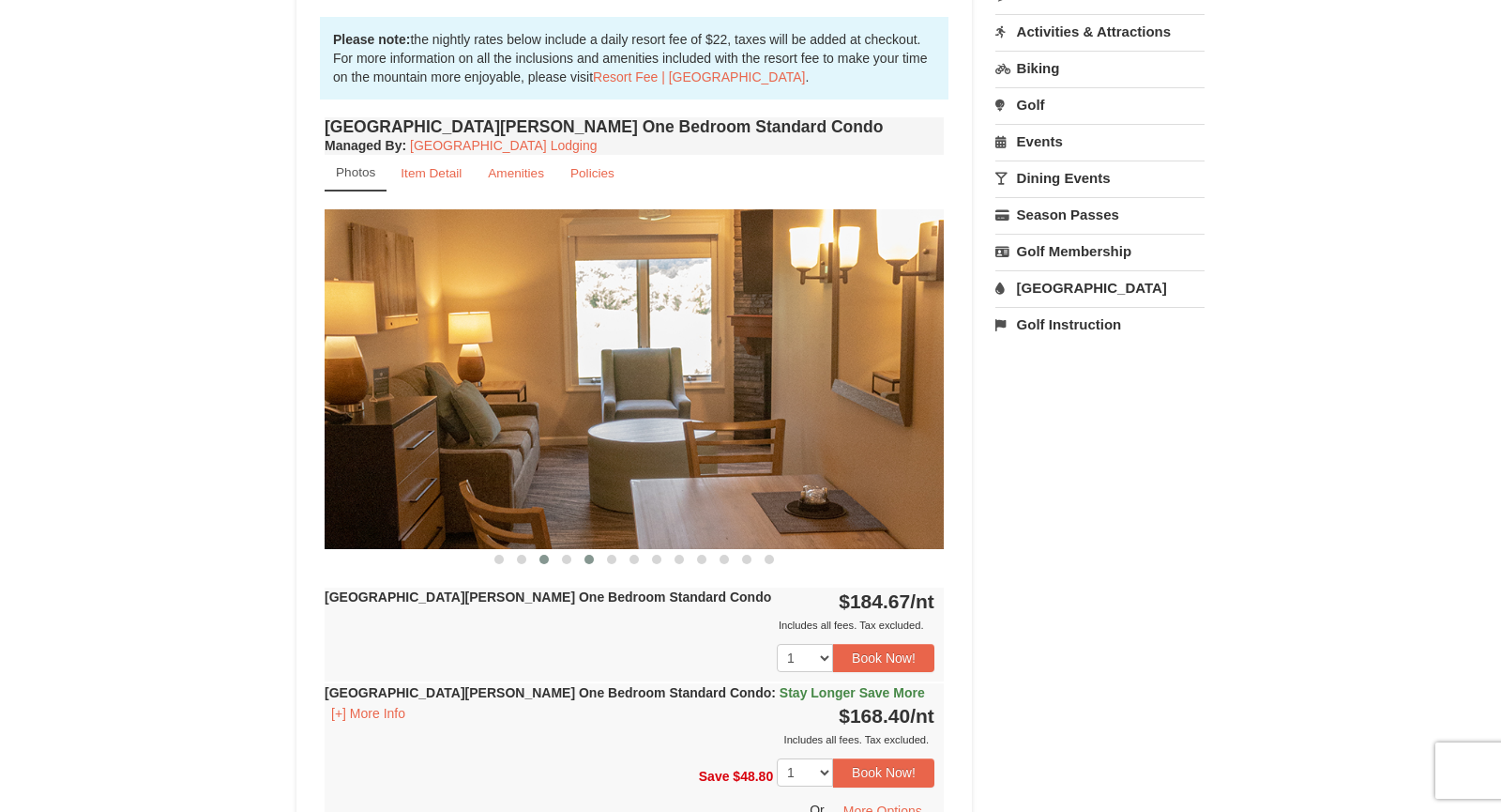
click at [586, 554] on span at bounding box center [589, 559] width 9 height 9
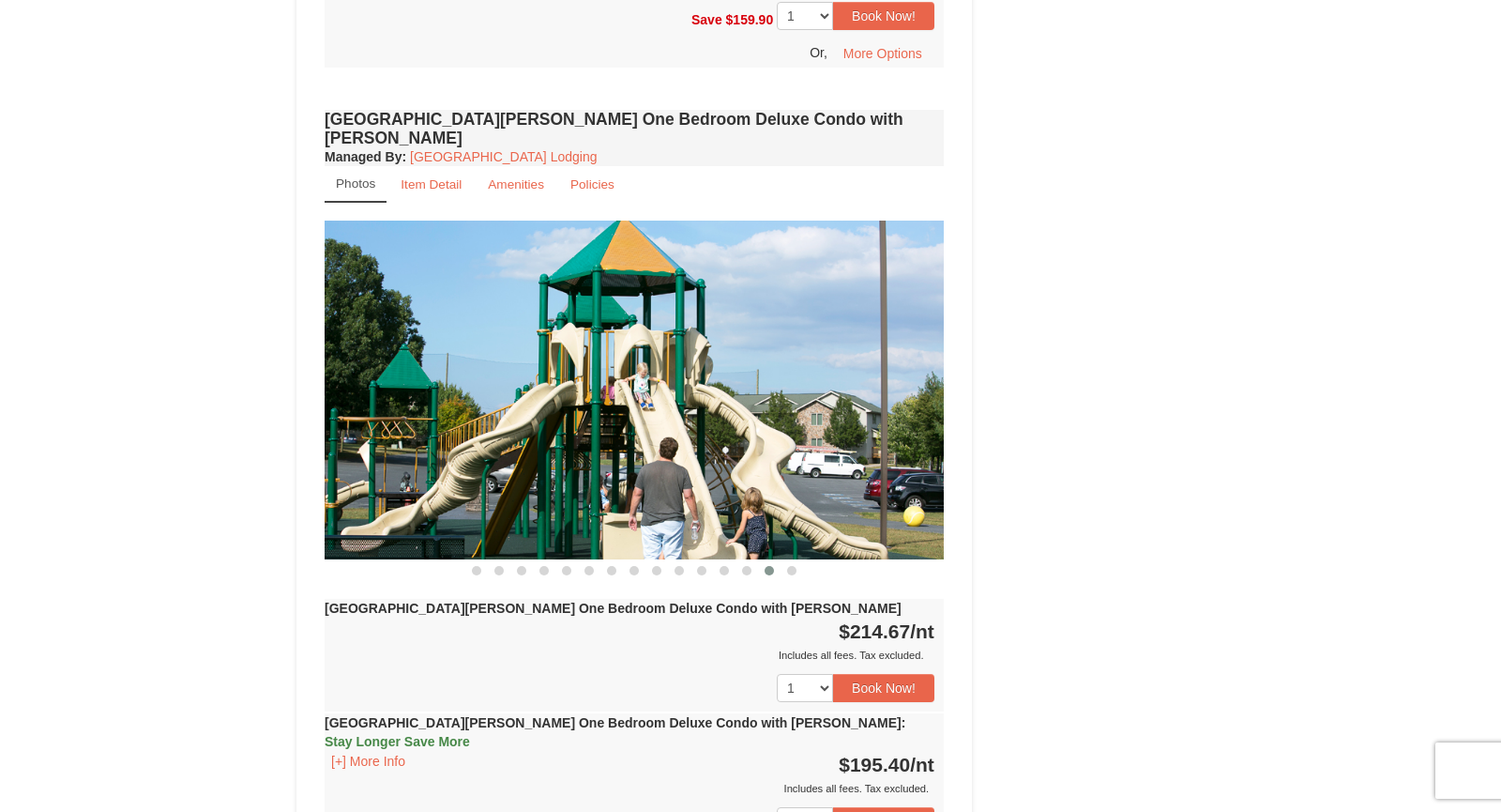
scroll to position [1507, 0]
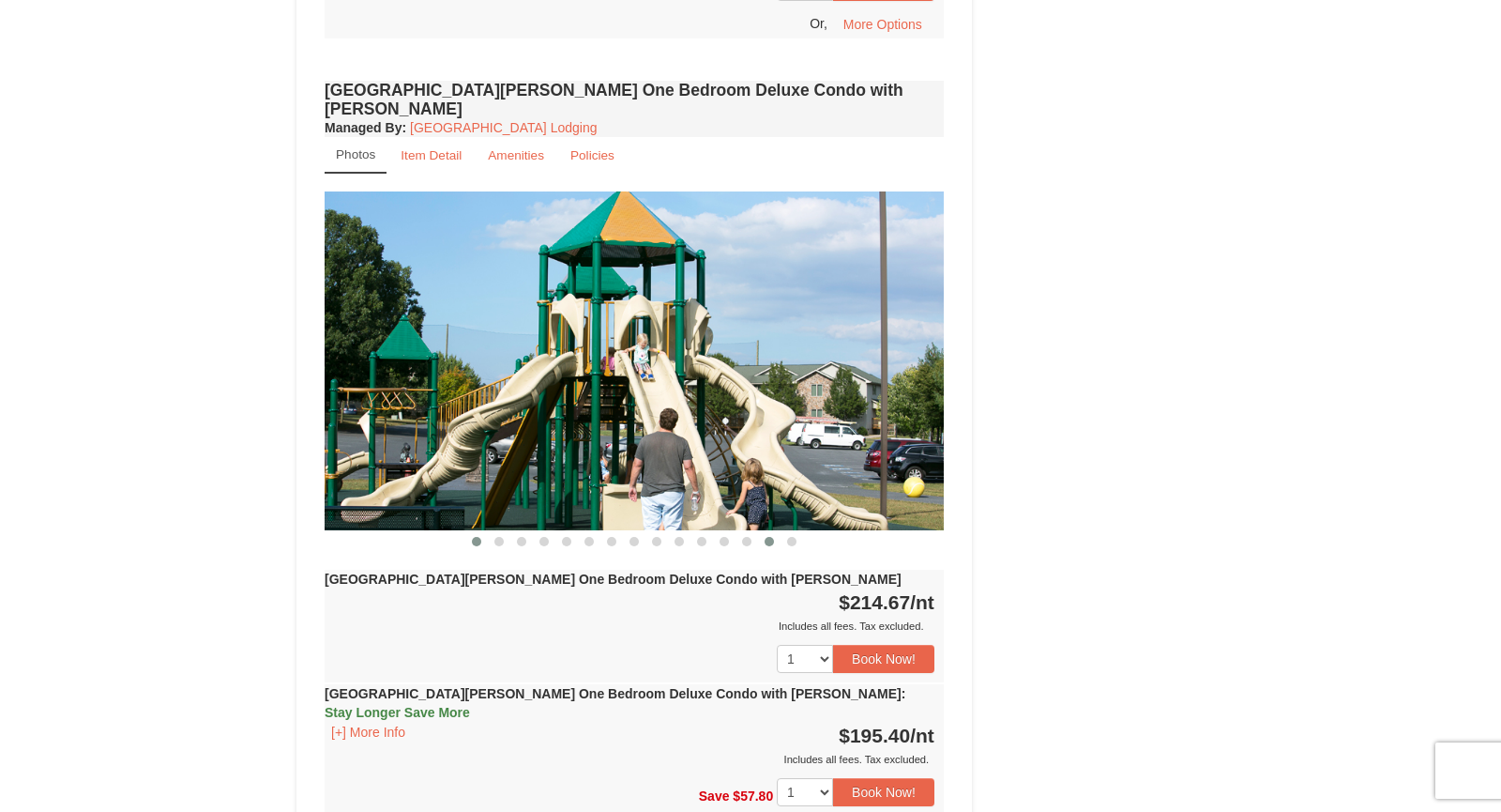
click at [479, 532] on button at bounding box center [477, 541] width 23 height 19
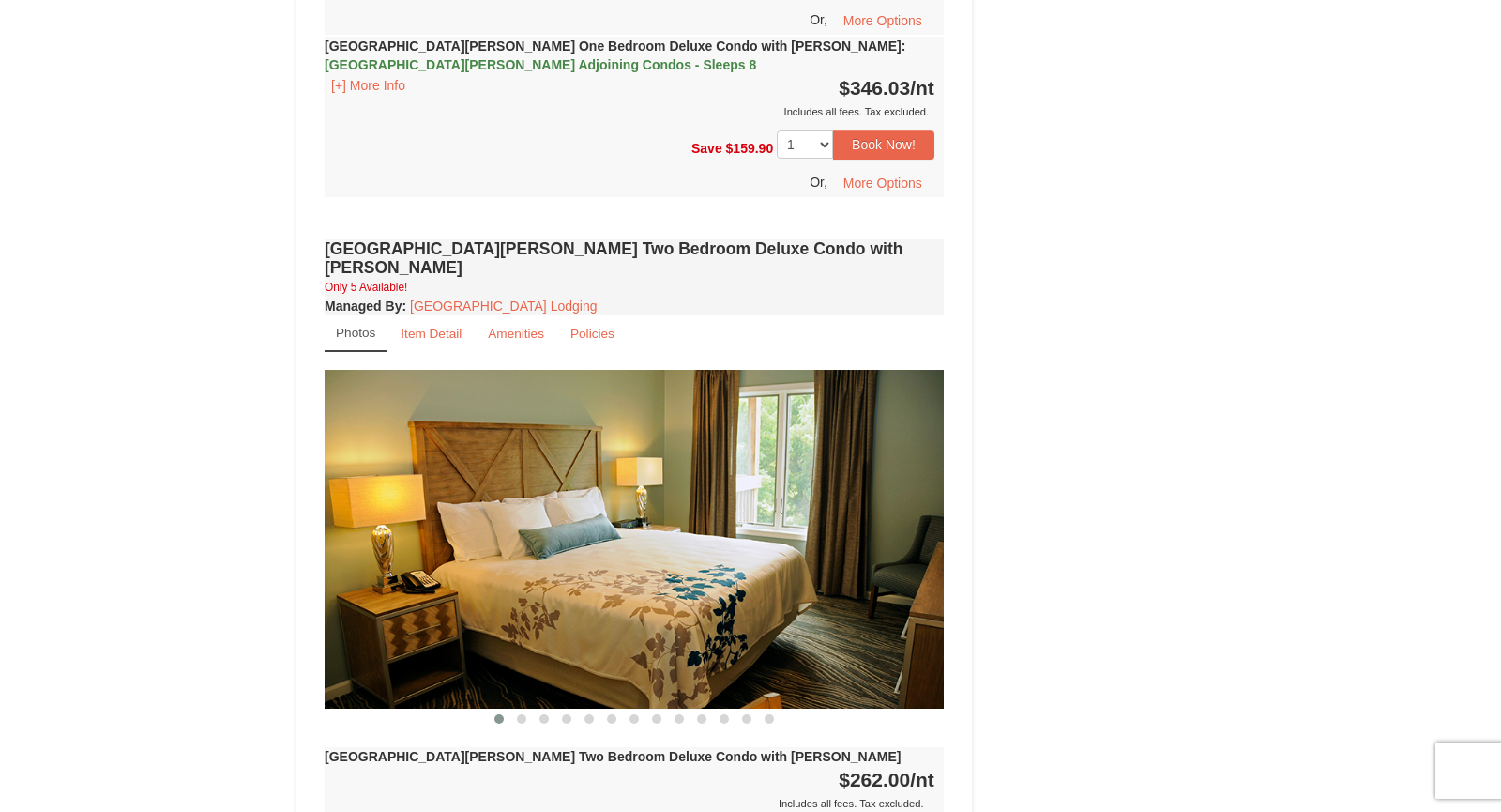
scroll to position [2358, 0]
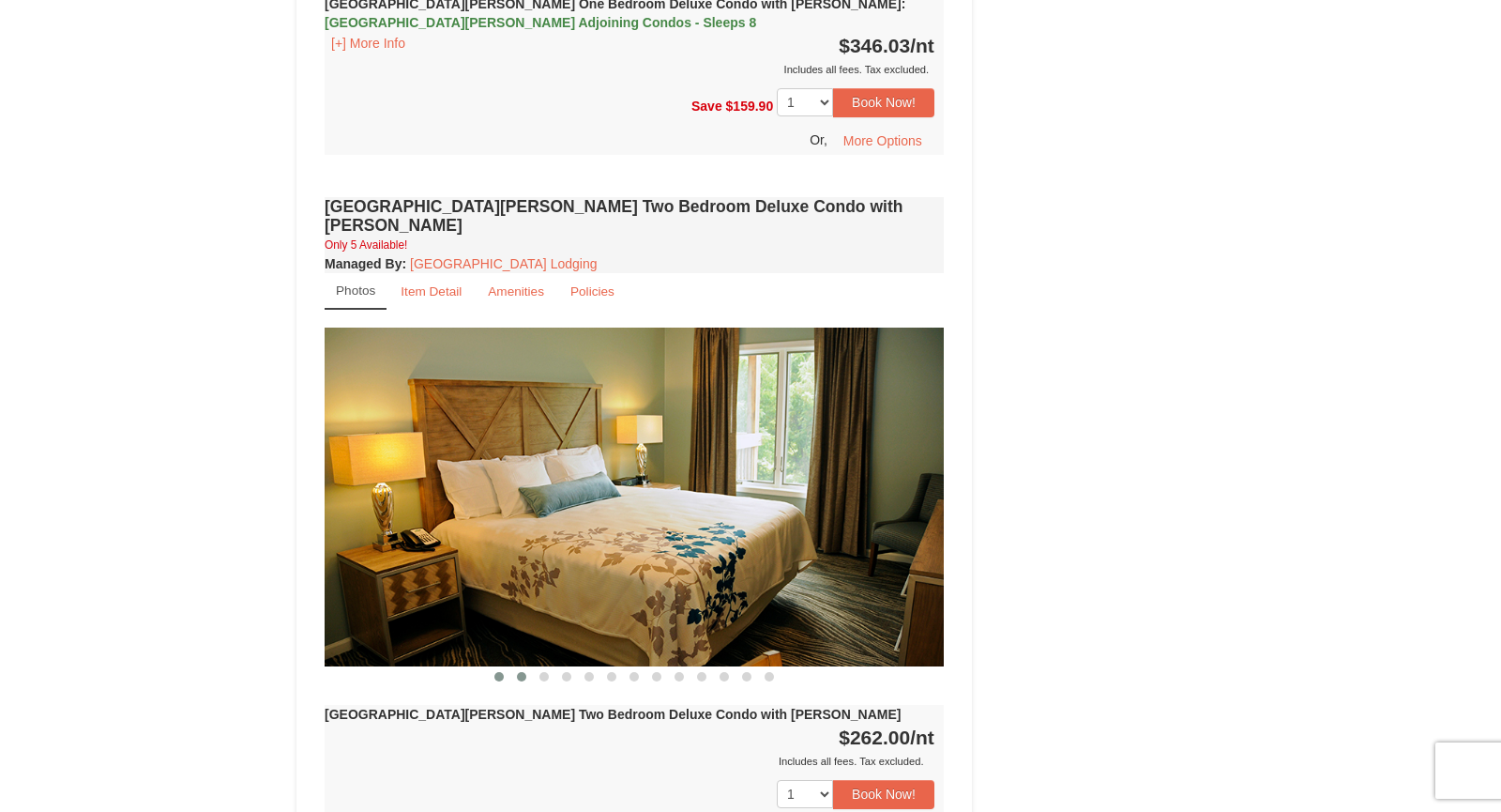
click at [524, 667] on button at bounding box center [522, 677] width 23 height 19
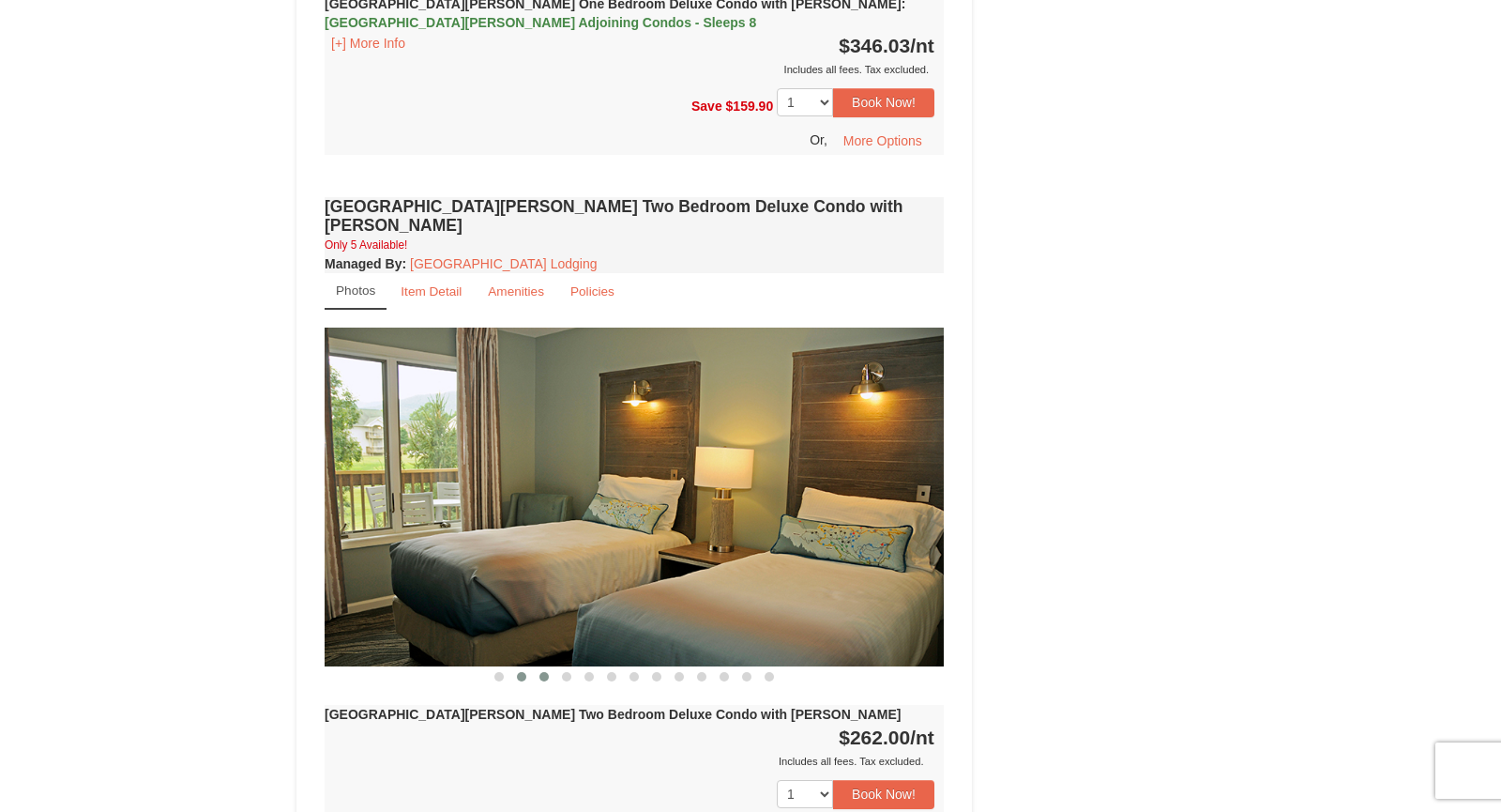
click at [540, 667] on button at bounding box center [544, 677] width 23 height 19
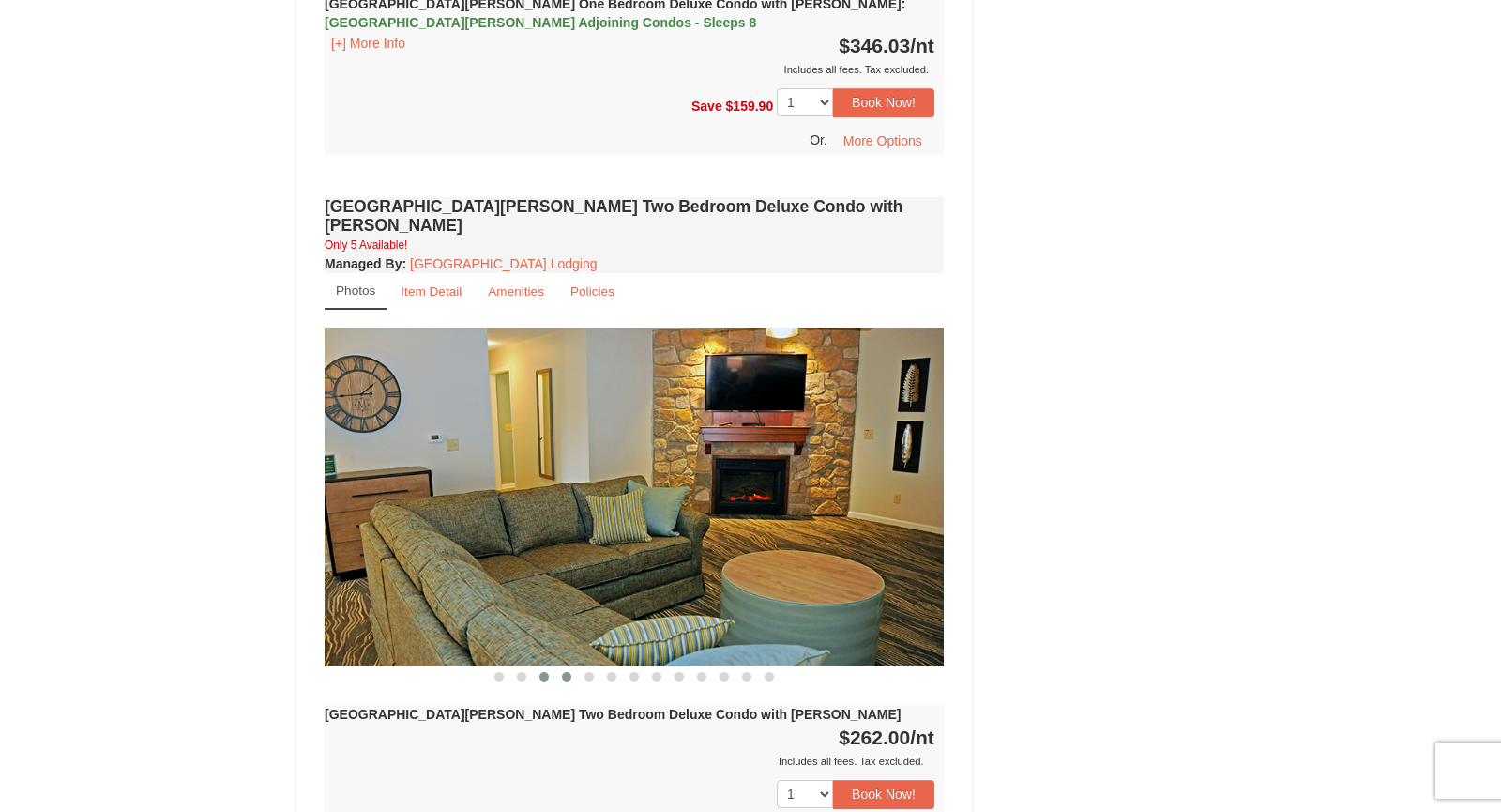
click at [573, 667] on button at bounding box center [567, 677] width 23 height 19
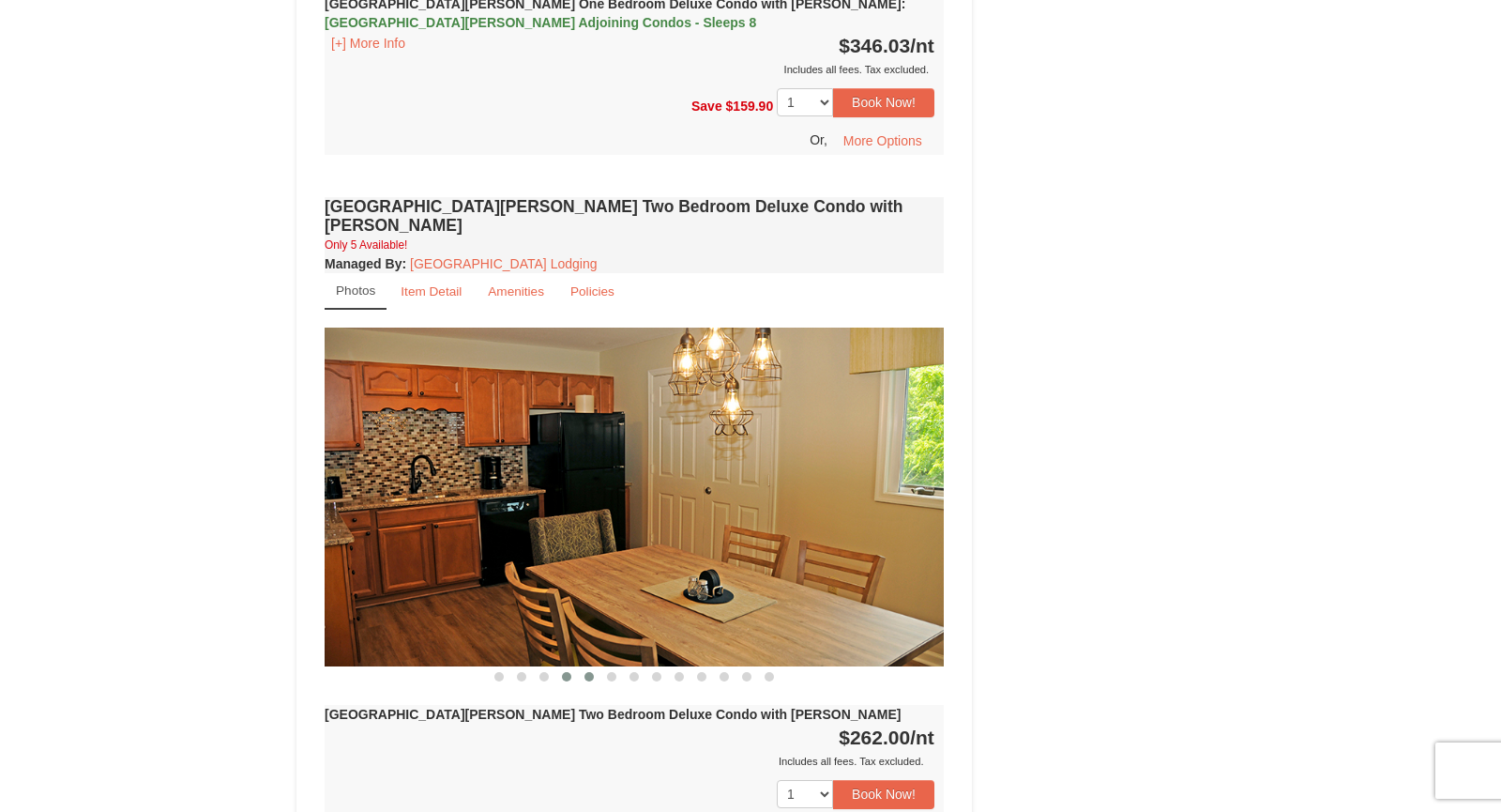
click at [590, 667] on button at bounding box center [589, 677] width 23 height 19
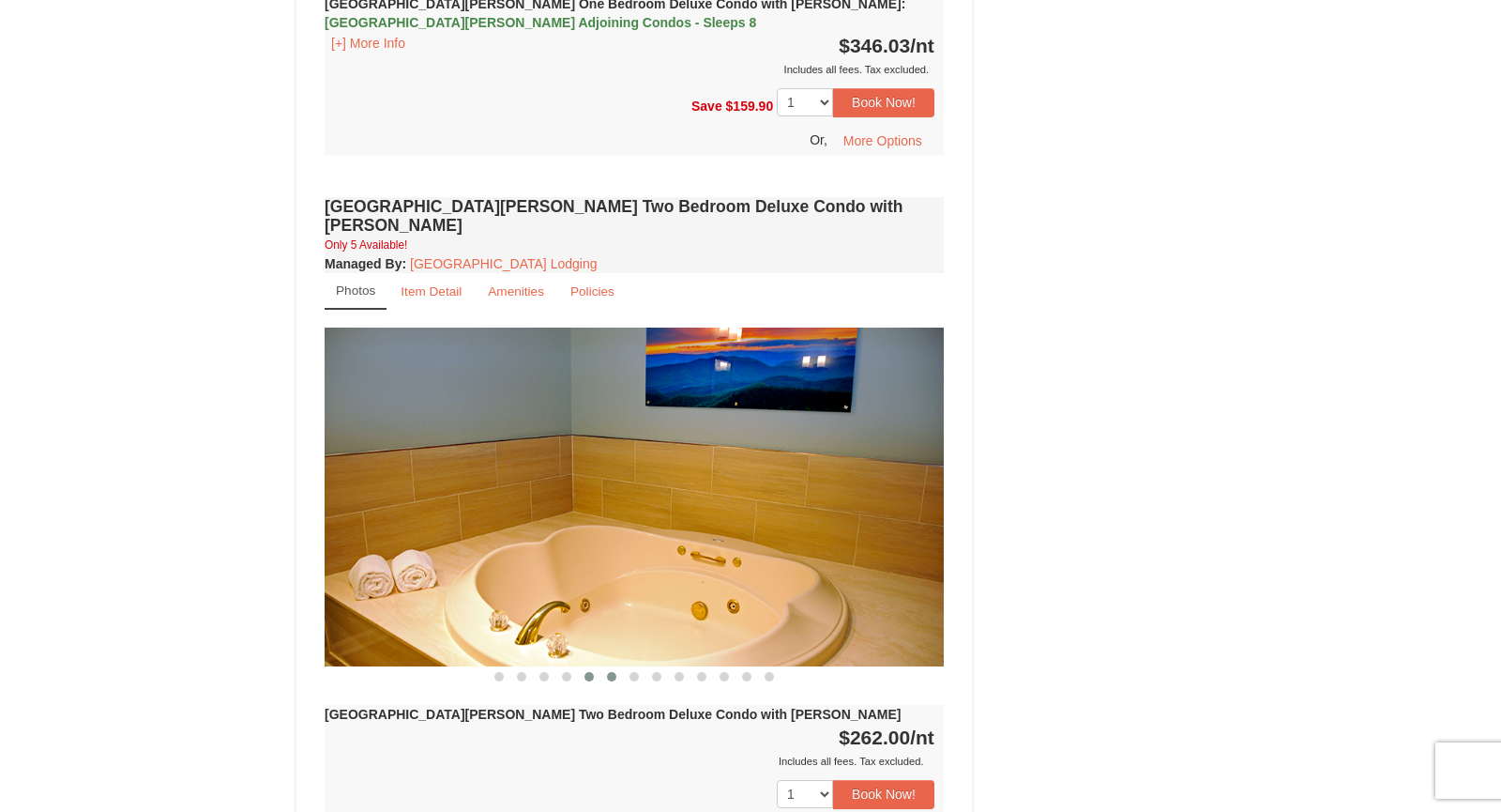
click at [615, 672] on span at bounding box center [612, 677] width 9 height 9
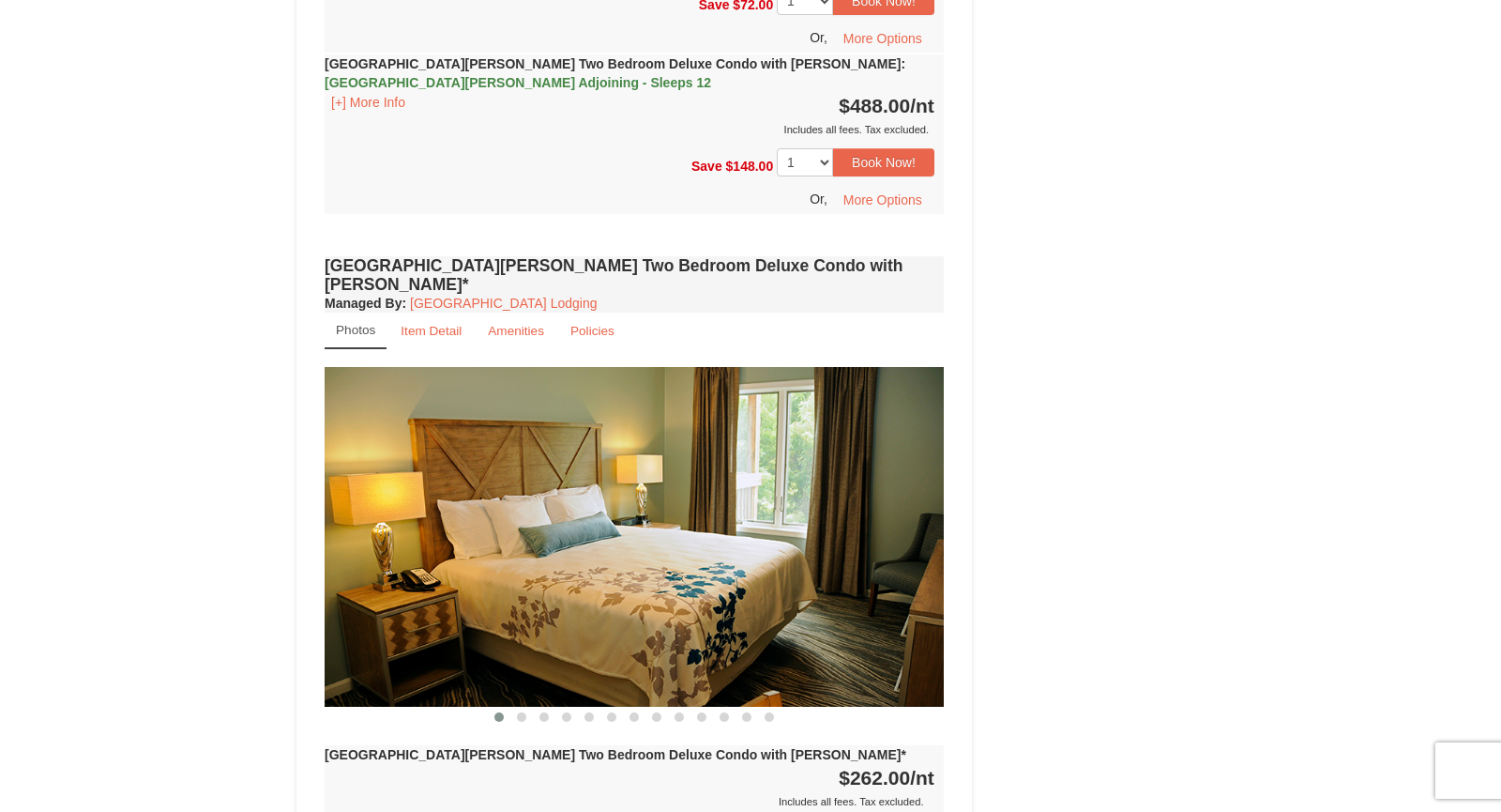
scroll to position [3303, 0]
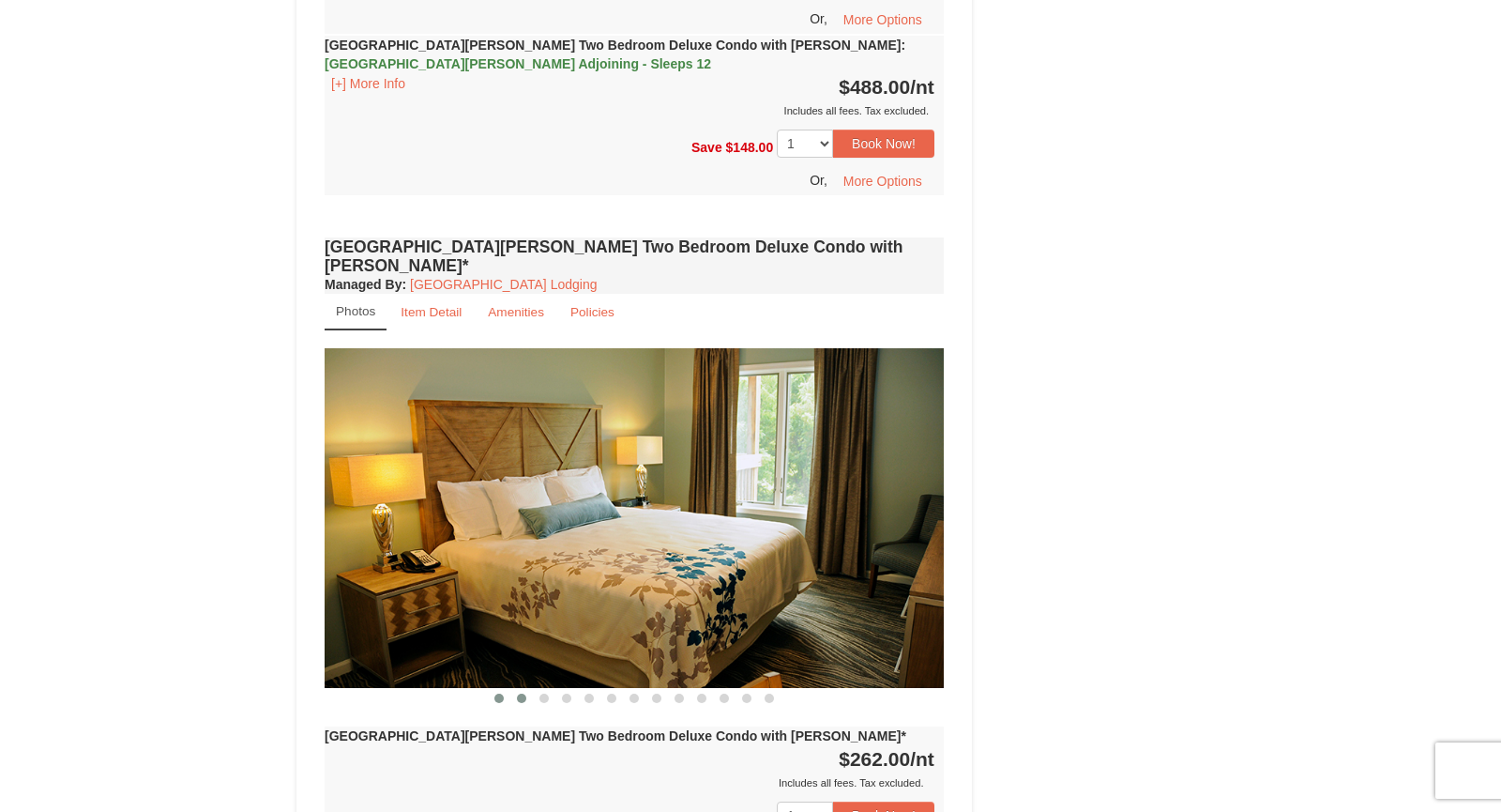
click at [519, 689] on button at bounding box center [522, 698] width 23 height 19
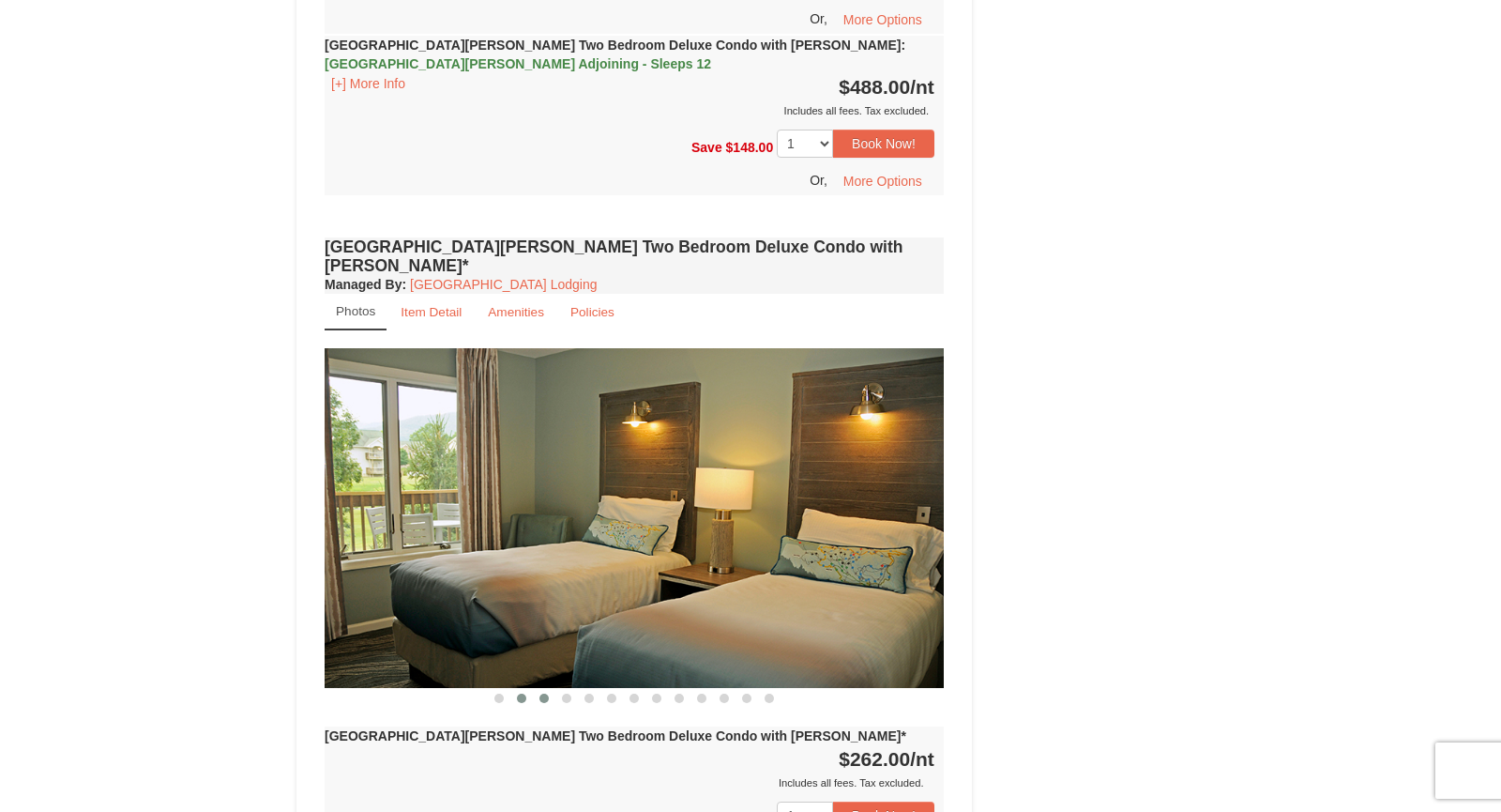
click at [548, 689] on button at bounding box center [544, 698] width 23 height 19
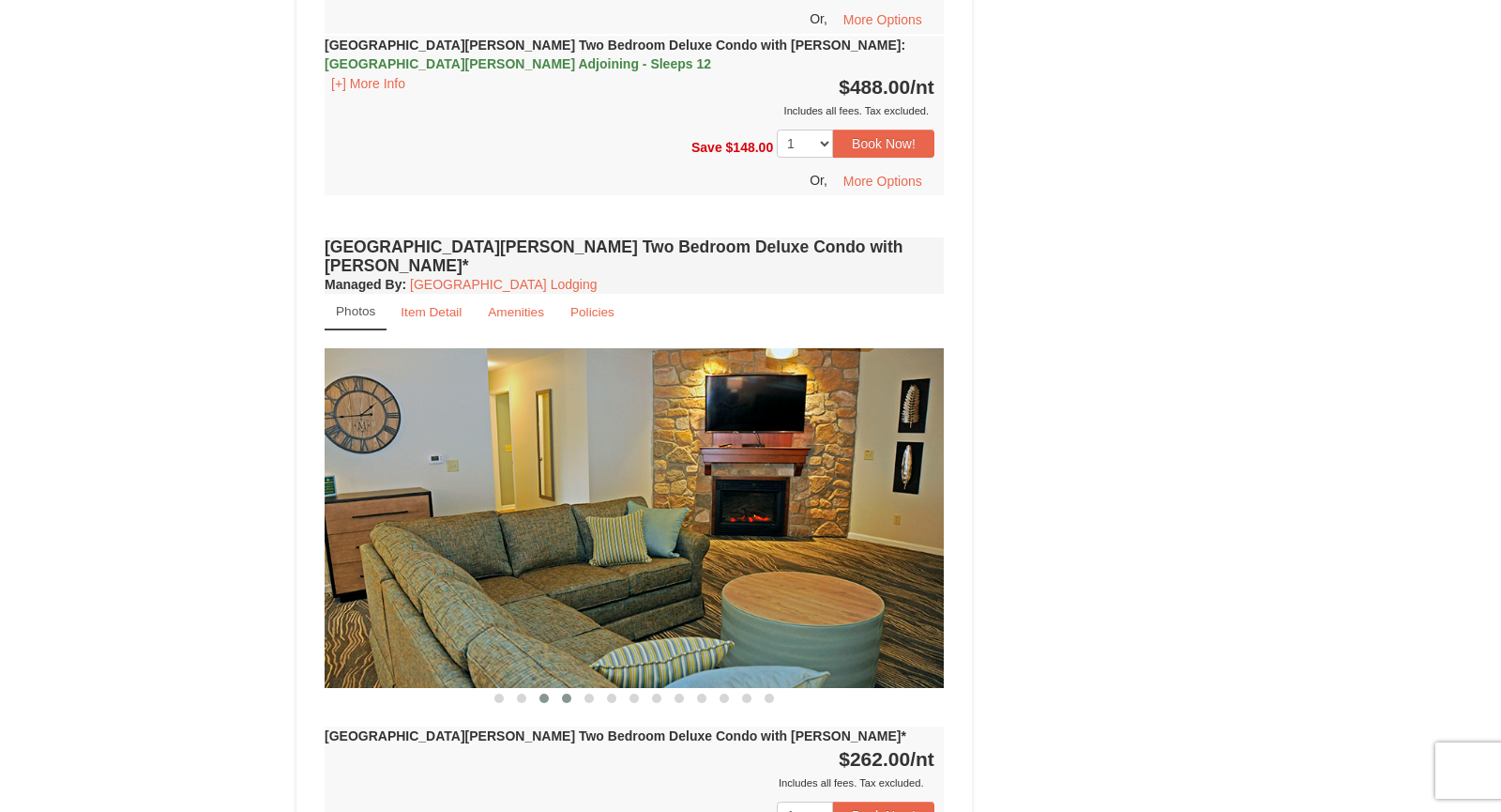
click at [572, 689] on button at bounding box center [567, 698] width 23 height 19
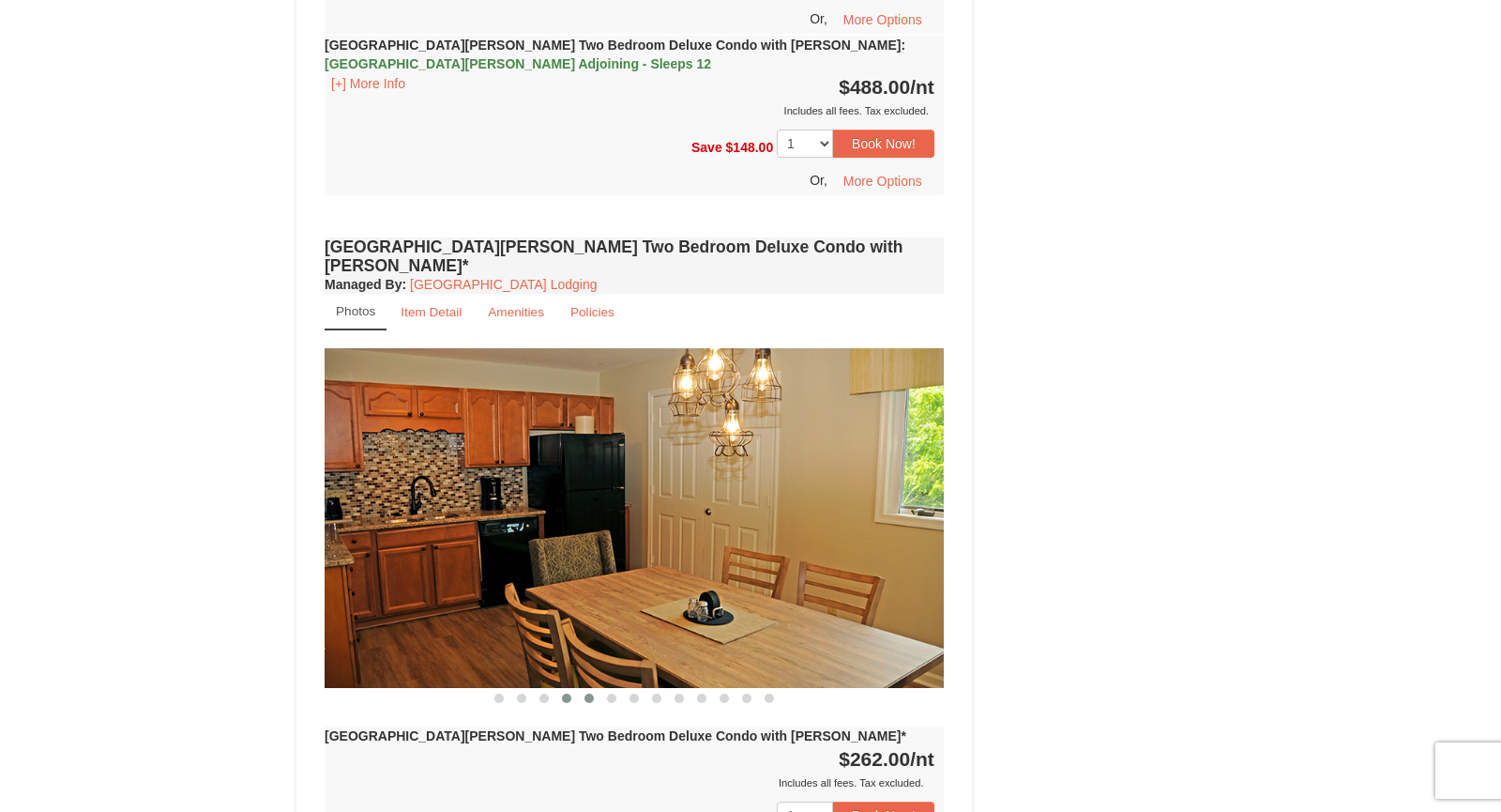
click at [593, 689] on button at bounding box center [589, 698] width 23 height 19
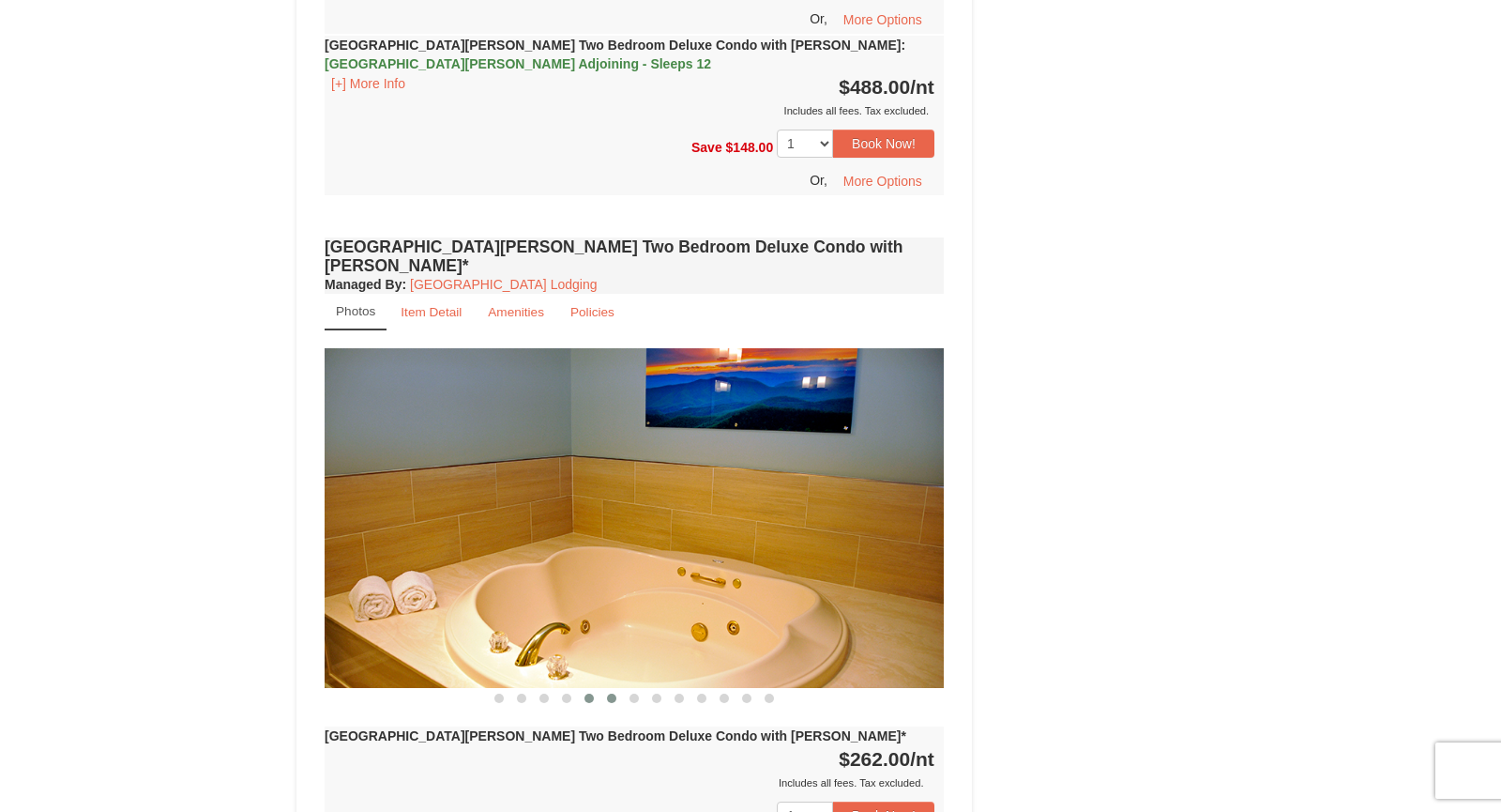
click at [615, 694] on span at bounding box center [612, 698] width 9 height 9
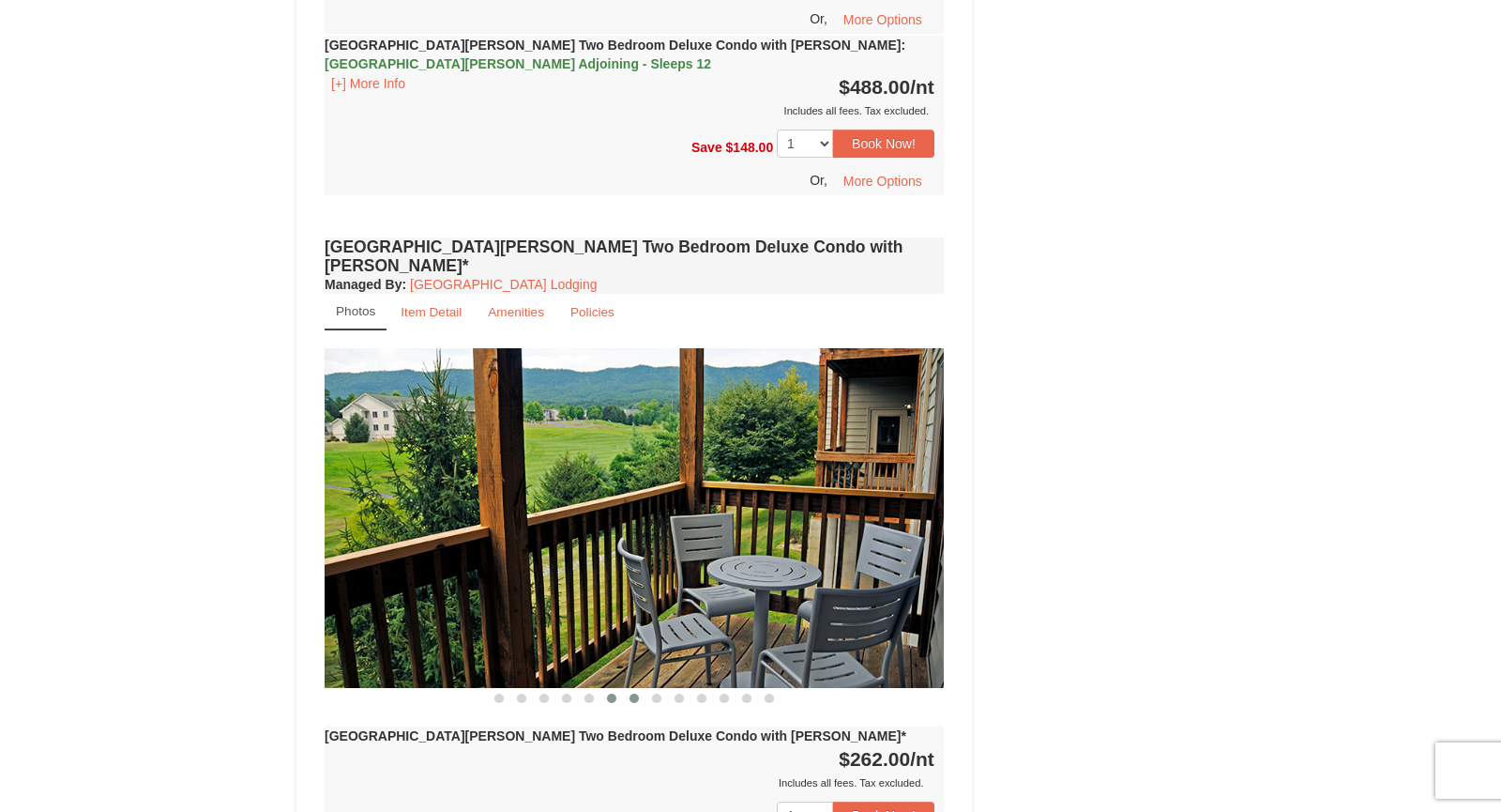
click at [633, 694] on span at bounding box center [634, 698] width 9 height 9
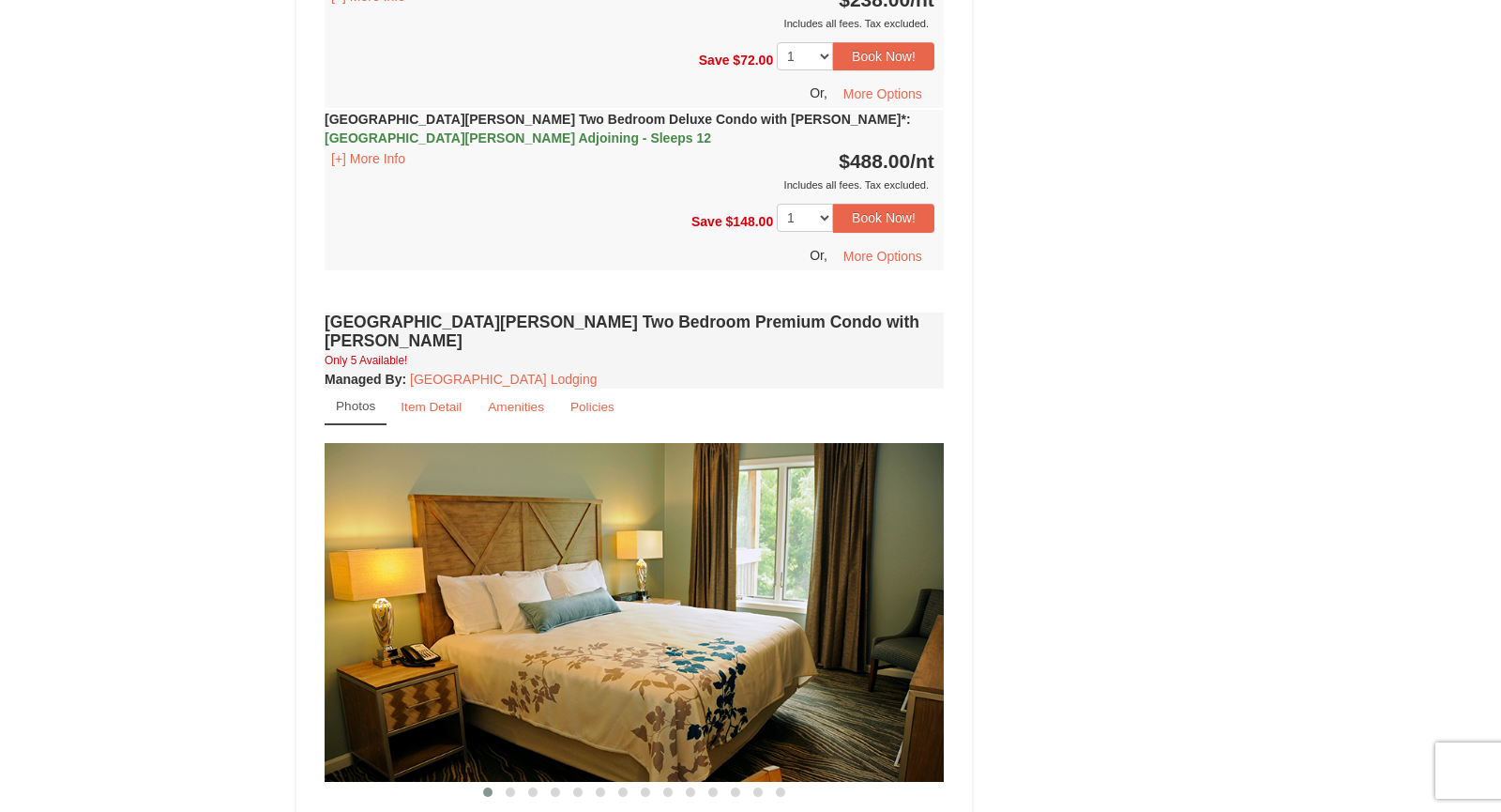
scroll to position [4203, 0]
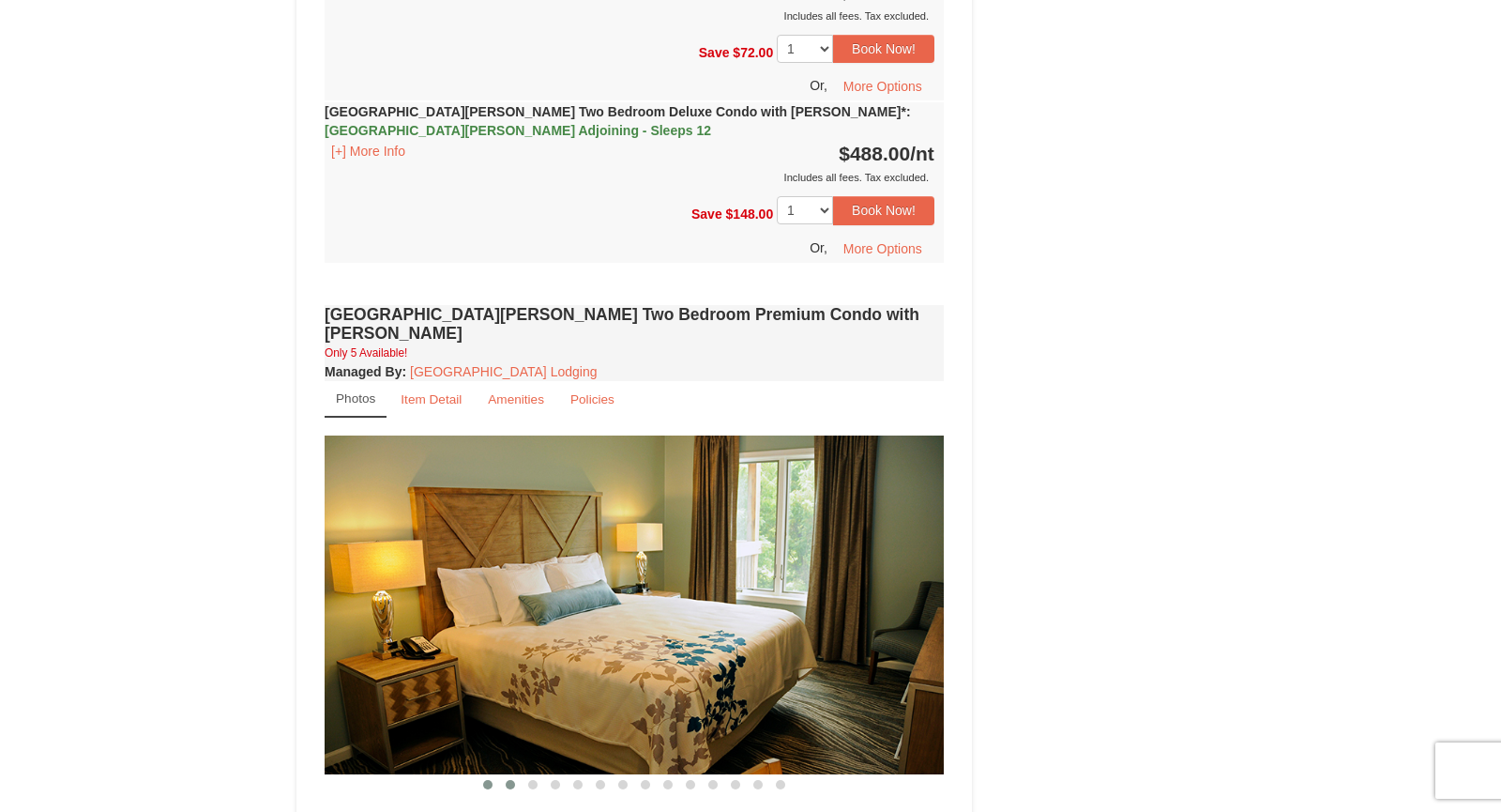
click at [509, 780] on span at bounding box center [510, 785] width 9 height 9
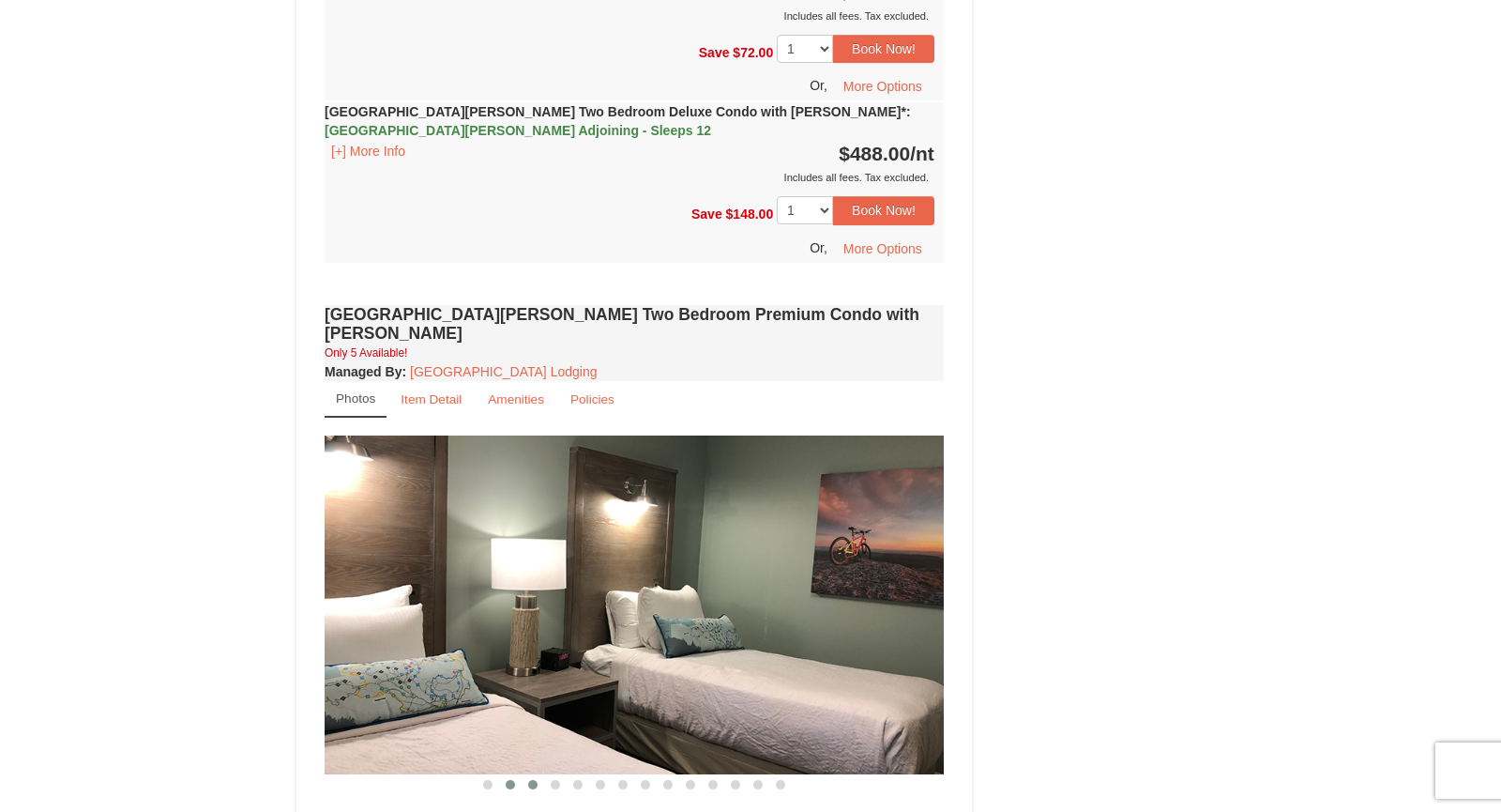
click at [530, 780] on span at bounding box center [533, 785] width 9 height 9
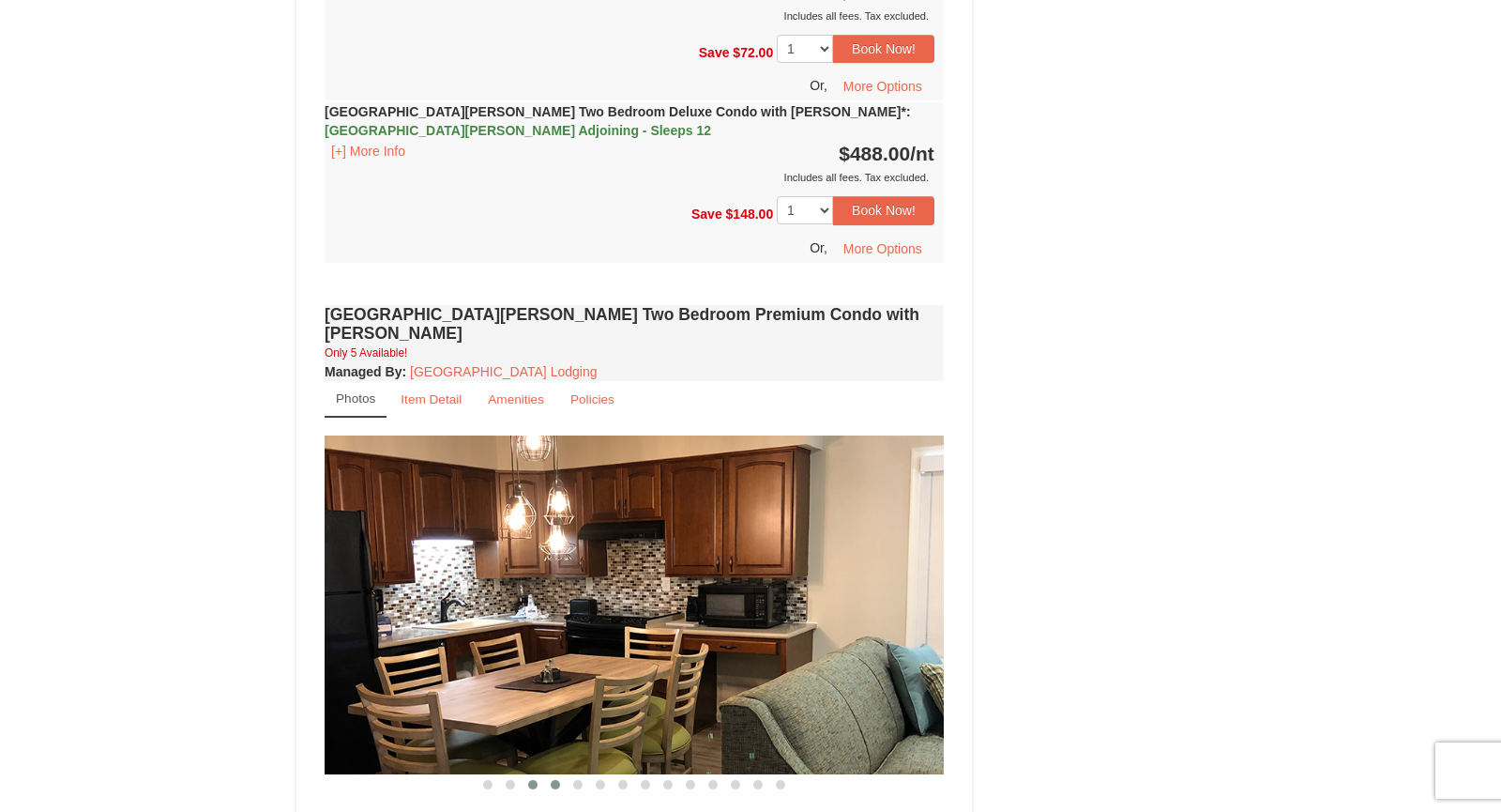
click at [557, 780] on span at bounding box center [555, 785] width 9 height 9
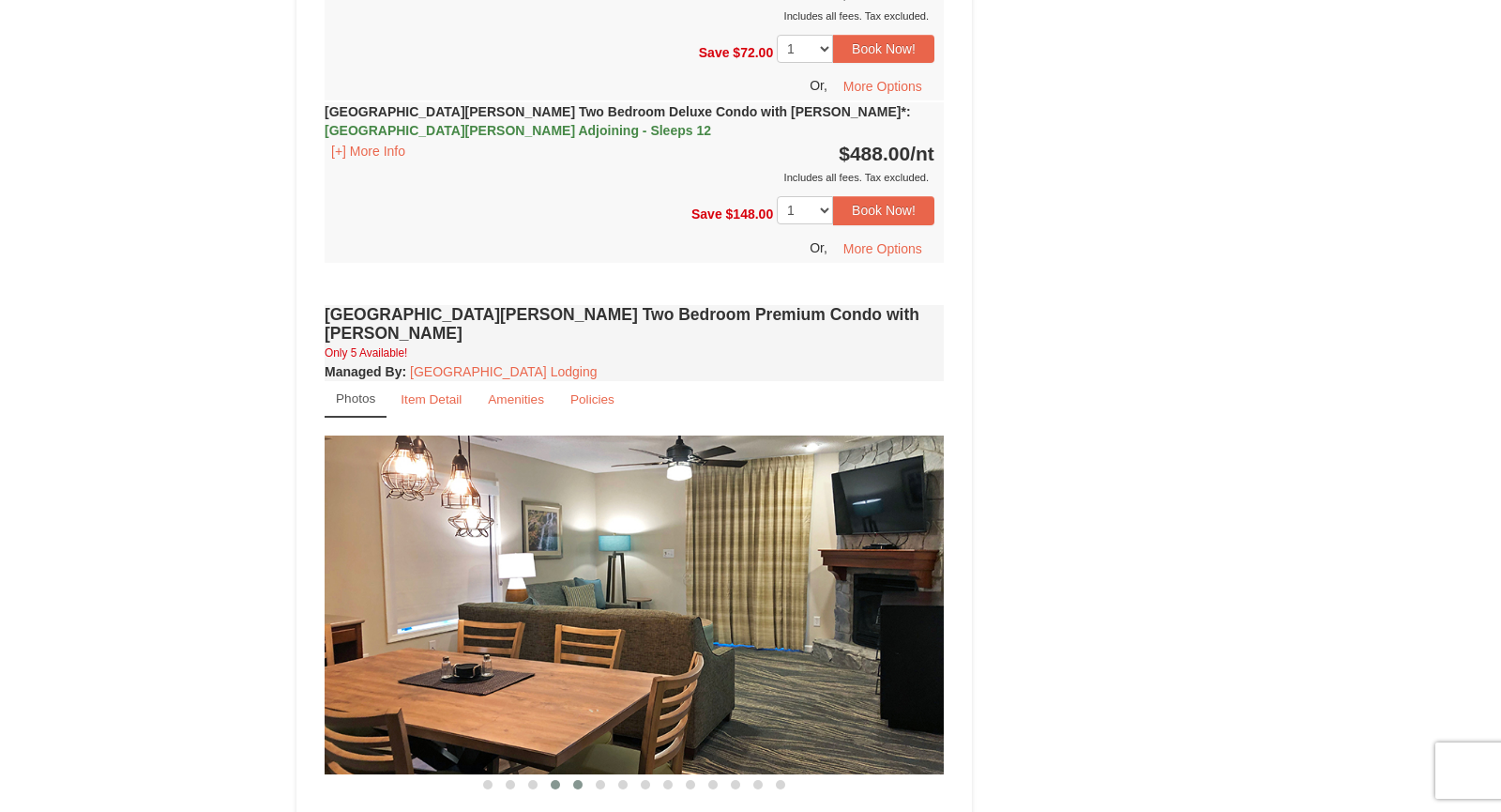
click at [576, 780] on span at bounding box center [578, 785] width 9 height 9
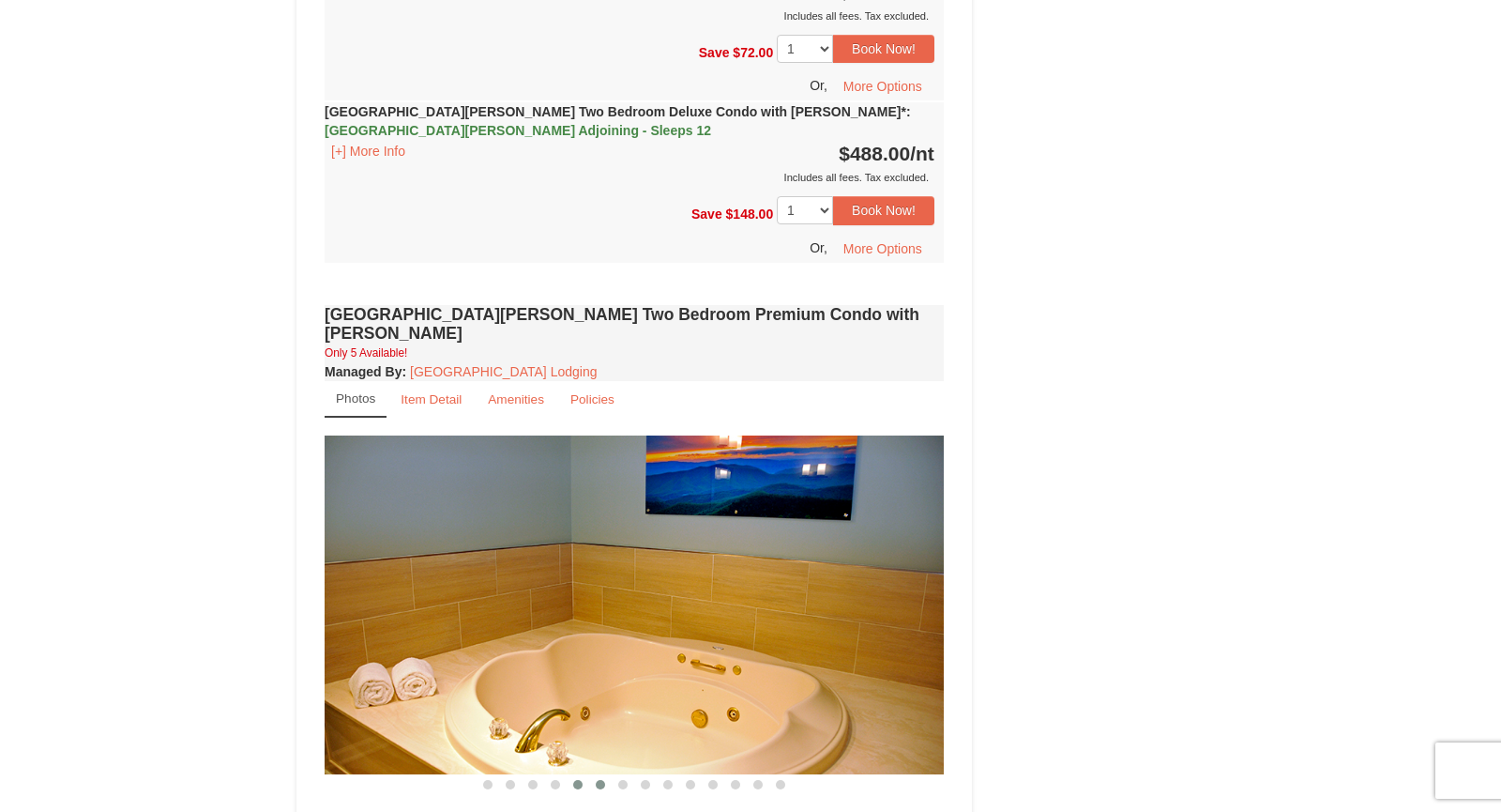
click at [603, 775] on button at bounding box center [601, 785] width 23 height 19
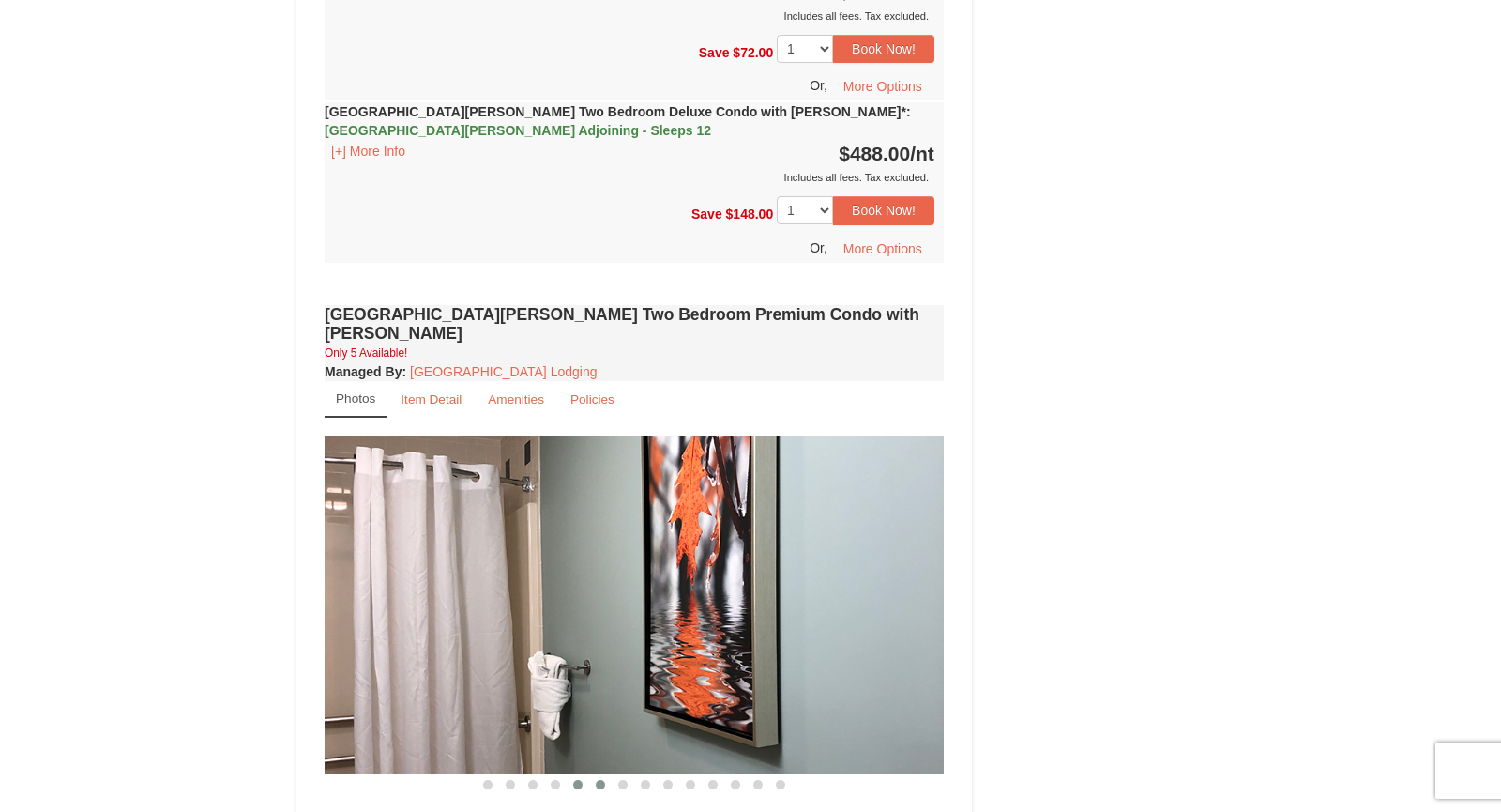
click at [578, 780] on span at bounding box center [578, 785] width 9 height 9
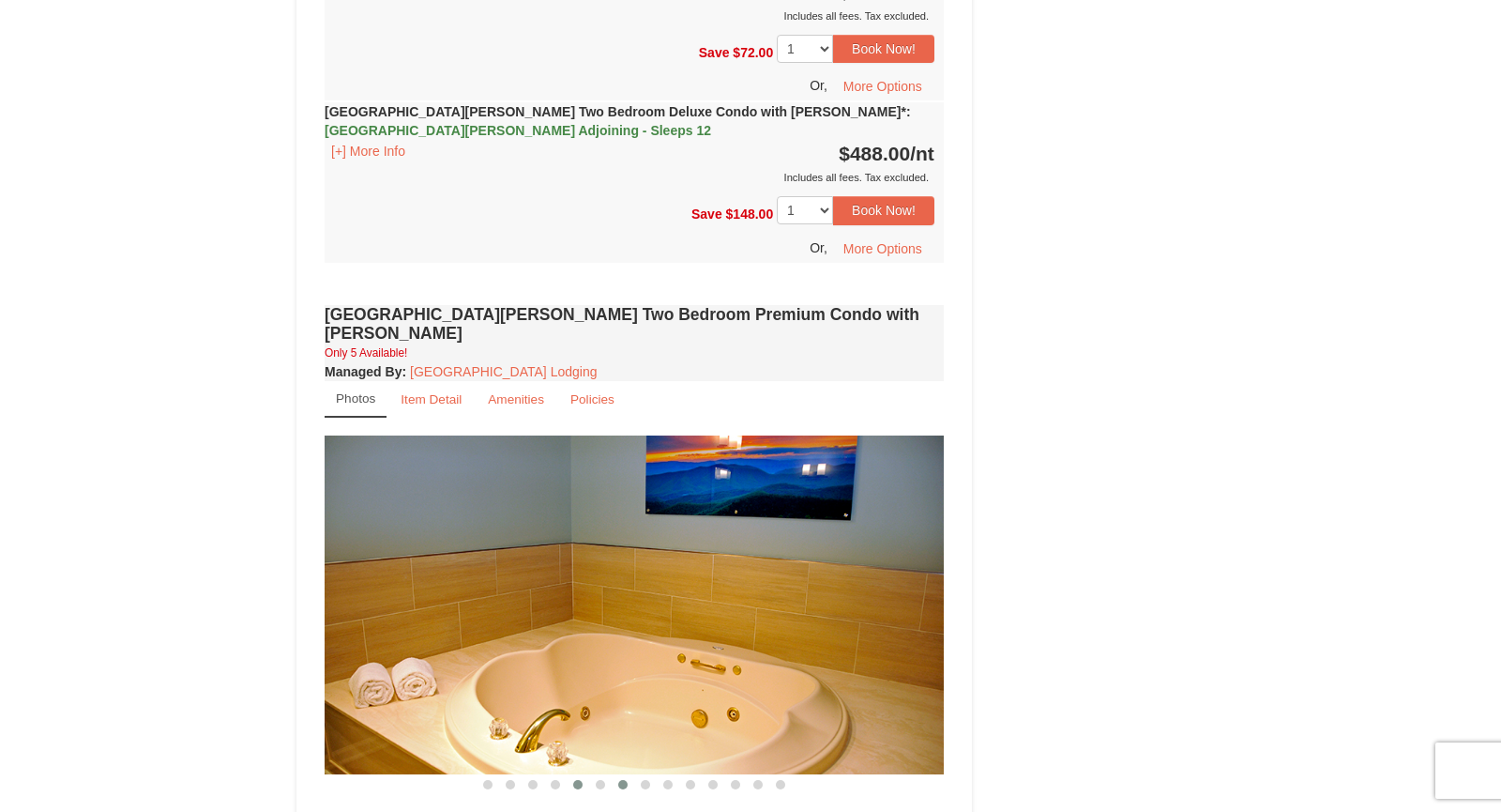
click at [623, 780] on span at bounding box center [623, 785] width 9 height 9
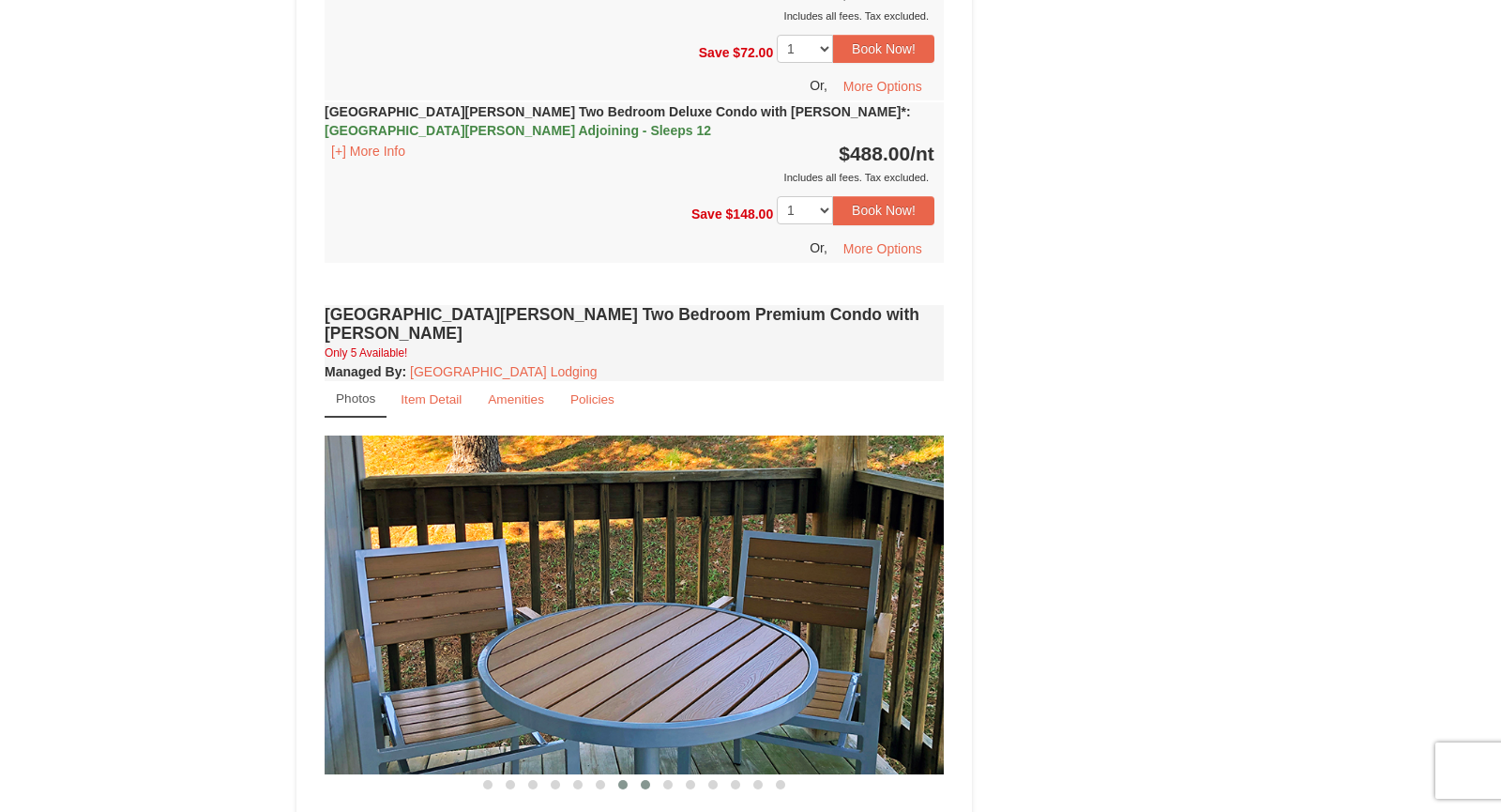
click at [641, 780] on span at bounding box center [646, 785] width 9 height 9
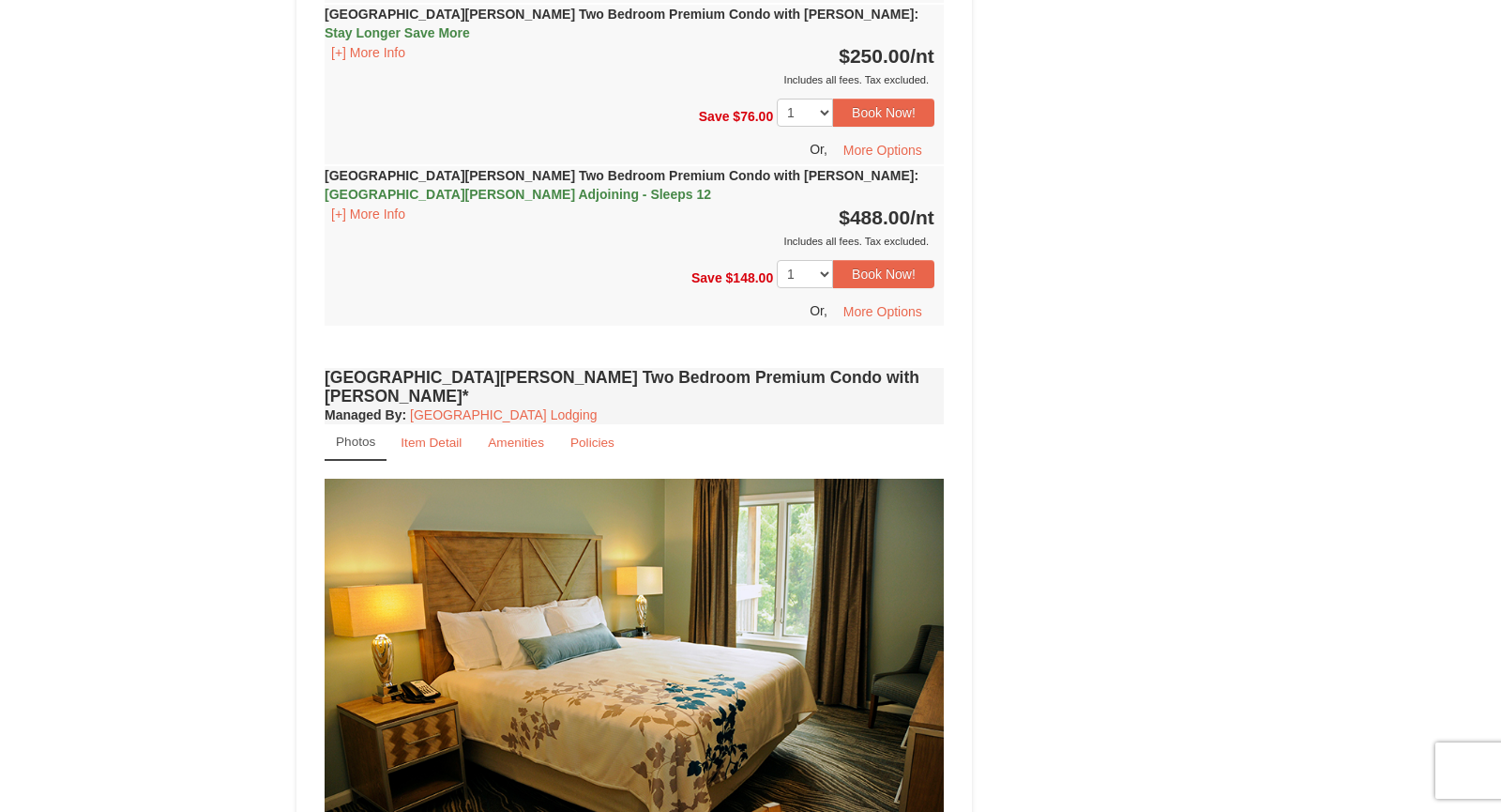
scroll to position [5128, 0]
click at [524, 811] on span at bounding box center [522, 827] width 9 height 9
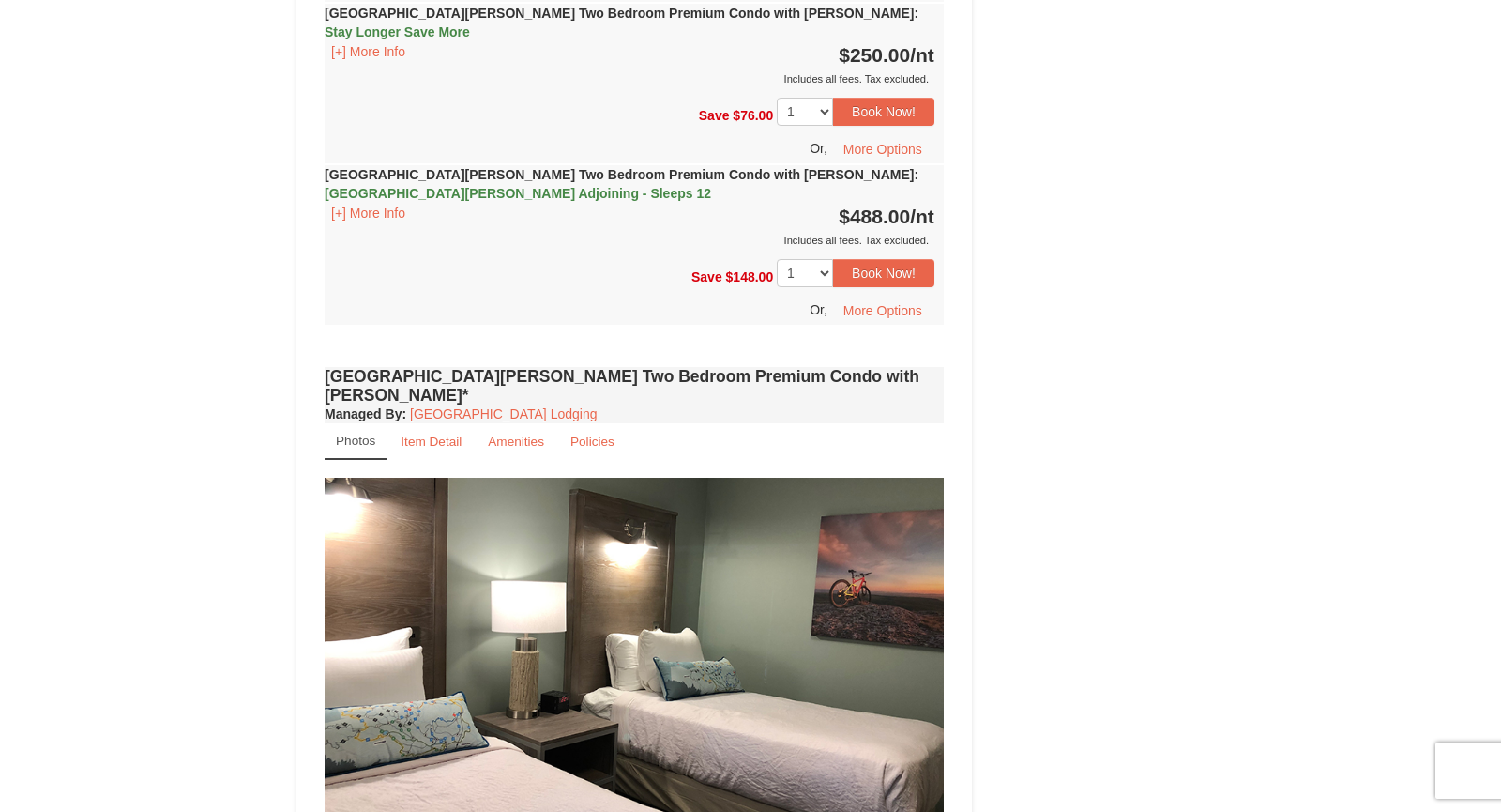
click at [547, 811] on span at bounding box center [544, 827] width 9 height 9
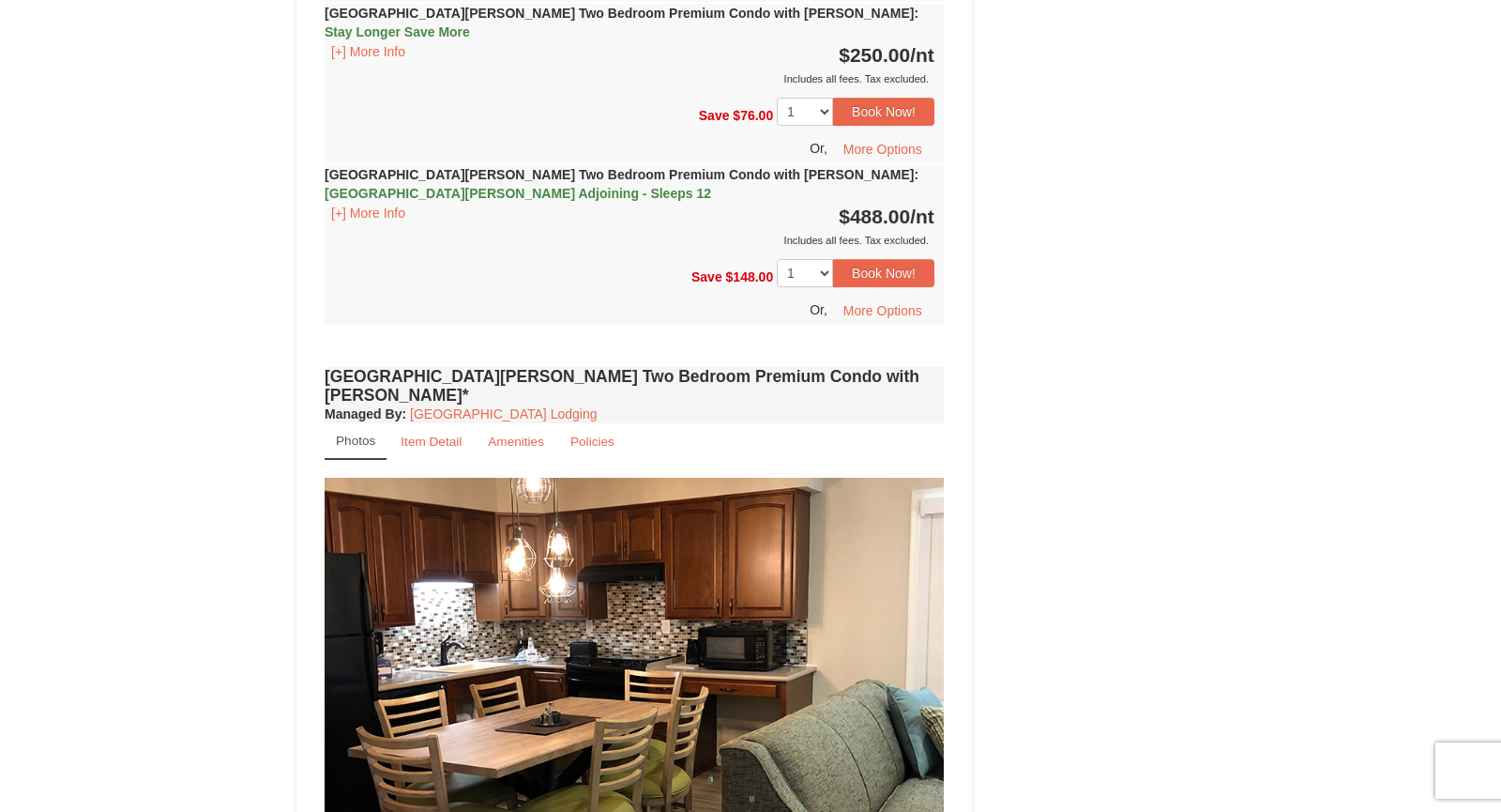
click at [564, 811] on span at bounding box center [567, 827] width 9 height 9
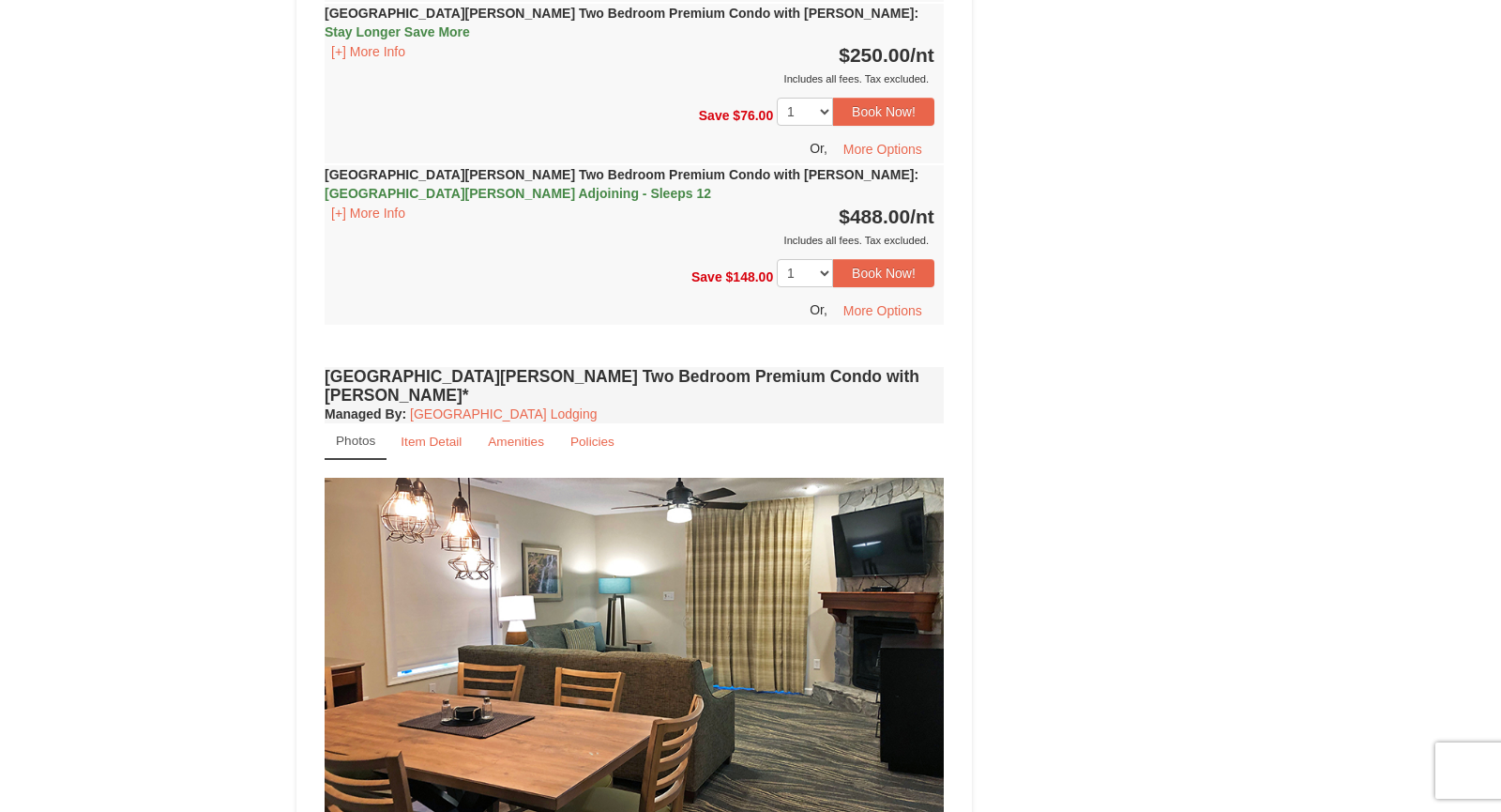
click at [589, 811] on span at bounding box center [589, 827] width 9 height 9
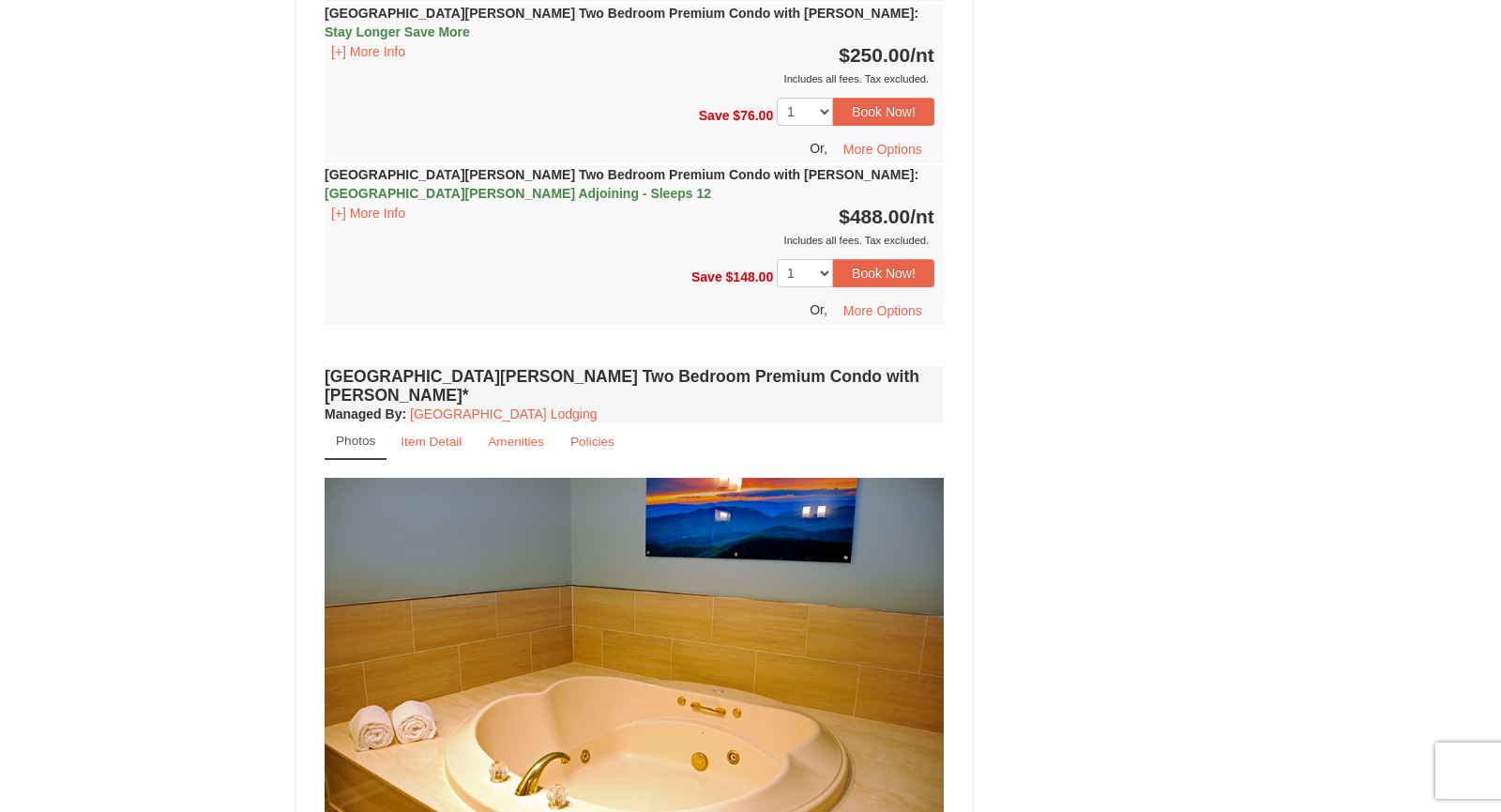
click at [611, 811] on button at bounding box center [612, 827] width 23 height 19
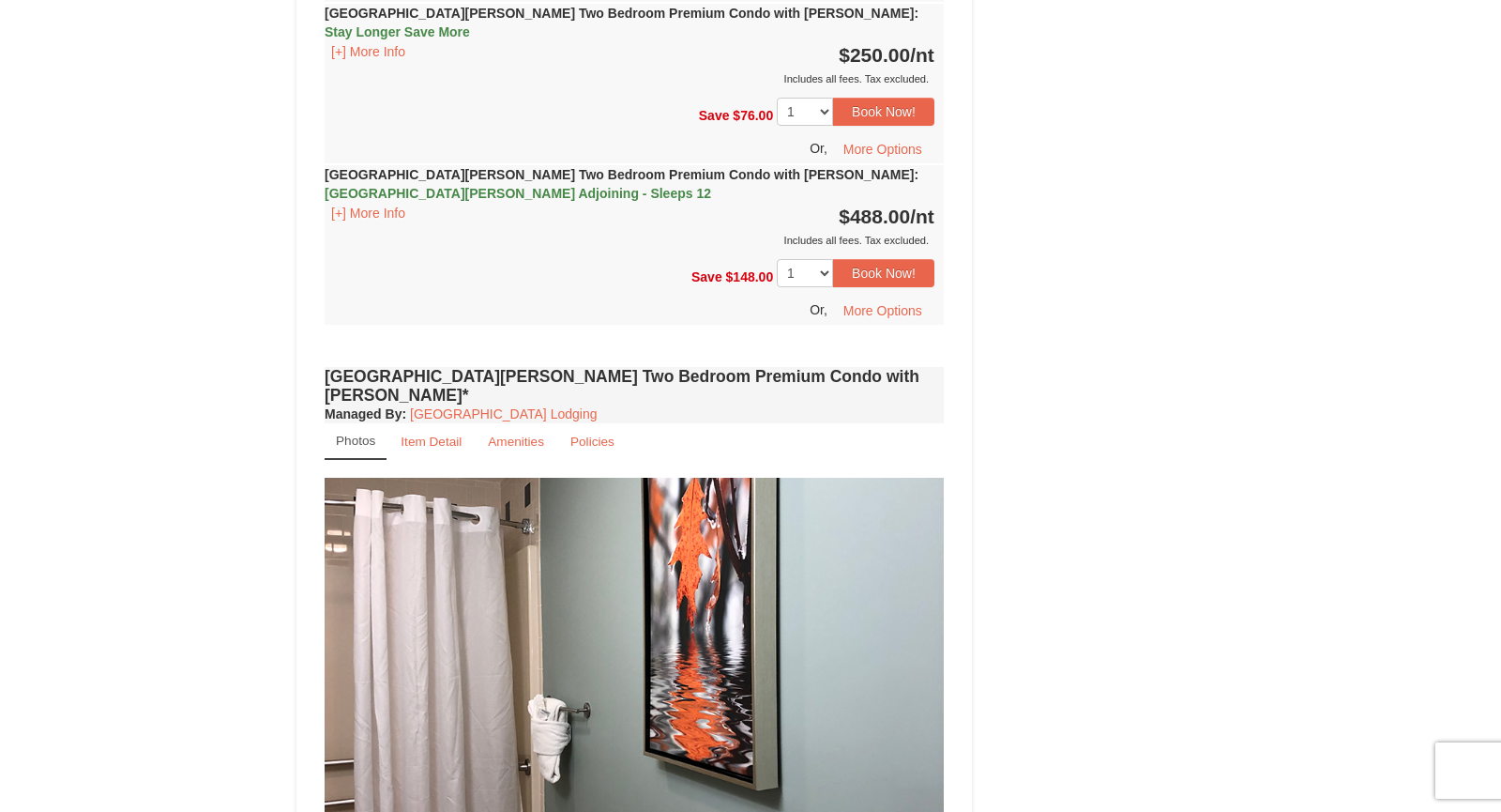
click at [635, 811] on span at bounding box center [634, 827] width 9 height 9
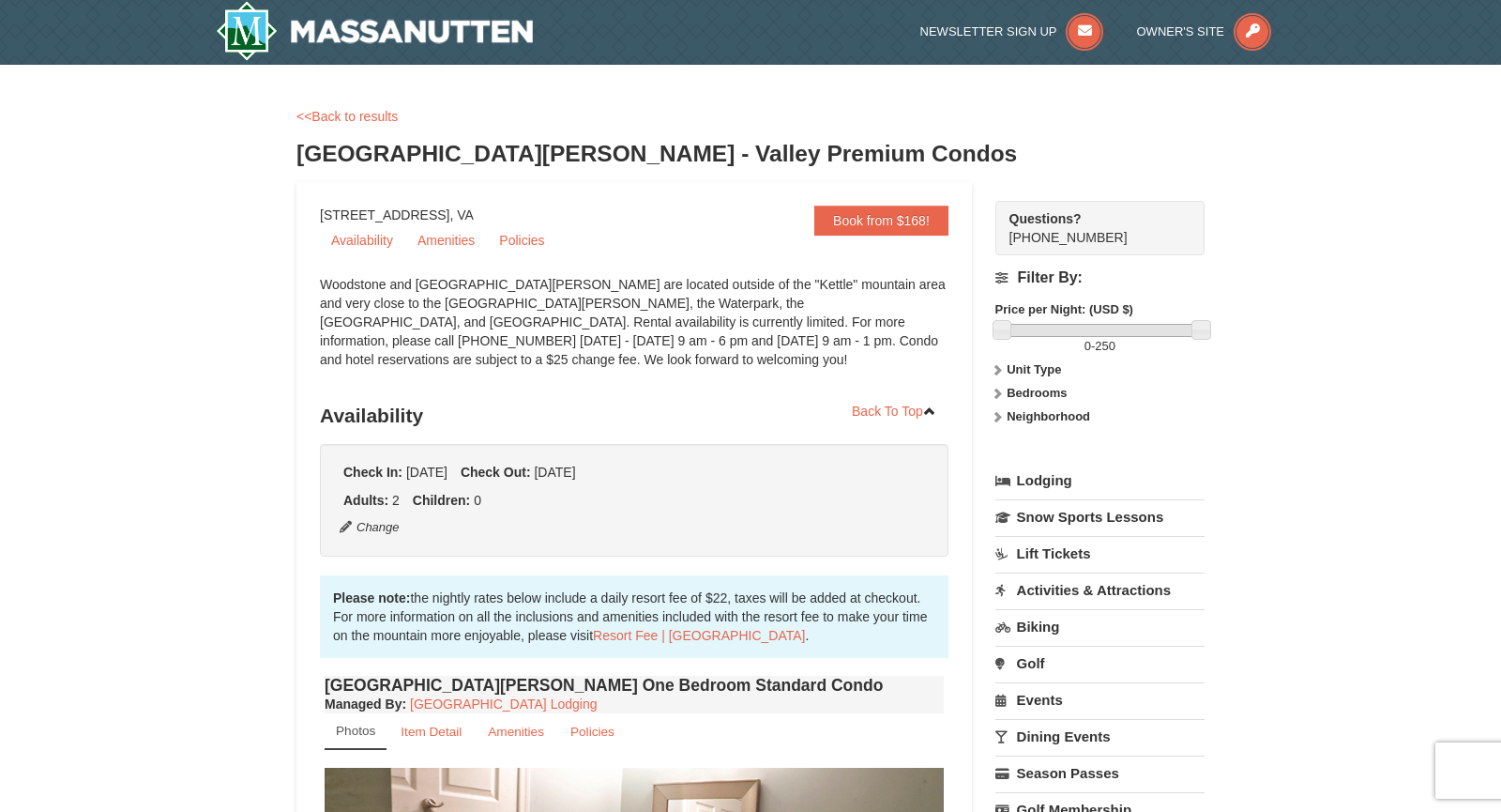
scroll to position [0, 0]
click at [359, 118] on link "<<Back to results" at bounding box center [347, 117] width 102 height 15
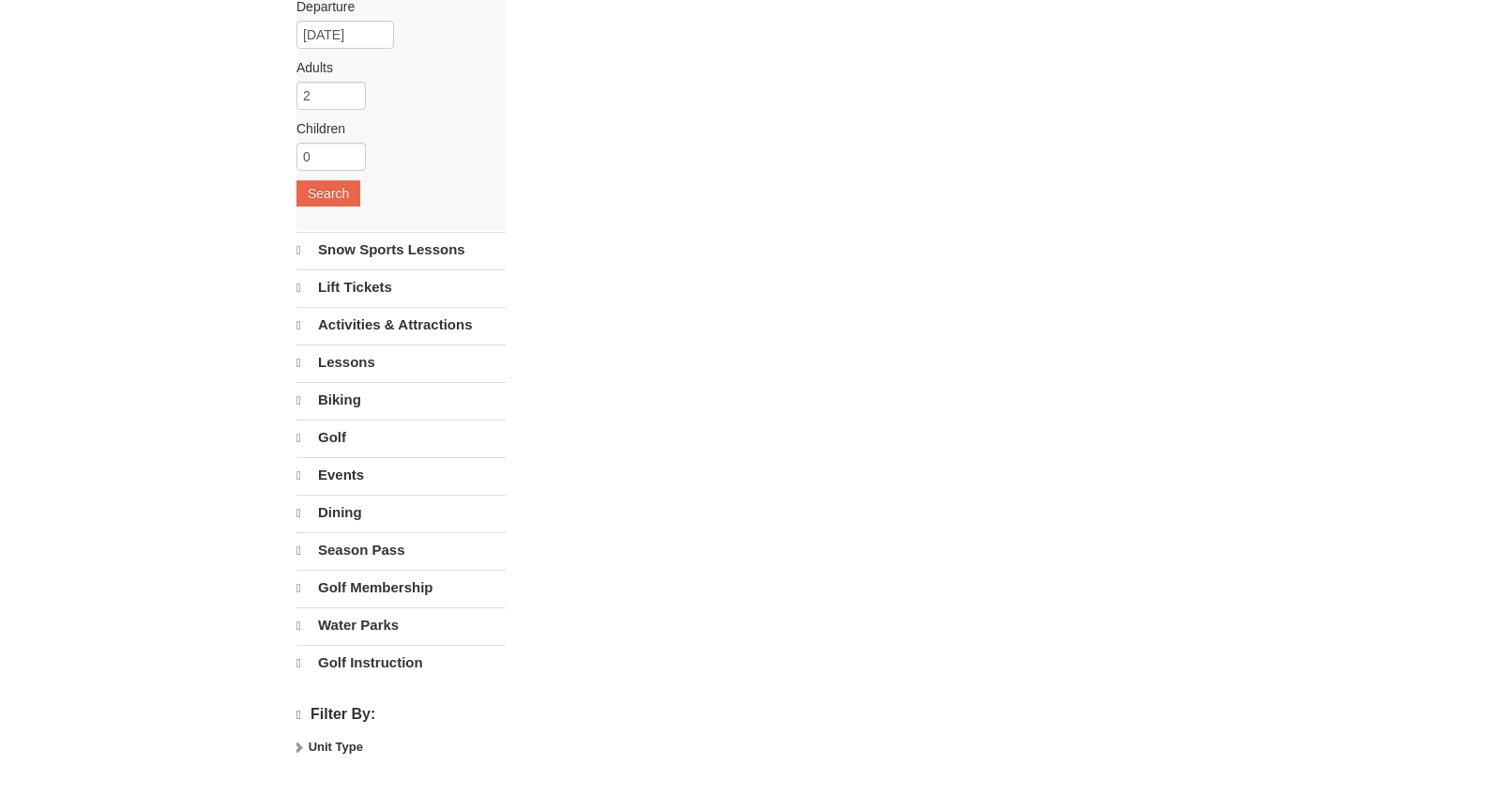
select select "10"
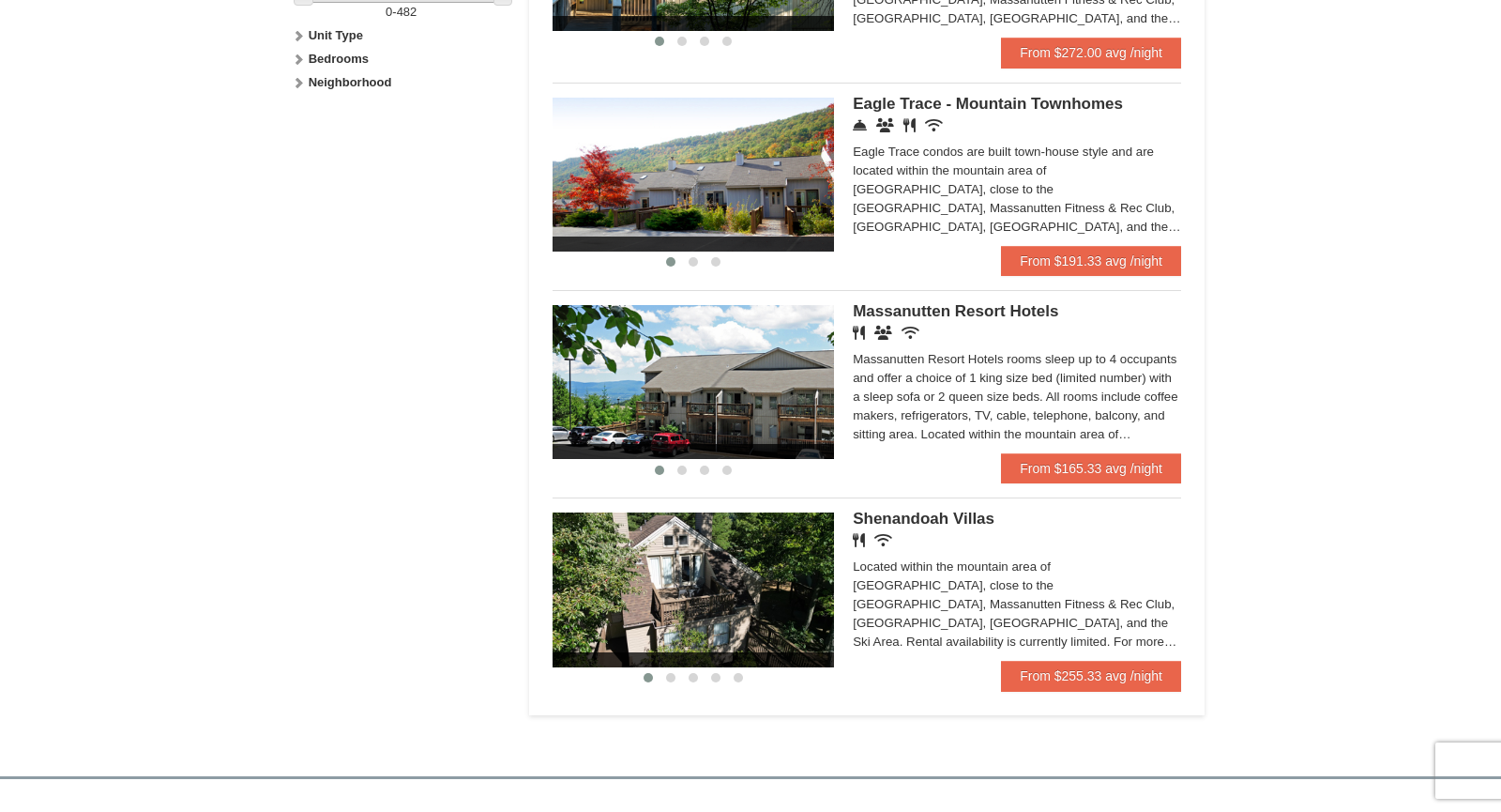
scroll to position [960, 0]
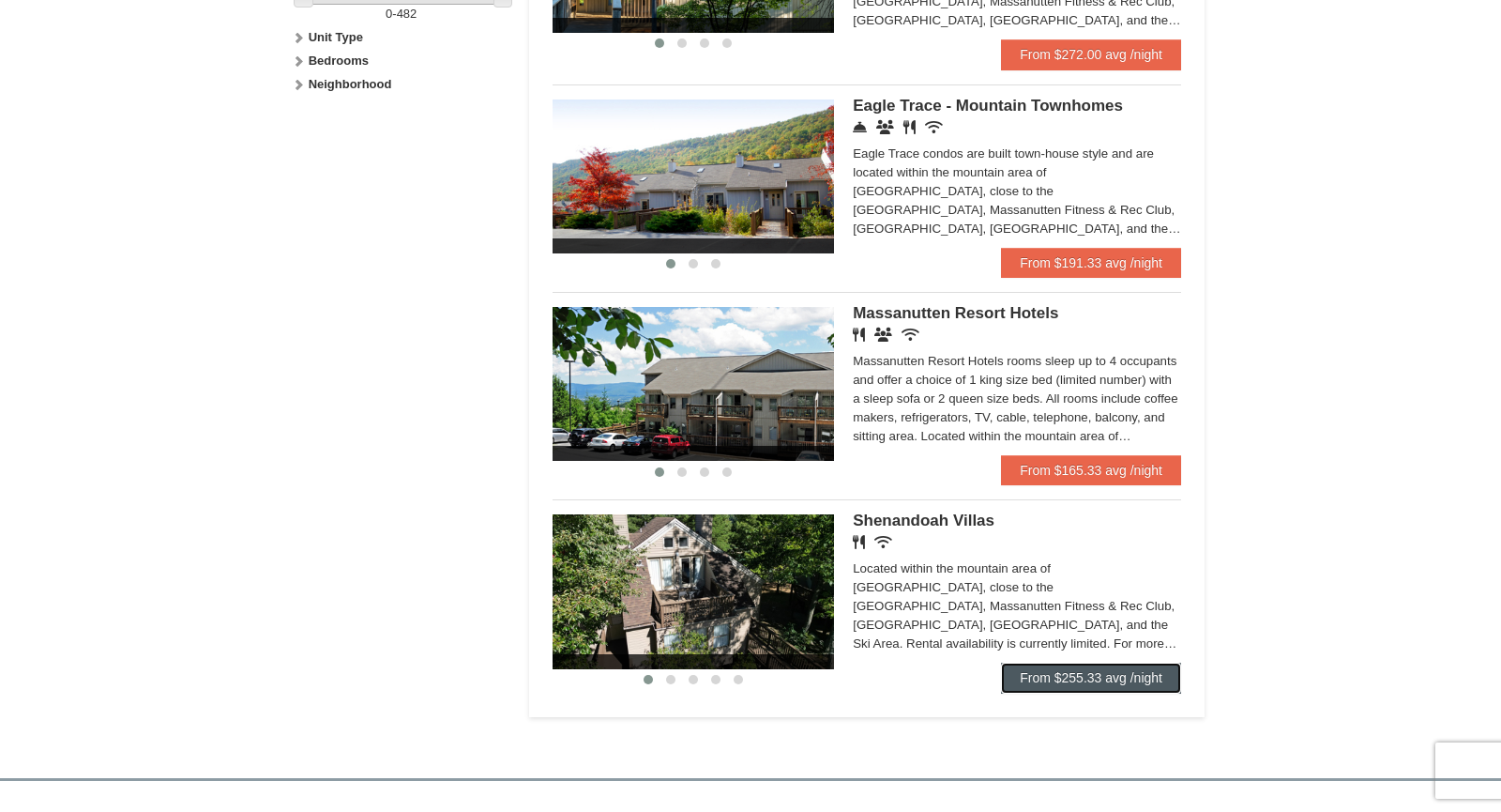
click at [1102, 687] on link "From $255.33 avg /night" at bounding box center [1091, 678] width 180 height 30
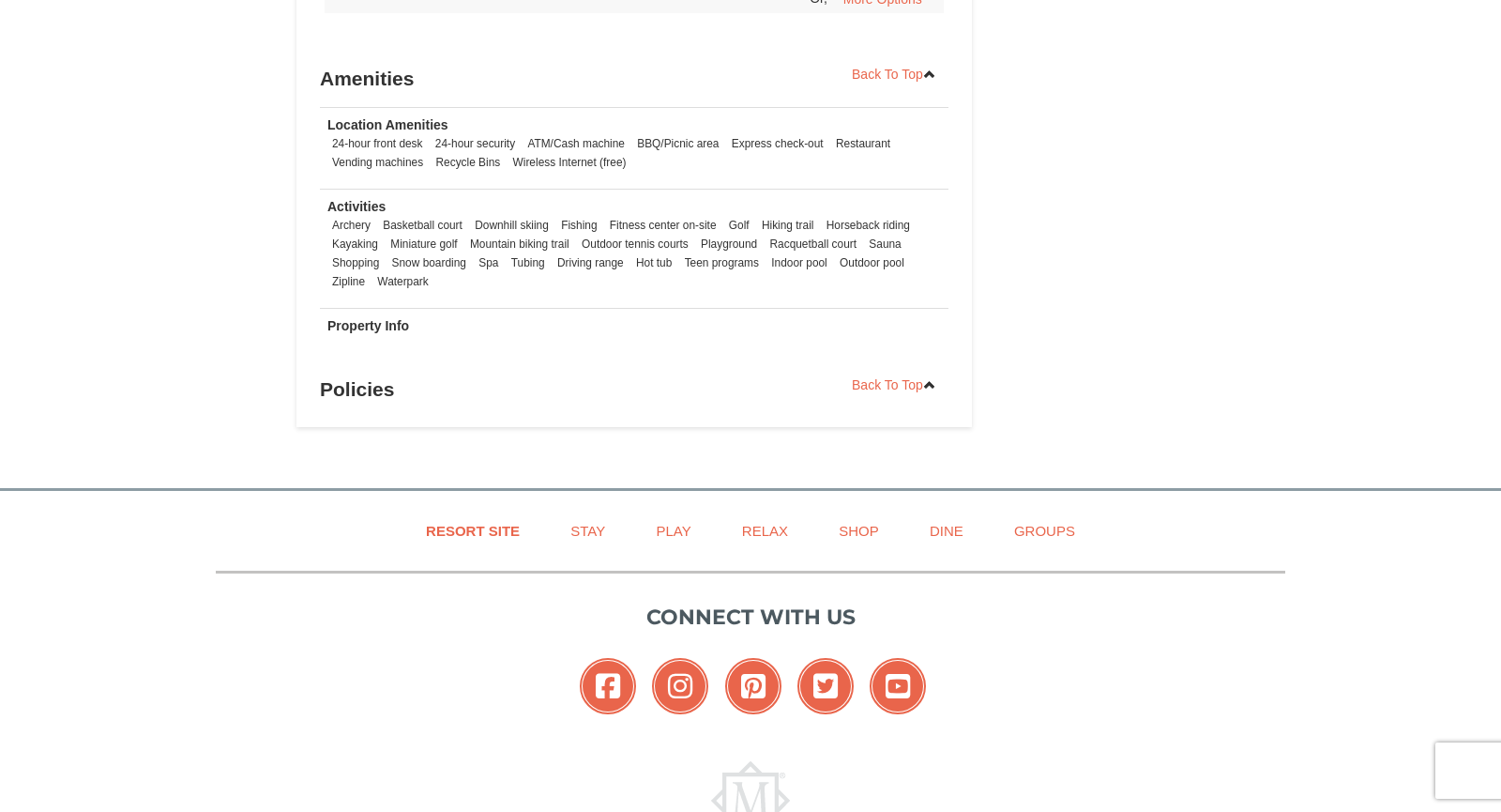
scroll to position [2956, 0]
